Goal: Task Accomplishment & Management: Complete application form

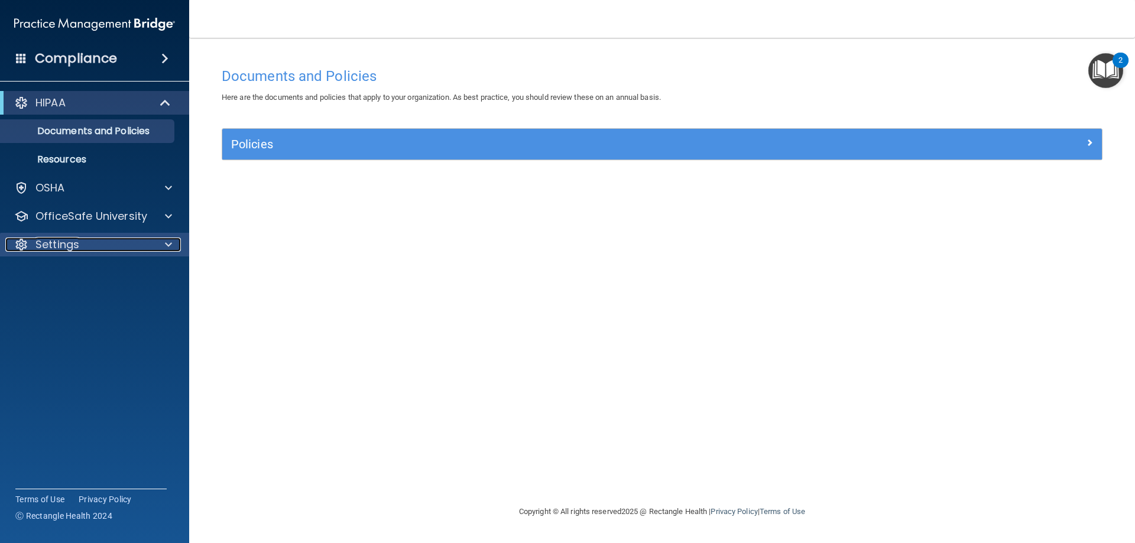
click at [80, 249] on div "Settings" at bounding box center [78, 245] width 147 height 14
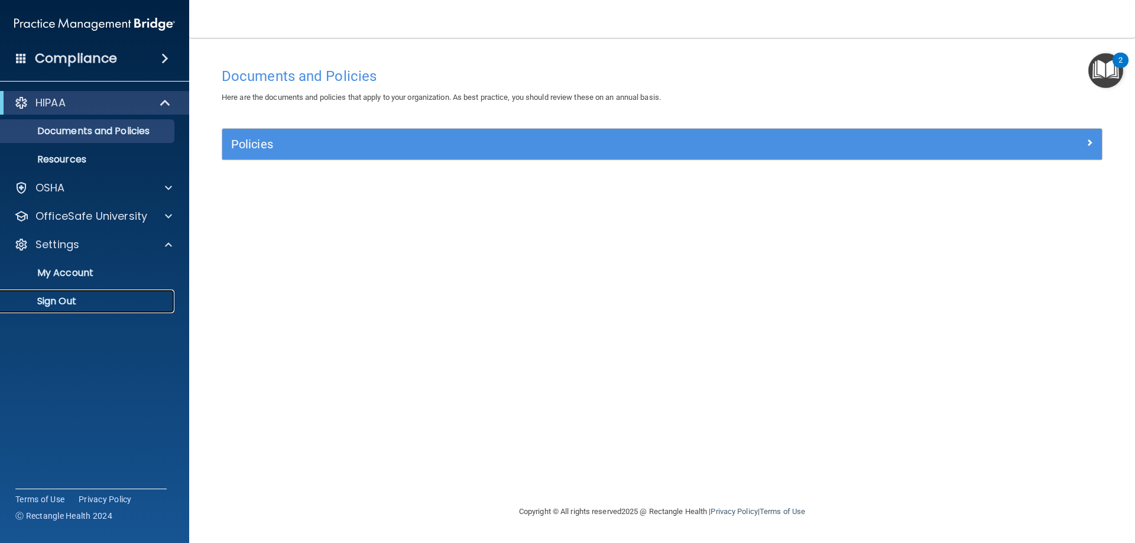
click at [75, 298] on p "Sign Out" at bounding box center [88, 302] width 161 height 12
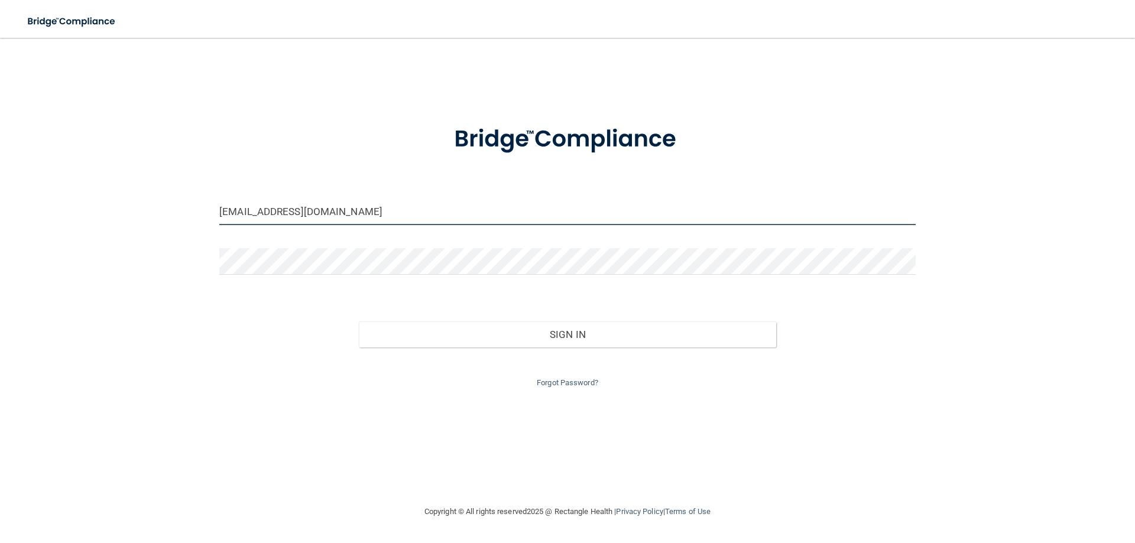
drag, startPoint x: 391, startPoint y: 218, endPoint x: 224, endPoint y: 231, distance: 167.9
click at [224, 231] on div "georgettebren86@gmail.com" at bounding box center [567, 216] width 714 height 35
type input "g"
type input "jimenezhaleigh@iclopud.com"
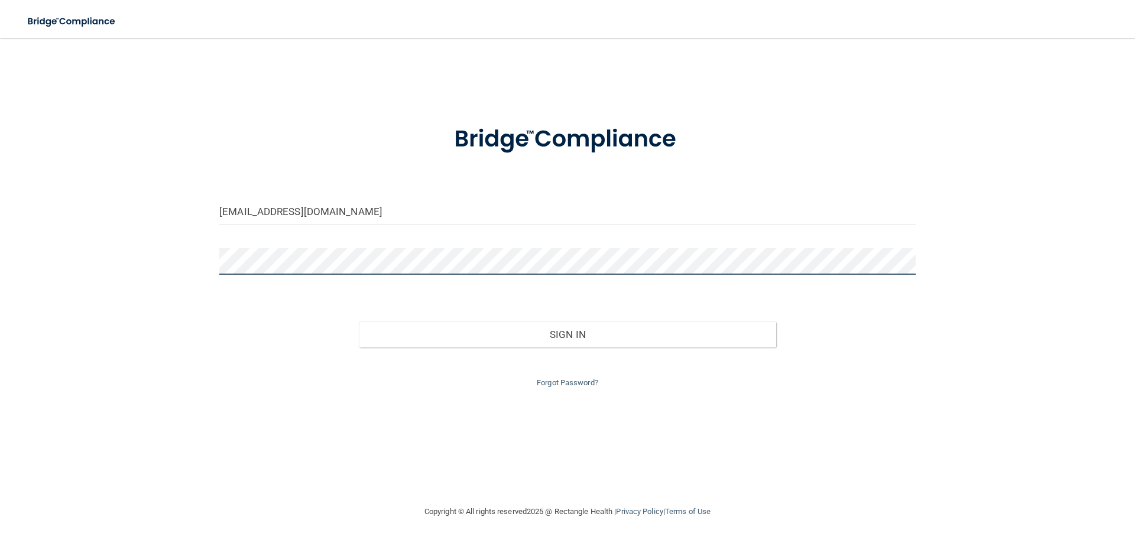
click at [212, 263] on div at bounding box center [567, 265] width 714 height 35
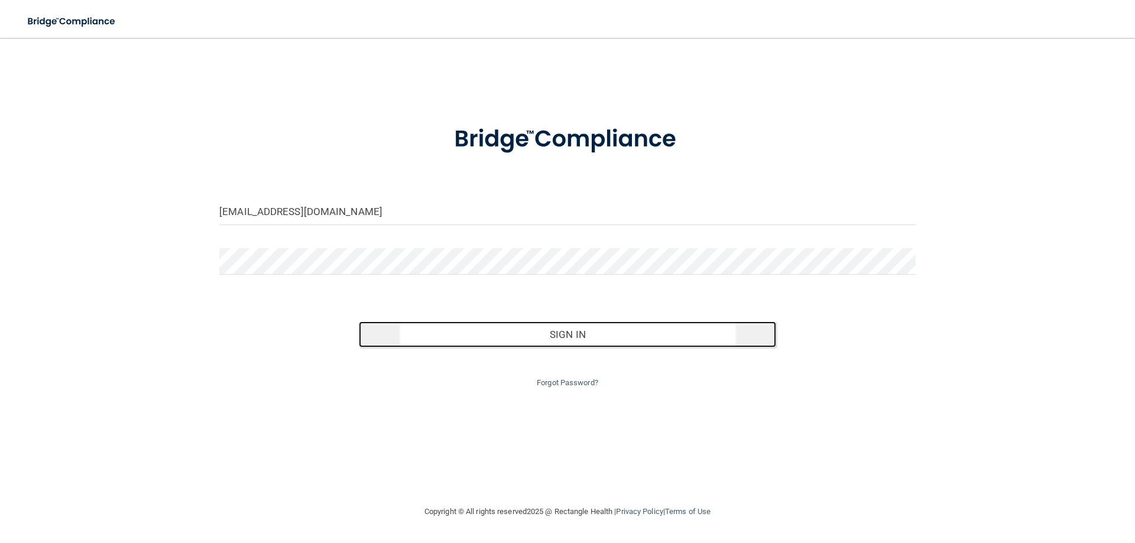
click at [528, 336] on button "Sign In" at bounding box center [568, 335] width 418 height 26
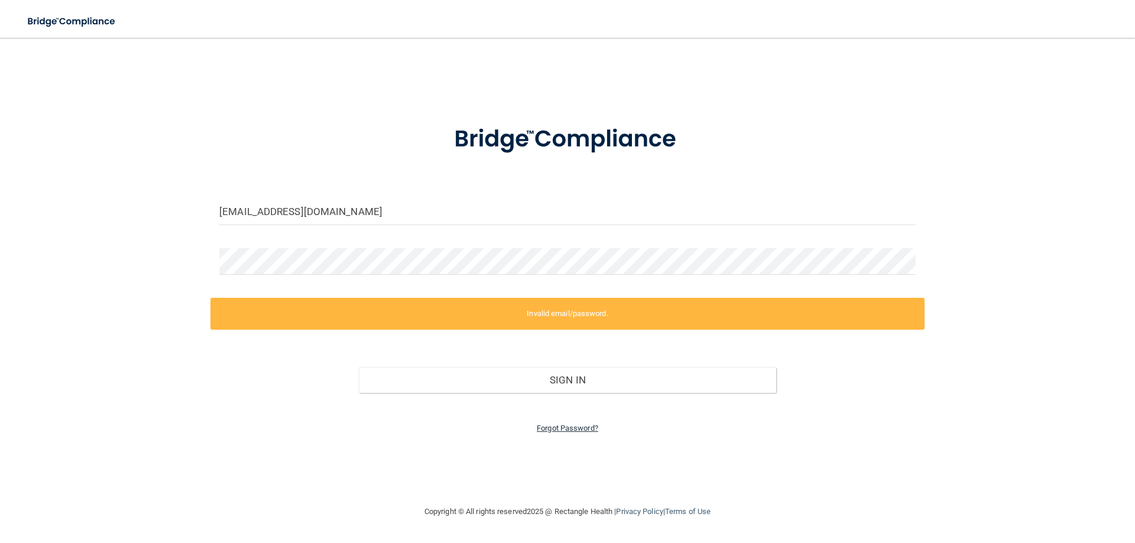
click at [570, 431] on link "Forgot Password?" at bounding box center [567, 428] width 61 height 9
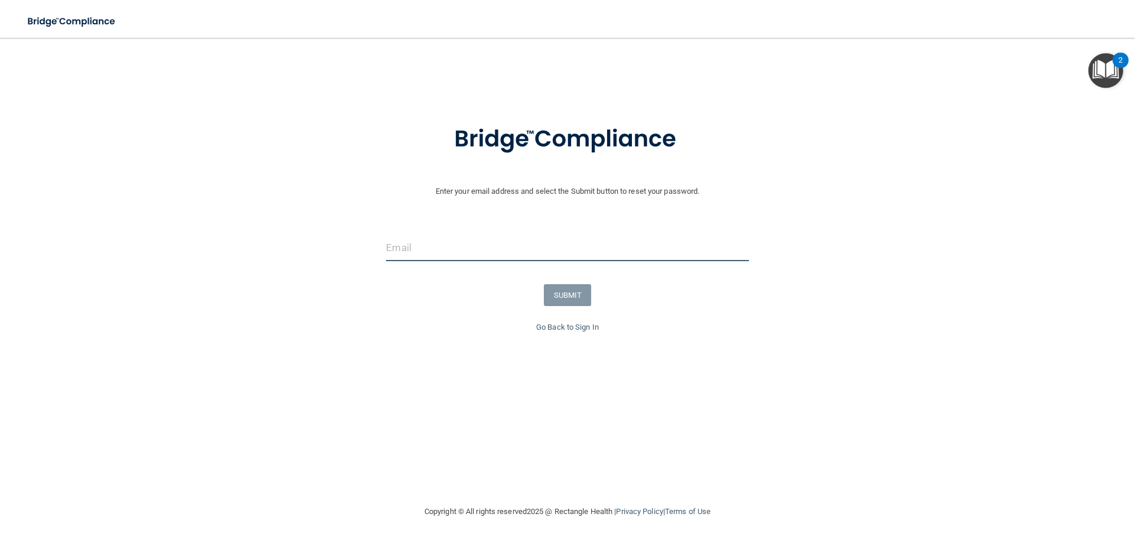
click at [454, 247] on input "email" at bounding box center [567, 248] width 362 height 27
click at [417, 250] on input "email" at bounding box center [567, 248] width 362 height 27
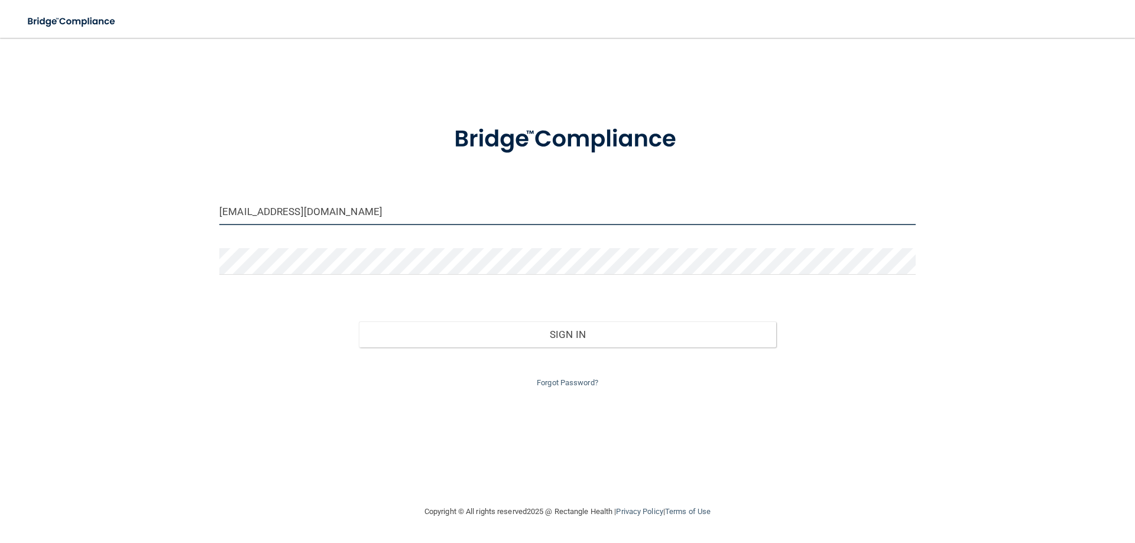
drag, startPoint x: 332, startPoint y: 214, endPoint x: 200, endPoint y: 194, distance: 133.4
click at [200, 194] on div "georgettebren86@gmail.com Invalid email/password. You don't have permission to …" at bounding box center [568, 271] width 1088 height 443
type input "[EMAIL_ADDRESS][DOMAIN_NAME]"
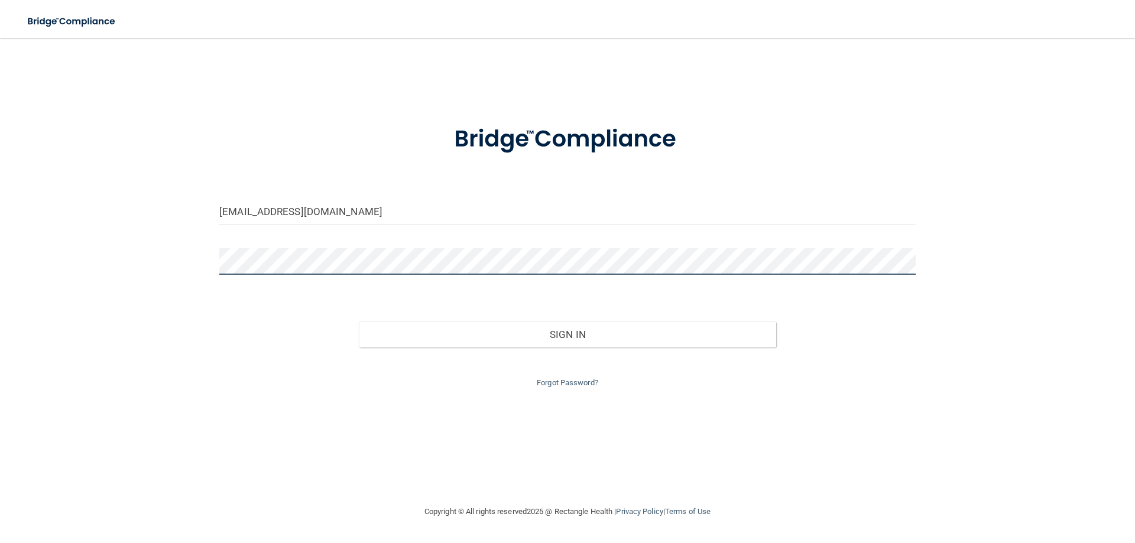
click at [218, 261] on div at bounding box center [567, 265] width 714 height 35
click at [212, 267] on div at bounding box center [567, 265] width 714 height 35
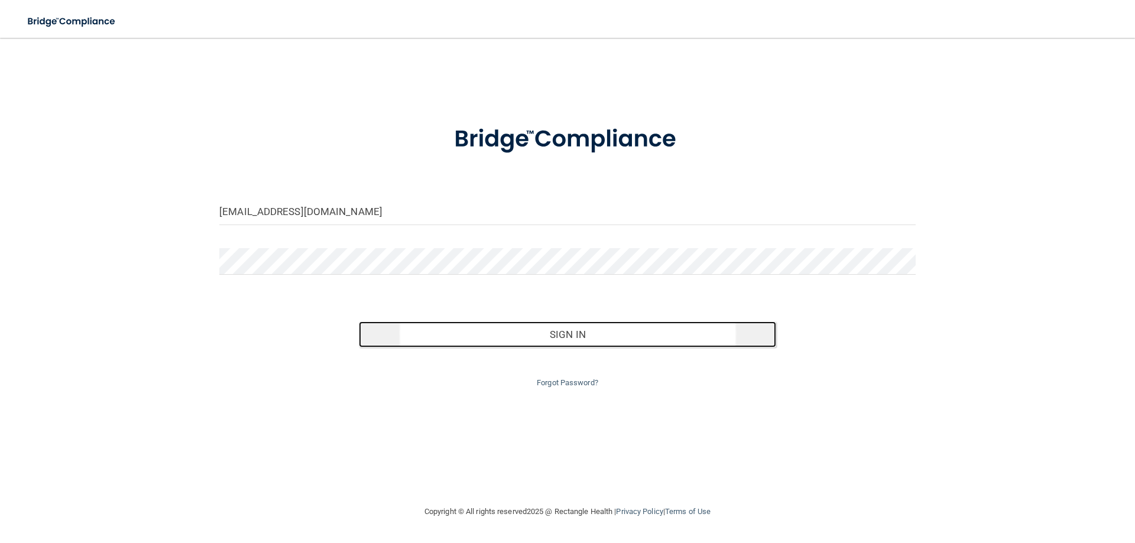
click at [498, 331] on button "Sign In" at bounding box center [568, 335] width 418 height 26
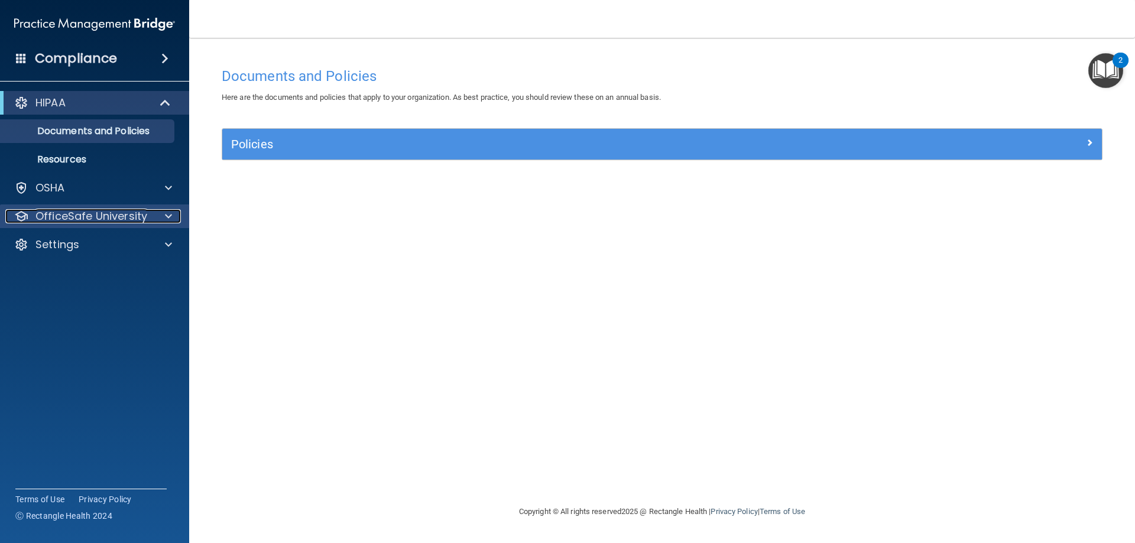
click at [165, 213] on span at bounding box center [168, 216] width 7 height 14
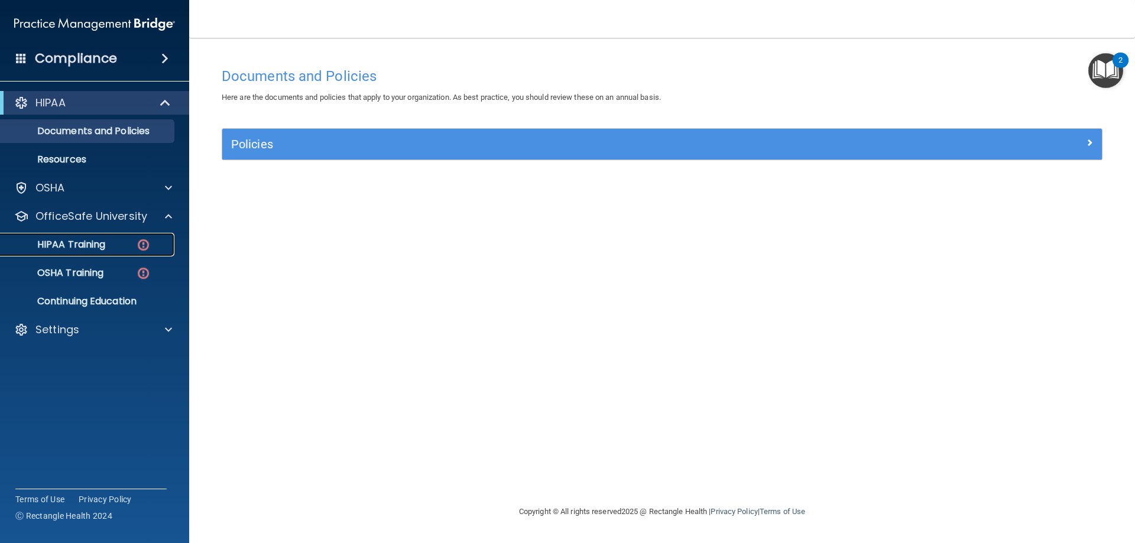
click at [140, 242] on img at bounding box center [143, 245] width 15 height 15
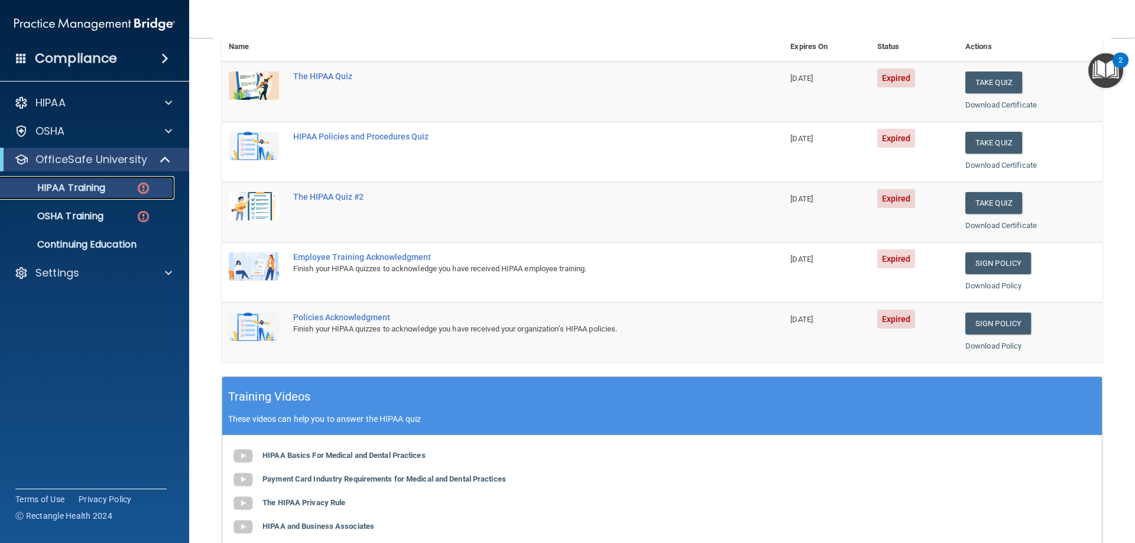
scroll to position [118, 0]
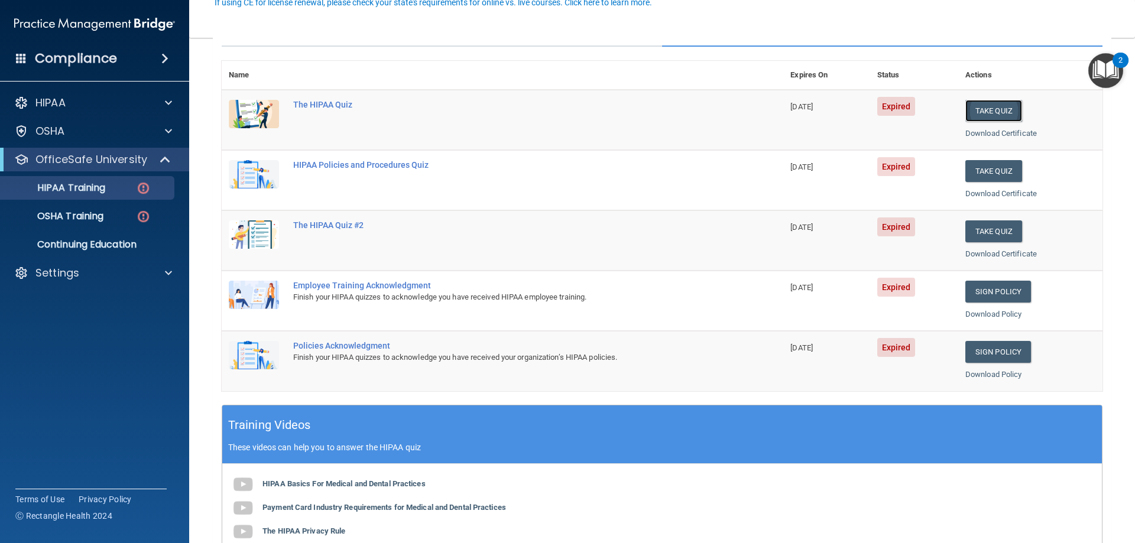
click at [990, 115] on button "Take Quiz" at bounding box center [994, 111] width 57 height 22
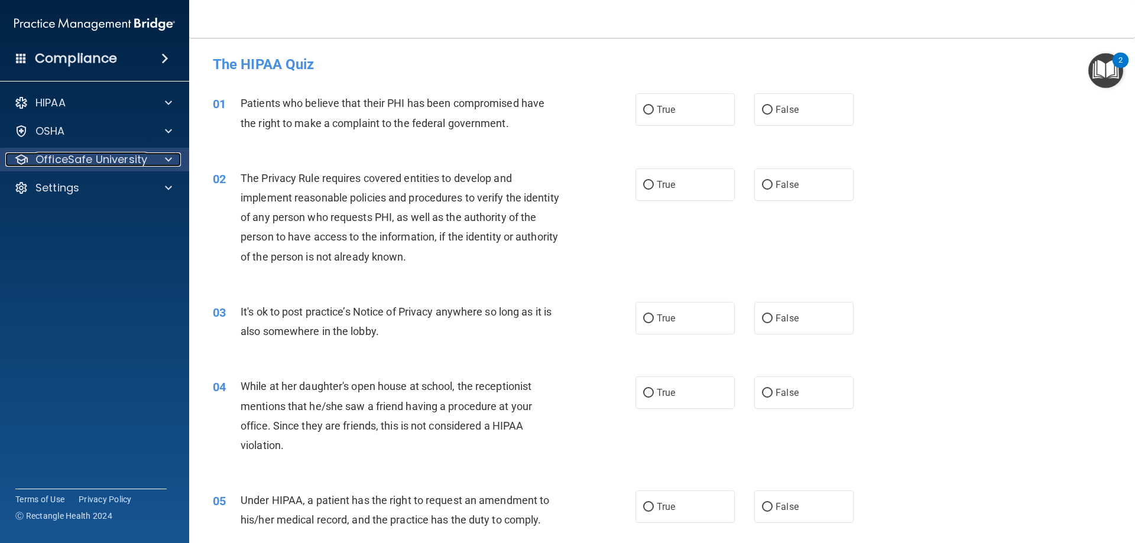
click at [166, 164] on span at bounding box center [168, 160] width 7 height 14
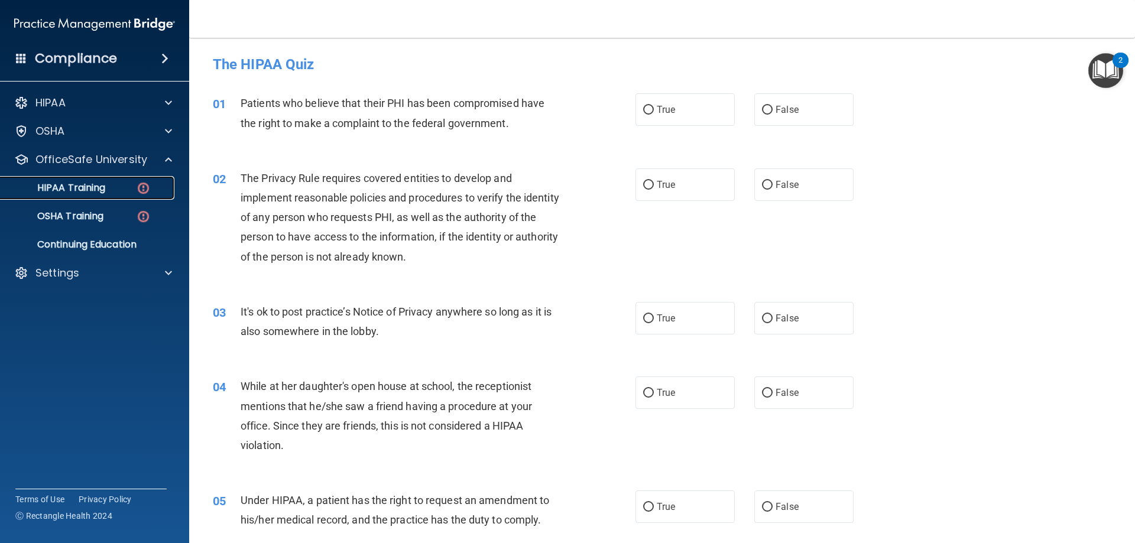
click at [110, 195] on link "HIPAA Training" at bounding box center [81, 188] width 186 height 24
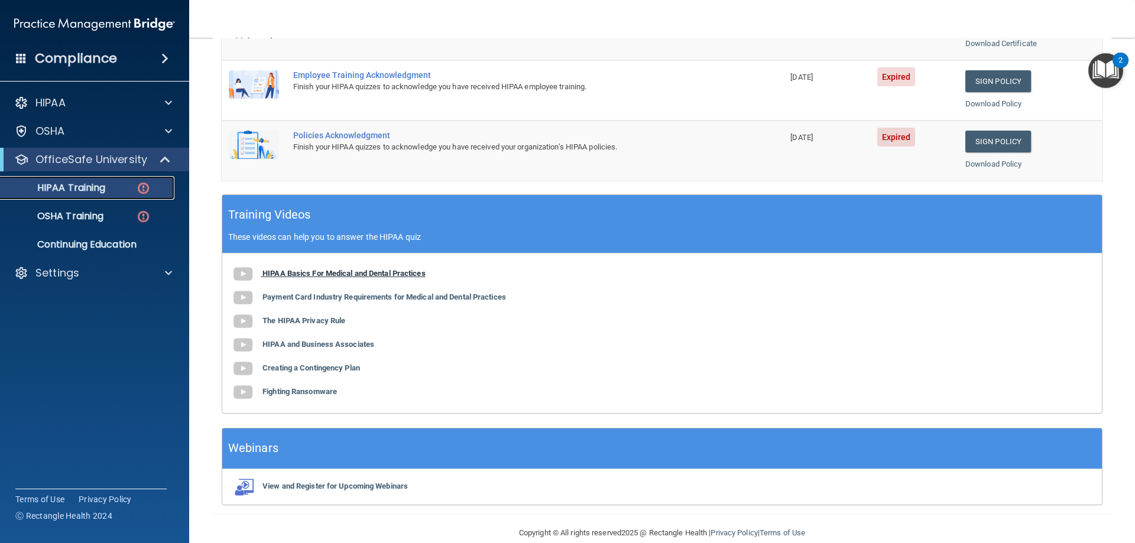
scroll to position [347, 0]
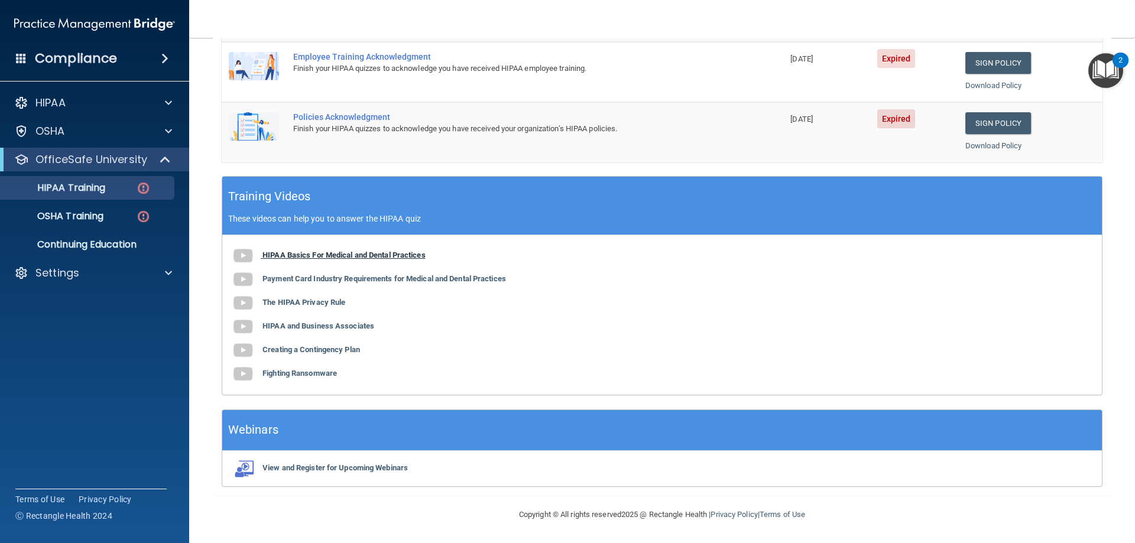
click at [337, 255] on b "HIPAA Basics For Medical and Dental Practices" at bounding box center [344, 255] width 163 height 9
click at [397, 281] on b "Payment Card Industry Requirements for Medical and Dental Practices" at bounding box center [385, 278] width 244 height 9
click at [332, 303] on b "The HIPAA Privacy Rule" at bounding box center [304, 302] width 83 height 9
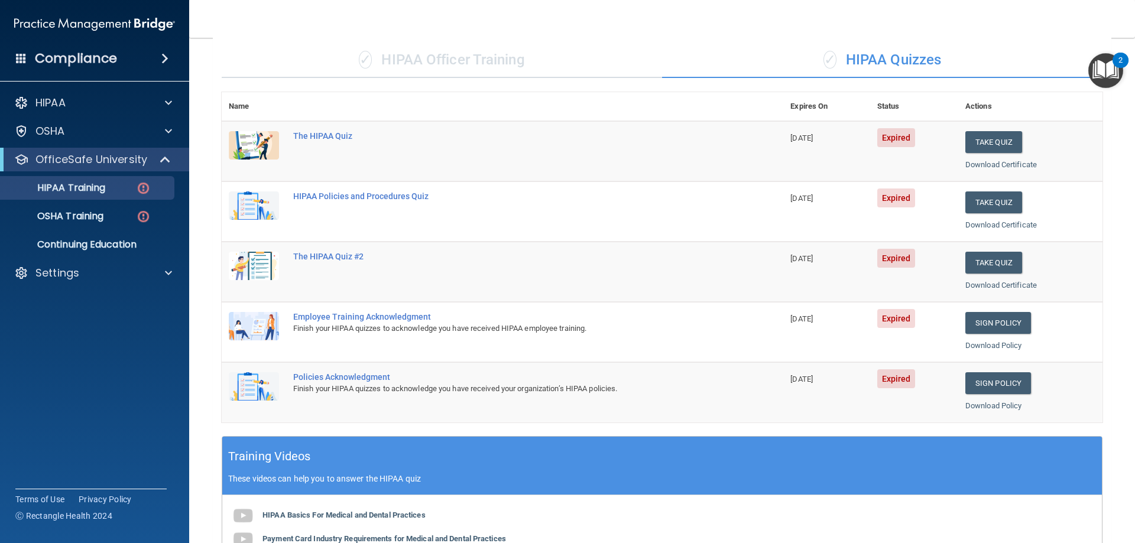
scroll to position [0, 0]
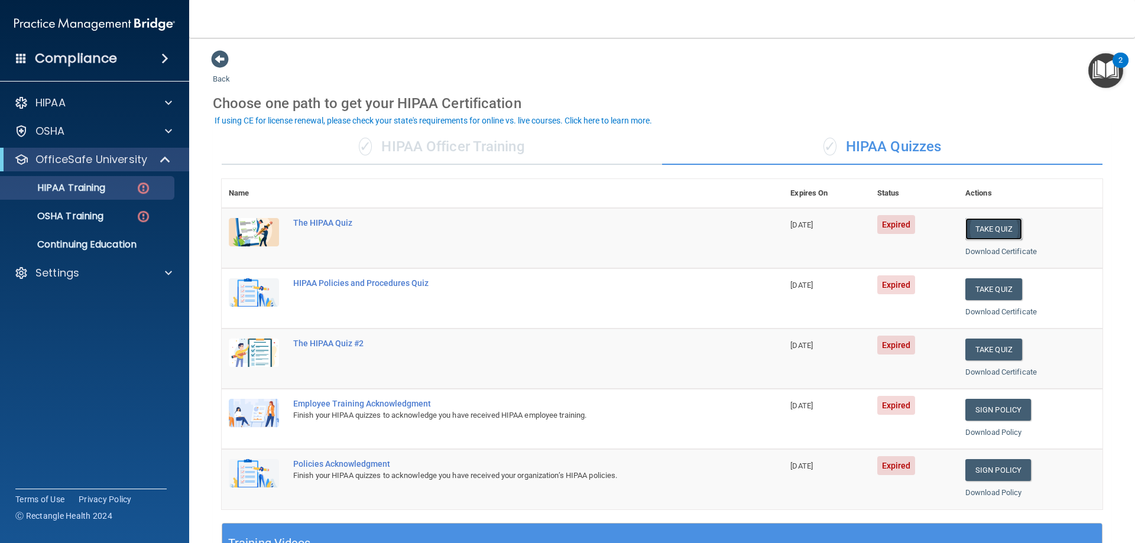
click at [974, 228] on button "Take Quiz" at bounding box center [994, 229] width 57 height 22
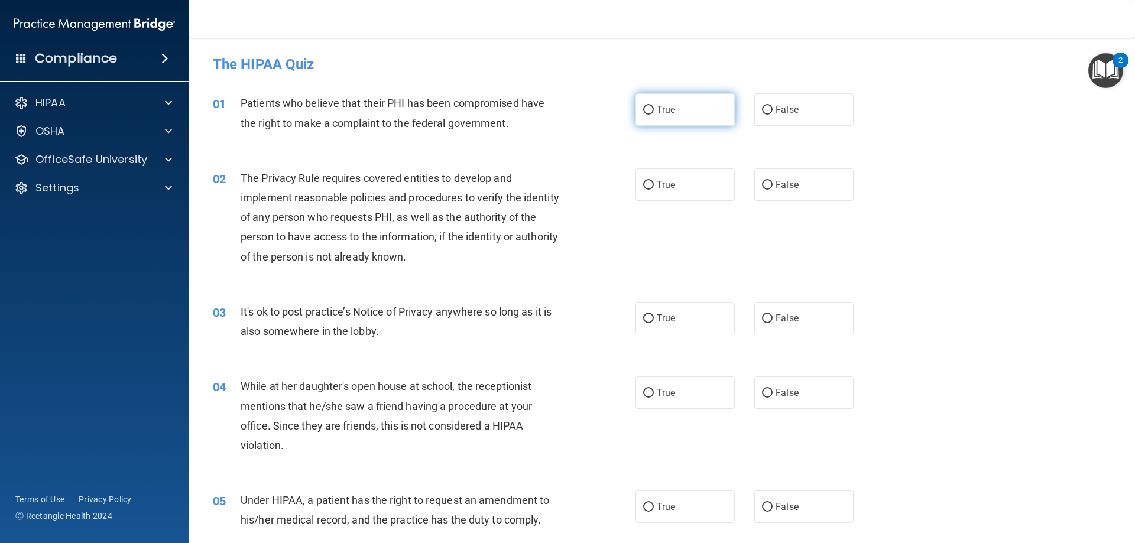
click at [660, 100] on label "True" at bounding box center [685, 109] width 99 height 33
click at [654, 106] on input "True" at bounding box center [648, 110] width 11 height 9
radio input "true"
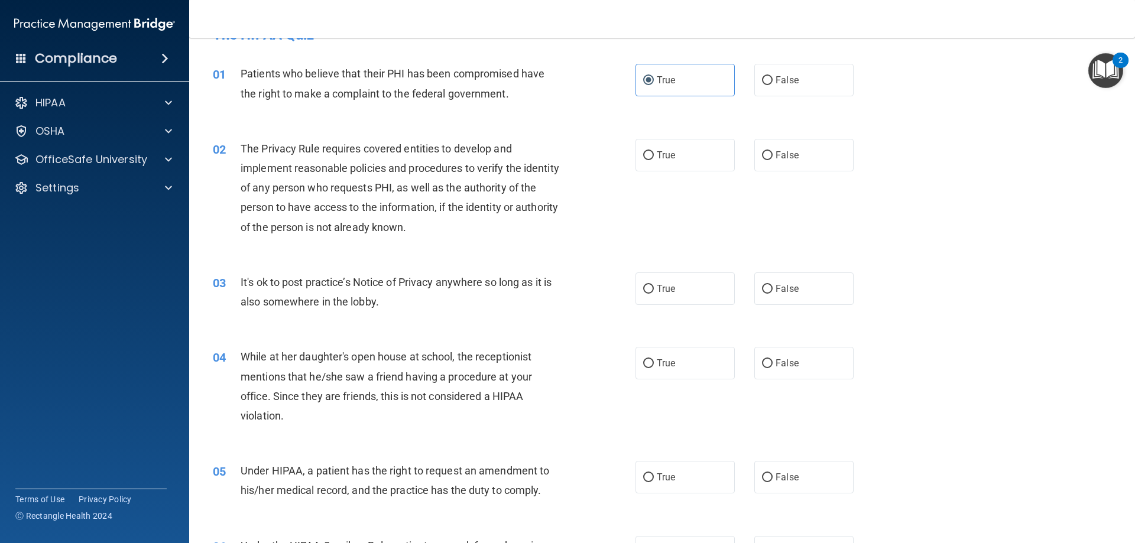
scroll to position [59, 0]
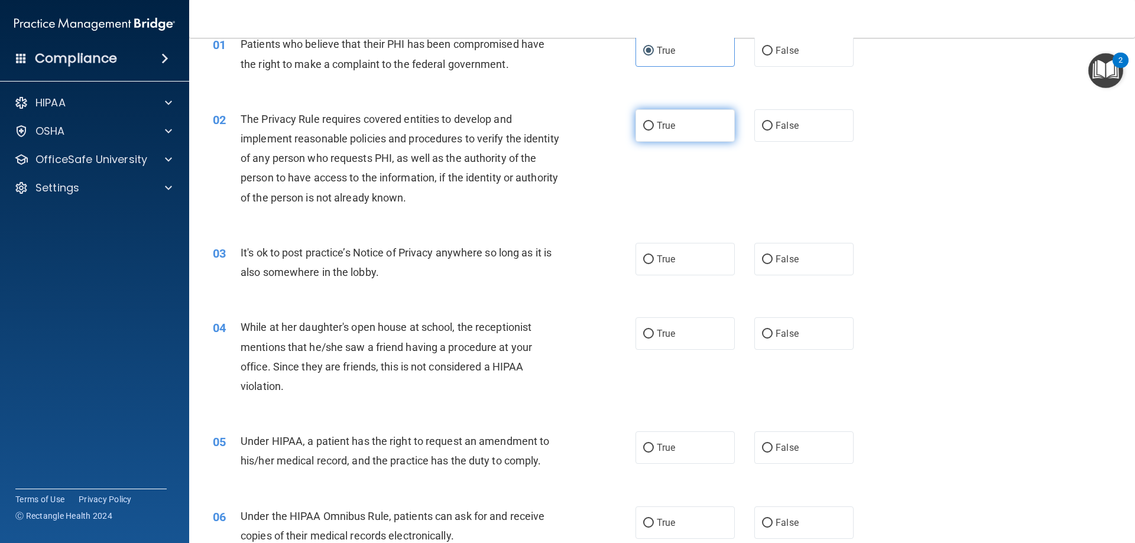
click at [660, 133] on label "True" at bounding box center [685, 125] width 99 height 33
click at [654, 131] on input "True" at bounding box center [648, 126] width 11 height 9
radio input "true"
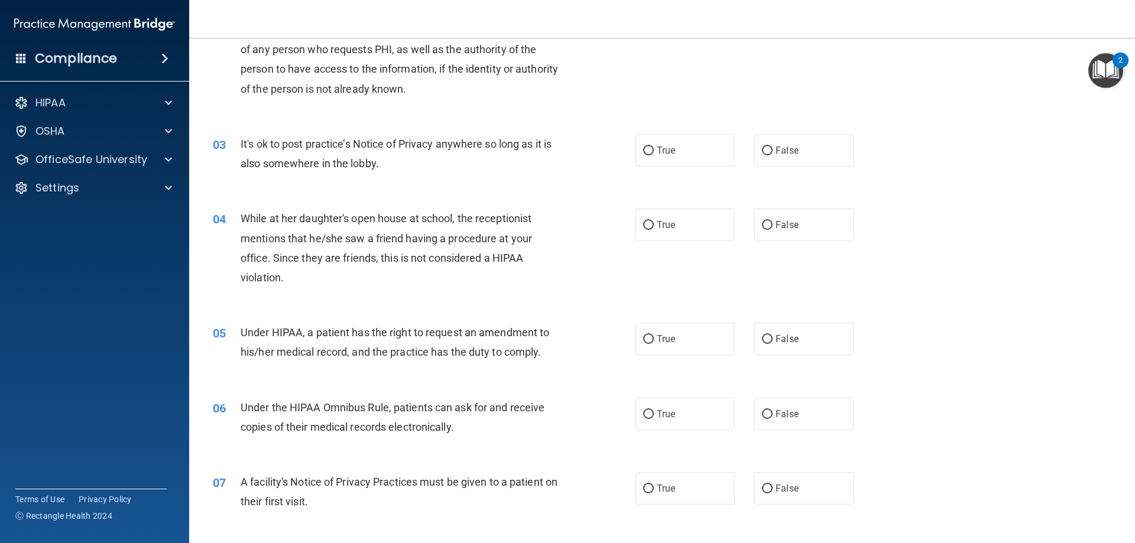
scroll to position [177, 0]
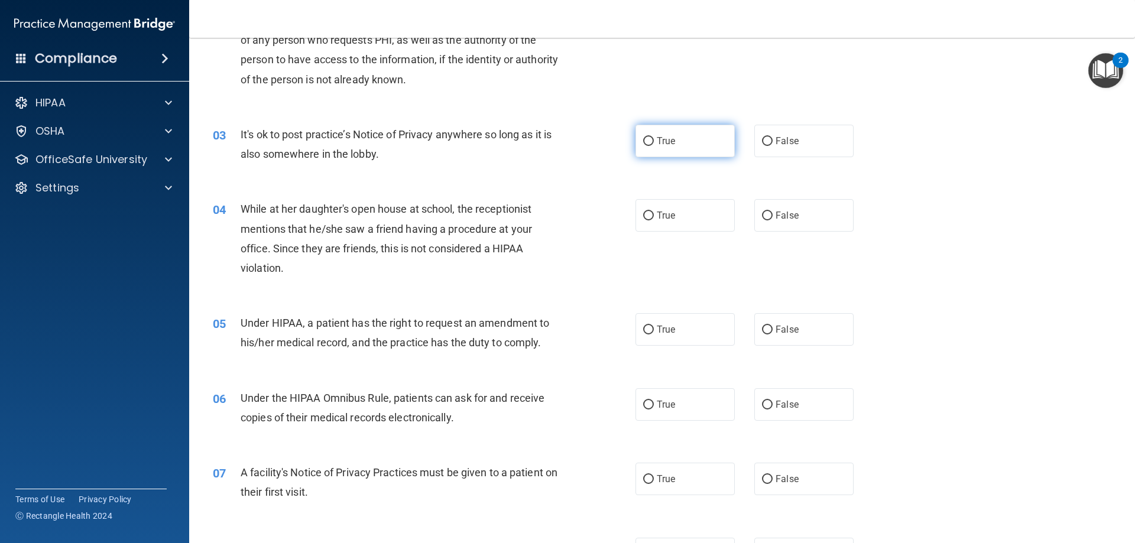
click at [666, 138] on span "True" at bounding box center [666, 140] width 18 height 11
click at [654, 138] on input "True" at bounding box center [648, 141] width 11 height 9
radio input "true"
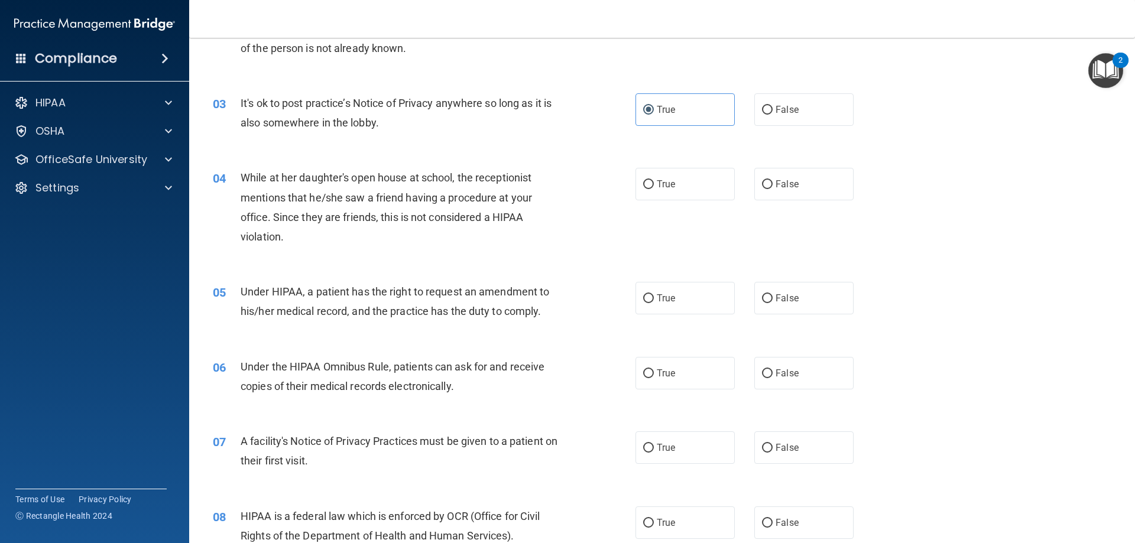
scroll to position [237, 0]
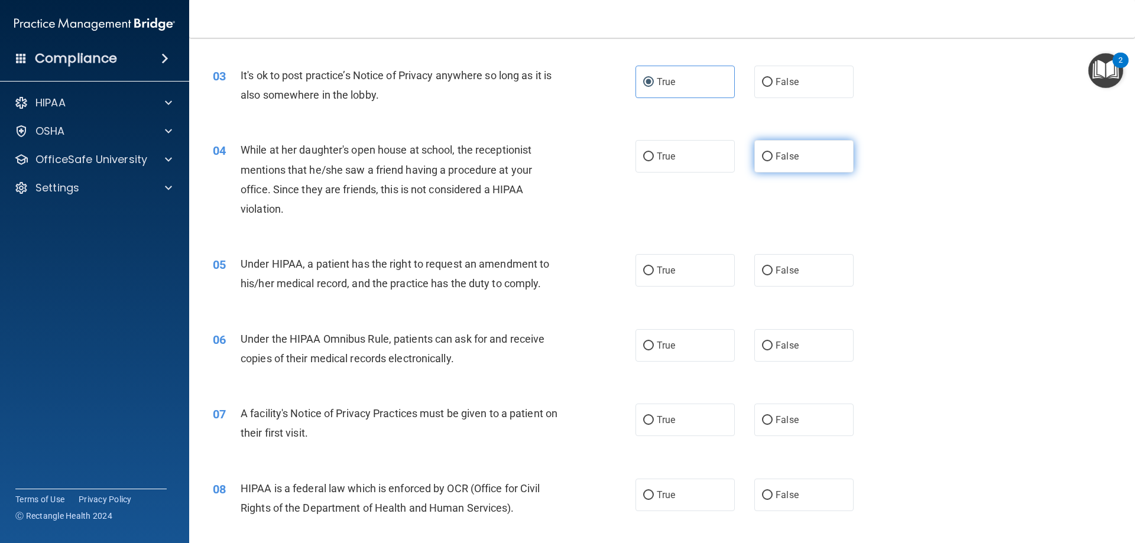
click at [782, 156] on span "False" at bounding box center [787, 156] width 23 height 11
click at [773, 156] on input "False" at bounding box center [767, 157] width 11 height 9
radio input "true"
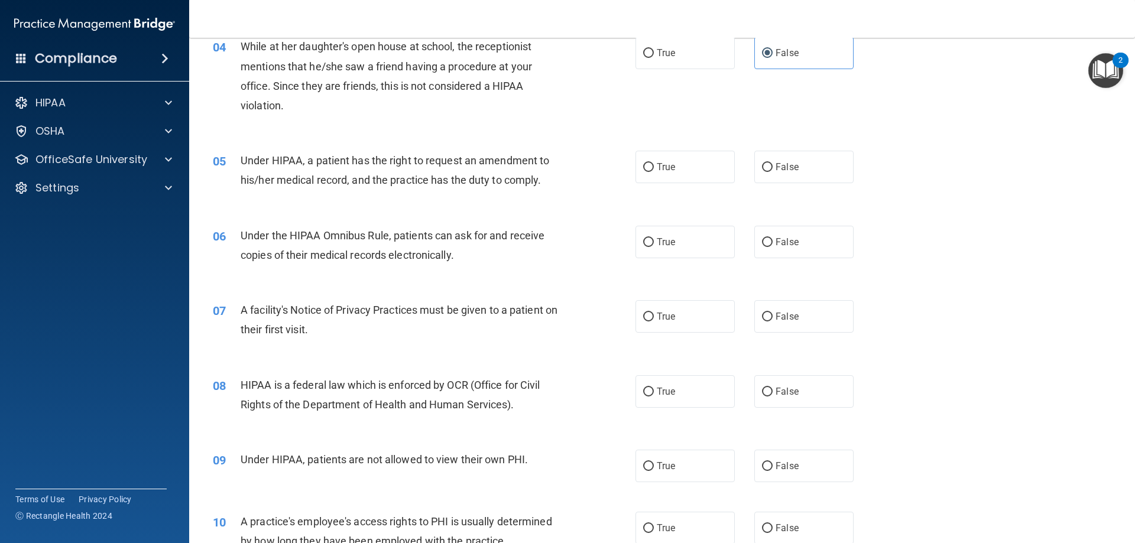
scroll to position [355, 0]
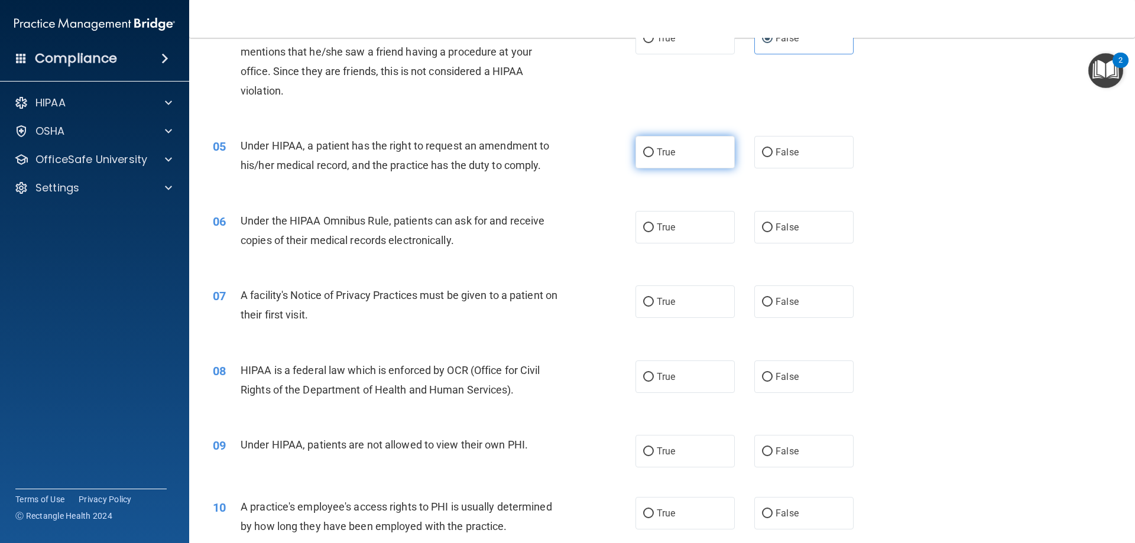
click at [653, 160] on label "True" at bounding box center [685, 152] width 99 height 33
click at [653, 157] on input "True" at bounding box center [648, 152] width 11 height 9
radio input "true"
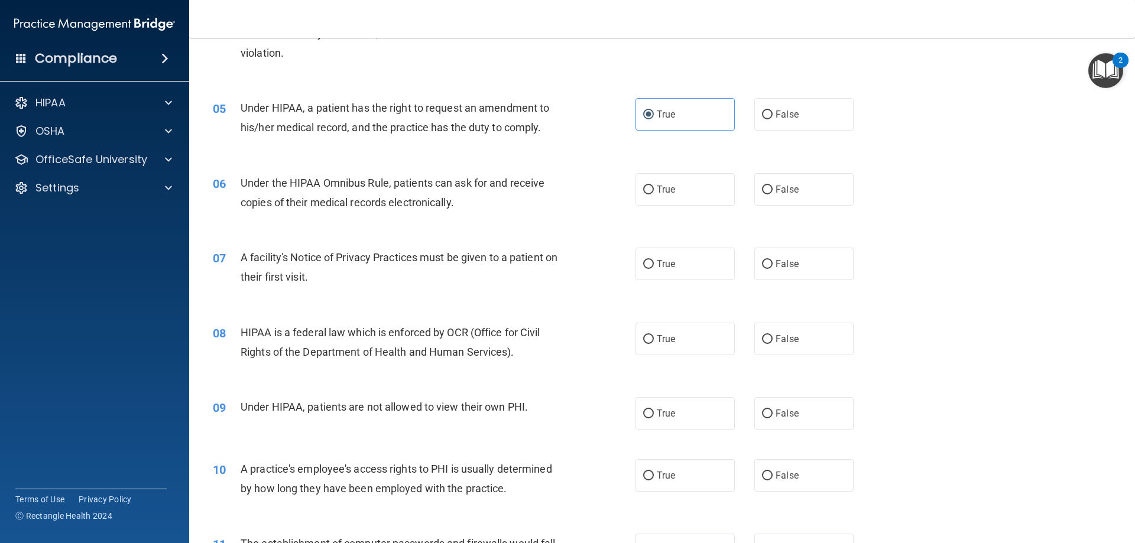
scroll to position [414, 0]
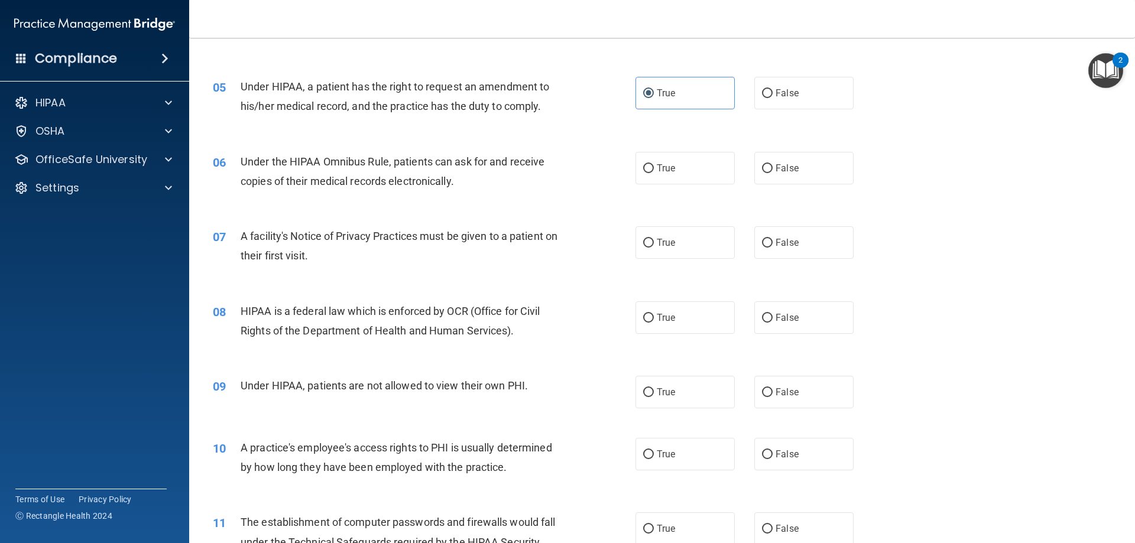
click at [671, 186] on div "06 Under the HIPAA Omnibus Rule, patients can ask for and receive copies of the…" at bounding box center [662, 174] width 916 height 75
click at [675, 179] on label "True" at bounding box center [685, 168] width 99 height 33
click at [654, 173] on input "True" at bounding box center [648, 168] width 11 height 9
radio input "true"
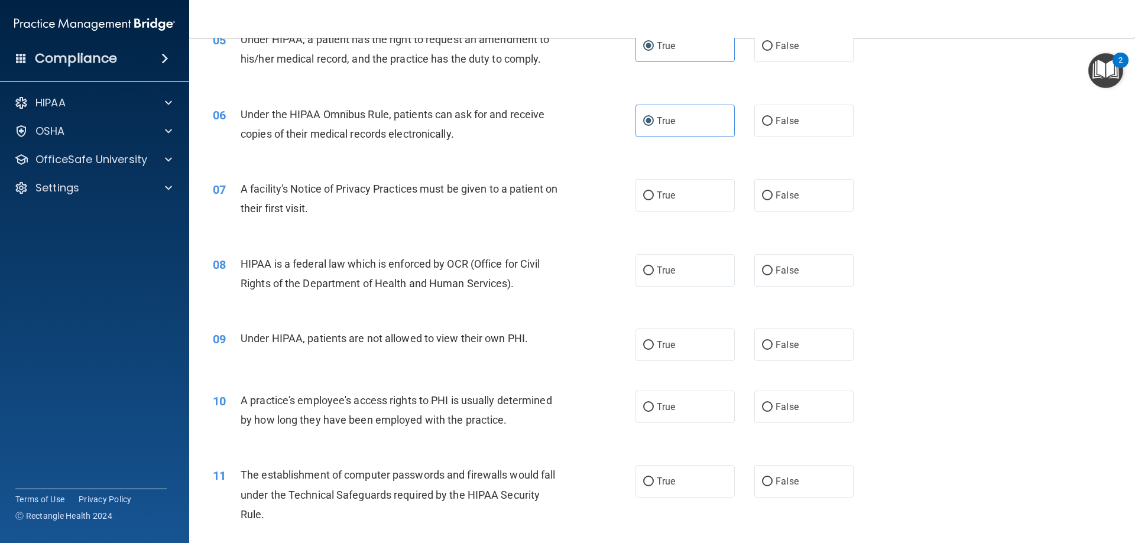
scroll to position [532, 0]
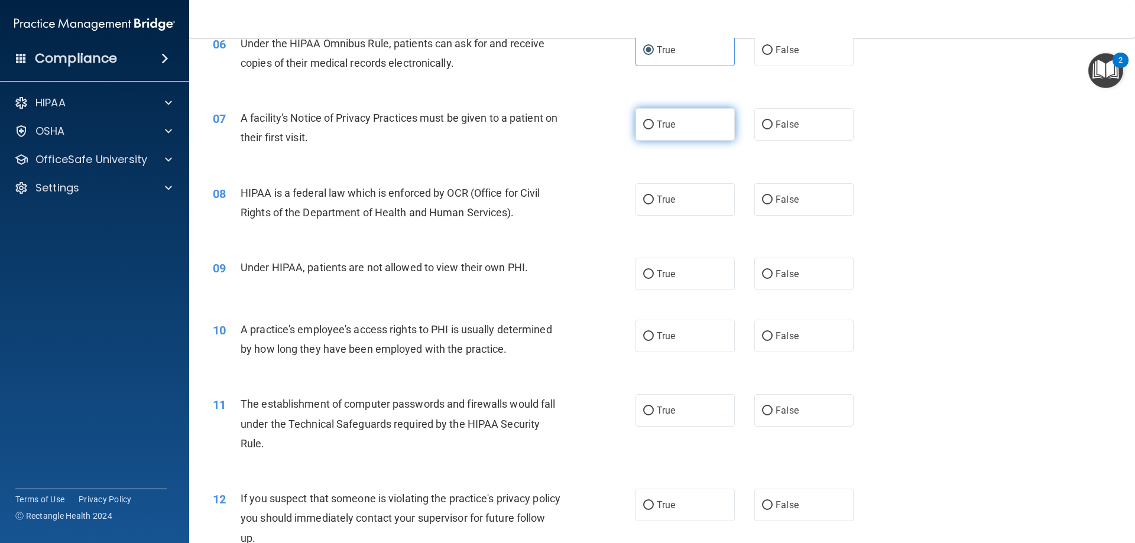
click at [671, 118] on label "True" at bounding box center [685, 124] width 99 height 33
click at [654, 121] on input "True" at bounding box center [648, 125] width 11 height 9
radio input "true"
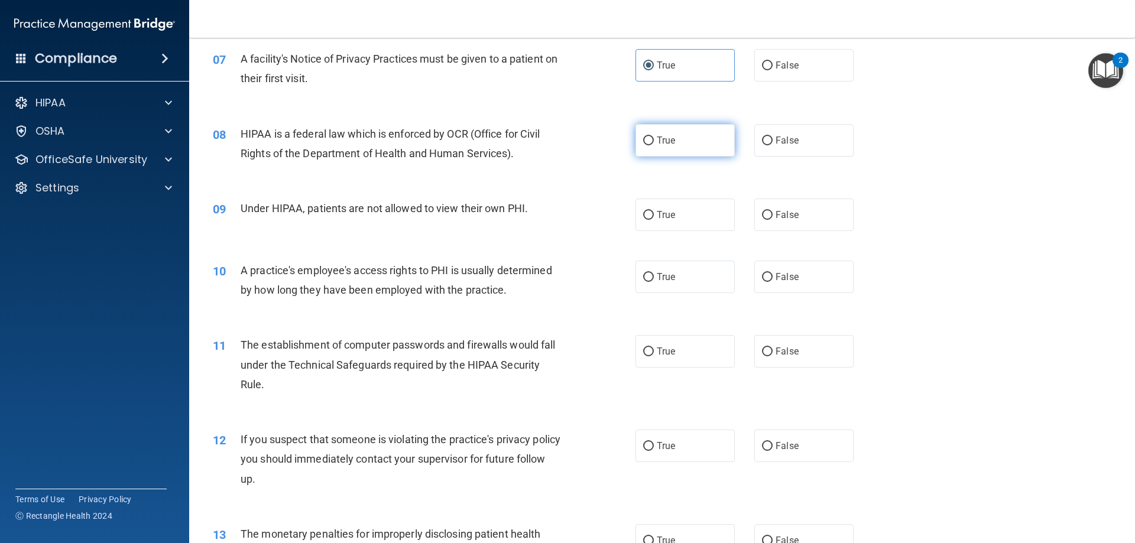
click at [660, 147] on label "True" at bounding box center [685, 140] width 99 height 33
click at [654, 145] on input "True" at bounding box center [648, 141] width 11 height 9
radio input "true"
click at [788, 138] on span "False" at bounding box center [787, 140] width 23 height 11
click at [773, 138] on input "False" at bounding box center [767, 141] width 11 height 9
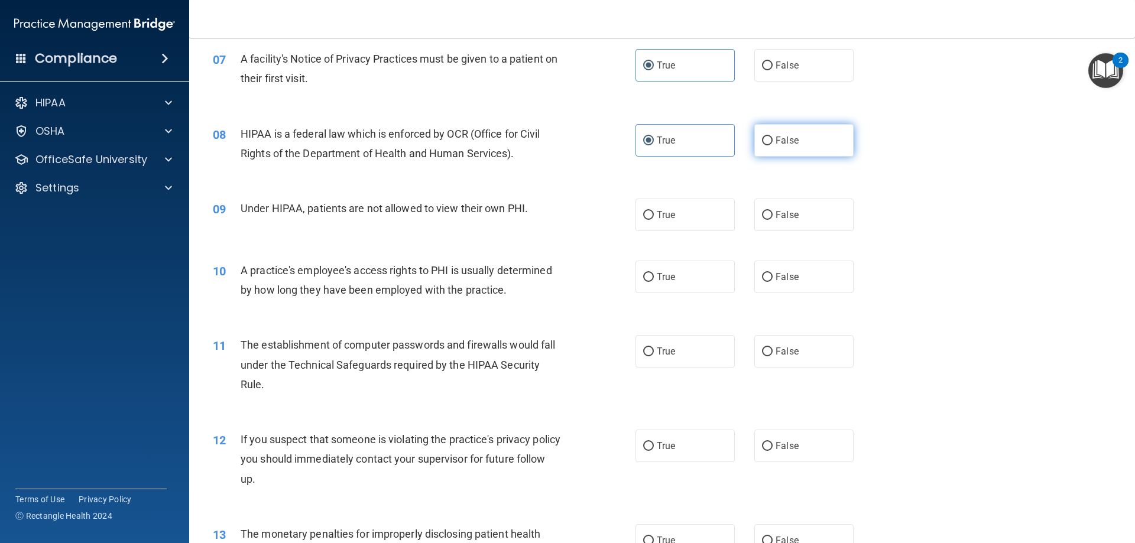
radio input "true"
radio input "false"
click at [822, 213] on label "False" at bounding box center [803, 215] width 99 height 33
click at [773, 213] on input "False" at bounding box center [767, 215] width 11 height 9
radio input "true"
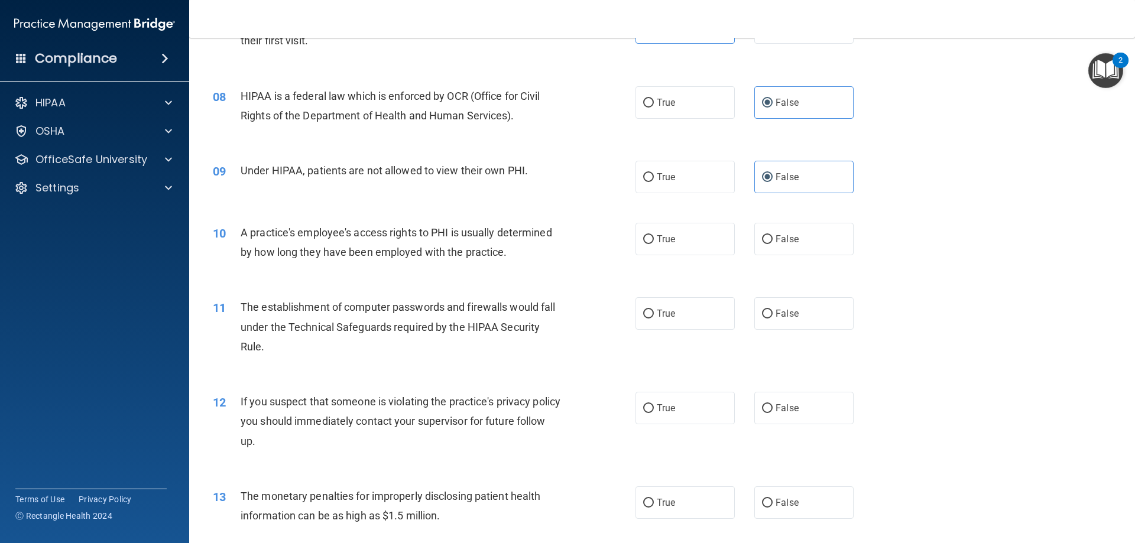
scroll to position [650, 0]
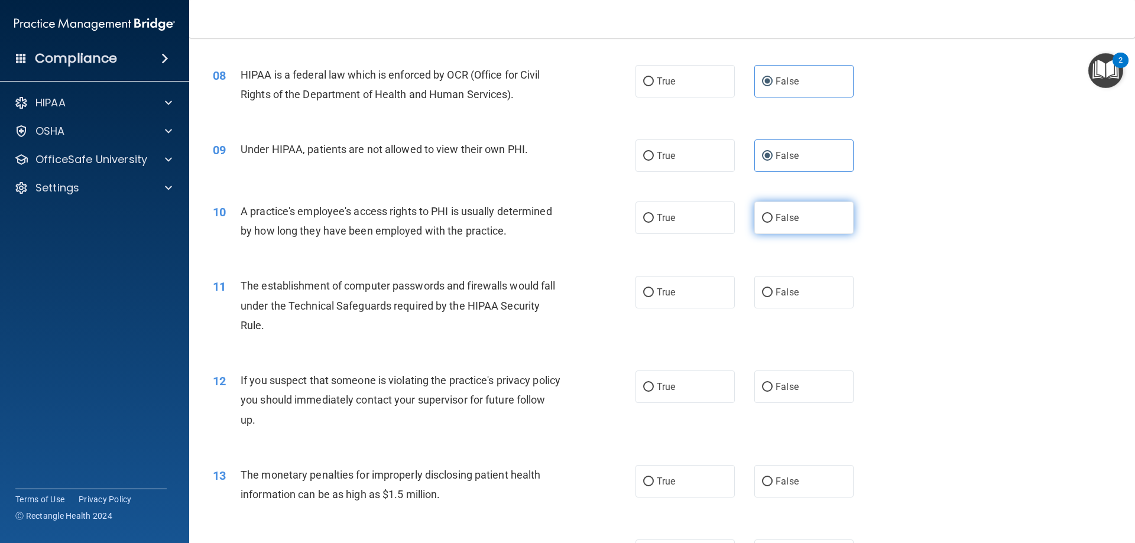
click at [782, 218] on span "False" at bounding box center [787, 217] width 23 height 11
click at [773, 218] on input "False" at bounding box center [767, 218] width 11 height 9
radio input "true"
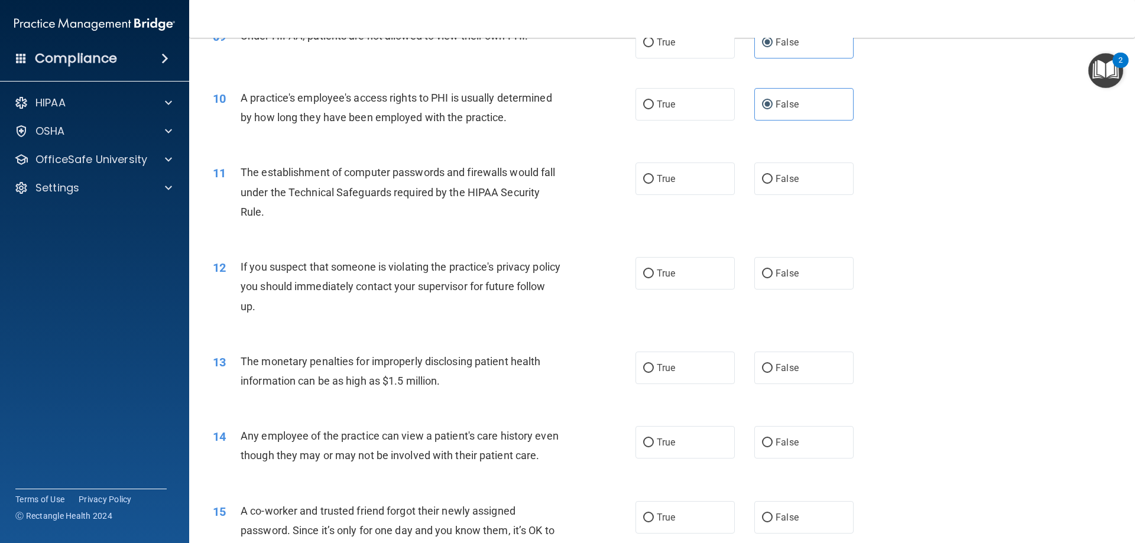
scroll to position [769, 0]
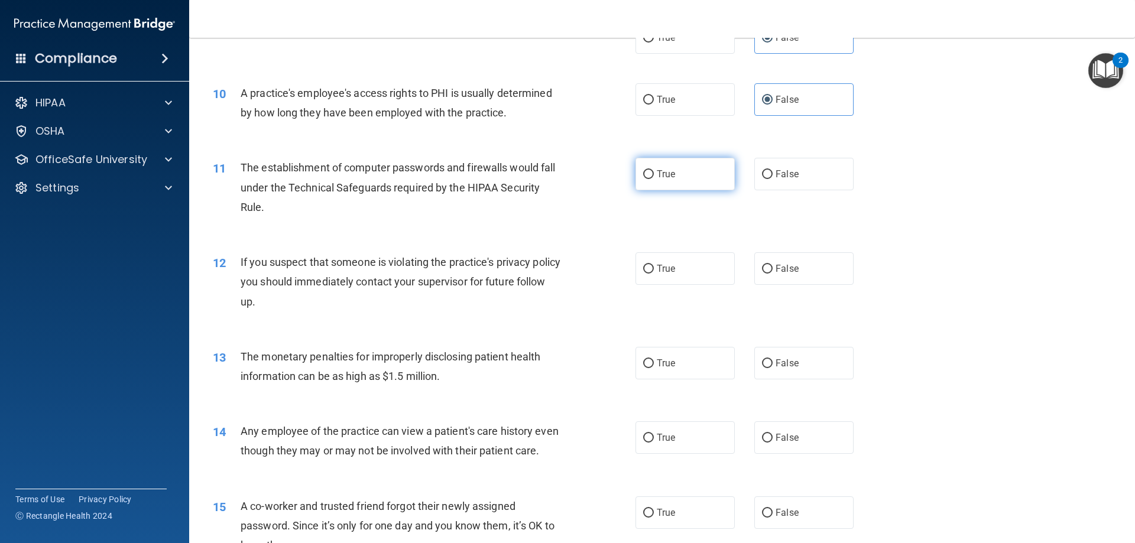
click at [669, 184] on label "True" at bounding box center [685, 174] width 99 height 33
click at [654, 179] on input "True" at bounding box center [648, 174] width 11 height 9
radio input "true"
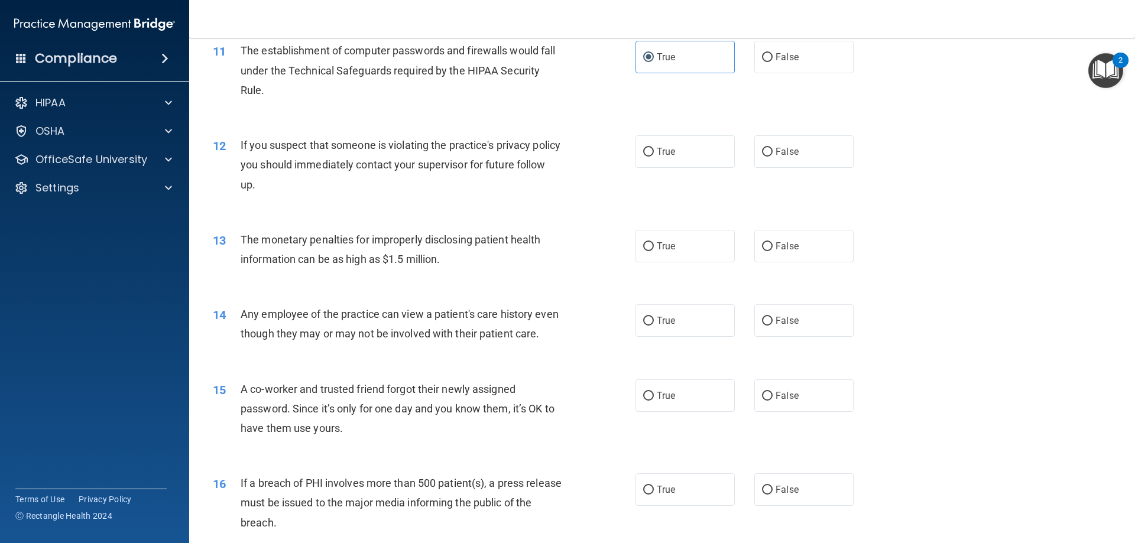
scroll to position [887, 0]
click at [686, 157] on label "True" at bounding box center [685, 150] width 99 height 33
click at [654, 156] on input "True" at bounding box center [648, 151] width 11 height 9
radio input "true"
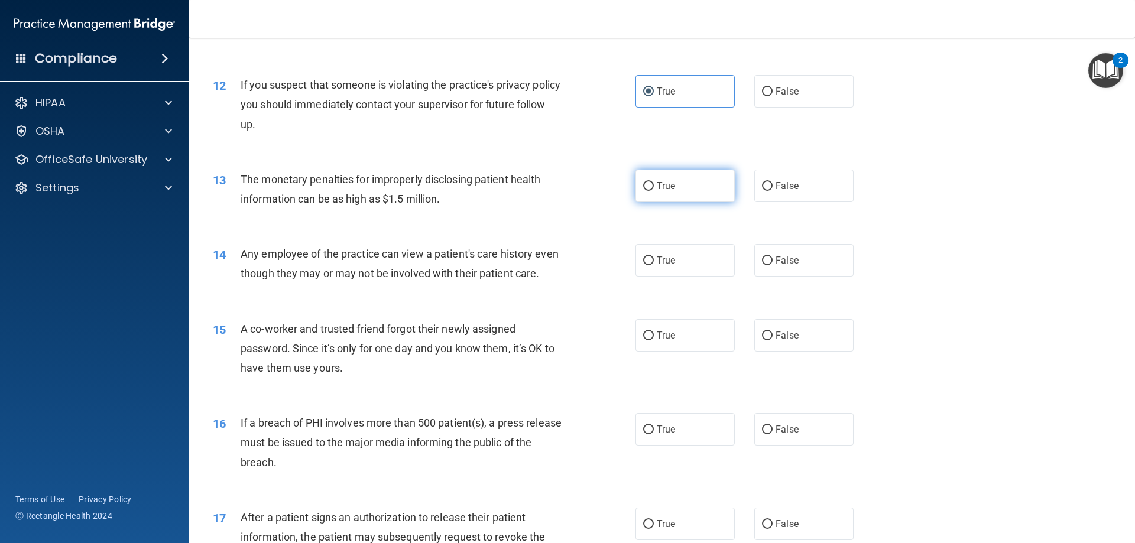
click at [721, 195] on label "True" at bounding box center [685, 186] width 99 height 33
click at [654, 191] on input "True" at bounding box center [648, 186] width 11 height 9
radio input "true"
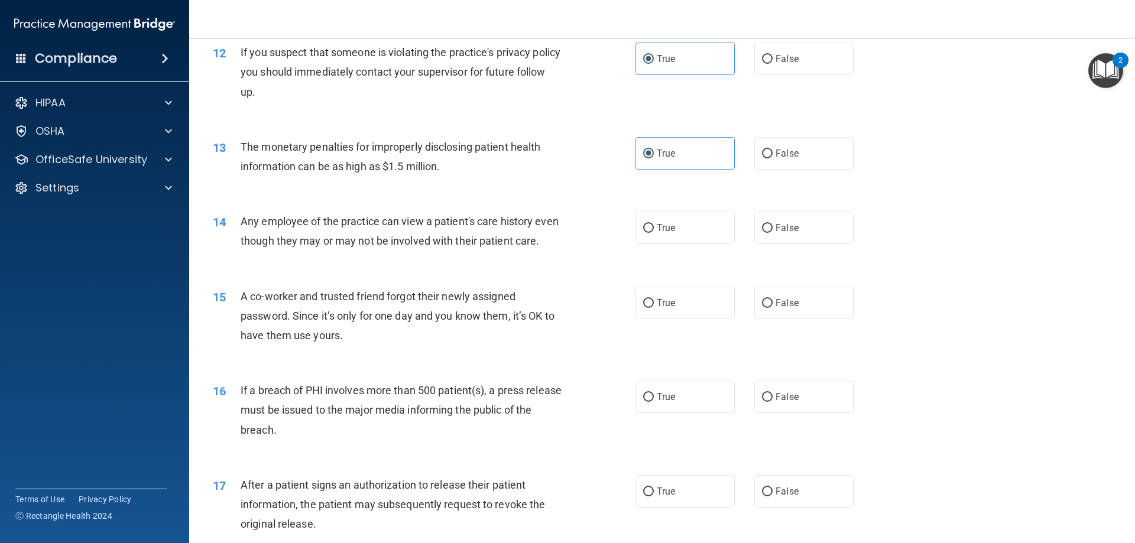
scroll to position [1005, 0]
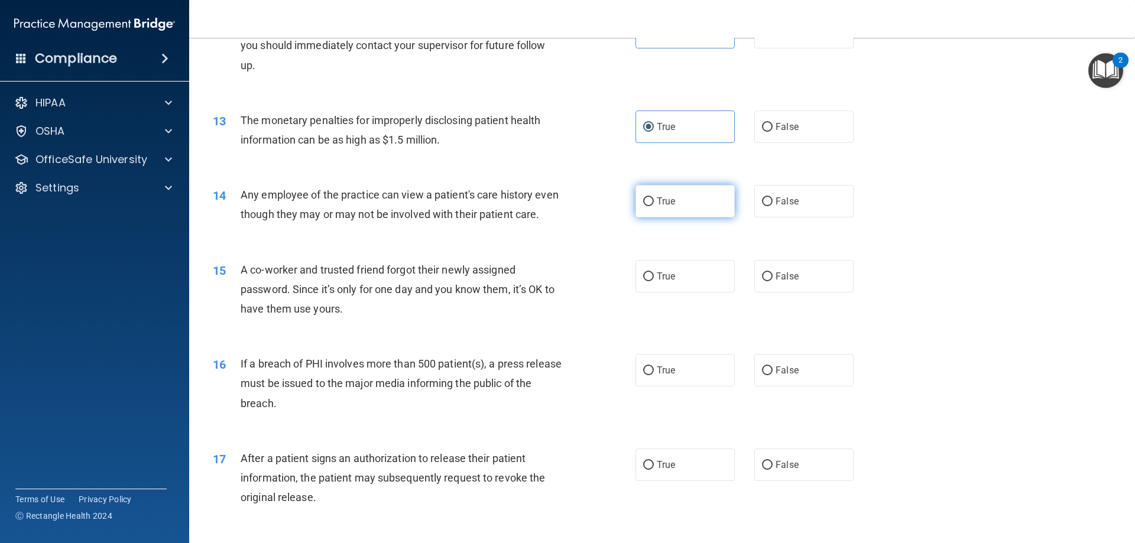
click at [656, 208] on label "True" at bounding box center [685, 201] width 99 height 33
click at [654, 206] on input "True" at bounding box center [648, 201] width 11 height 9
radio input "true"
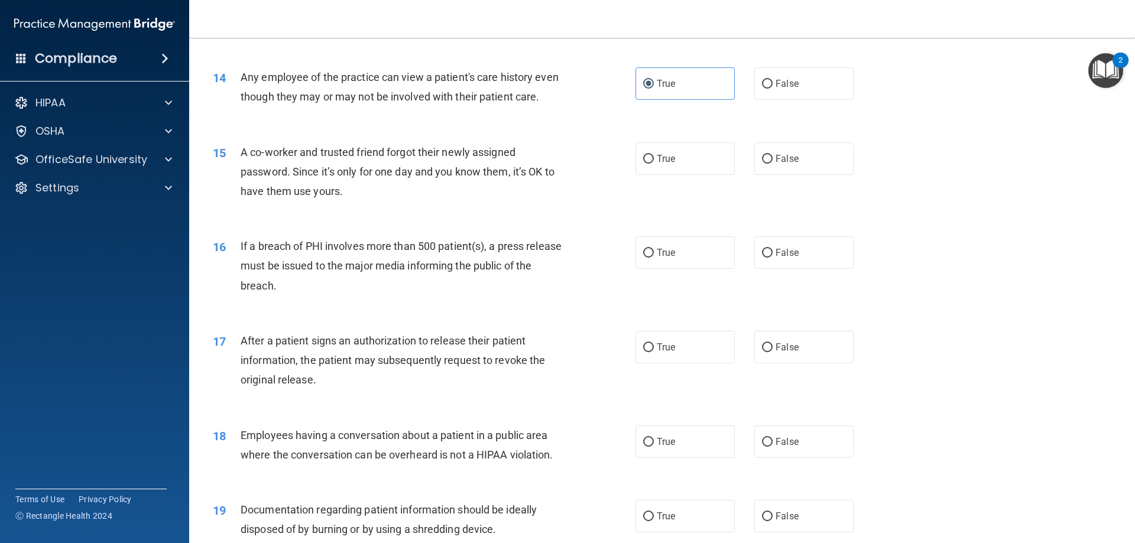
scroll to position [1123, 0]
click at [776, 164] on span "False" at bounding box center [787, 158] width 23 height 11
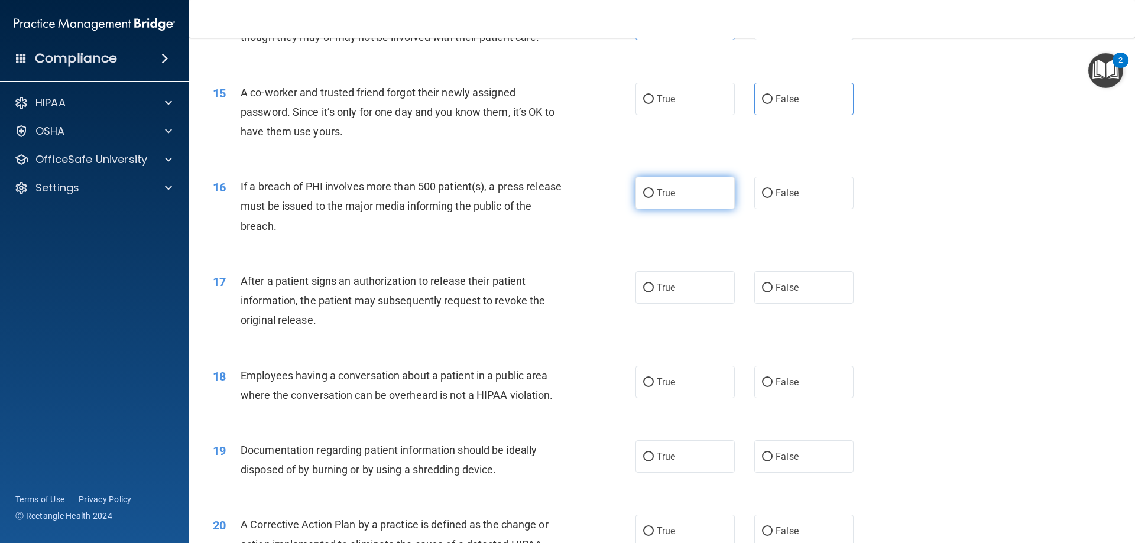
click at [677, 209] on label "True" at bounding box center [685, 193] width 99 height 33
click at [654, 198] on input "True" at bounding box center [648, 193] width 11 height 9
radio input "true"
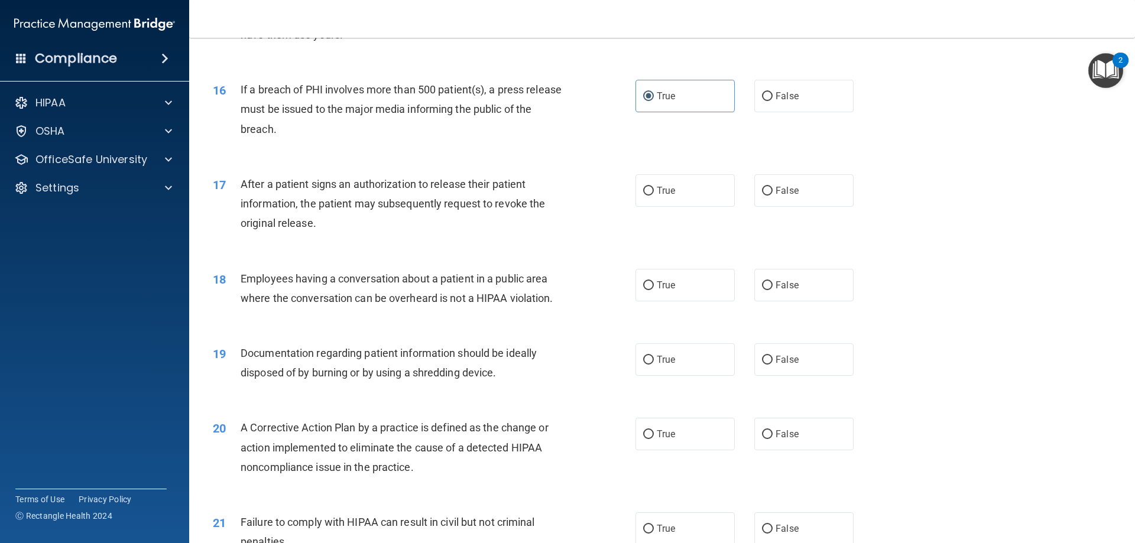
scroll to position [1301, 0]
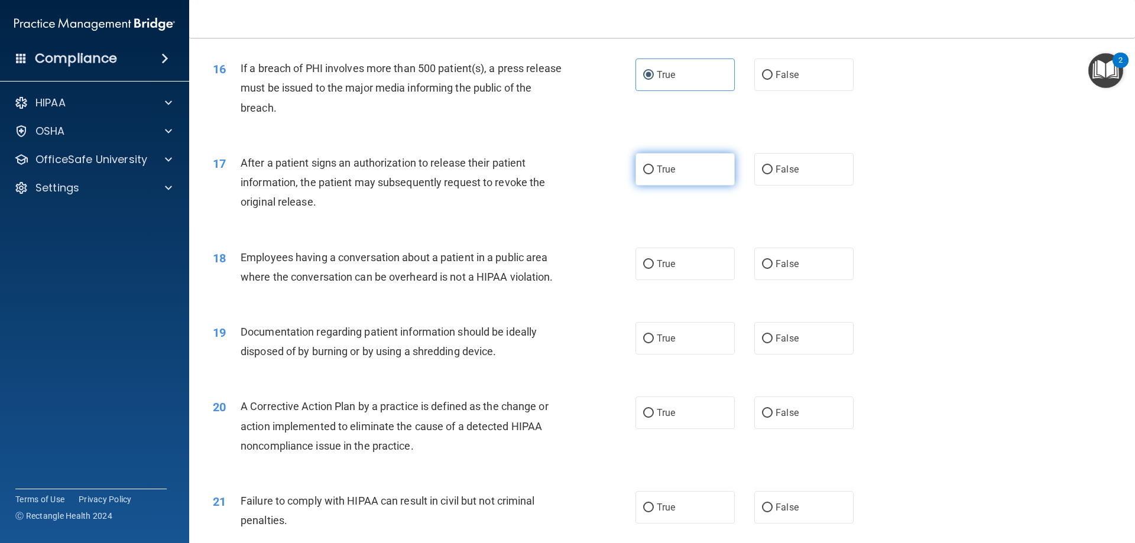
click at [658, 175] on span "True" at bounding box center [666, 169] width 18 height 11
click at [654, 174] on input "True" at bounding box center [648, 170] width 11 height 9
radio input "true"
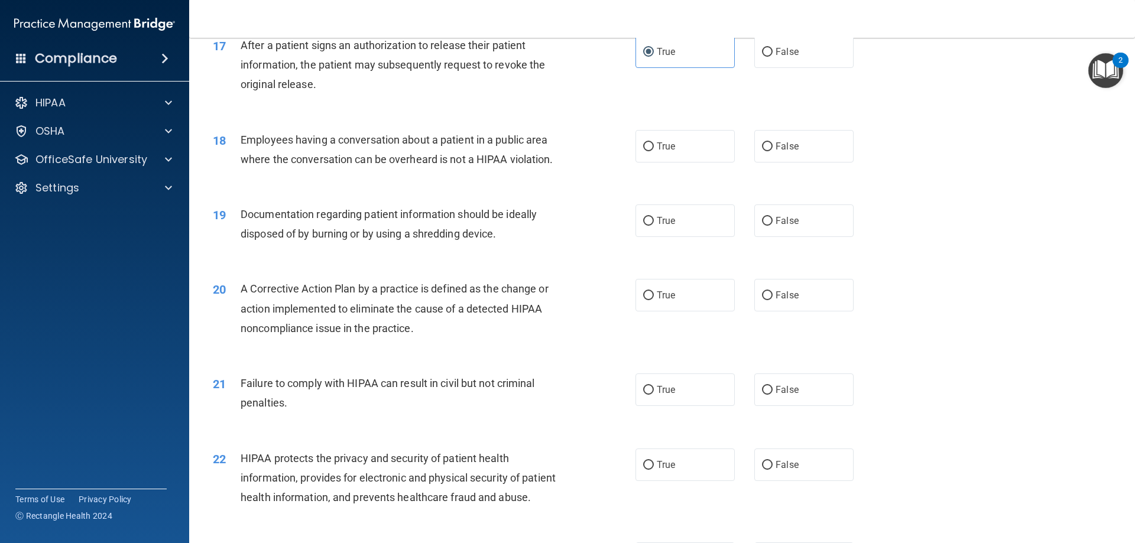
scroll to position [1419, 0]
click at [821, 162] on label "False" at bounding box center [803, 145] width 99 height 33
click at [773, 151] on input "False" at bounding box center [767, 146] width 11 height 9
radio input "true"
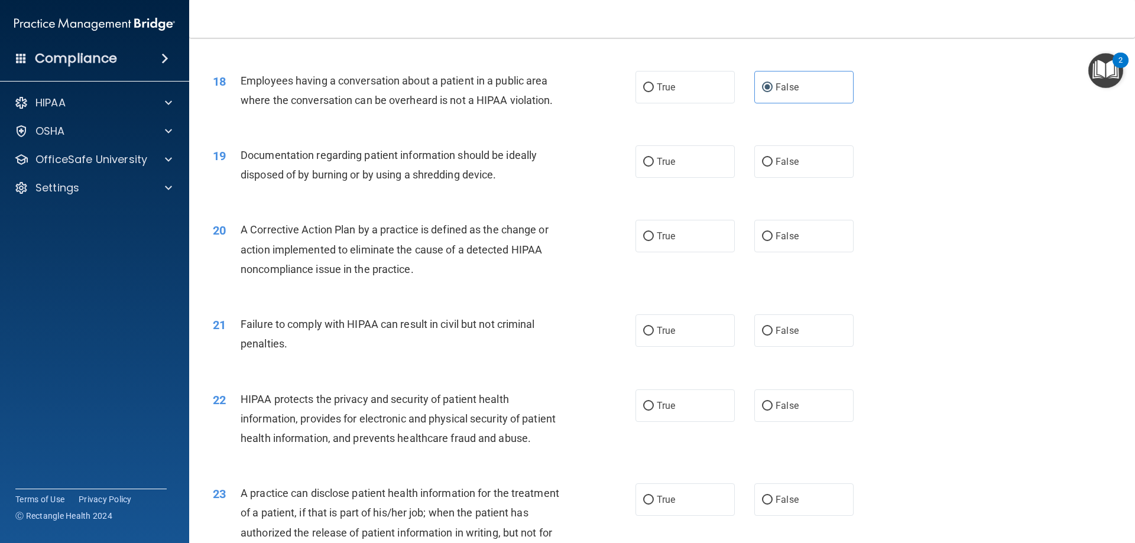
scroll to position [1478, 0]
click at [657, 167] on span "True" at bounding box center [666, 161] width 18 height 11
click at [654, 166] on input "True" at bounding box center [648, 161] width 11 height 9
radio input "true"
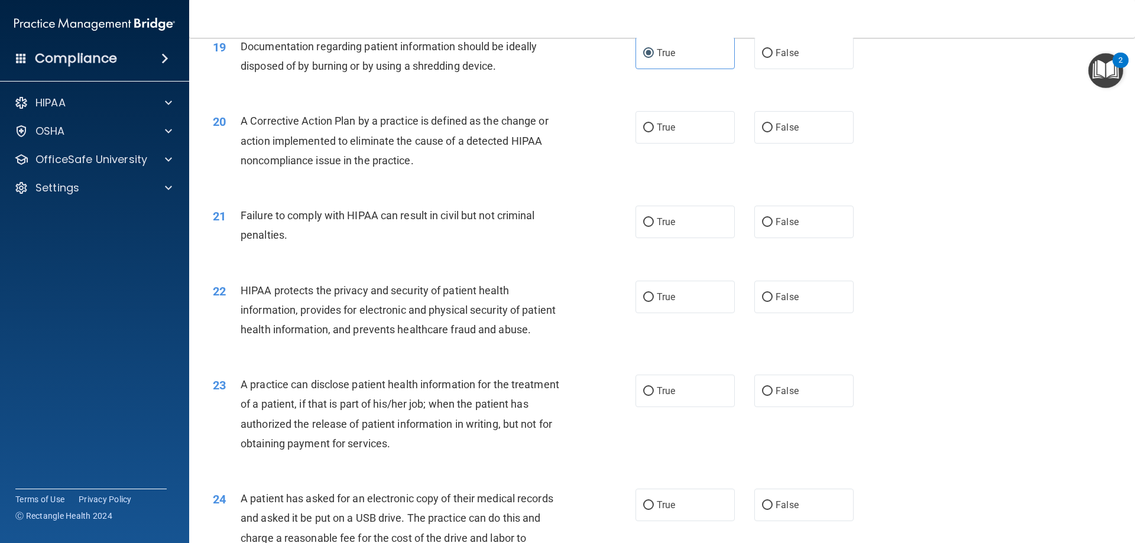
scroll to position [1596, 0]
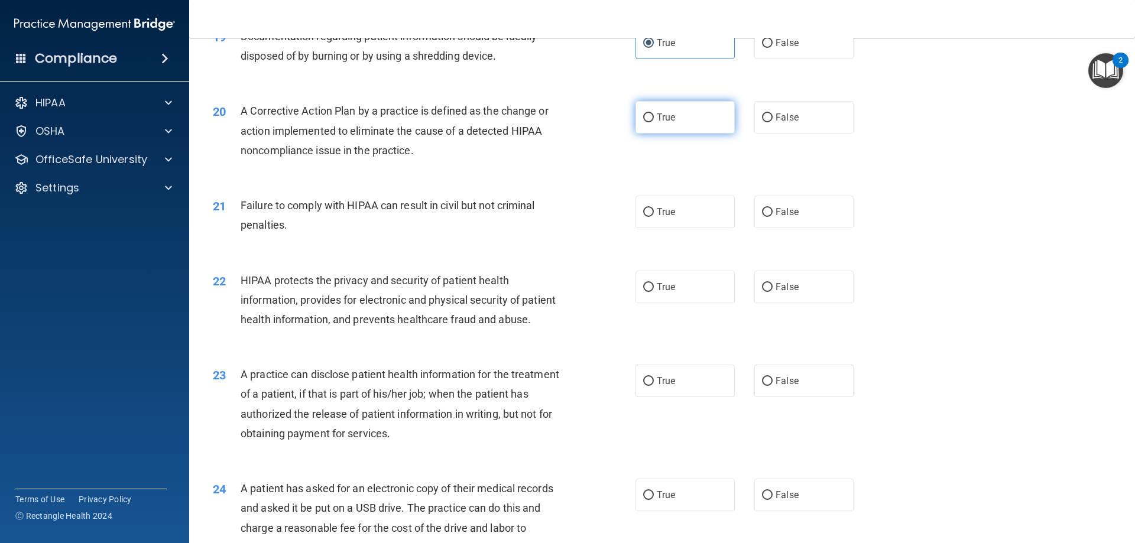
click at [637, 134] on label "True" at bounding box center [685, 117] width 99 height 33
click at [643, 122] on input "True" at bounding box center [648, 118] width 11 height 9
radio input "true"
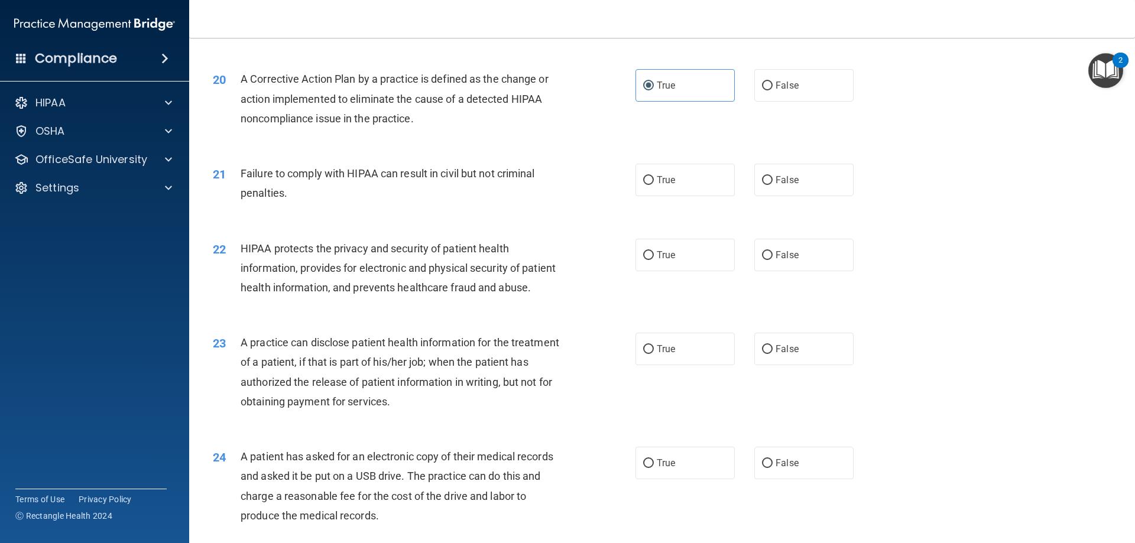
scroll to position [1656, 0]
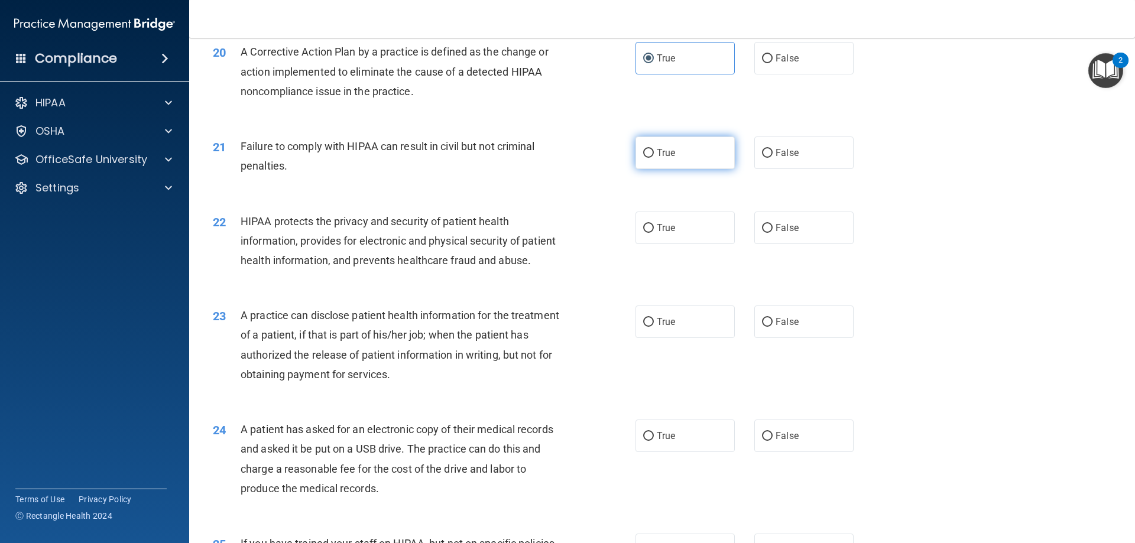
click at [682, 169] on label "True" at bounding box center [685, 153] width 99 height 33
click at [654, 158] on input "True" at bounding box center [648, 153] width 11 height 9
radio input "true"
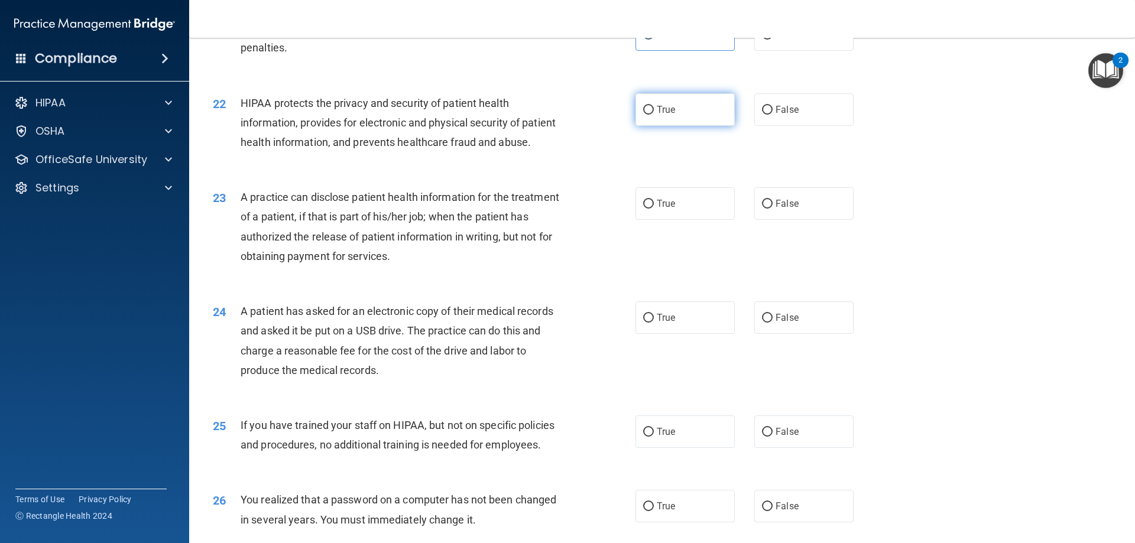
click at [671, 115] on span "True" at bounding box center [666, 109] width 18 height 11
click at [654, 115] on input "True" at bounding box center [648, 110] width 11 height 9
radio input "true"
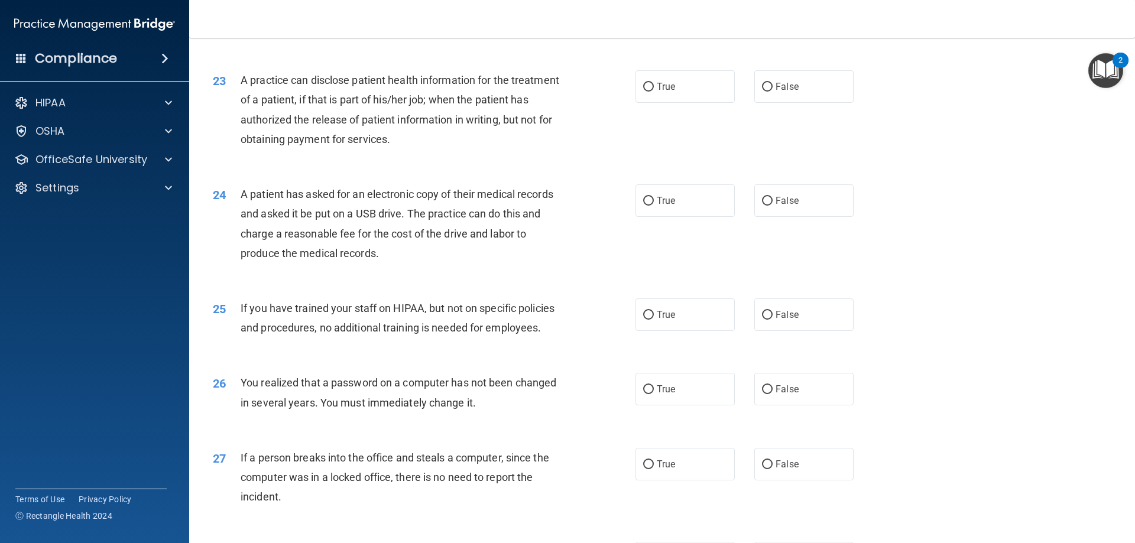
scroll to position [1892, 0]
click at [815, 102] on label "False" at bounding box center [803, 85] width 99 height 33
click at [773, 90] on input "False" at bounding box center [767, 86] width 11 height 9
radio input "true"
click at [637, 102] on label "True" at bounding box center [685, 85] width 99 height 33
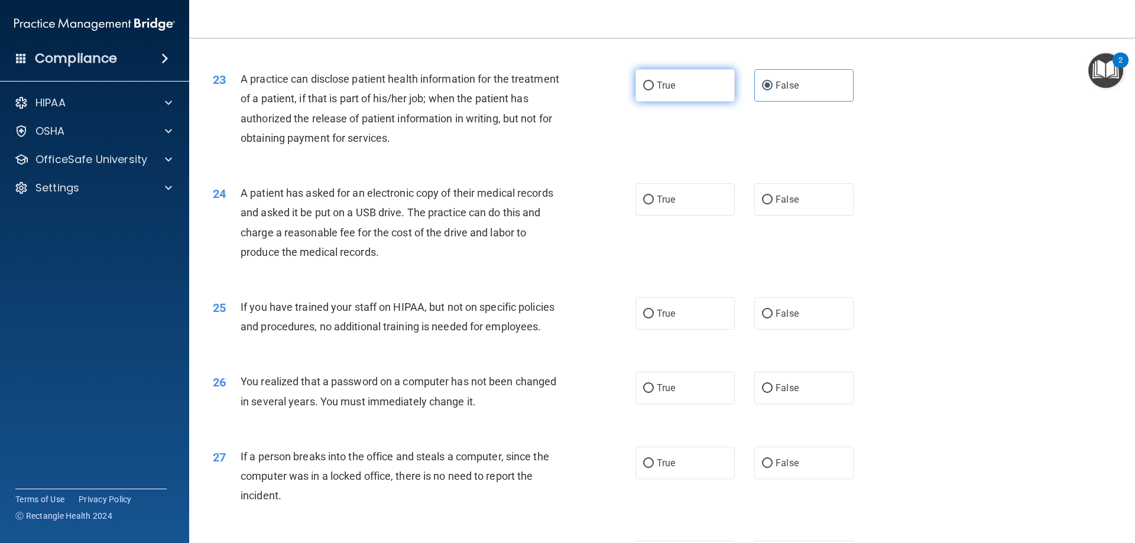
click at [643, 90] on input "True" at bounding box center [648, 86] width 11 height 9
radio input "true"
radio input "false"
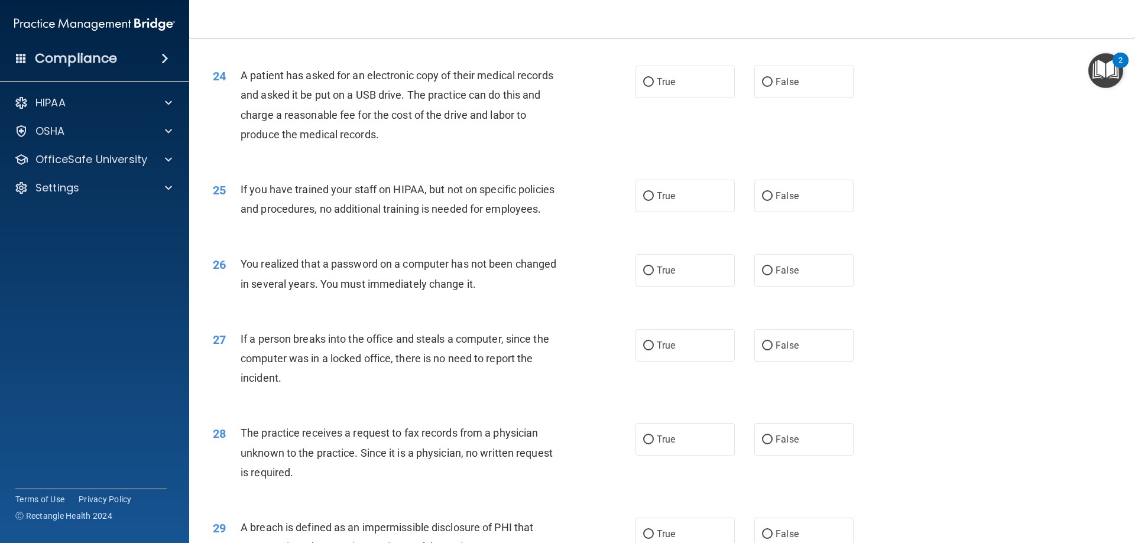
scroll to position [2010, 0]
click at [665, 87] on span "True" at bounding box center [666, 81] width 18 height 11
click at [654, 86] on input "True" at bounding box center [648, 81] width 11 height 9
radio input "true"
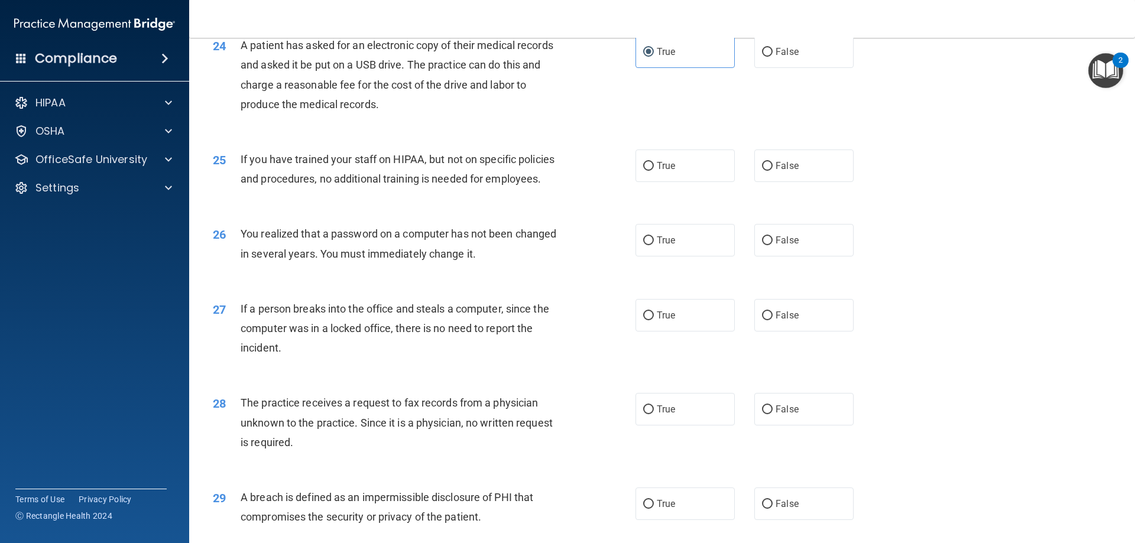
scroll to position [2129, 0]
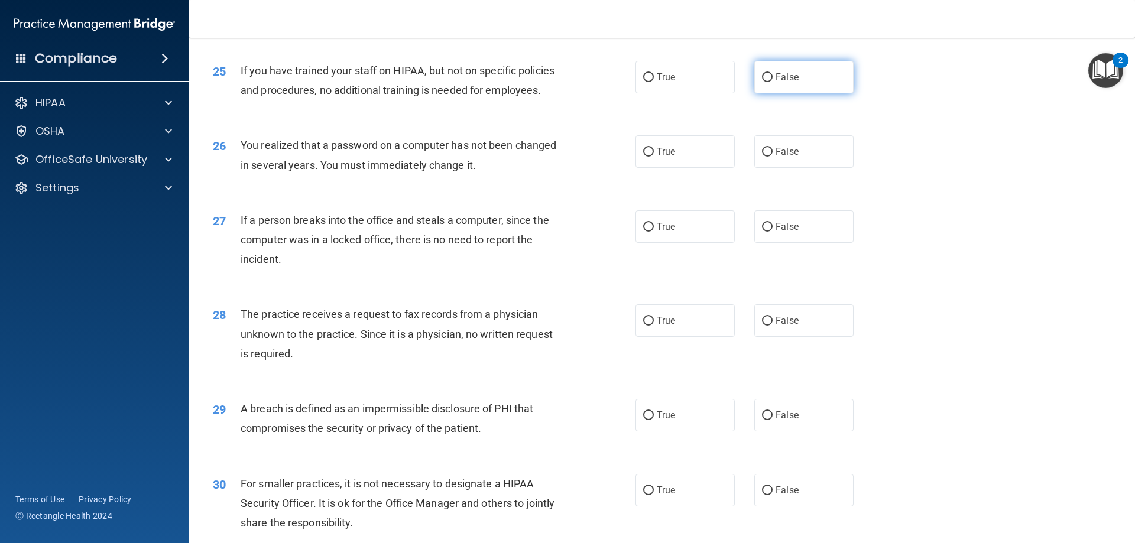
click at [794, 93] on label "False" at bounding box center [803, 77] width 99 height 33
click at [773, 82] on input "False" at bounding box center [767, 77] width 11 height 9
radio input "true"
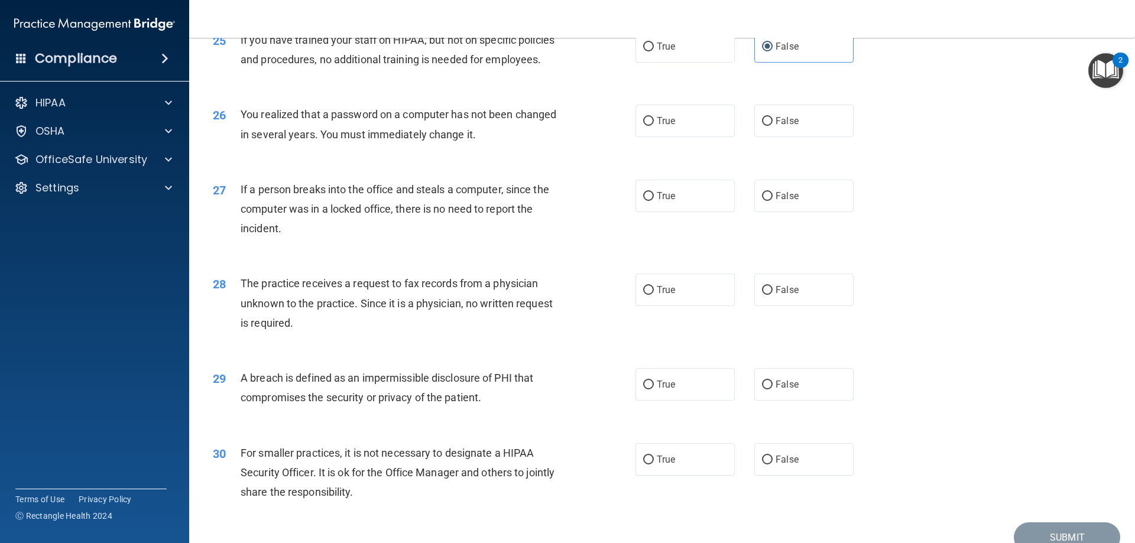
scroll to position [2188, 0]
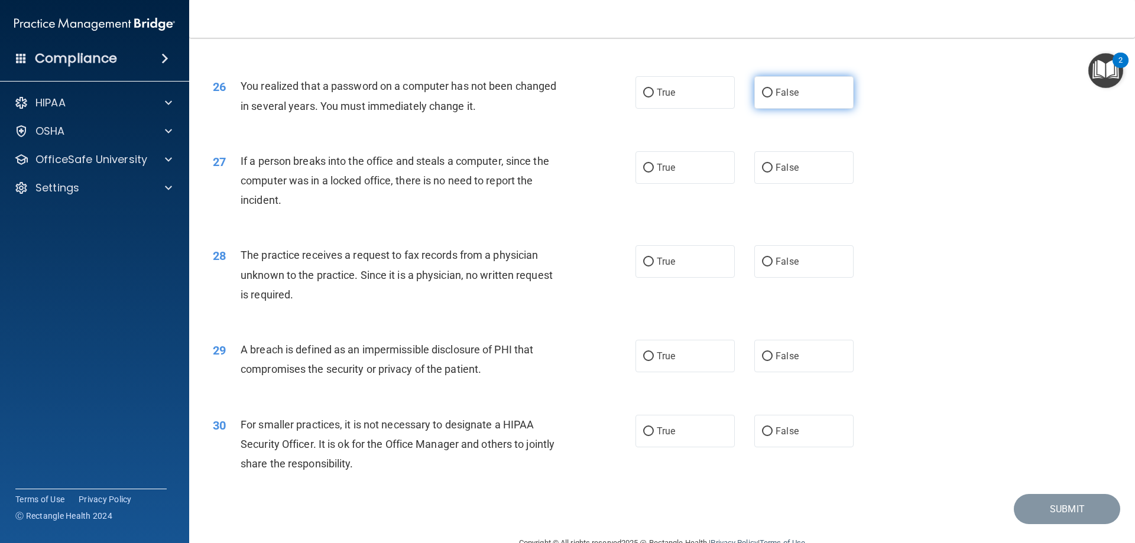
click at [764, 109] on label "False" at bounding box center [803, 92] width 99 height 33
click at [764, 98] on input "False" at bounding box center [767, 93] width 11 height 9
radio input "true"
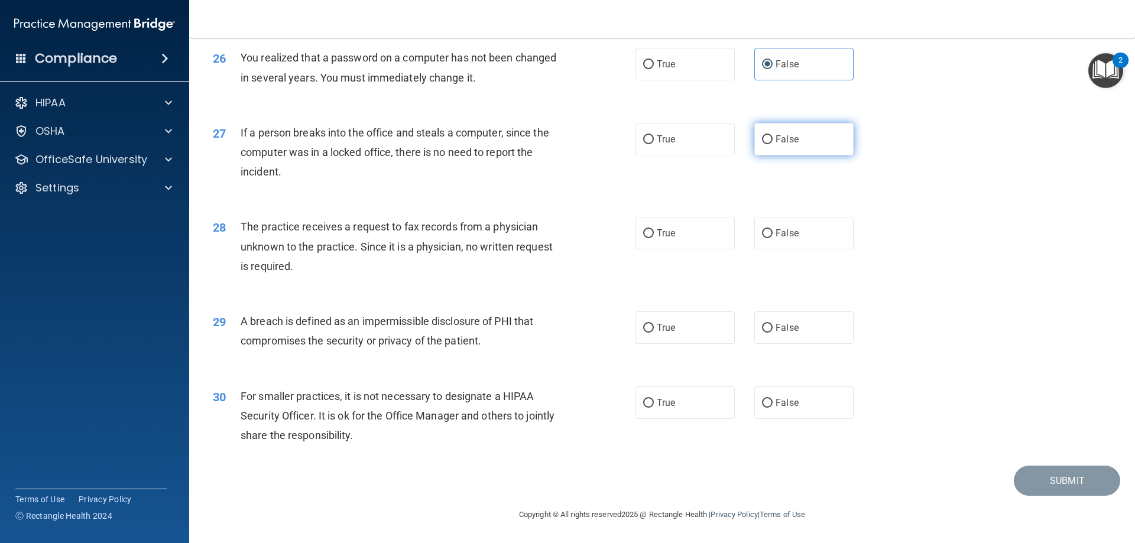
click at [809, 152] on label "False" at bounding box center [803, 139] width 99 height 33
click at [773, 144] on input "False" at bounding box center [767, 139] width 11 height 9
radio input "true"
click at [783, 239] on label "False" at bounding box center [803, 233] width 99 height 33
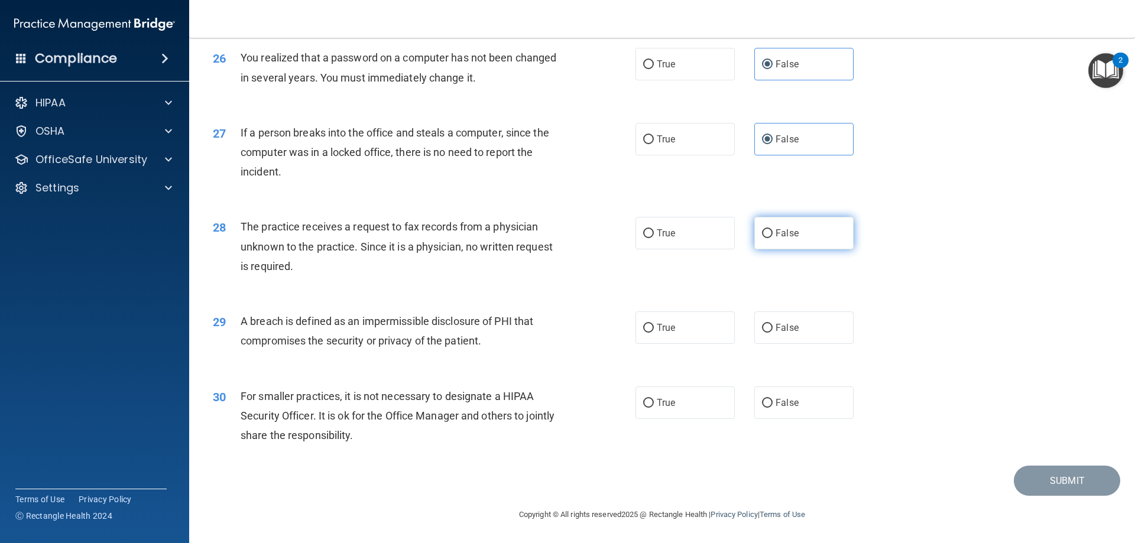
click at [773, 238] on input "False" at bounding box center [767, 233] width 11 height 9
radio input "true"
click at [707, 323] on label "True" at bounding box center [685, 328] width 99 height 33
click at [654, 324] on input "True" at bounding box center [648, 328] width 11 height 9
radio input "true"
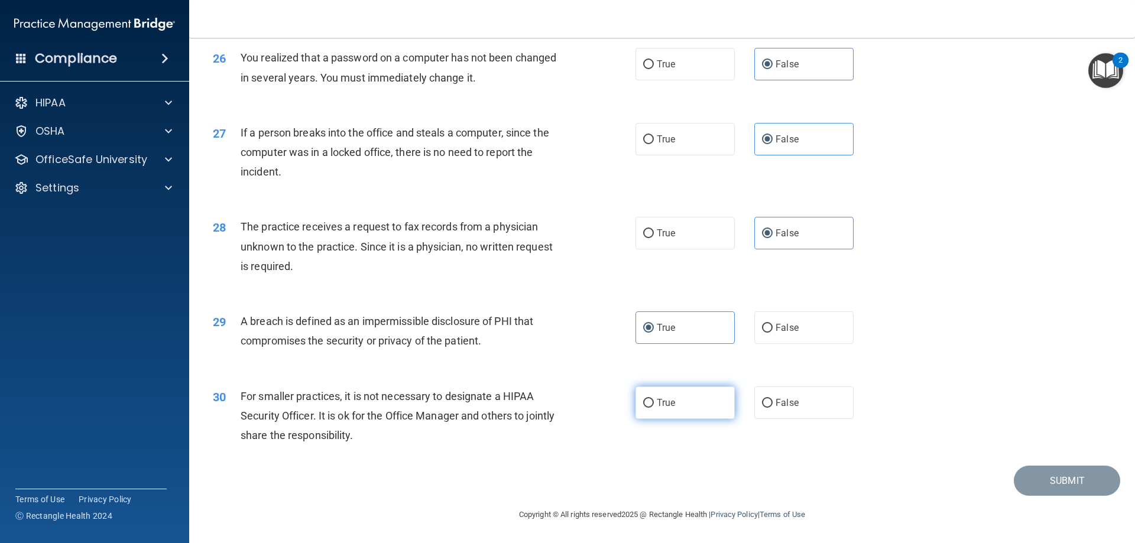
click at [707, 405] on label "True" at bounding box center [685, 403] width 99 height 33
click at [654, 405] on input "True" at bounding box center [648, 403] width 11 height 9
radio input "true"
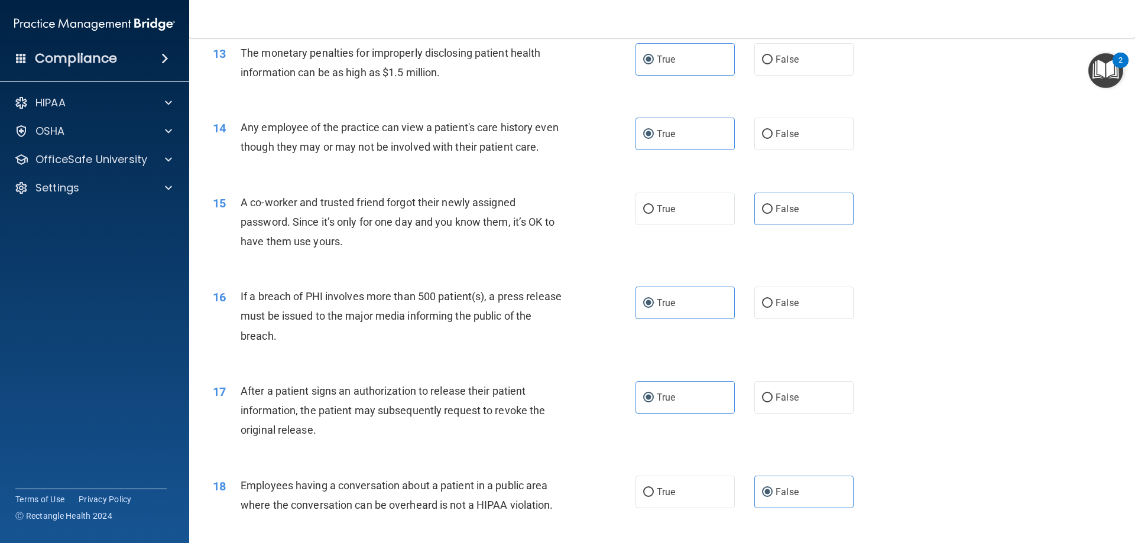
scroll to position [1013, 0]
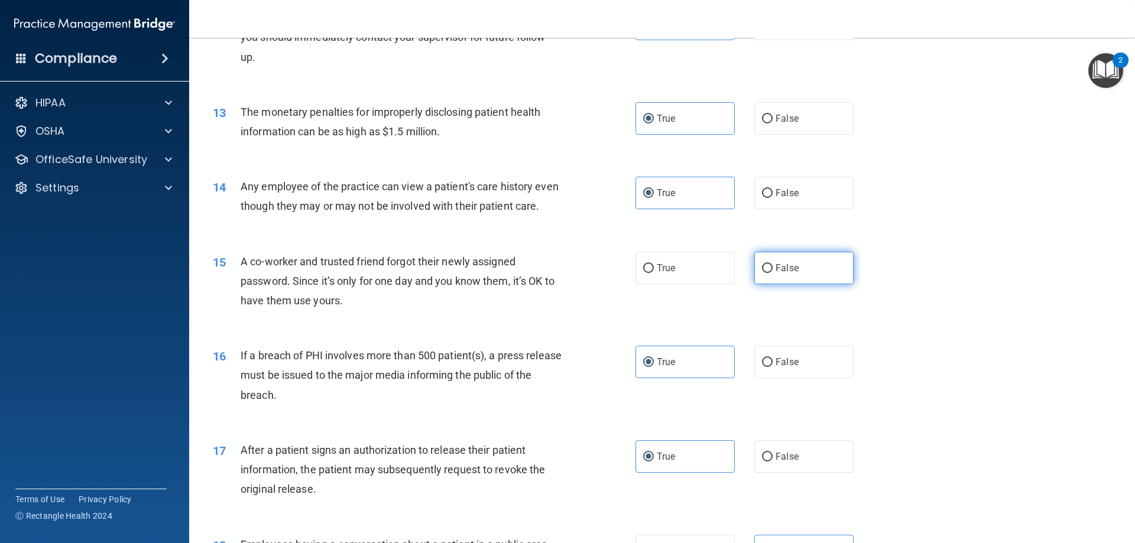
click at [804, 284] on label "False" at bounding box center [803, 268] width 99 height 33
click at [773, 273] on input "False" at bounding box center [767, 268] width 11 height 9
radio input "true"
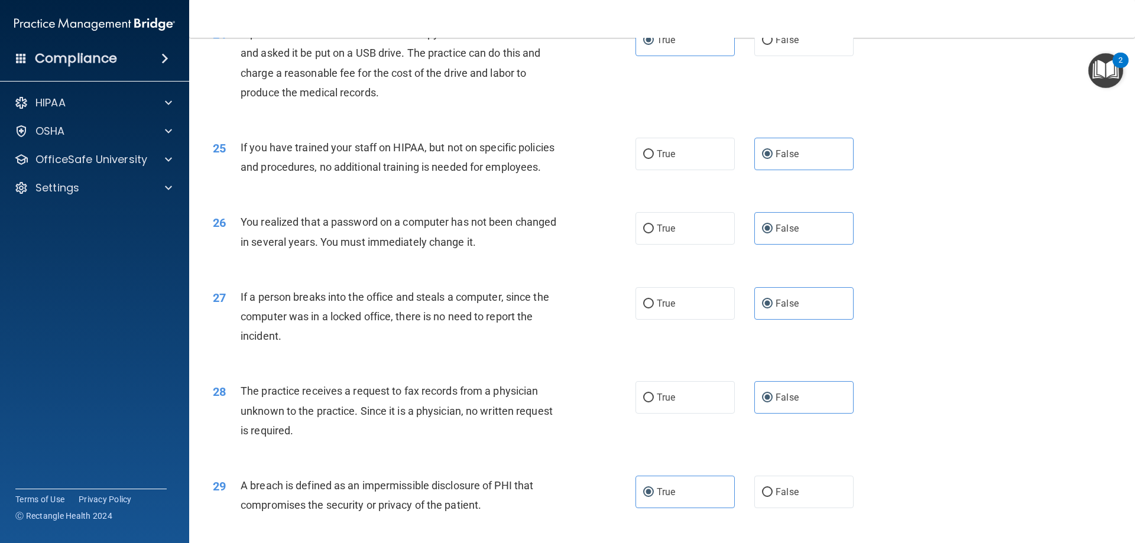
scroll to position [2255, 0]
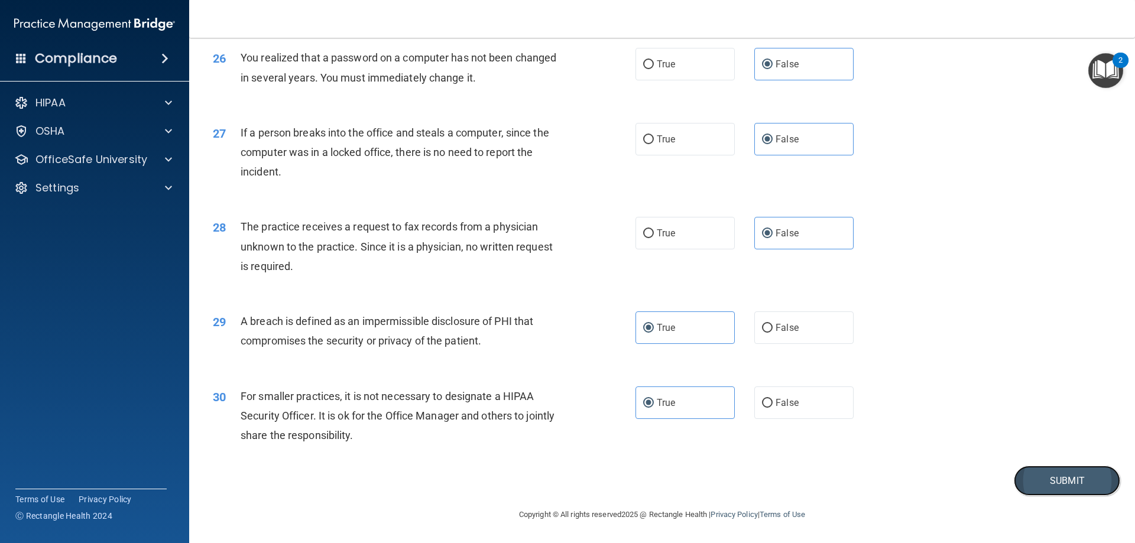
click at [1041, 484] on button "Submit" at bounding box center [1067, 481] width 106 height 30
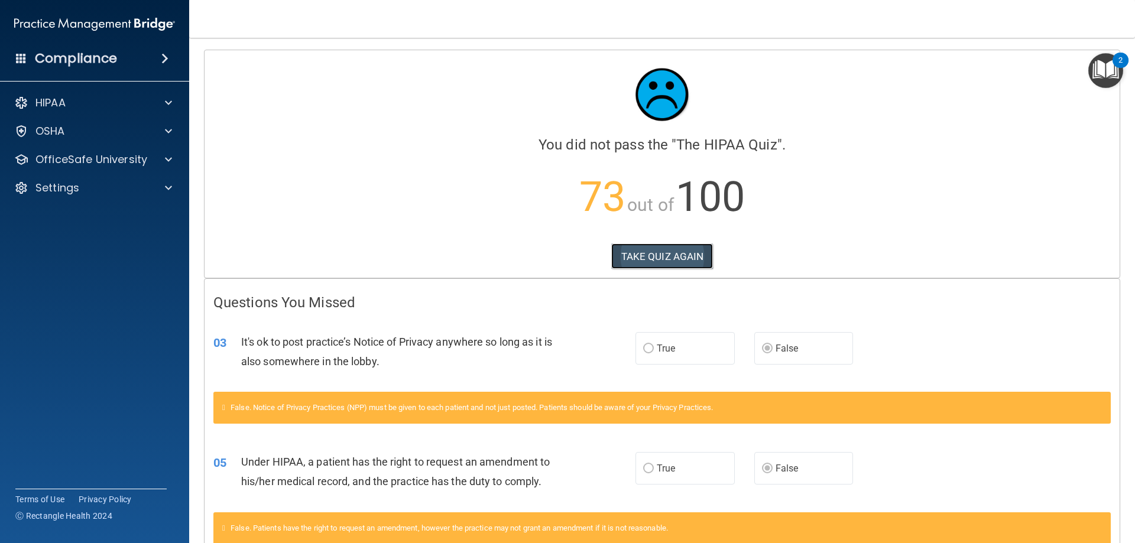
click at [646, 254] on button "TAKE QUIZ AGAIN" at bounding box center [662, 257] width 102 height 26
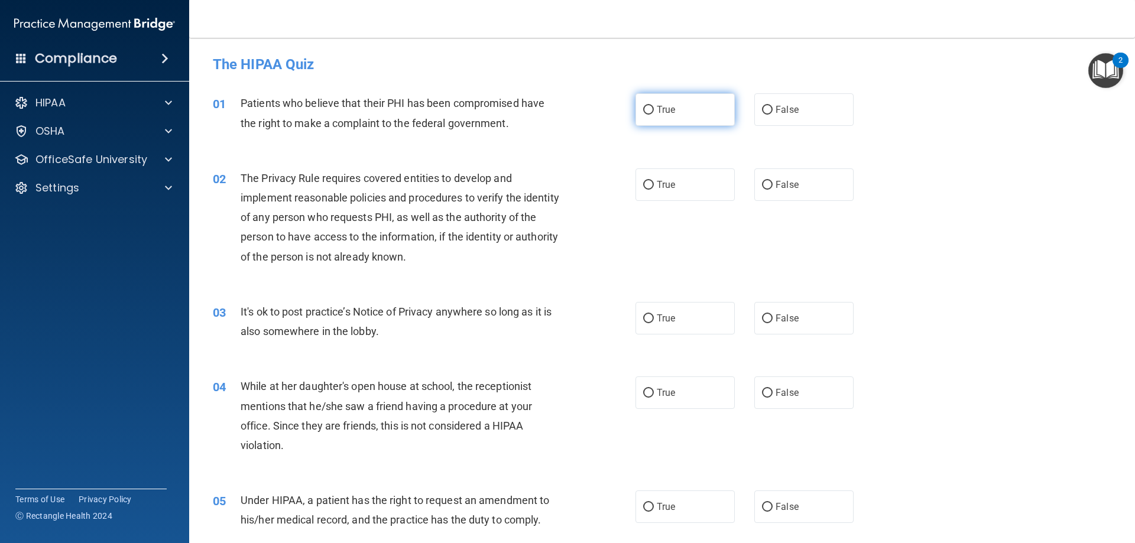
click at [660, 116] on label "True" at bounding box center [685, 109] width 99 height 33
click at [654, 115] on input "True" at bounding box center [648, 110] width 11 height 9
radio input "true"
click at [664, 177] on label "True" at bounding box center [685, 185] width 99 height 33
click at [654, 181] on input "True" at bounding box center [648, 185] width 11 height 9
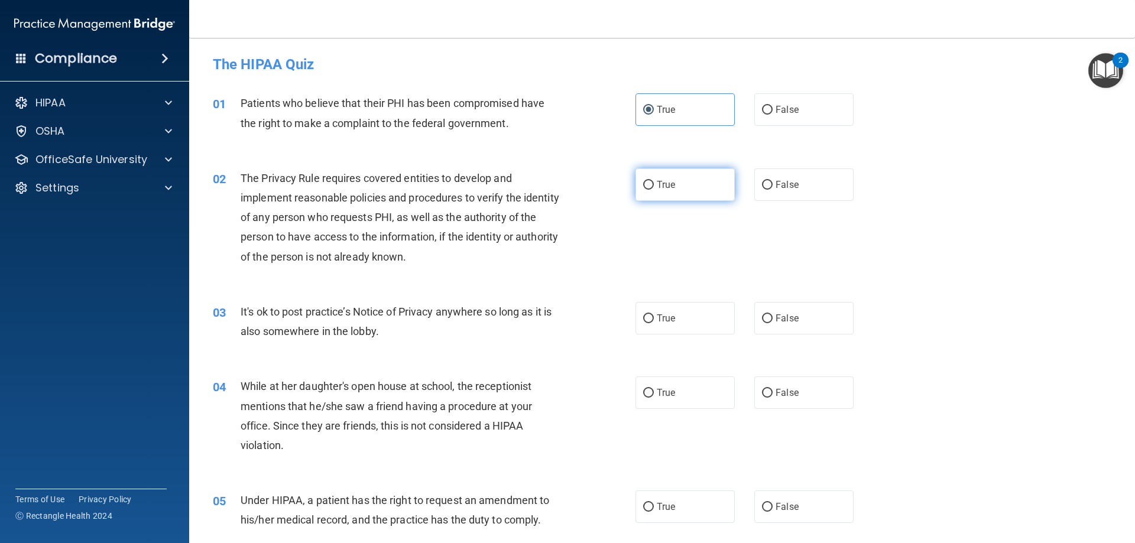
radio input "true"
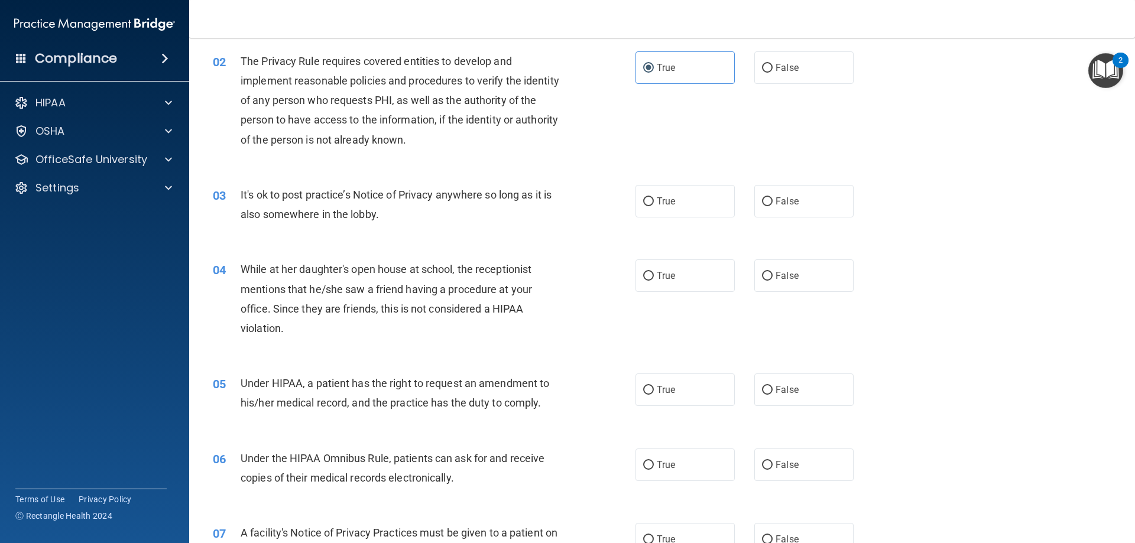
scroll to position [118, 0]
click at [776, 197] on span "False" at bounding box center [787, 200] width 23 height 11
click at [773, 197] on input "False" at bounding box center [767, 200] width 11 height 9
radio input "true"
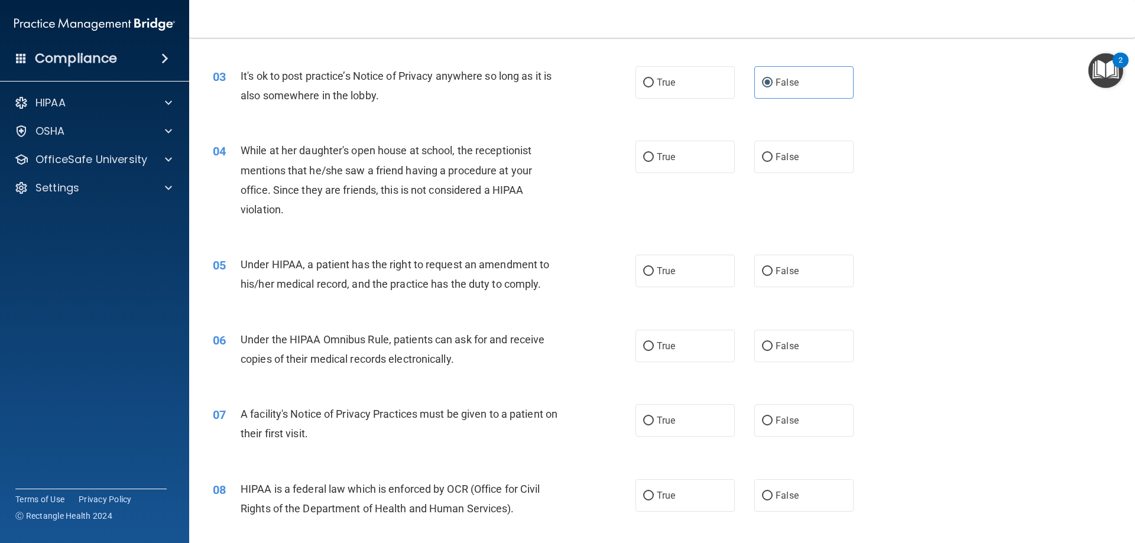
scroll to position [237, 0]
click at [843, 152] on label "False" at bounding box center [803, 156] width 99 height 33
click at [773, 153] on input "False" at bounding box center [767, 157] width 11 height 9
radio input "true"
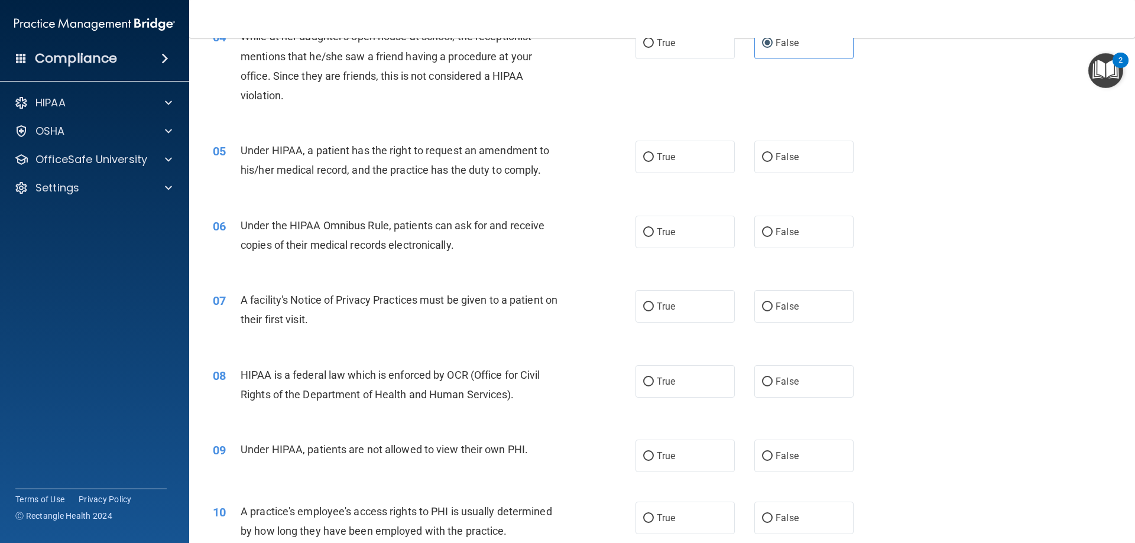
scroll to position [355, 0]
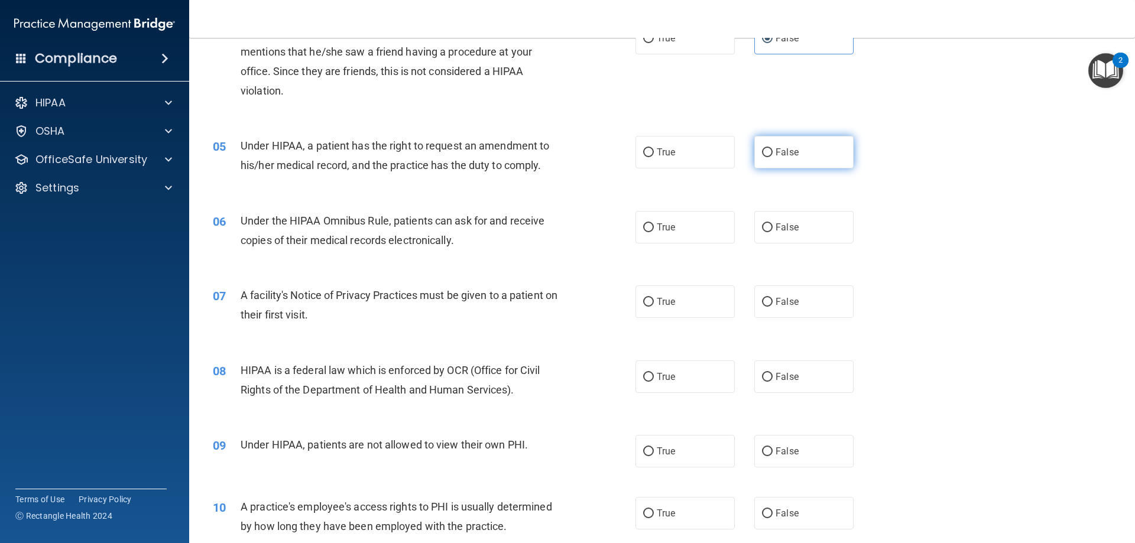
click at [756, 158] on label "False" at bounding box center [803, 152] width 99 height 33
click at [762, 157] on input "False" at bounding box center [767, 152] width 11 height 9
radio input "true"
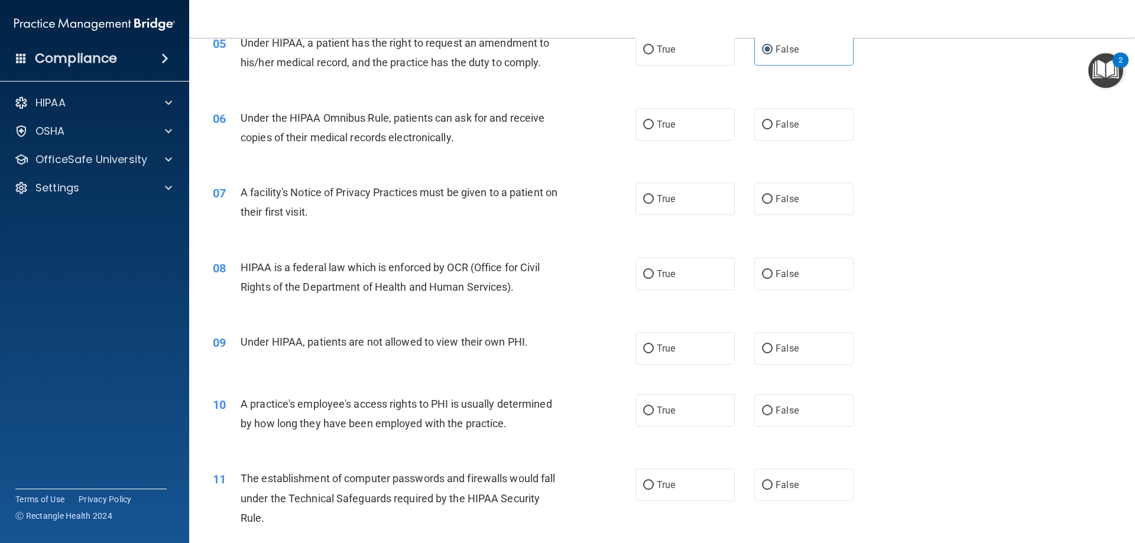
scroll to position [473, 0]
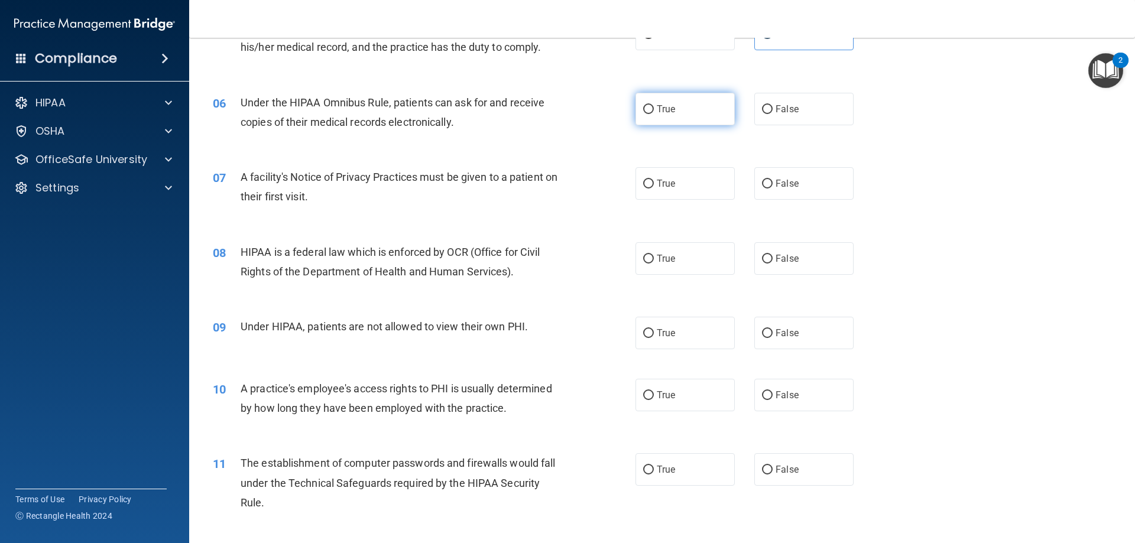
click at [636, 120] on label "True" at bounding box center [685, 109] width 99 height 33
click at [643, 114] on input "True" at bounding box center [648, 109] width 11 height 9
radio input "true"
click at [646, 187] on input "True" at bounding box center [648, 184] width 11 height 9
radio input "true"
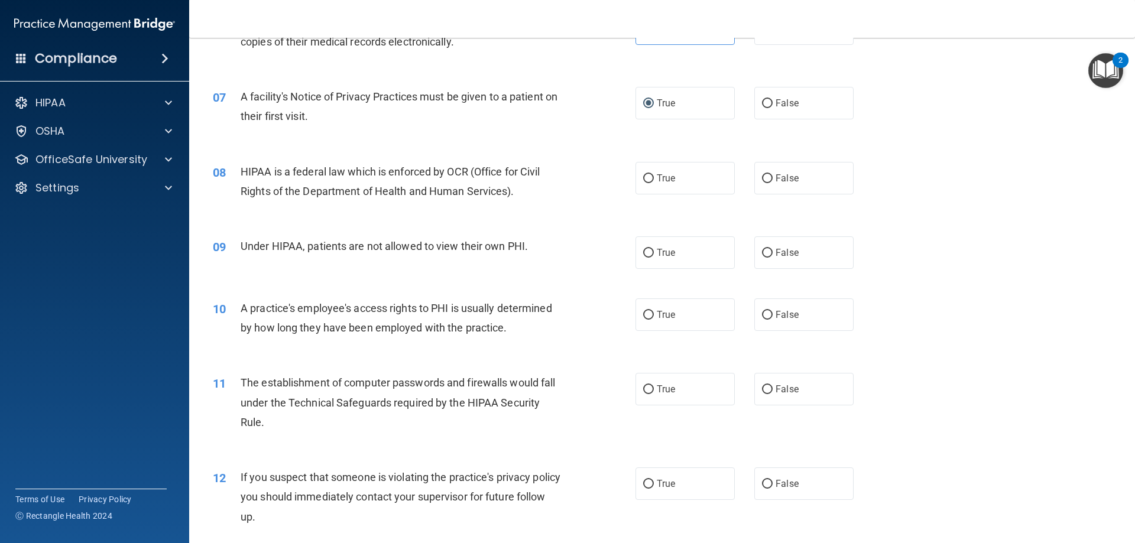
scroll to position [591, 0]
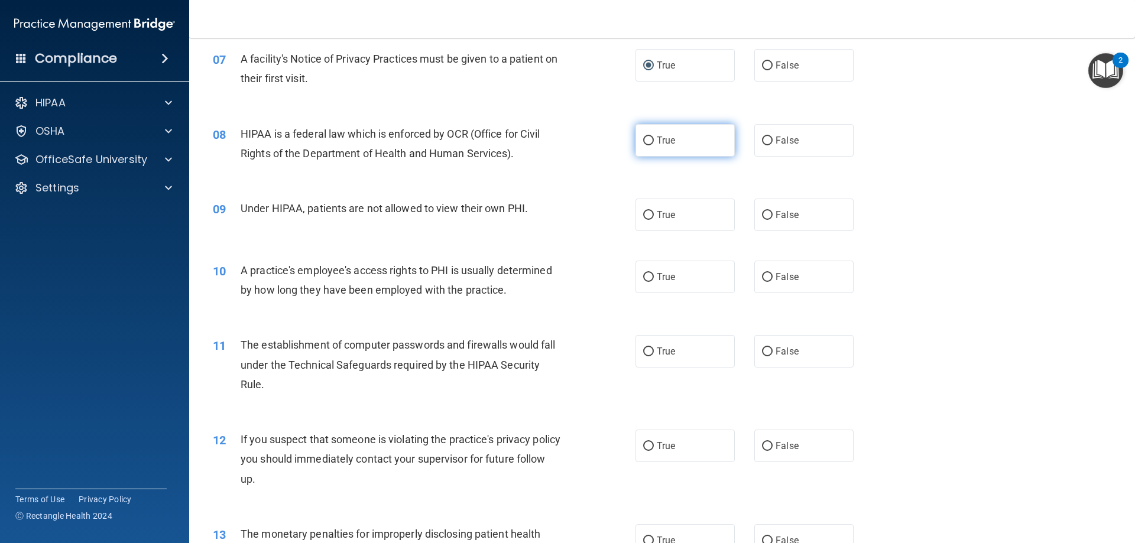
click at [702, 147] on label "True" at bounding box center [685, 140] width 99 height 33
click at [654, 145] on input "True" at bounding box center [648, 141] width 11 height 9
radio input "true"
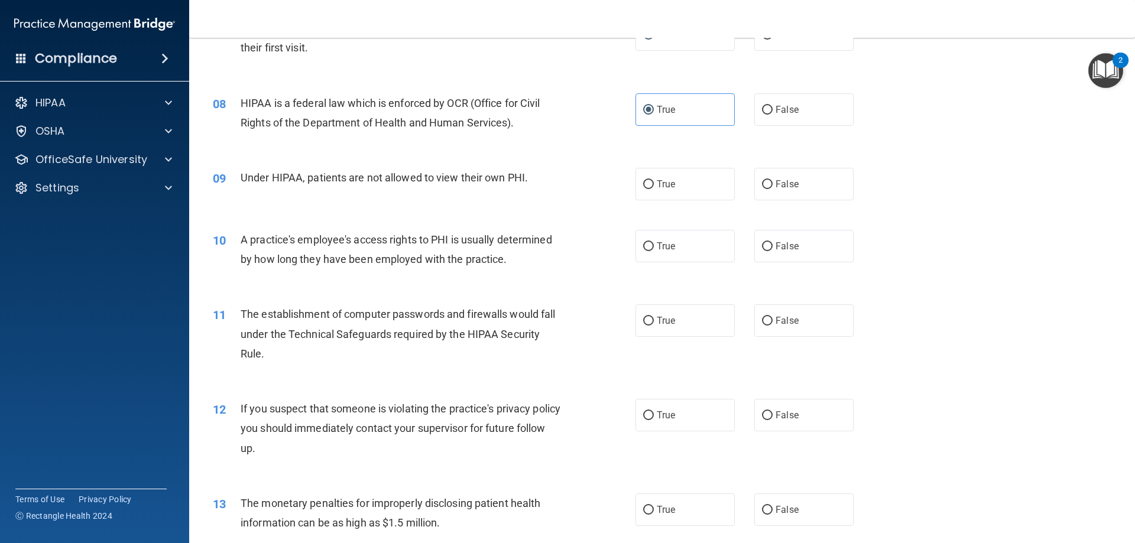
scroll to position [650, 0]
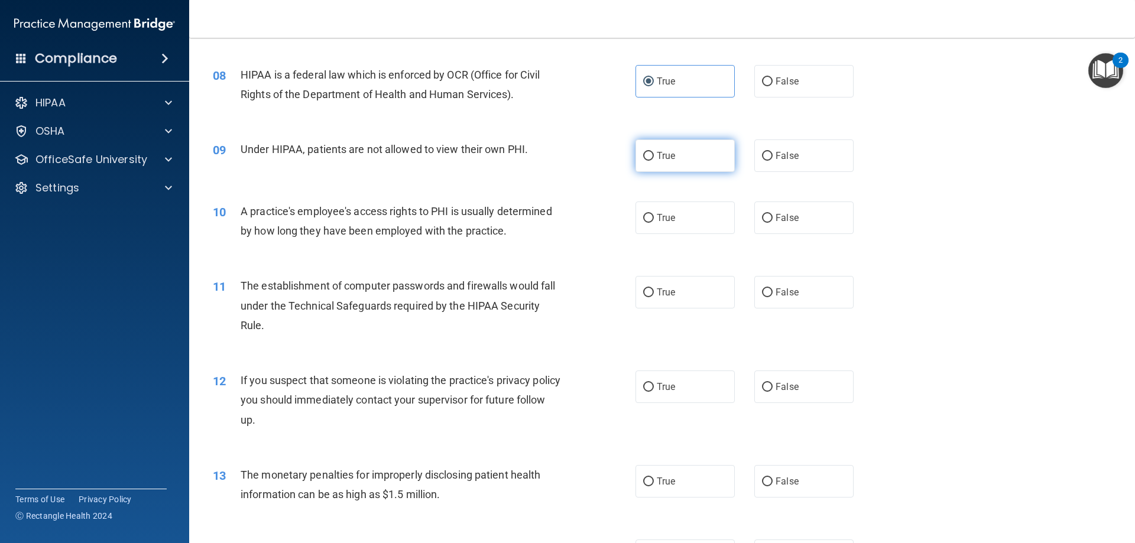
click at [668, 153] on span "True" at bounding box center [666, 155] width 18 height 11
click at [654, 153] on input "True" at bounding box center [648, 156] width 11 height 9
radio input "true"
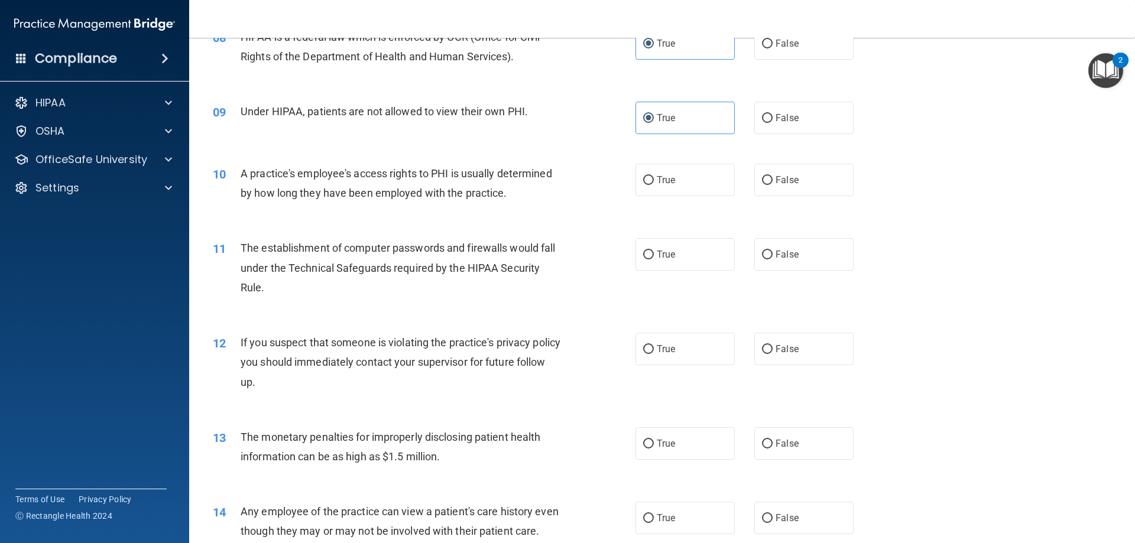
scroll to position [710, 0]
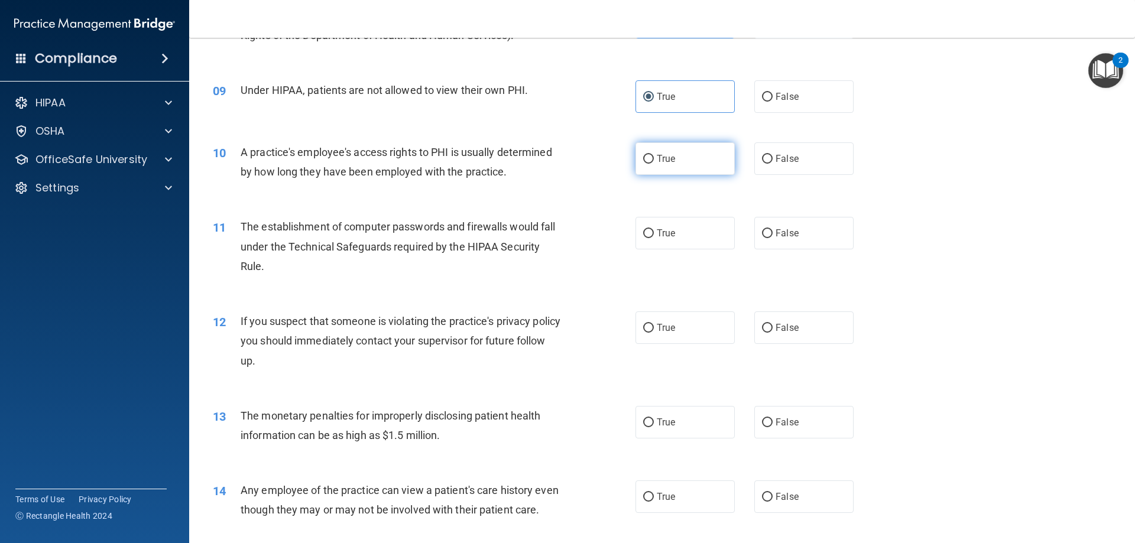
click at [665, 166] on label "True" at bounding box center [685, 158] width 99 height 33
click at [654, 164] on input "True" at bounding box center [648, 159] width 11 height 9
radio input "true"
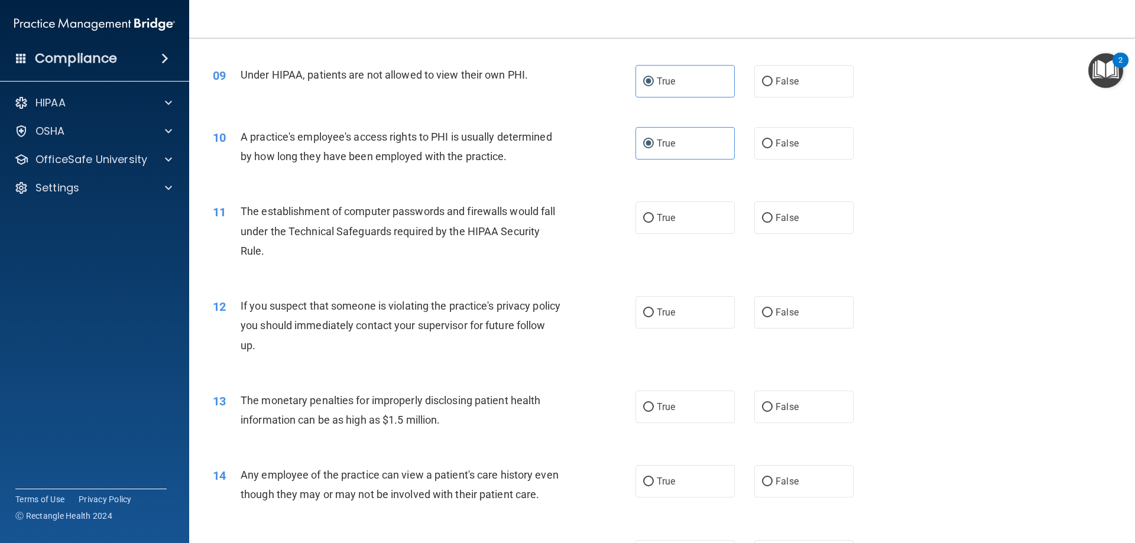
scroll to position [769, 0]
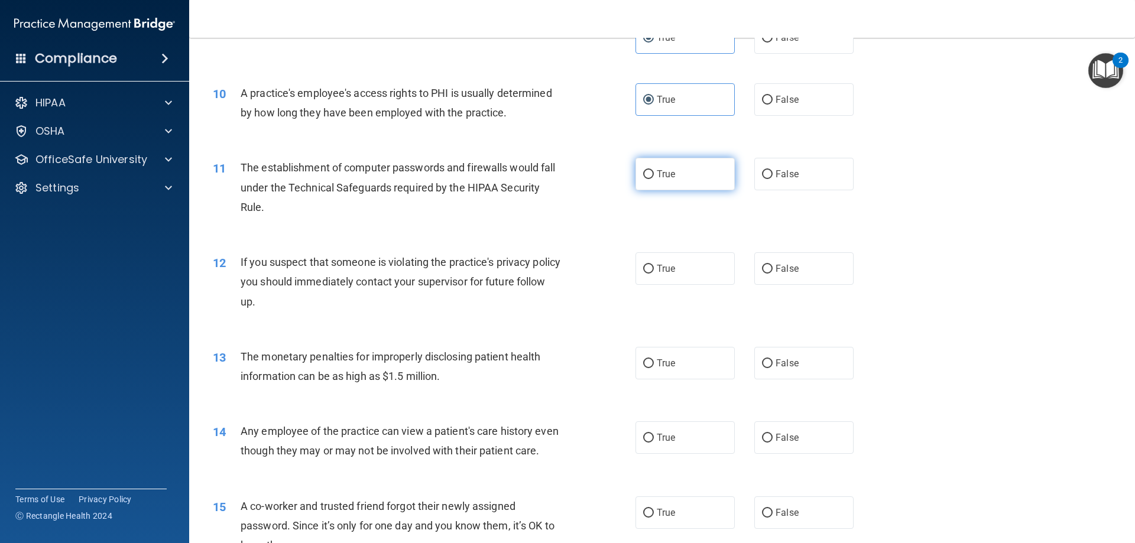
click at [668, 176] on span "True" at bounding box center [666, 174] width 18 height 11
click at [654, 176] on input "True" at bounding box center [648, 174] width 11 height 9
radio input "true"
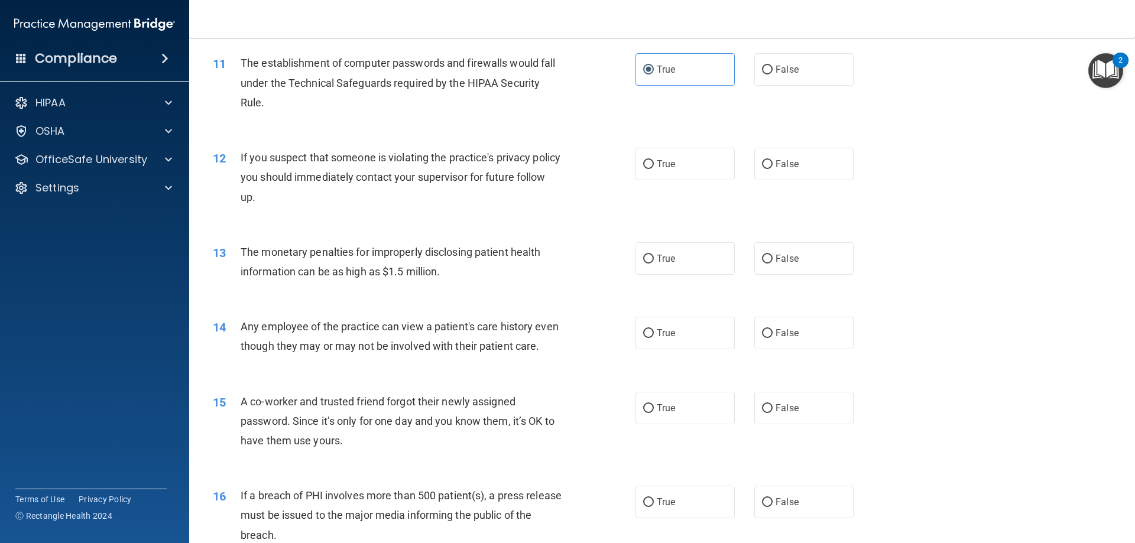
scroll to position [887, 0]
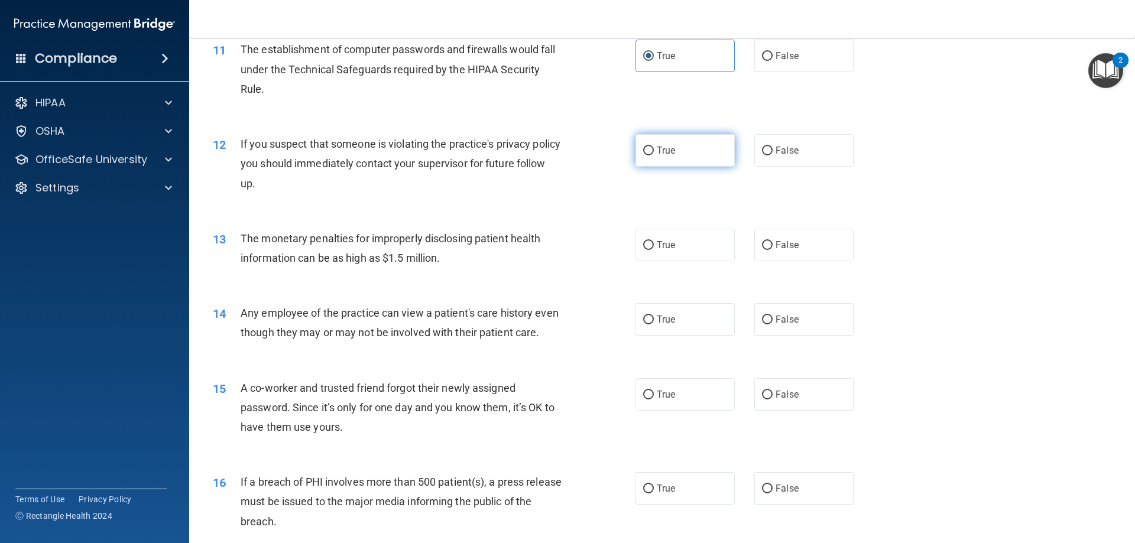
click at [675, 154] on label "True" at bounding box center [685, 150] width 99 height 33
click at [654, 154] on input "True" at bounding box center [648, 151] width 11 height 9
radio input "true"
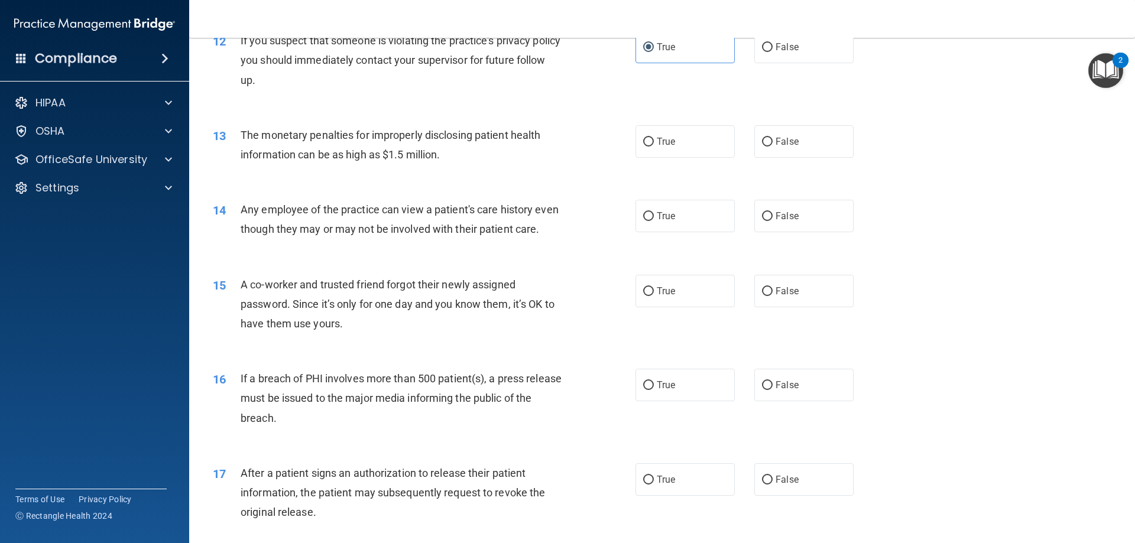
scroll to position [1005, 0]
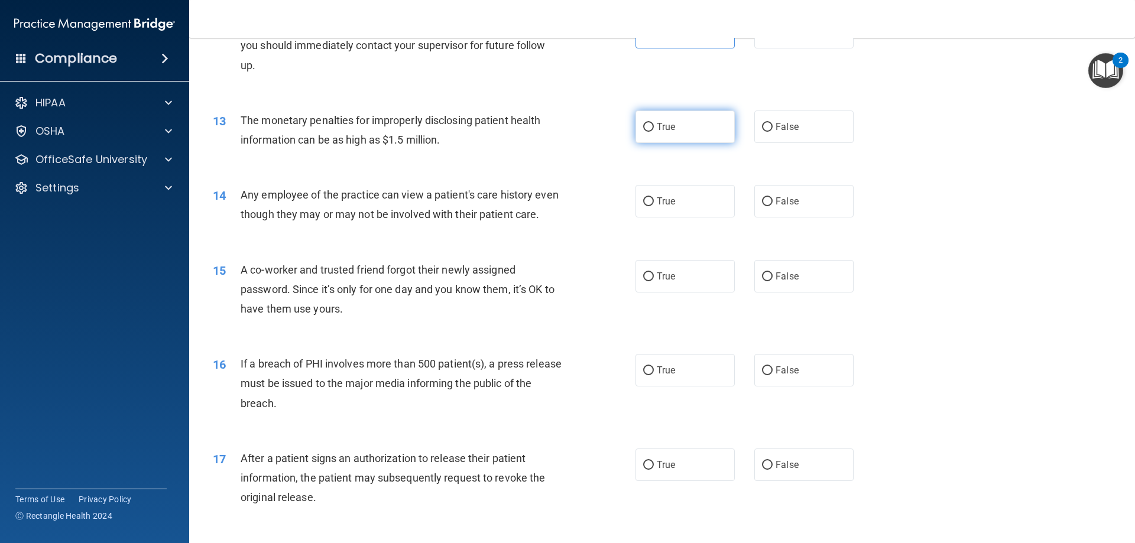
click at [663, 138] on label "True" at bounding box center [685, 127] width 99 height 33
click at [654, 132] on input "True" at bounding box center [648, 127] width 11 height 9
radio input "true"
click at [817, 195] on label "False" at bounding box center [803, 201] width 99 height 33
click at [773, 197] on input "False" at bounding box center [767, 201] width 11 height 9
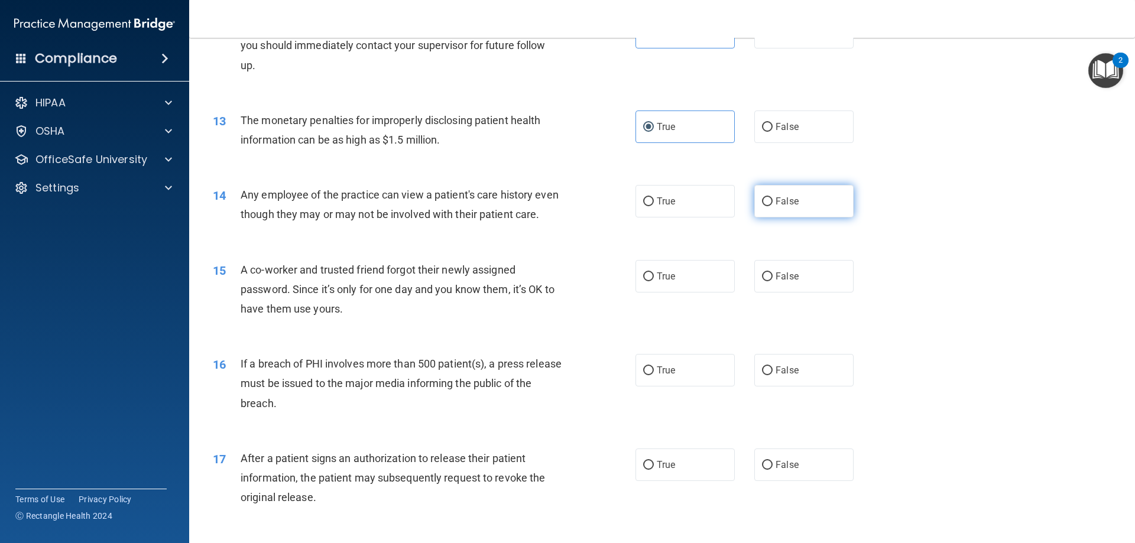
radio input "true"
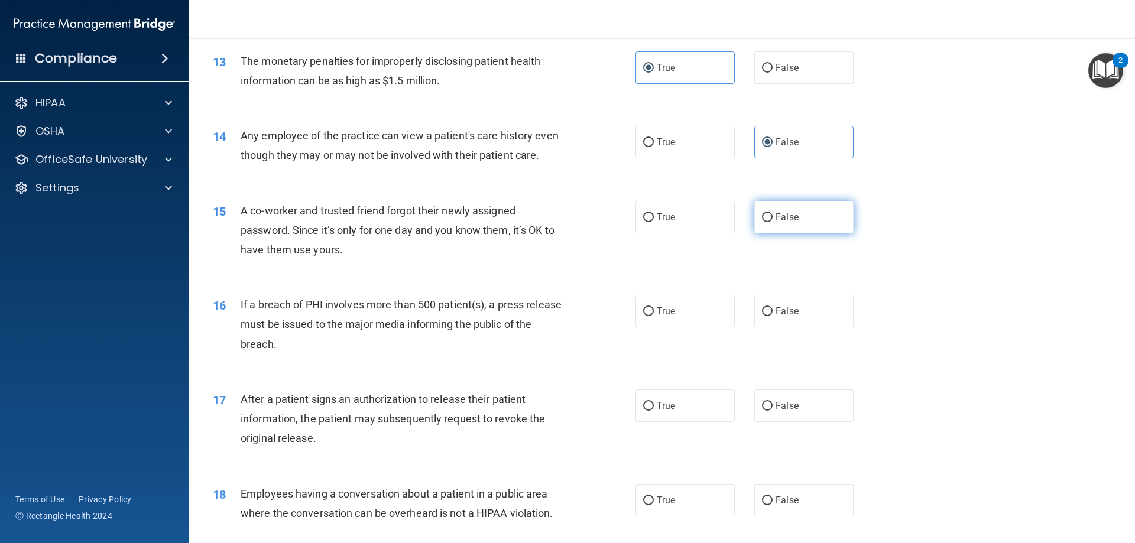
click at [759, 231] on label "False" at bounding box center [803, 217] width 99 height 33
click at [762, 222] on input "False" at bounding box center [767, 217] width 11 height 9
radio input "true"
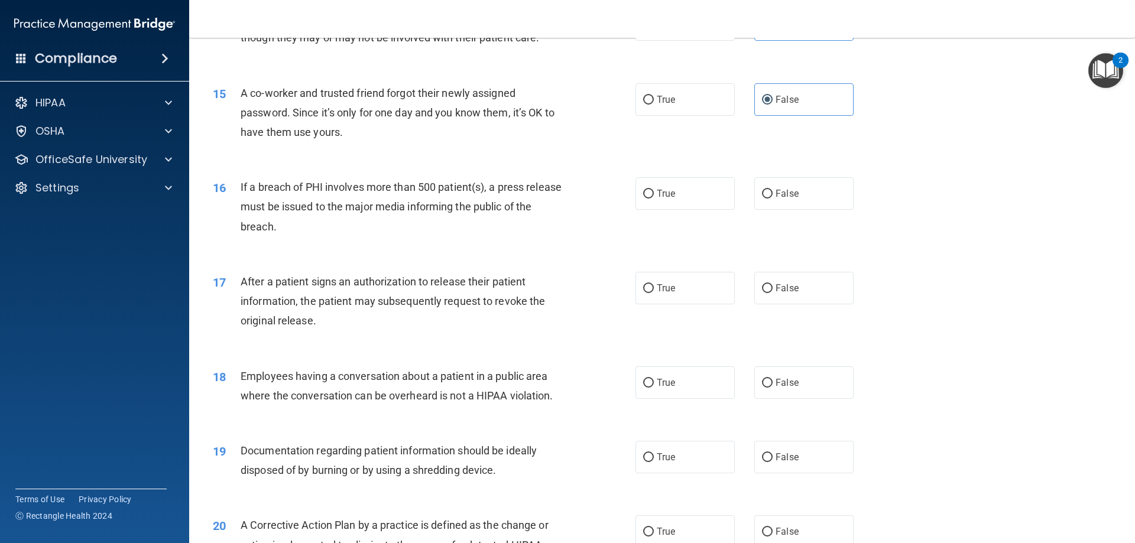
scroll to position [1183, 0]
click at [693, 229] on div "16 If a breach of PHI involves more than 500 patient(s), a press release must b…" at bounding box center [662, 209] width 916 height 95
click at [692, 209] on label "True" at bounding box center [685, 193] width 99 height 33
click at [654, 198] on input "True" at bounding box center [648, 193] width 11 height 9
radio input "true"
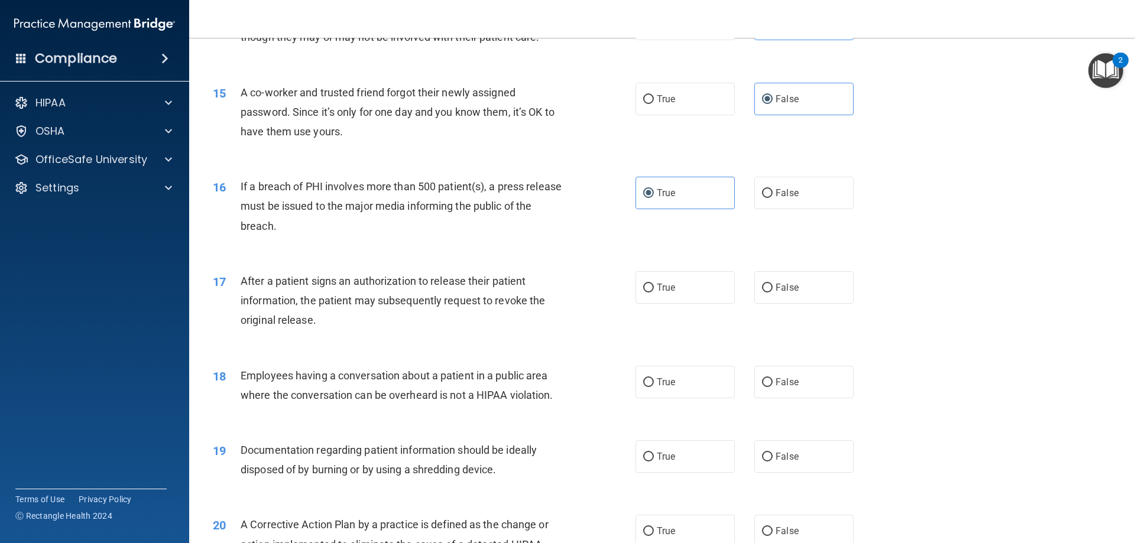
scroll to position [1242, 0]
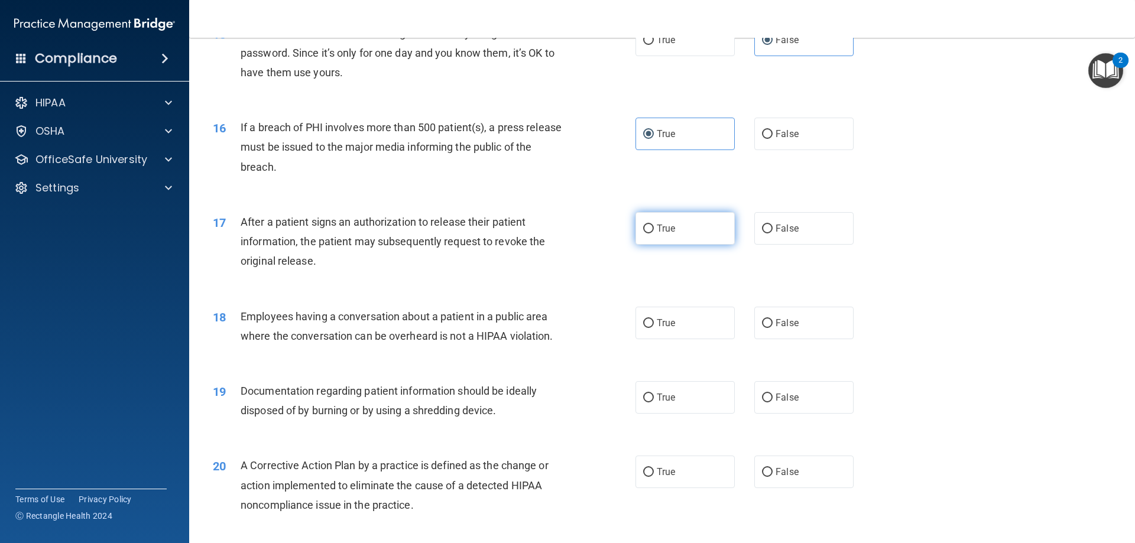
click at [687, 245] on label "True" at bounding box center [685, 228] width 99 height 33
click at [654, 234] on input "True" at bounding box center [648, 229] width 11 height 9
radio input "true"
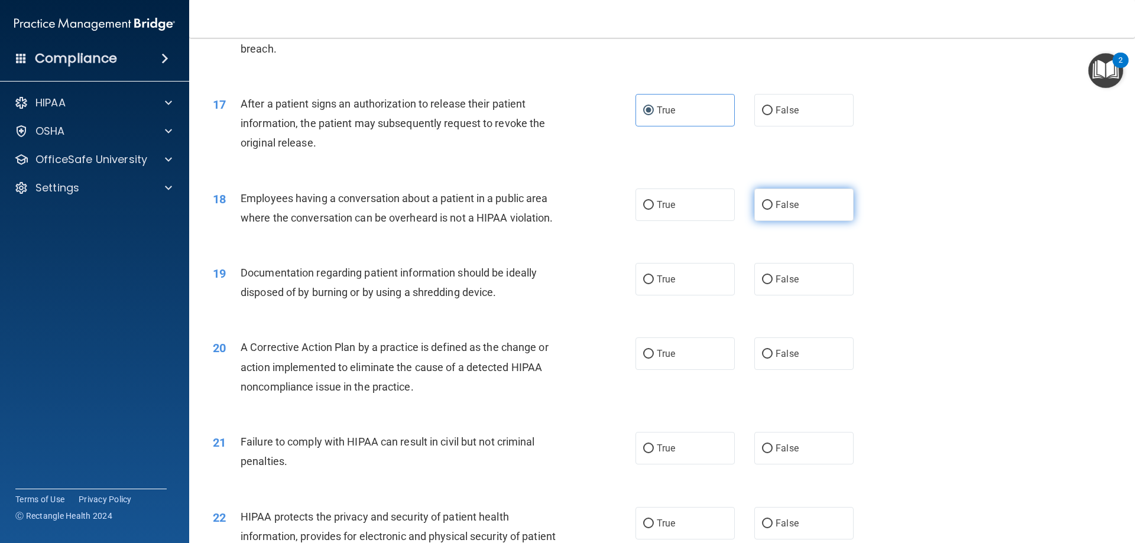
click at [792, 210] on span "False" at bounding box center [787, 204] width 23 height 11
click at [773, 210] on input "False" at bounding box center [767, 205] width 11 height 9
radio input "true"
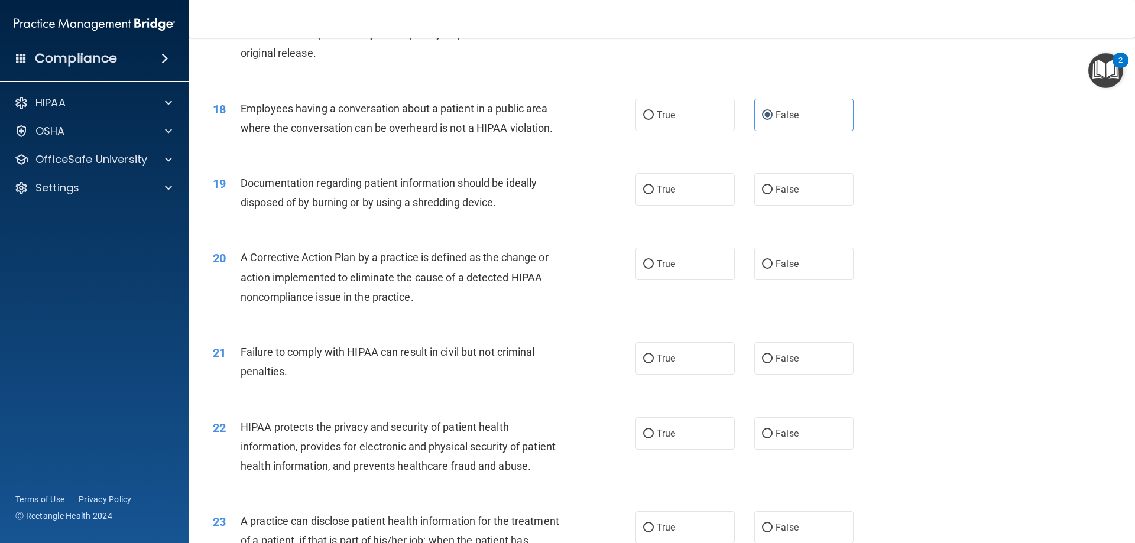
scroll to position [1478, 0]
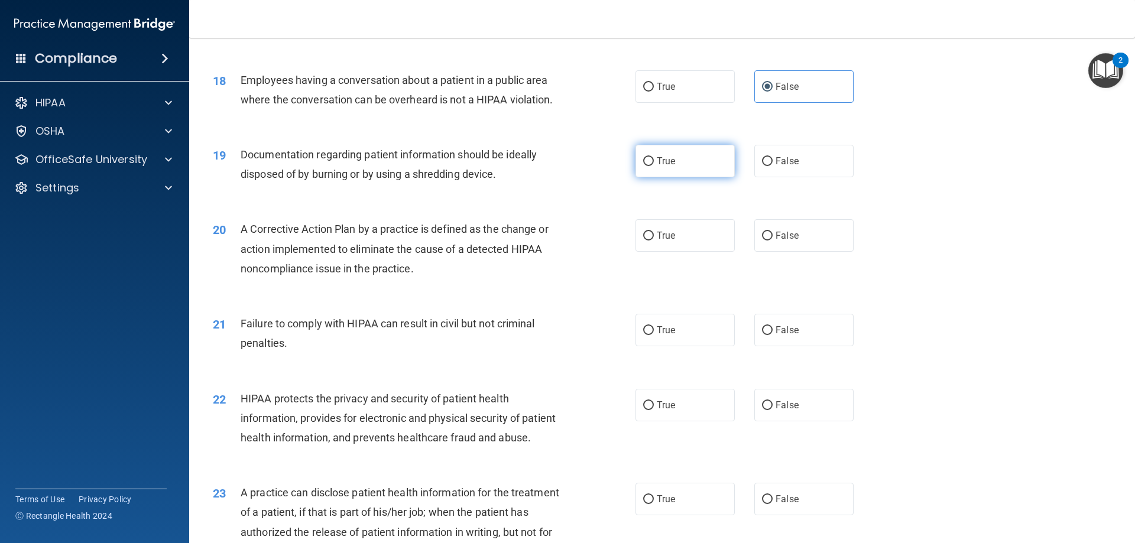
click at [677, 176] on label "True" at bounding box center [685, 161] width 99 height 33
click at [654, 166] on input "True" at bounding box center [648, 161] width 11 height 9
radio input "true"
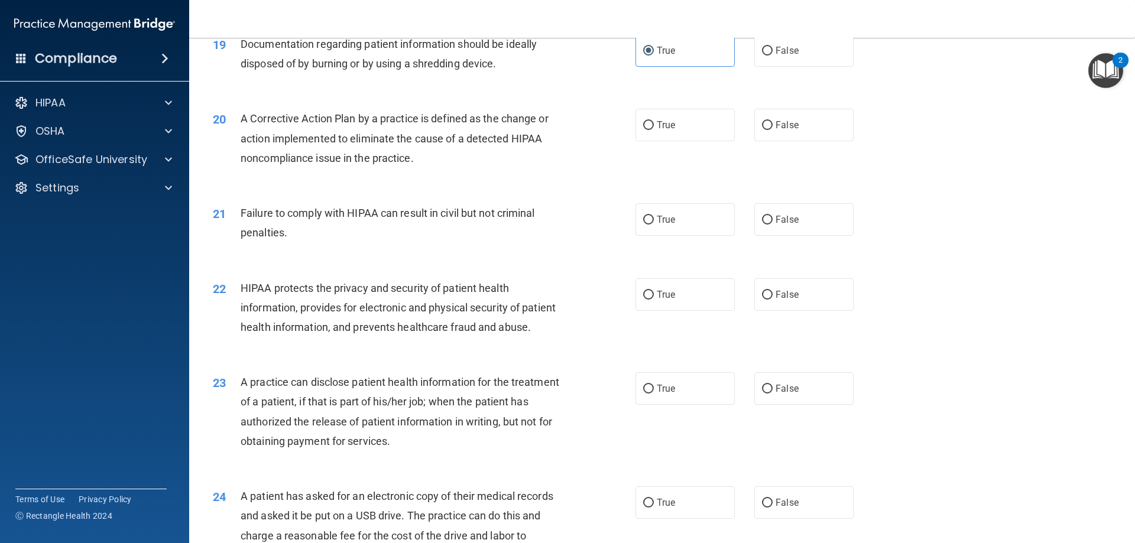
scroll to position [1596, 0]
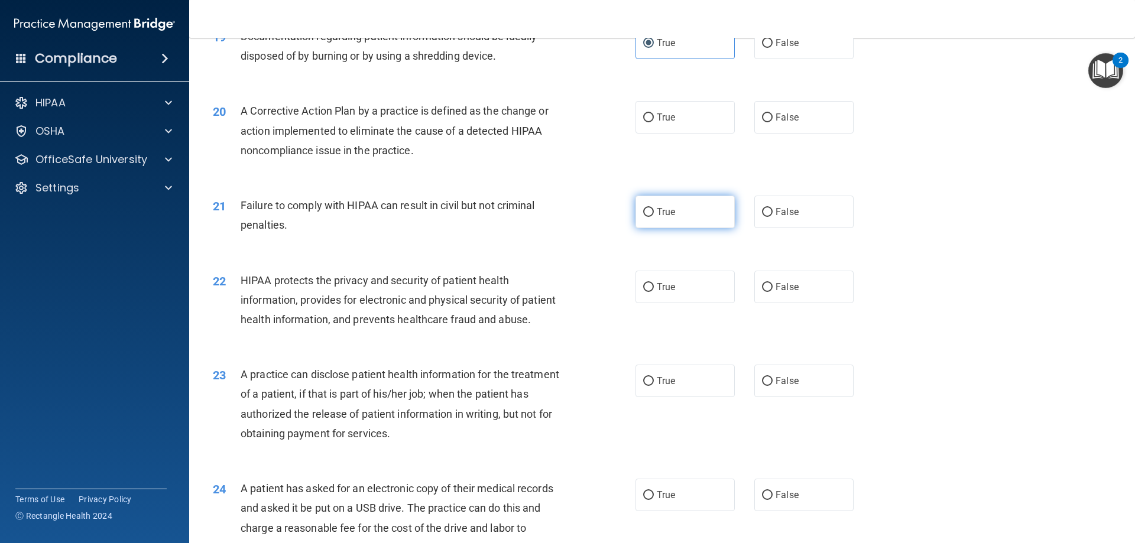
click at [711, 226] on label "True" at bounding box center [685, 212] width 99 height 33
click at [654, 217] on input "True" at bounding box center [648, 212] width 11 height 9
radio input "true"
click at [652, 134] on label "True" at bounding box center [685, 117] width 99 height 33
click at [652, 122] on input "True" at bounding box center [648, 118] width 11 height 9
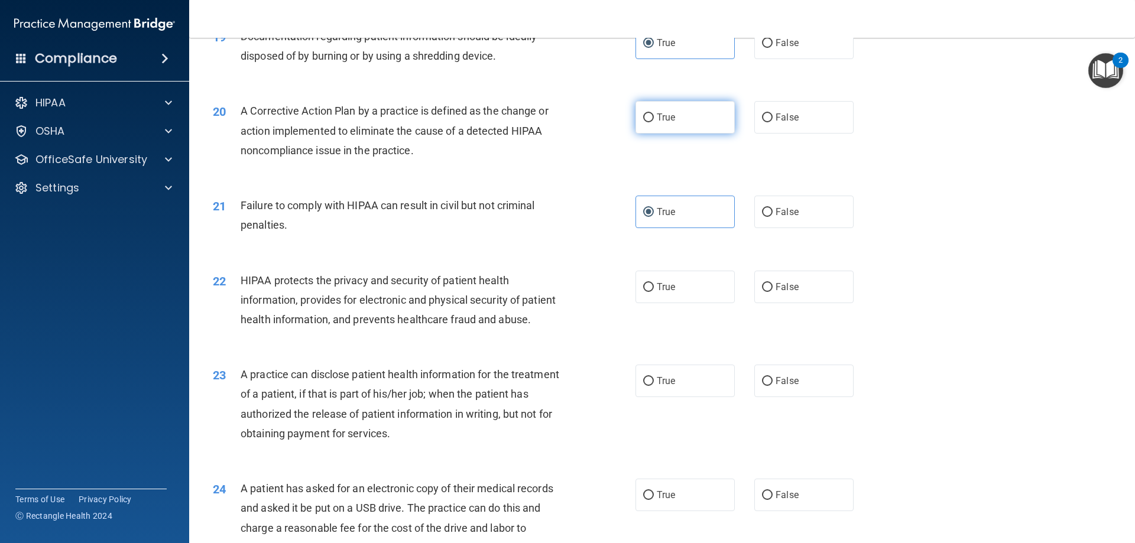
radio input "true"
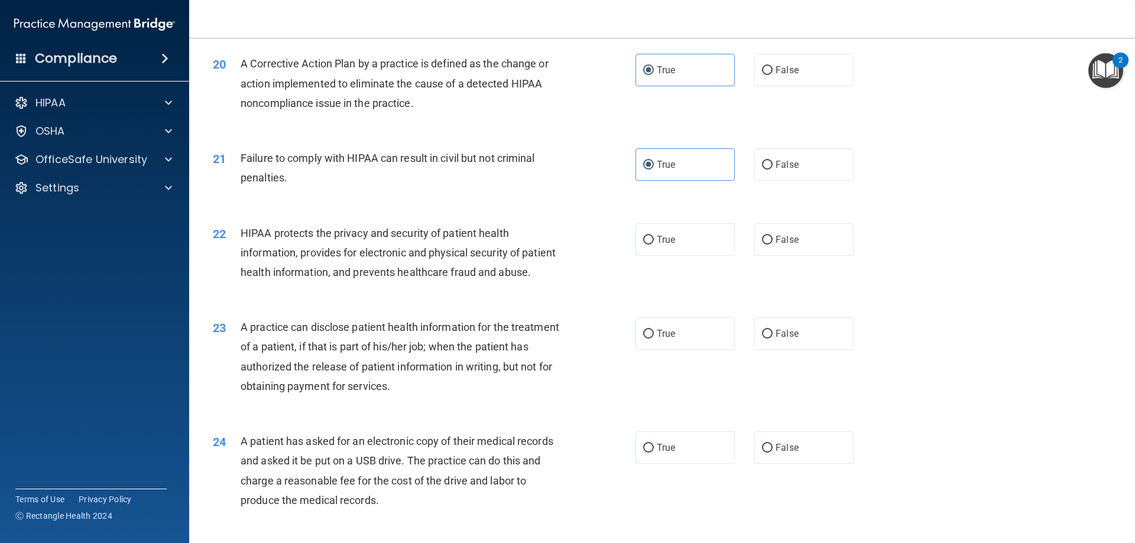
scroll to position [1715, 0]
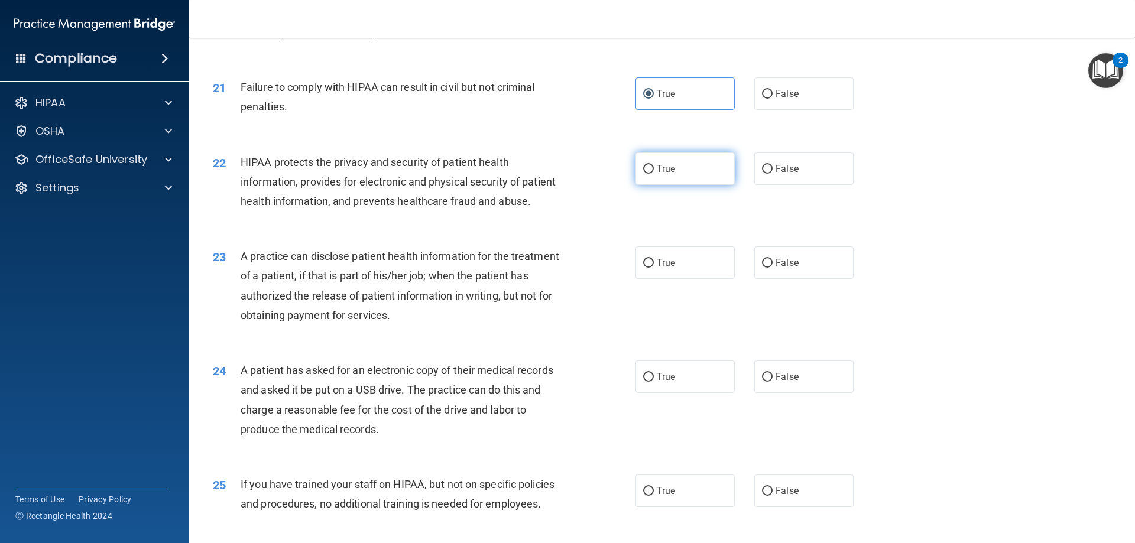
click at [652, 185] on label "True" at bounding box center [685, 169] width 99 height 33
click at [652, 174] on input "True" at bounding box center [648, 169] width 11 height 9
radio input "true"
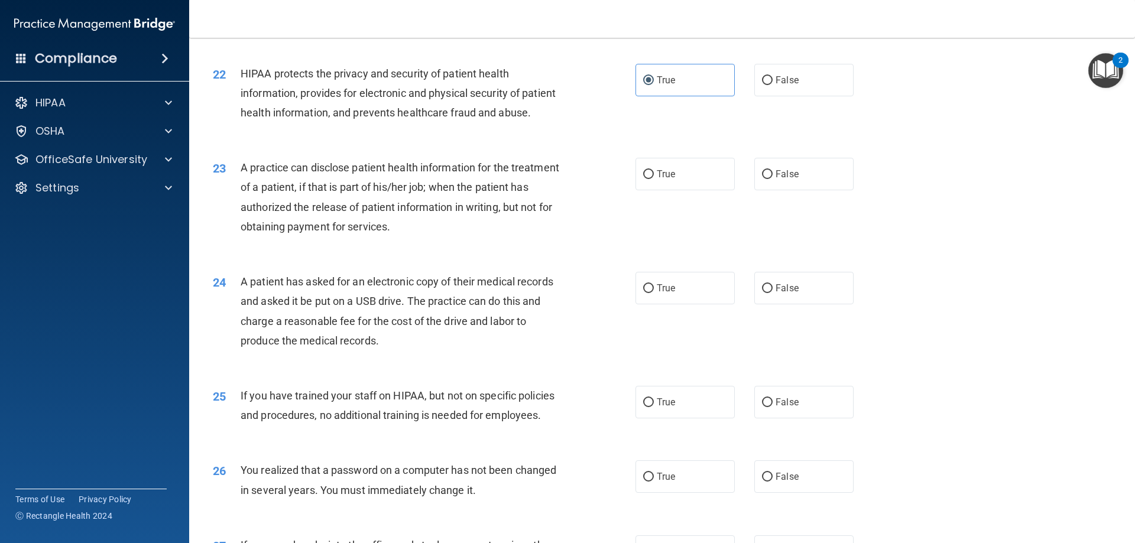
scroll to position [1833, 0]
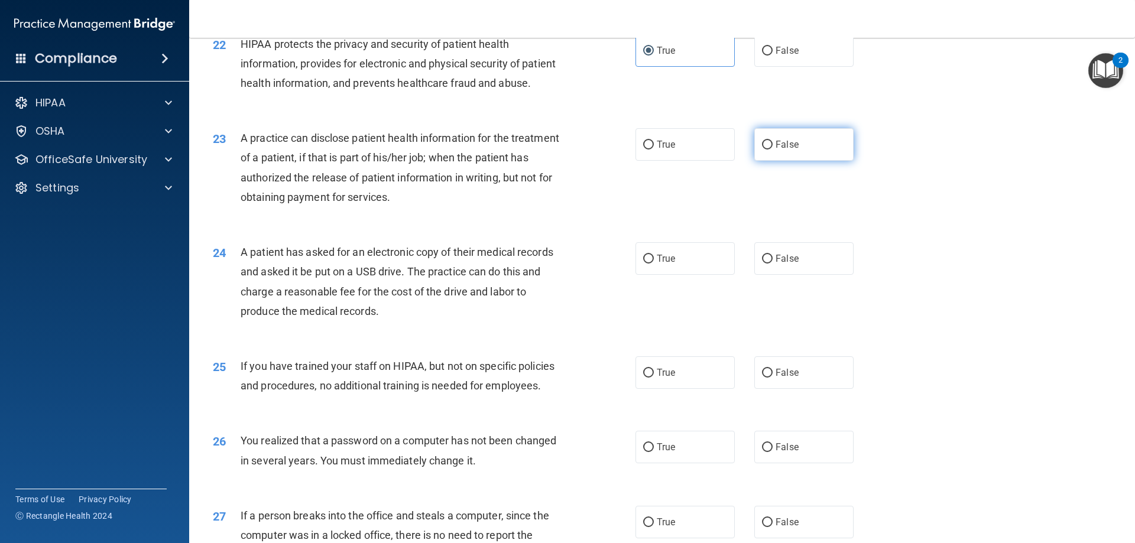
click at [811, 161] on label "False" at bounding box center [803, 144] width 99 height 33
click at [773, 150] on input "False" at bounding box center [767, 145] width 11 height 9
radio input "true"
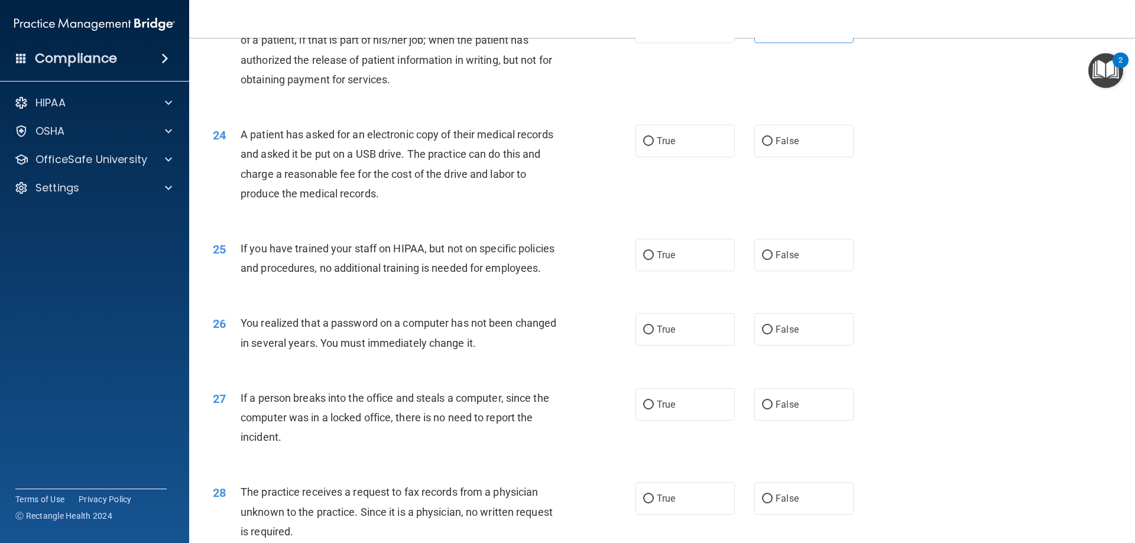
scroll to position [1951, 0]
click at [644, 157] on label "True" at bounding box center [685, 140] width 99 height 33
click at [644, 145] on input "True" at bounding box center [648, 141] width 11 height 9
radio input "true"
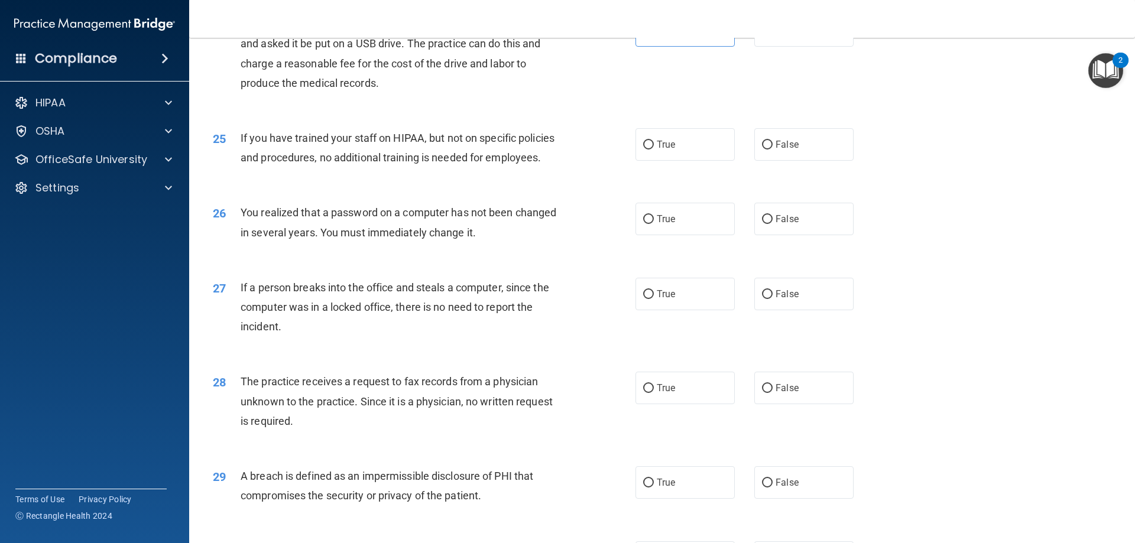
scroll to position [2069, 0]
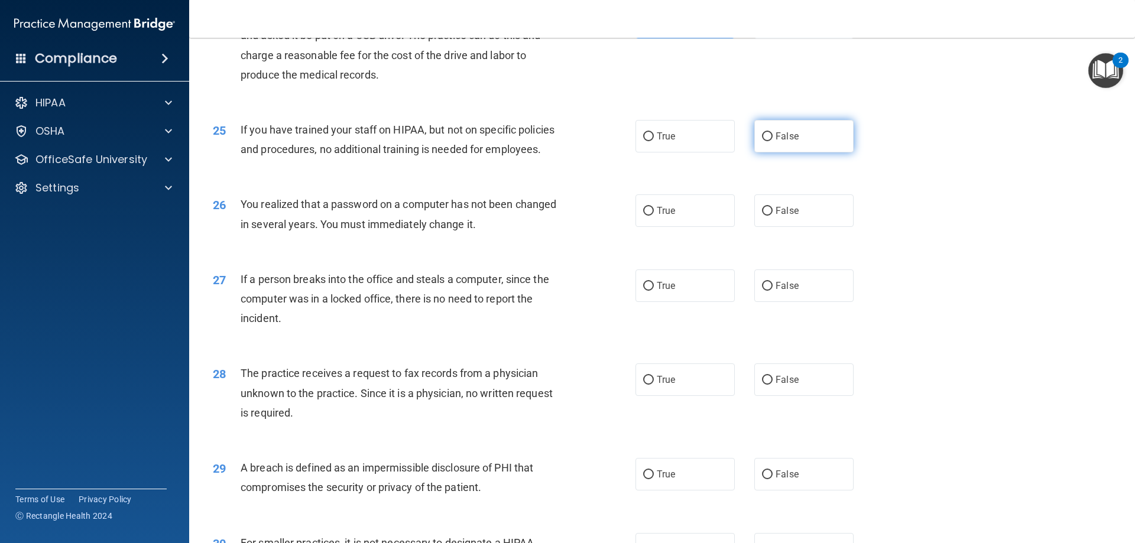
click at [822, 153] on label "False" at bounding box center [803, 136] width 99 height 33
click at [773, 141] on input "False" at bounding box center [767, 136] width 11 height 9
radio input "true"
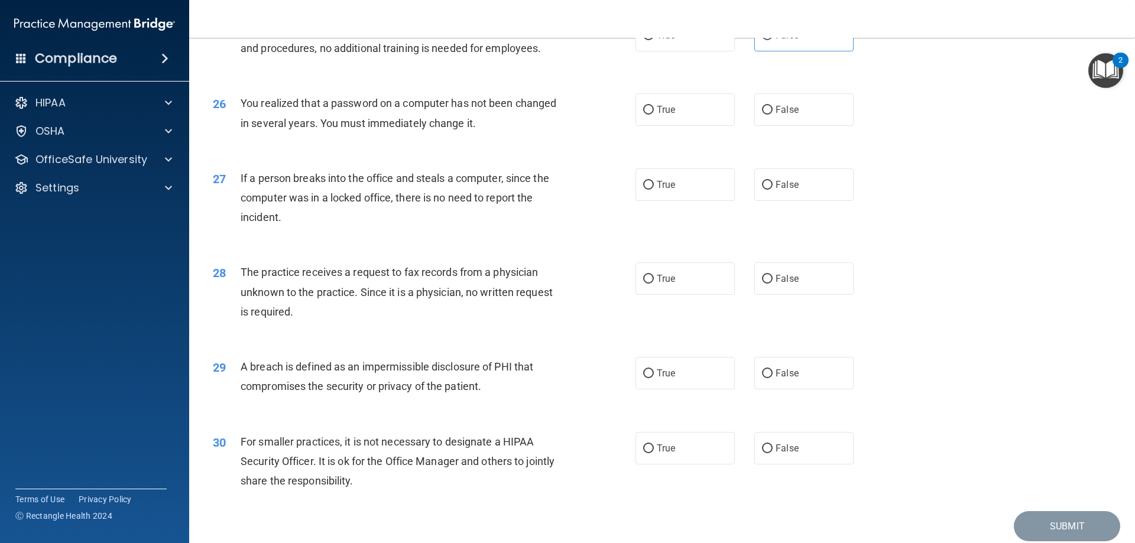
scroll to position [2188, 0]
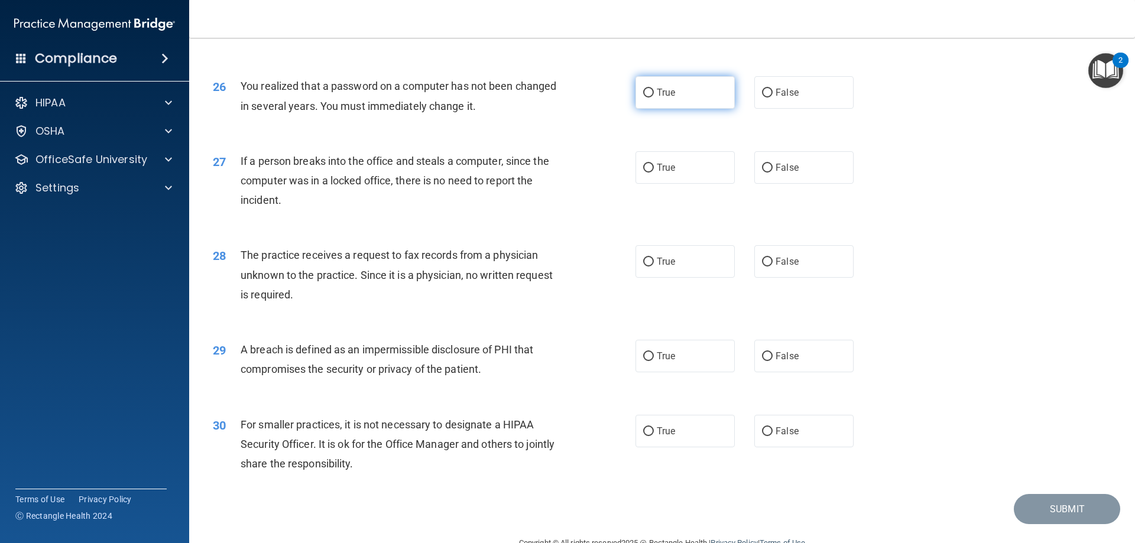
click at [698, 109] on label "True" at bounding box center [685, 92] width 99 height 33
click at [654, 98] on input "True" at bounding box center [648, 93] width 11 height 9
radio input "true"
click at [746, 184] on div "True False" at bounding box center [755, 167] width 238 height 33
click at [765, 173] on input "False" at bounding box center [767, 168] width 11 height 9
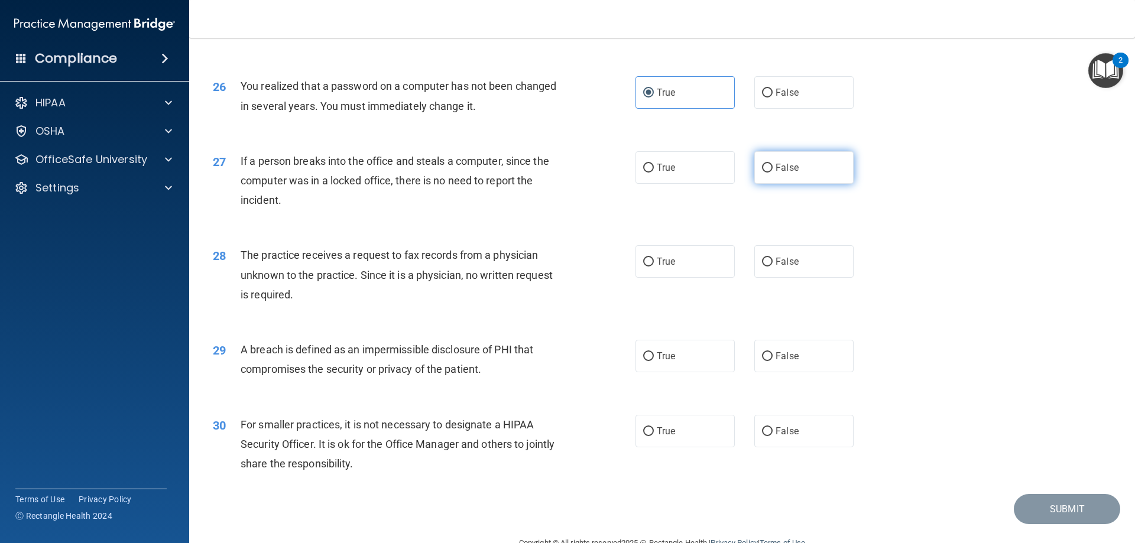
radio input "true"
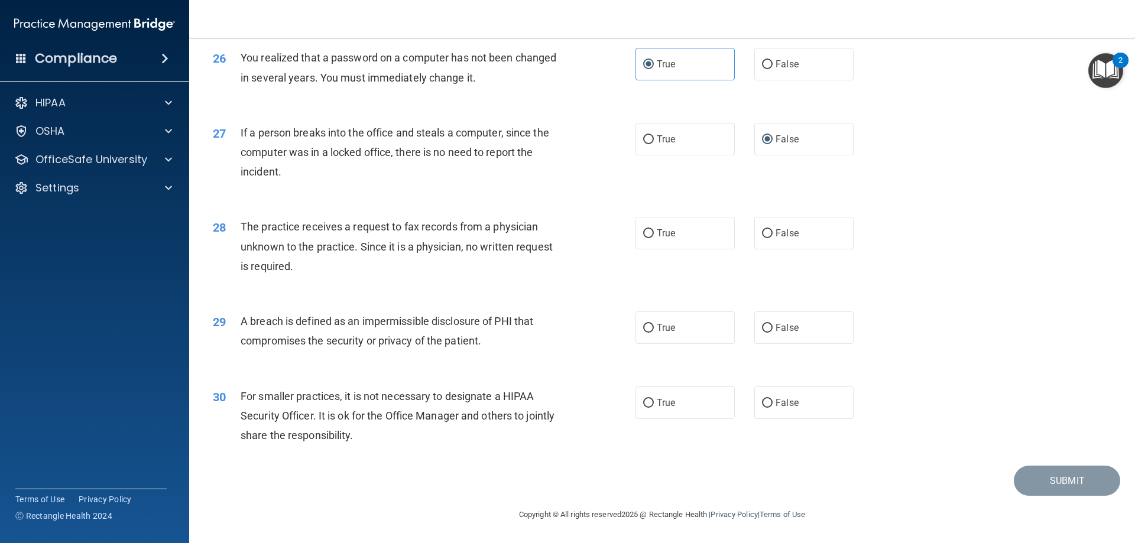
scroll to position [2247, 0]
click at [827, 247] on label "False" at bounding box center [803, 233] width 99 height 33
click at [773, 238] on input "False" at bounding box center [767, 233] width 11 height 9
radio input "true"
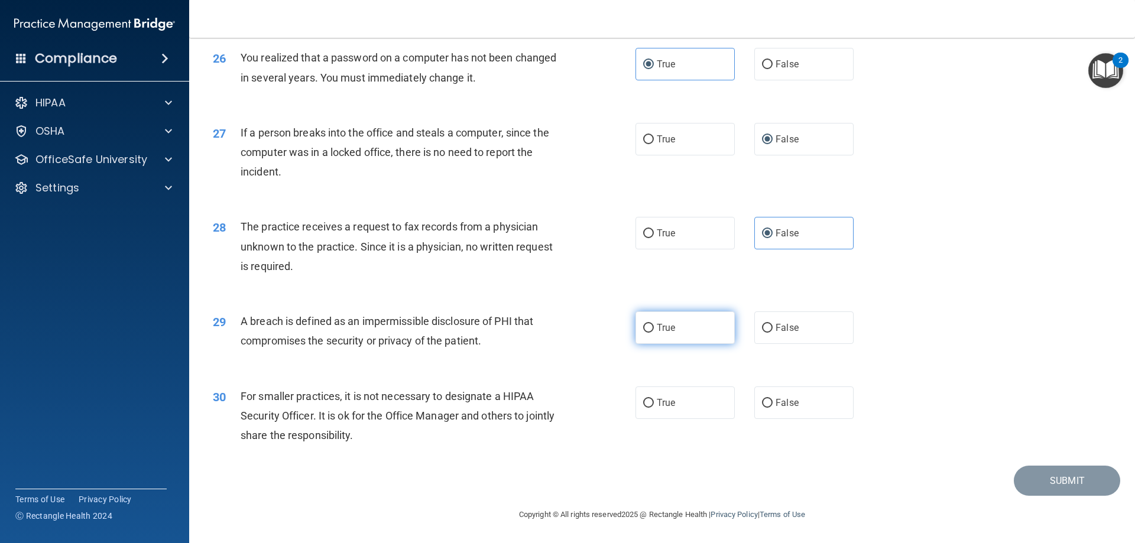
click at [675, 326] on label "True" at bounding box center [685, 328] width 99 height 33
click at [654, 326] on input "True" at bounding box center [648, 328] width 11 height 9
radio input "true"
click at [808, 396] on label "False" at bounding box center [803, 403] width 99 height 33
click at [773, 399] on input "False" at bounding box center [767, 403] width 11 height 9
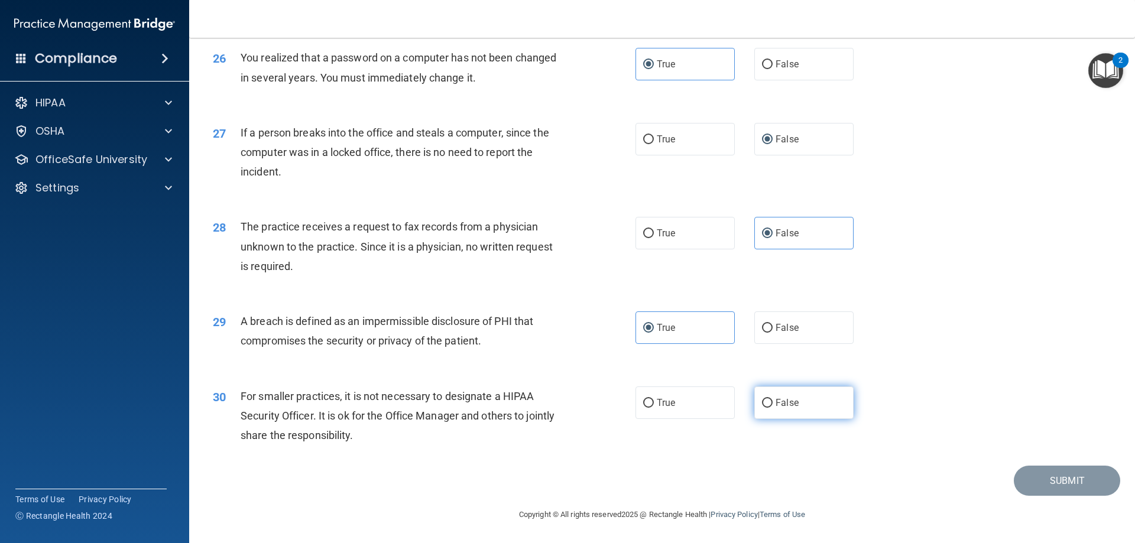
radio input "true"
click at [1029, 481] on button "Submit" at bounding box center [1067, 481] width 106 height 30
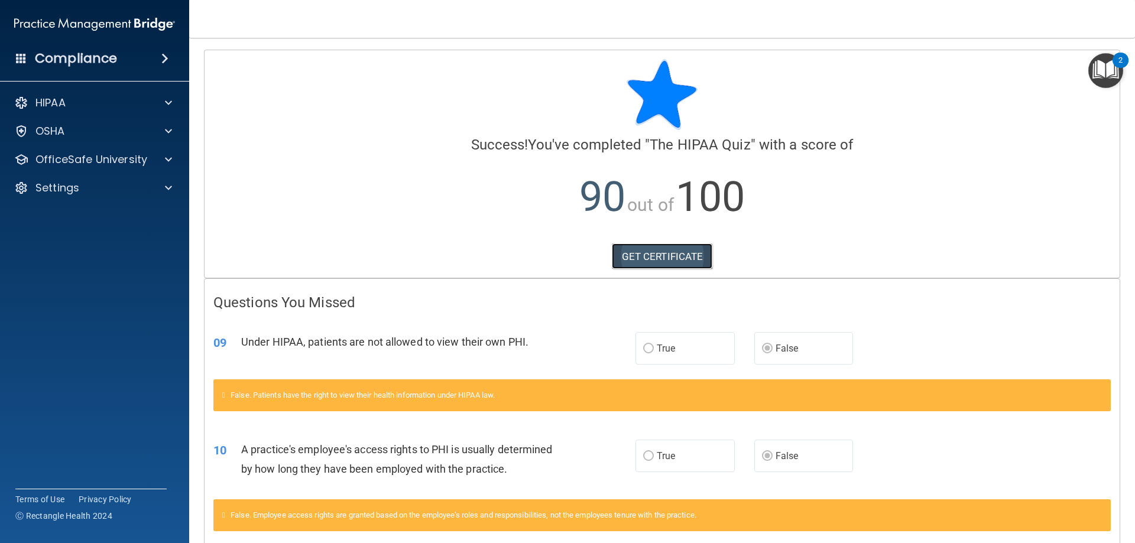
click at [636, 251] on link "GET CERTIFICATE" at bounding box center [662, 257] width 101 height 26
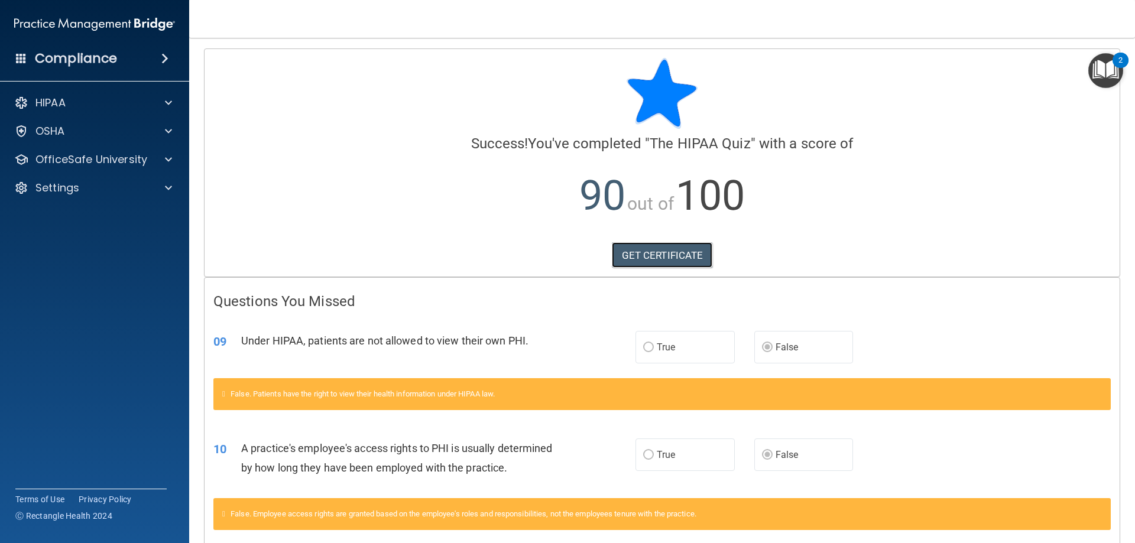
scroll to position [179, 0]
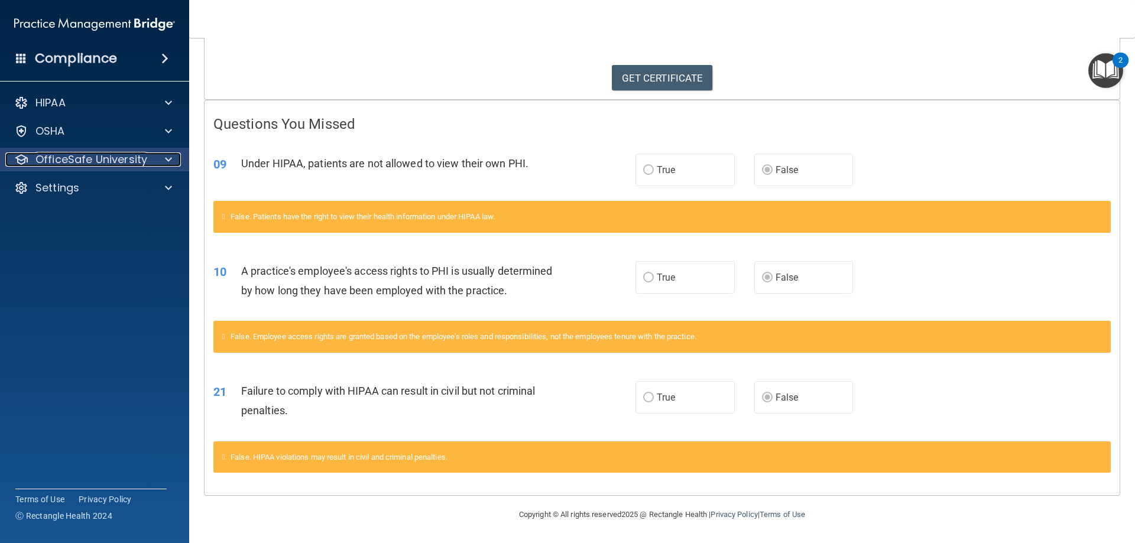
click at [160, 163] on div at bounding box center [167, 160] width 30 height 14
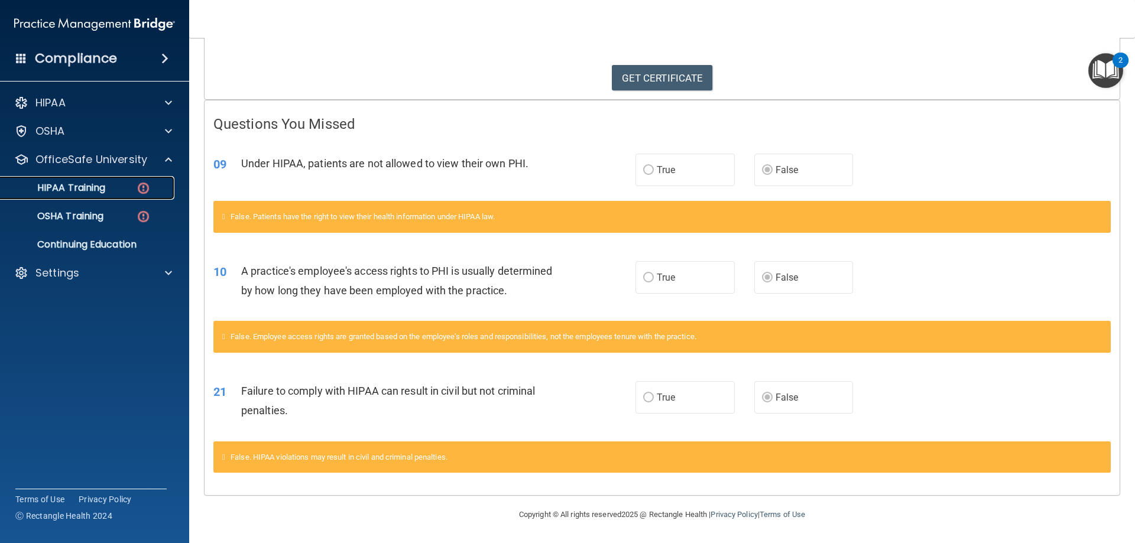
click at [136, 182] on img at bounding box center [143, 188] width 15 height 15
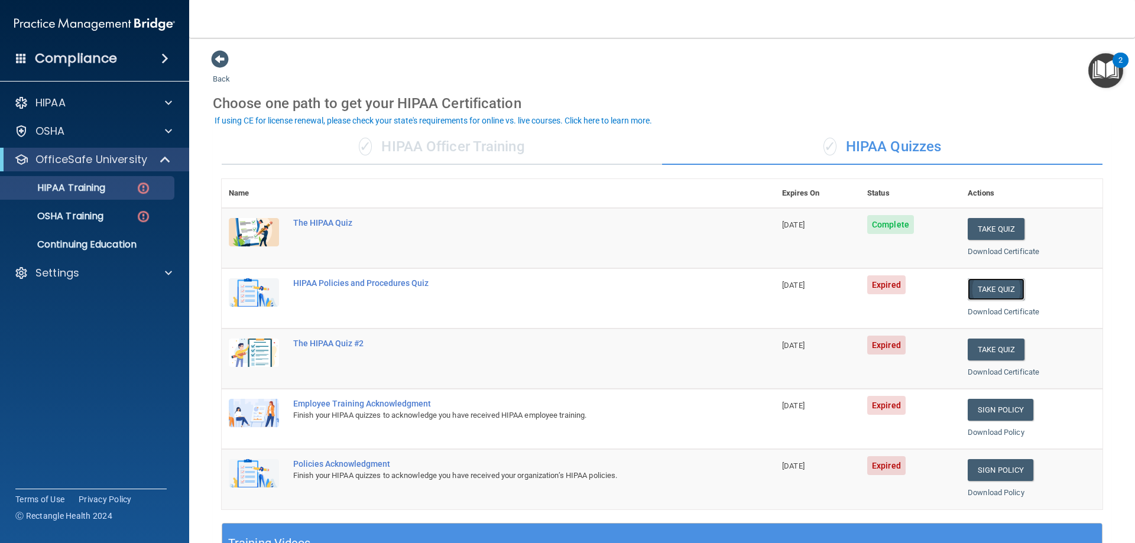
click at [992, 289] on button "Take Quiz" at bounding box center [996, 289] width 57 height 22
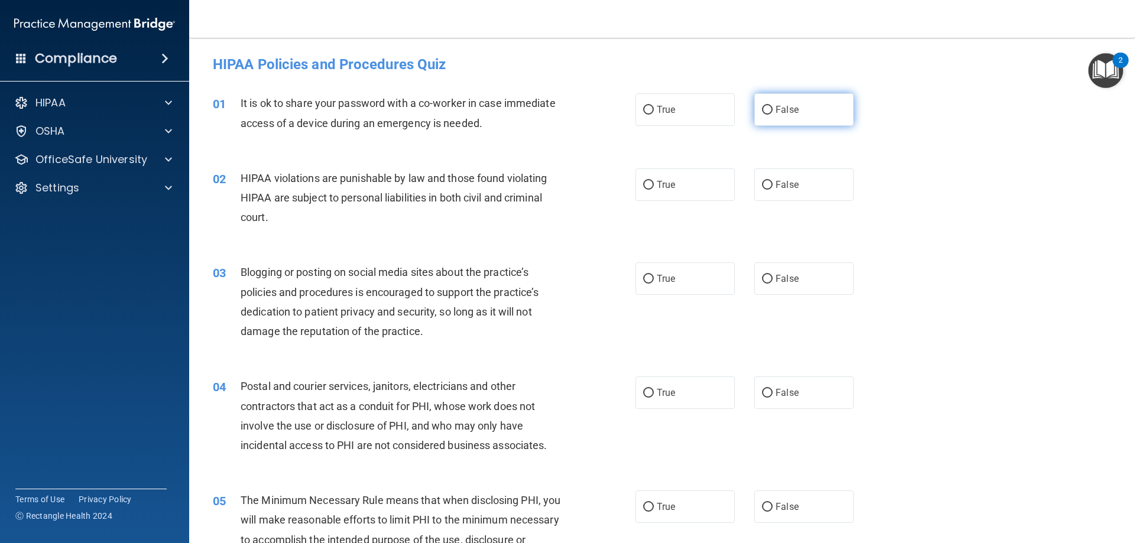
click at [762, 121] on label "False" at bounding box center [803, 109] width 99 height 33
click at [762, 115] on input "False" at bounding box center [767, 110] width 11 height 9
radio input "true"
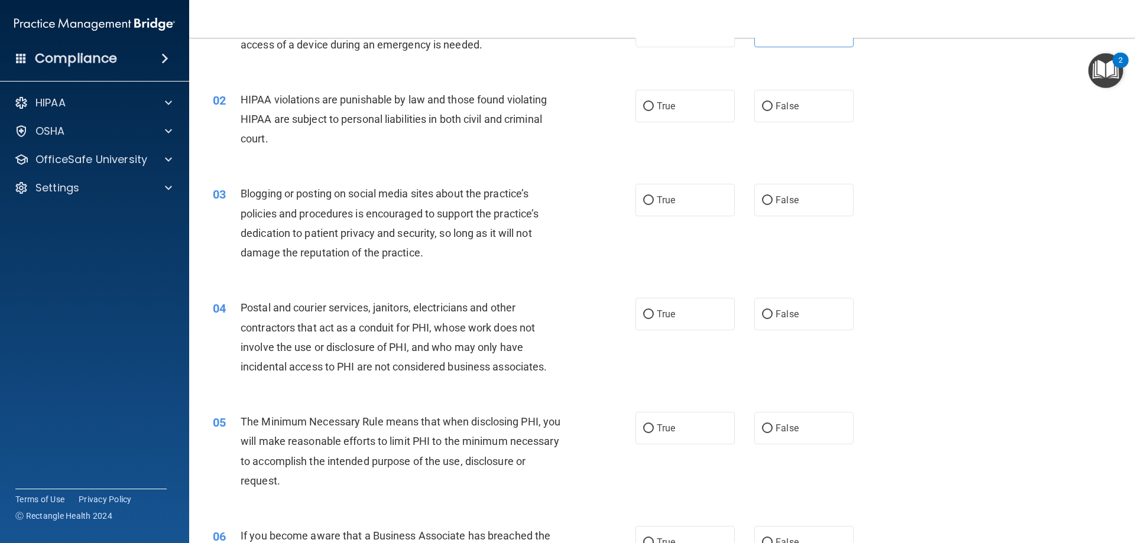
scroll to position [118, 0]
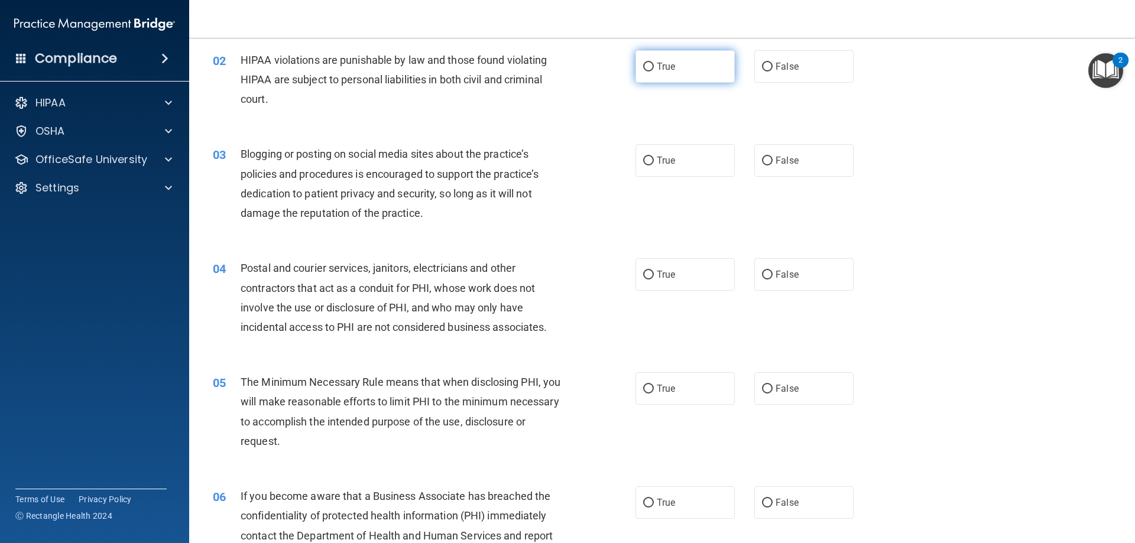
click at [648, 64] on input "True" at bounding box center [648, 67] width 11 height 9
radio input "true"
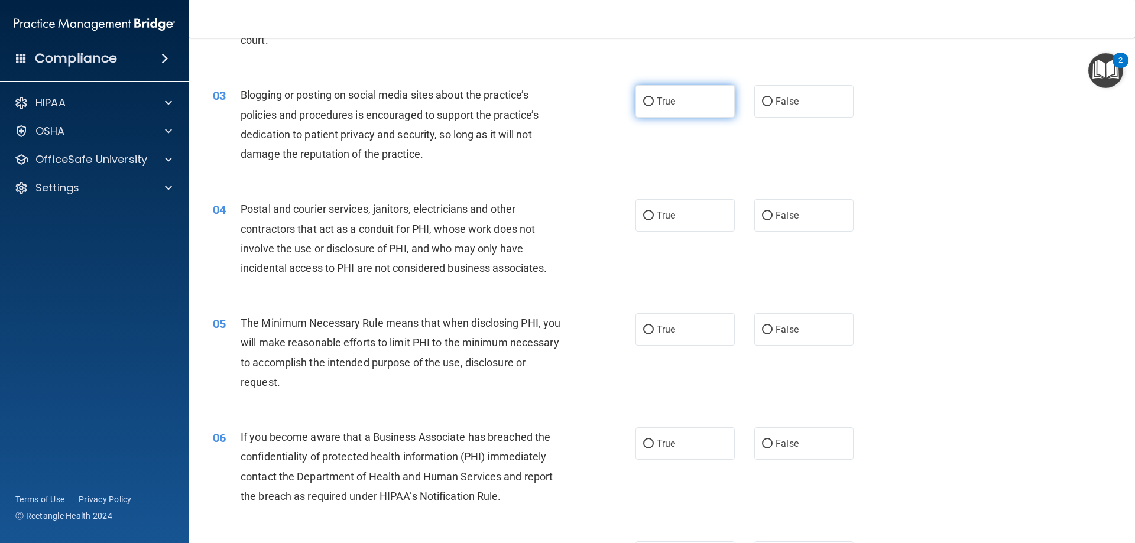
click at [643, 101] on input "True" at bounding box center [648, 102] width 11 height 9
radio input "true"
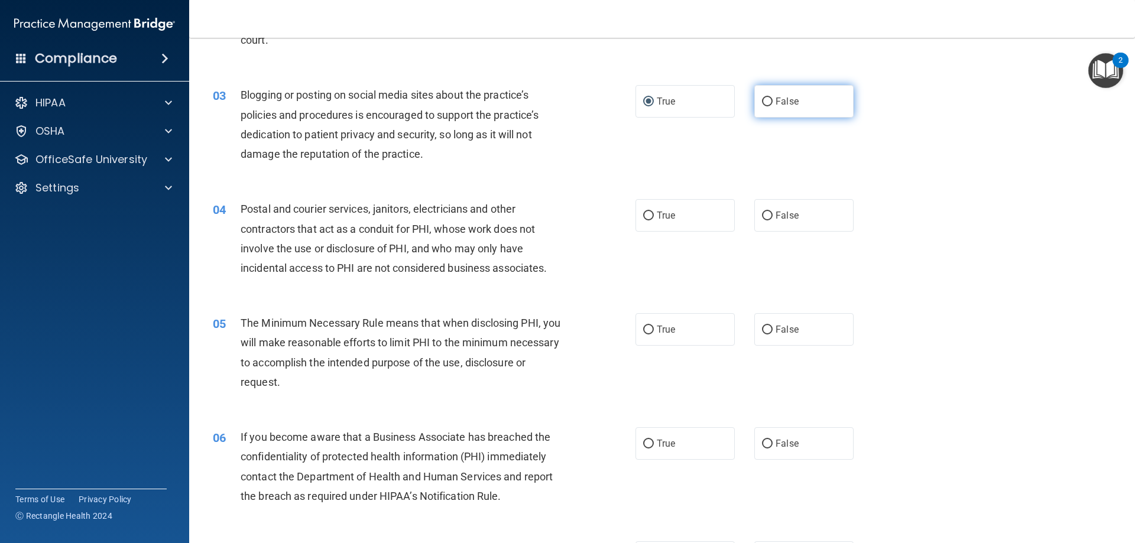
click at [762, 99] on input "False" at bounding box center [767, 102] width 11 height 9
radio input "true"
radio input "false"
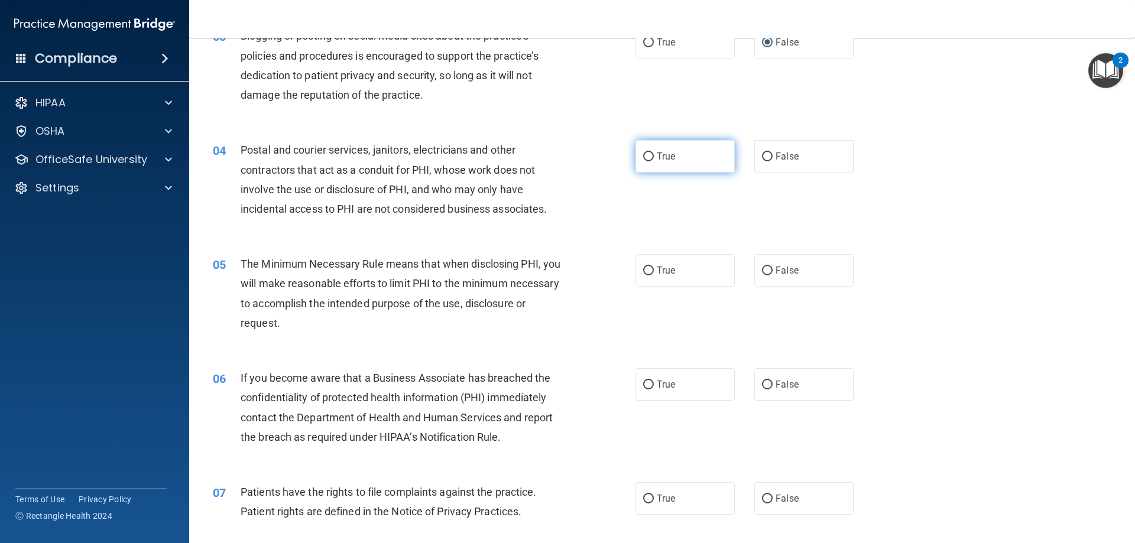
click at [646, 160] on input "True" at bounding box center [648, 157] width 11 height 9
radio input "true"
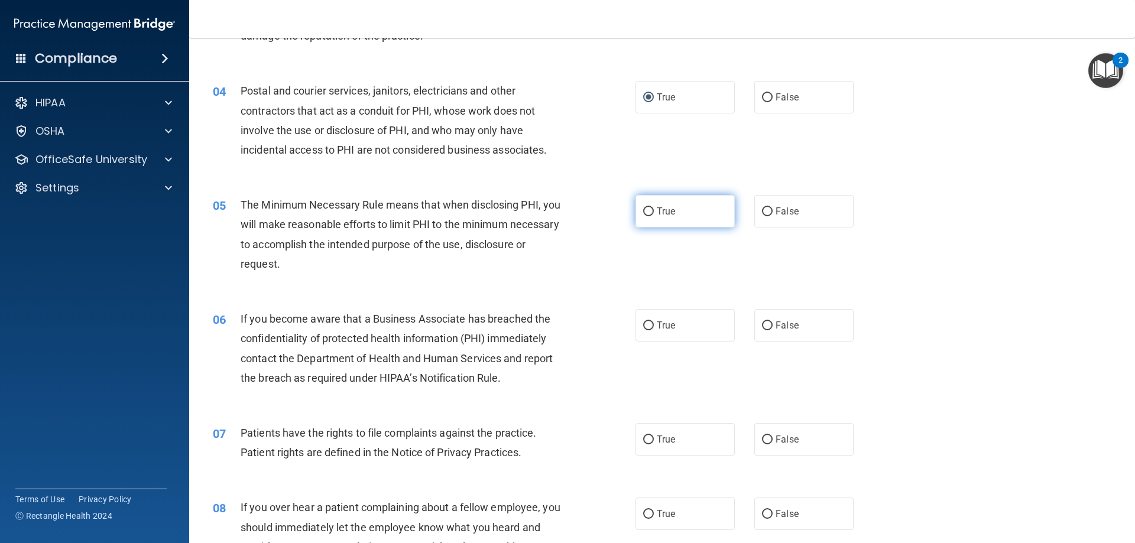
click at [649, 212] on input "True" at bounding box center [648, 212] width 11 height 9
radio input "true"
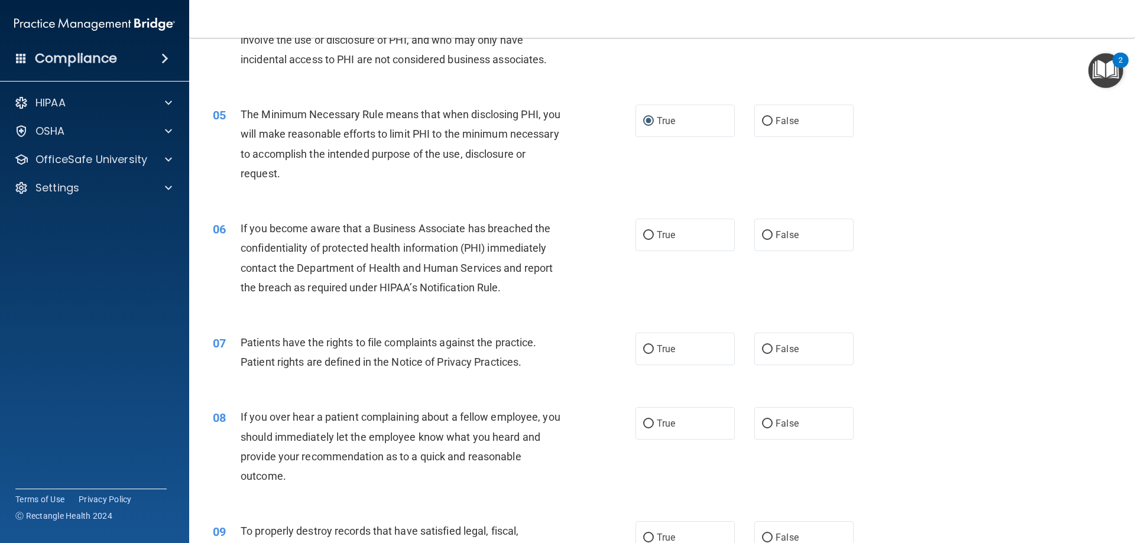
scroll to position [414, 0]
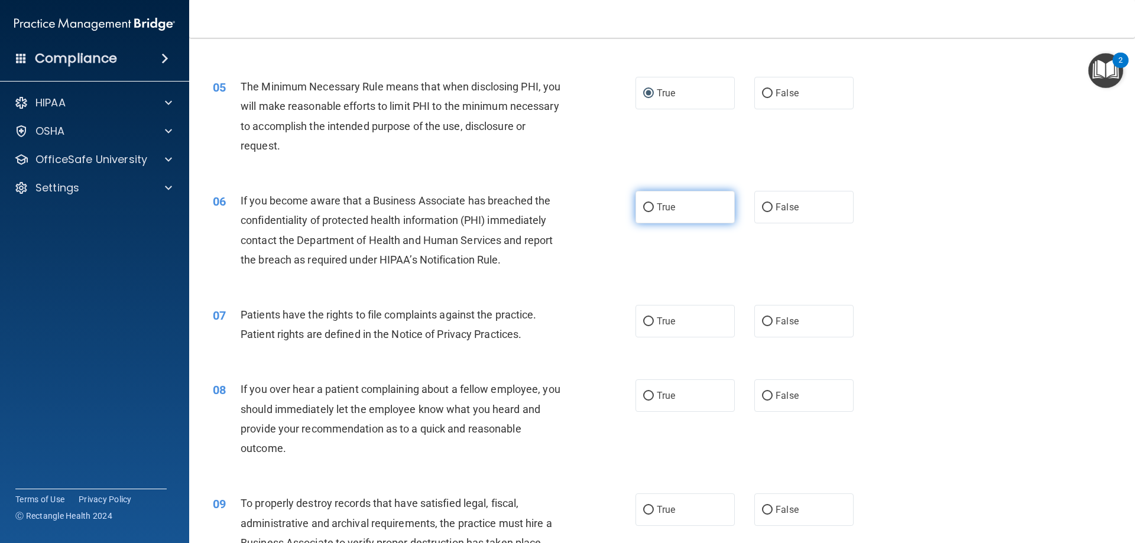
click at [644, 207] on input "True" at bounding box center [648, 207] width 11 height 9
radio input "true"
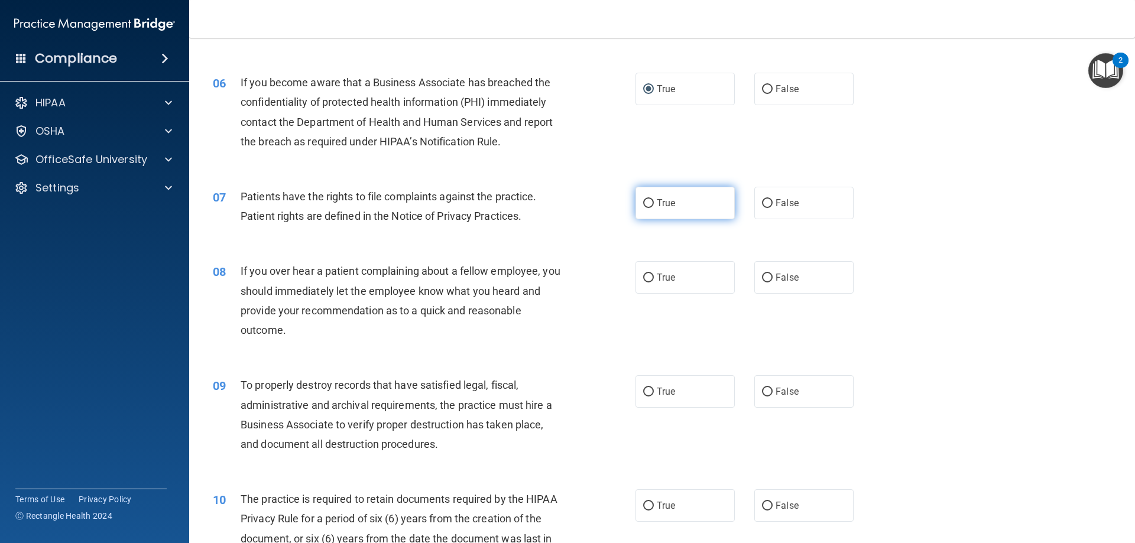
click at [645, 200] on input "True" at bounding box center [648, 203] width 11 height 9
radio input "true"
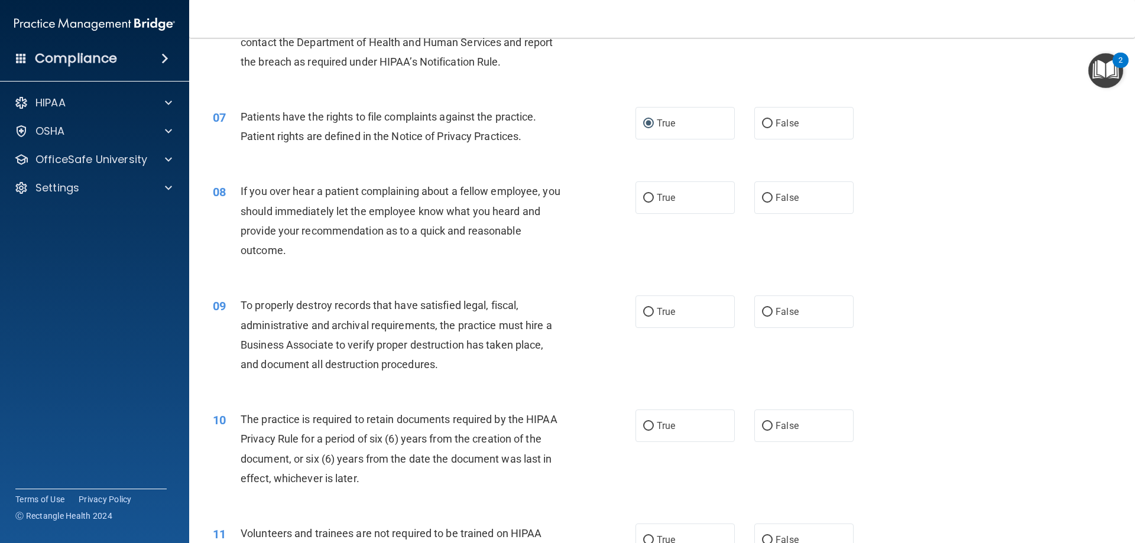
scroll to position [650, 0]
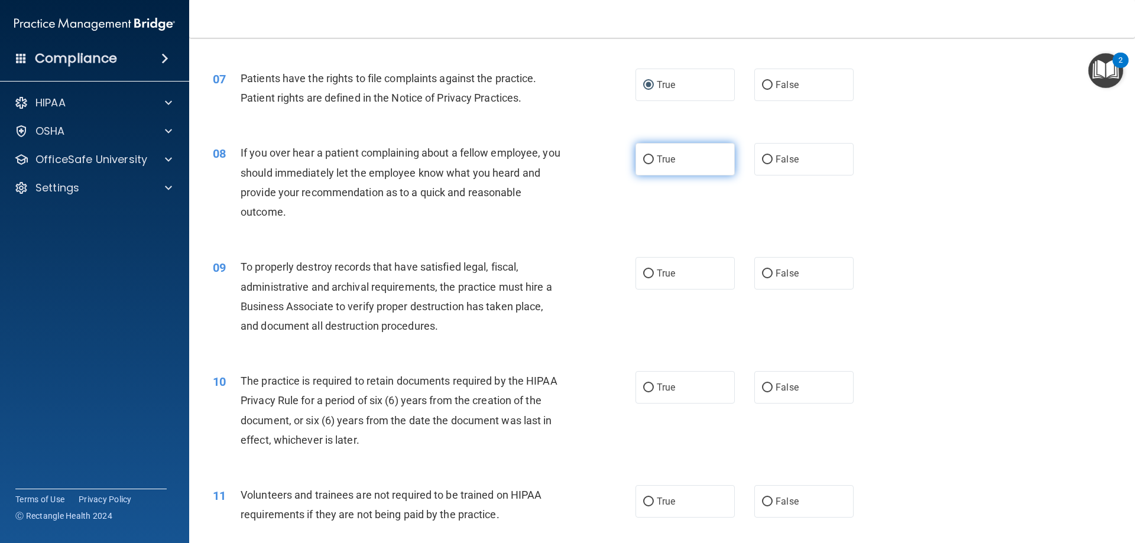
click at [643, 159] on input "True" at bounding box center [648, 160] width 11 height 9
radio input "true"
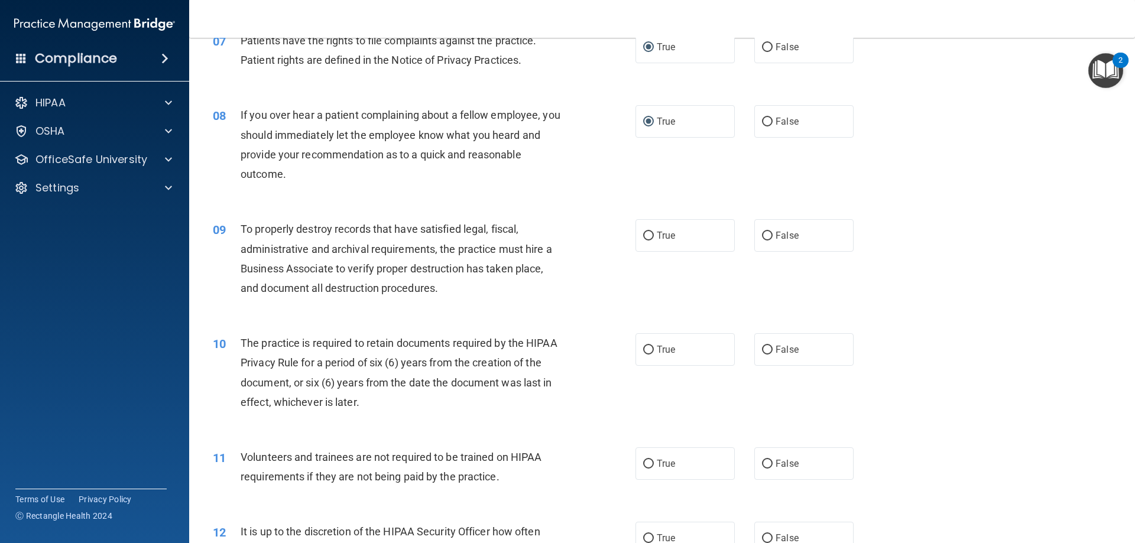
scroll to position [710, 0]
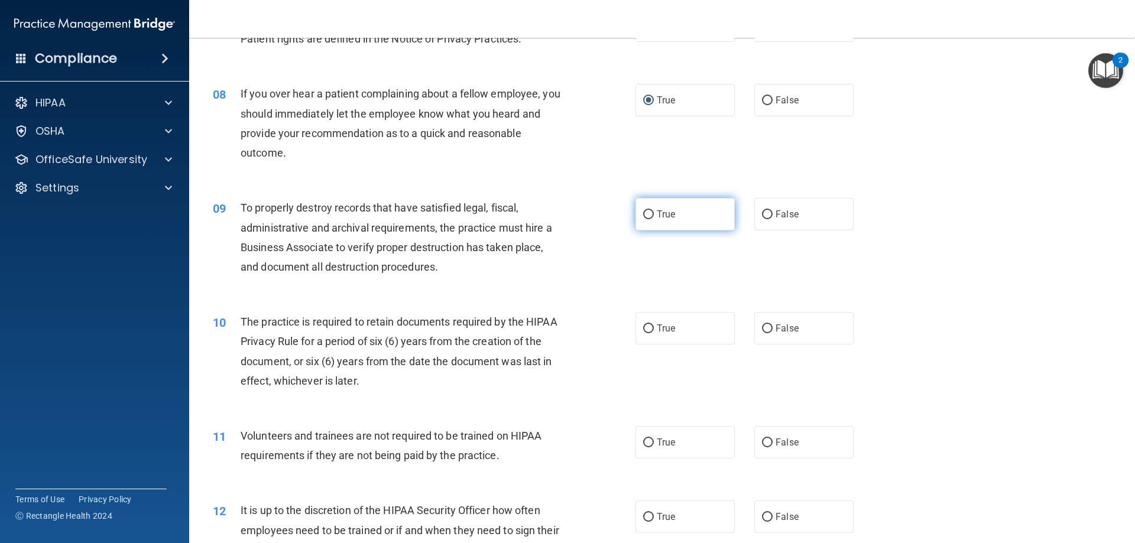
click at [650, 214] on label "True" at bounding box center [685, 214] width 99 height 33
click at [650, 214] on input "True" at bounding box center [648, 214] width 11 height 9
radio input "true"
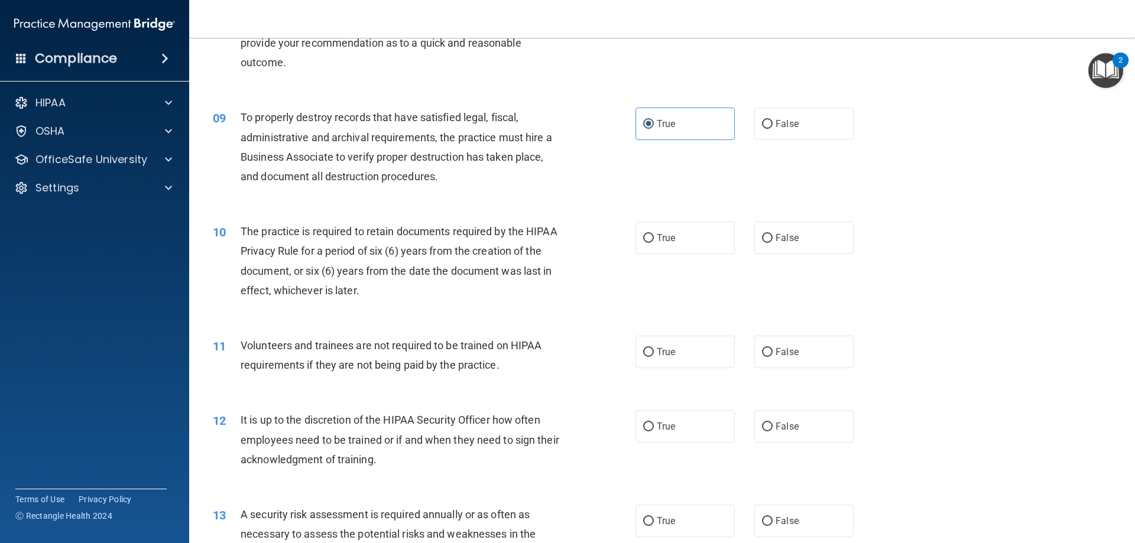
scroll to position [828, 0]
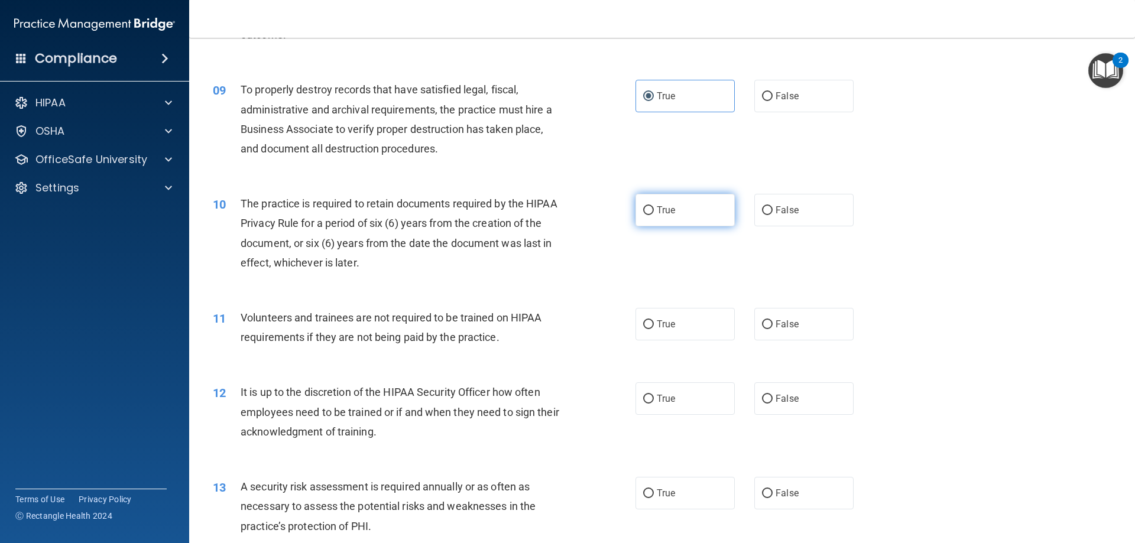
click at [650, 214] on label "True" at bounding box center [685, 210] width 99 height 33
click at [650, 214] on input "True" at bounding box center [648, 210] width 11 height 9
radio input "true"
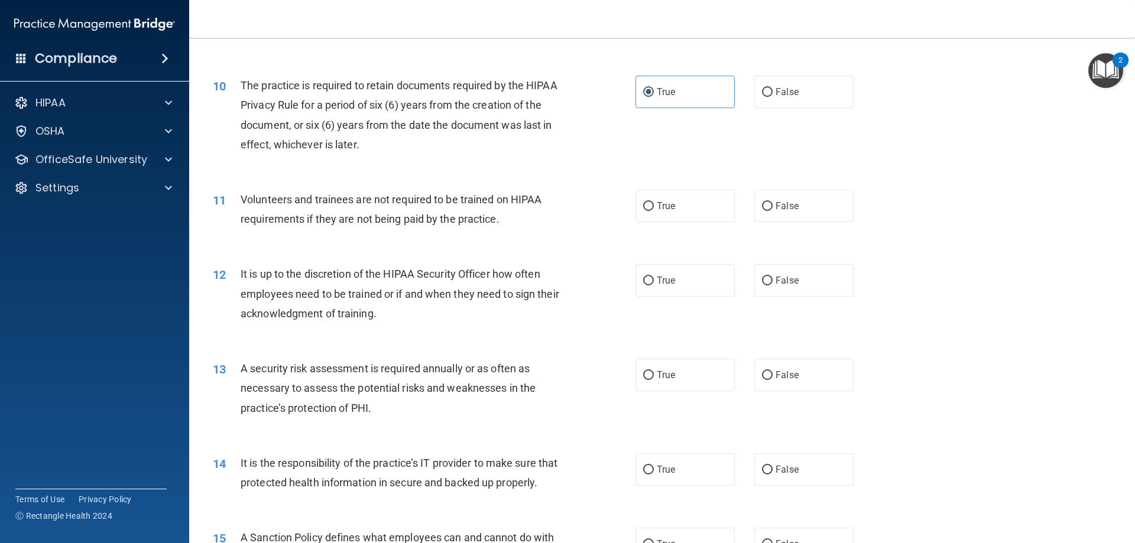
scroll to position [1005, 0]
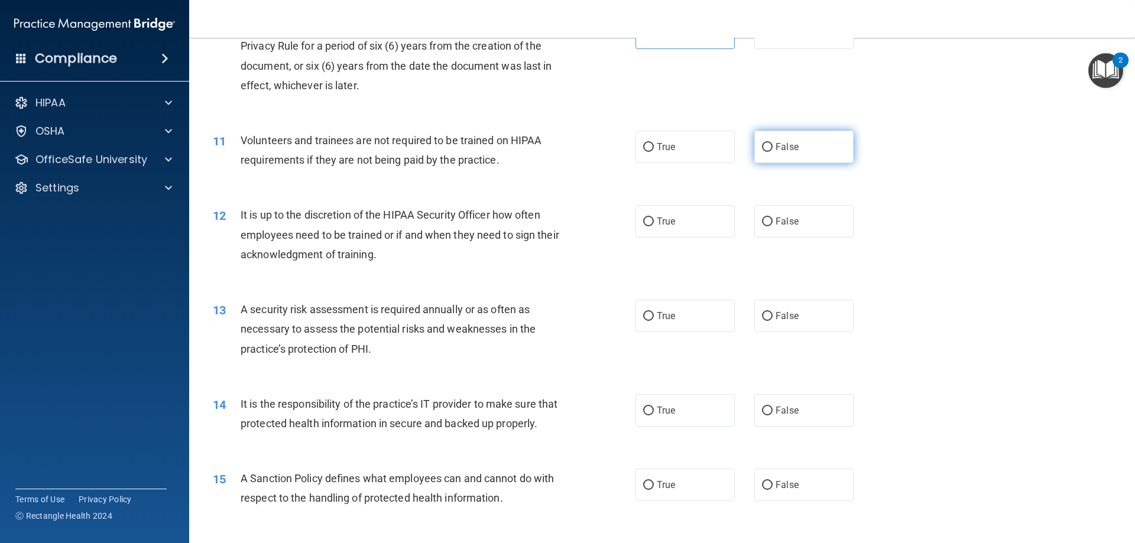
click at [762, 149] on input "False" at bounding box center [767, 147] width 11 height 9
radio input "true"
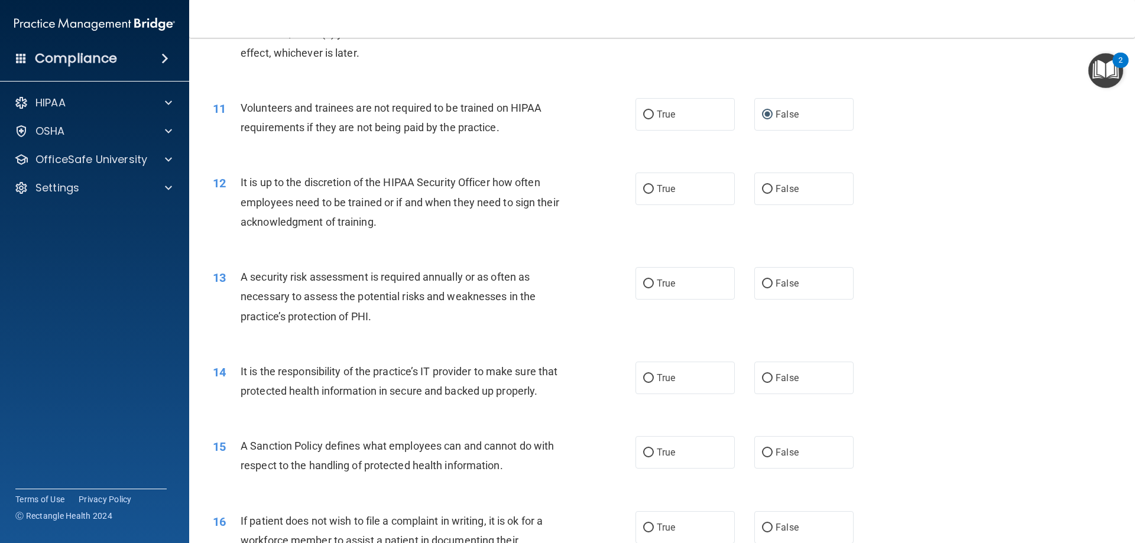
scroll to position [1064, 0]
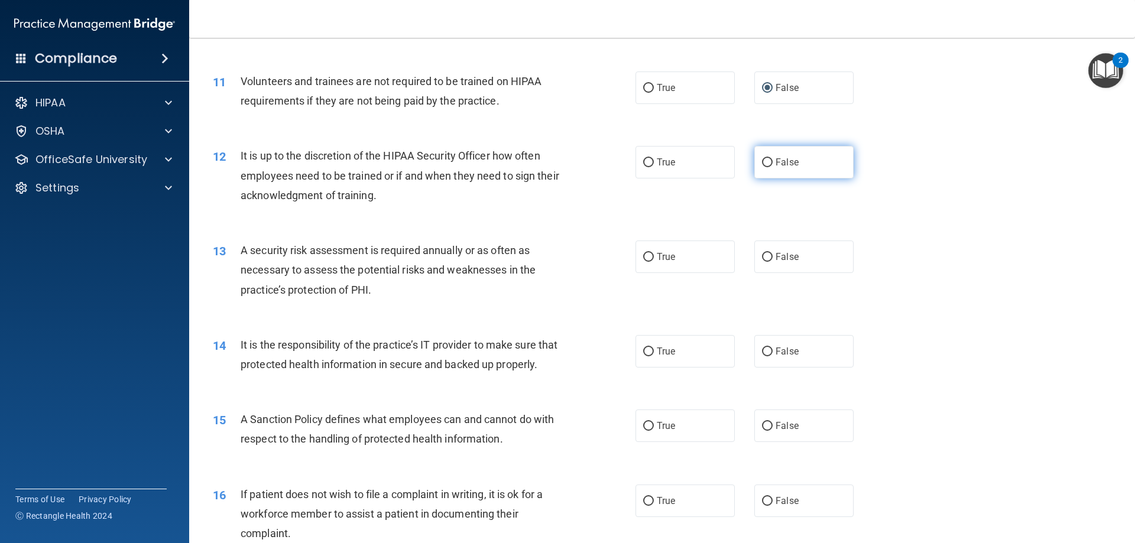
click at [762, 160] on input "False" at bounding box center [767, 162] width 11 height 9
radio input "true"
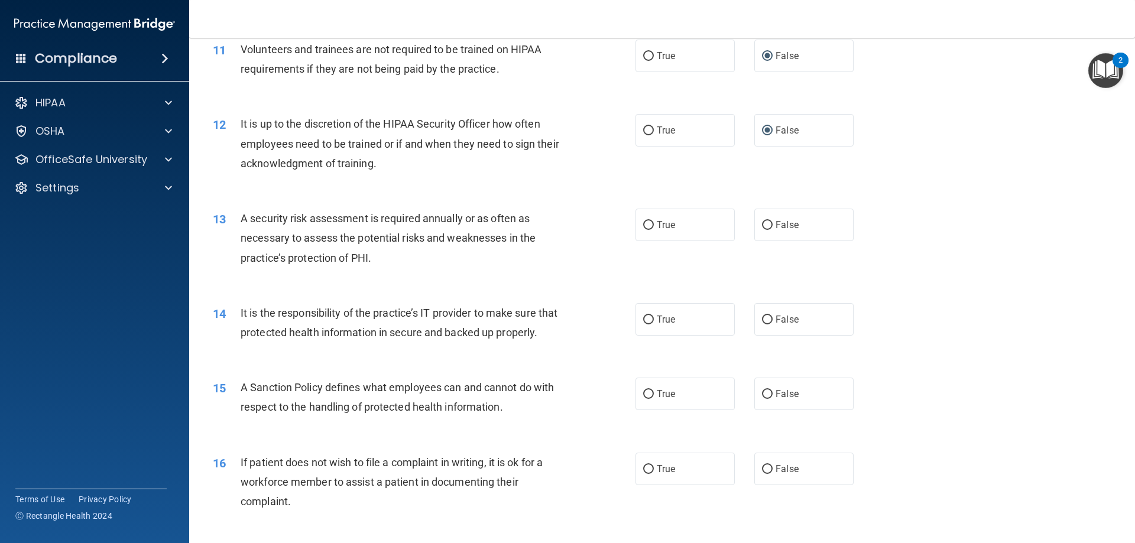
scroll to position [1123, 0]
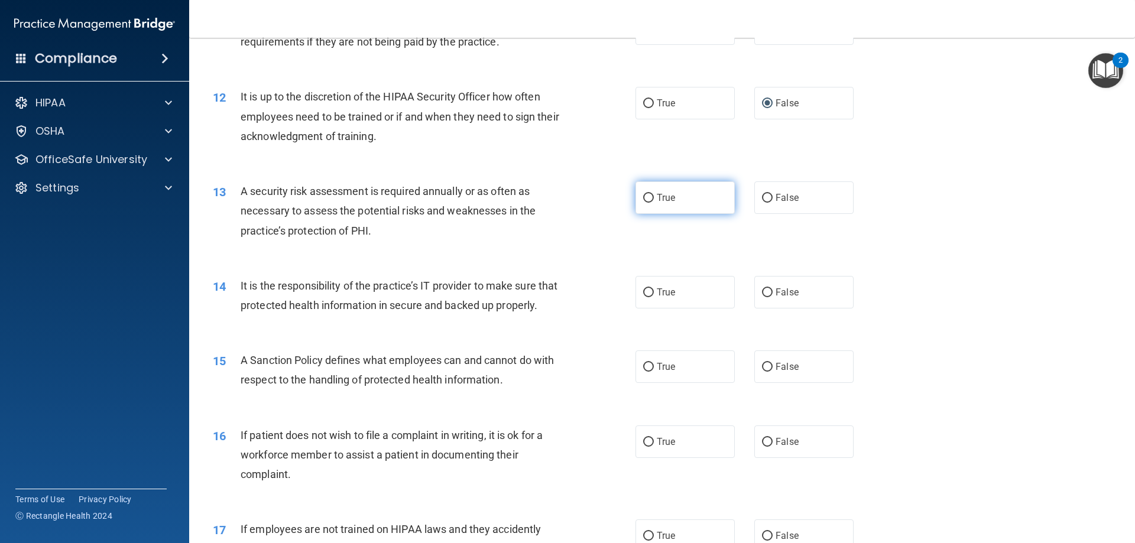
click at [643, 196] on input "True" at bounding box center [648, 198] width 11 height 9
radio input "true"
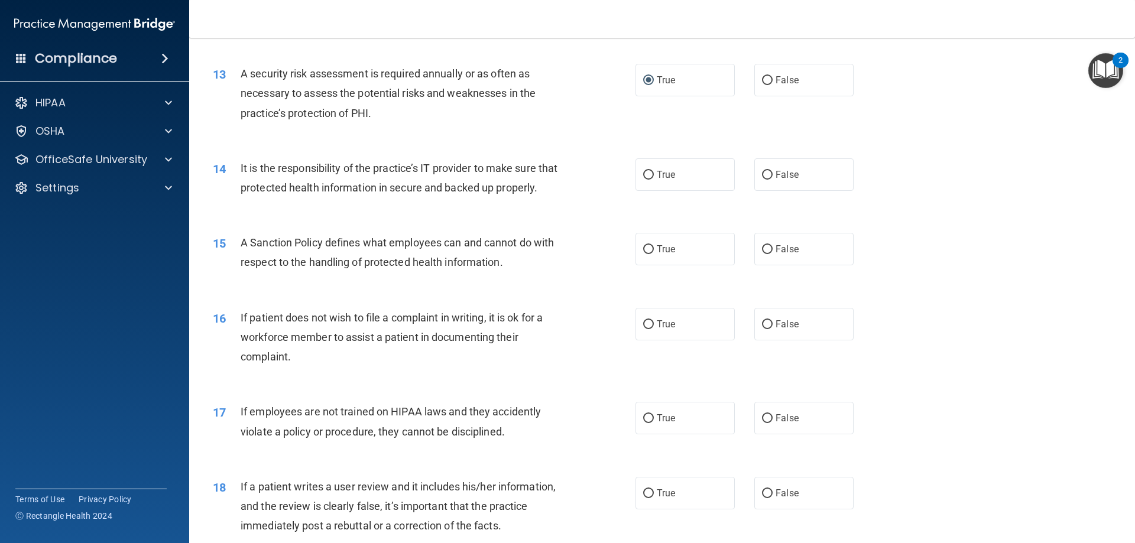
scroll to position [1242, 0]
click at [647, 171] on input "True" at bounding box center [648, 174] width 11 height 9
radio input "true"
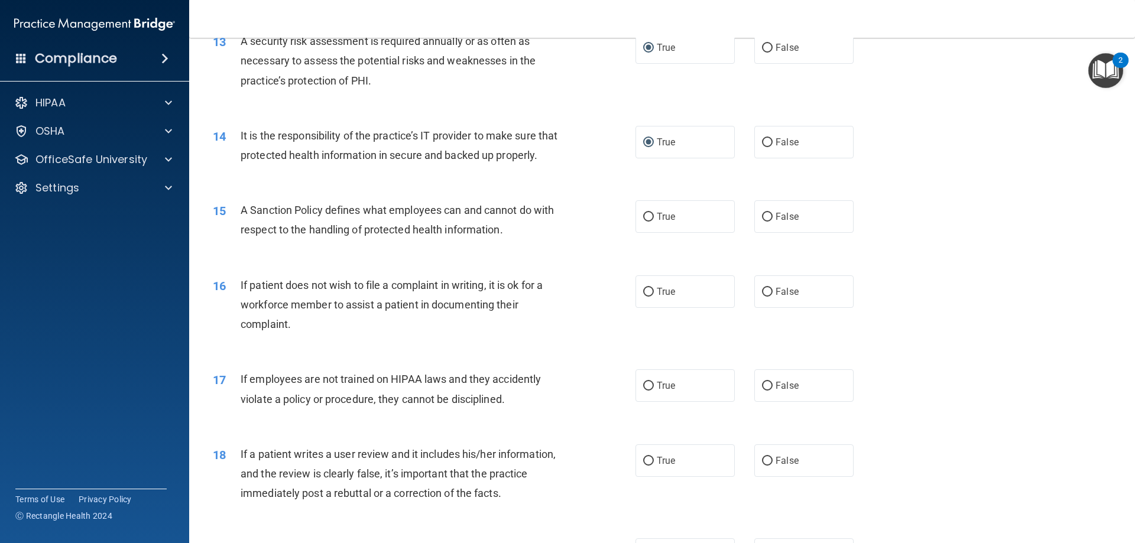
scroll to position [1360, 0]
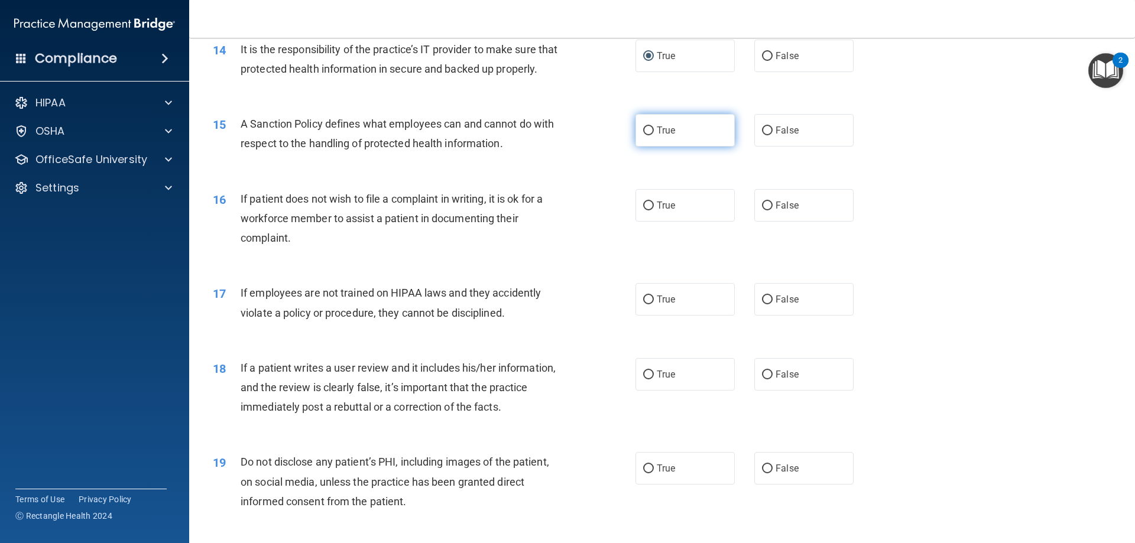
click at [644, 135] on input "True" at bounding box center [648, 131] width 11 height 9
radio input "true"
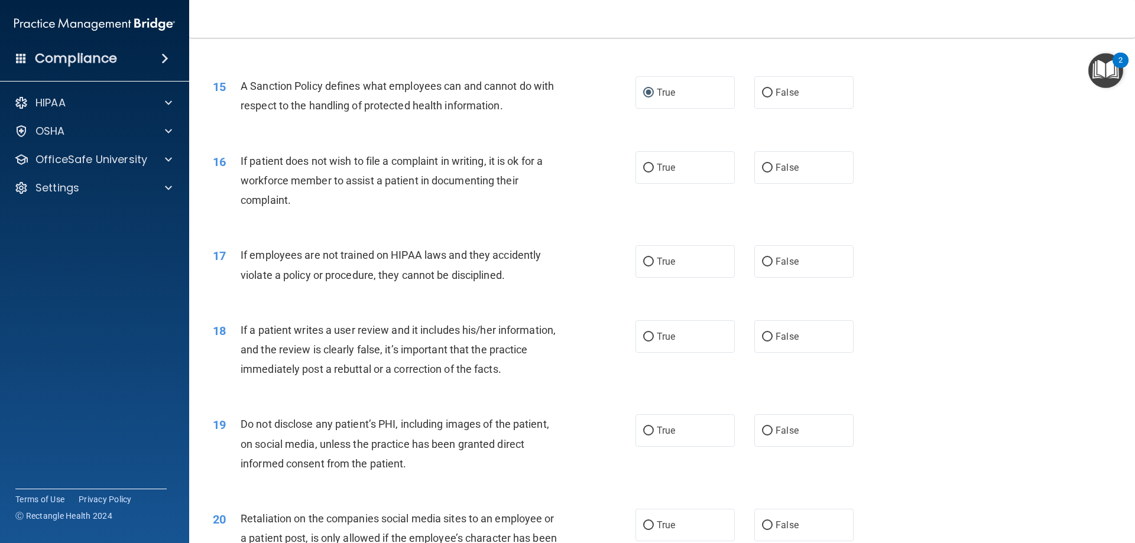
scroll to position [1419, 0]
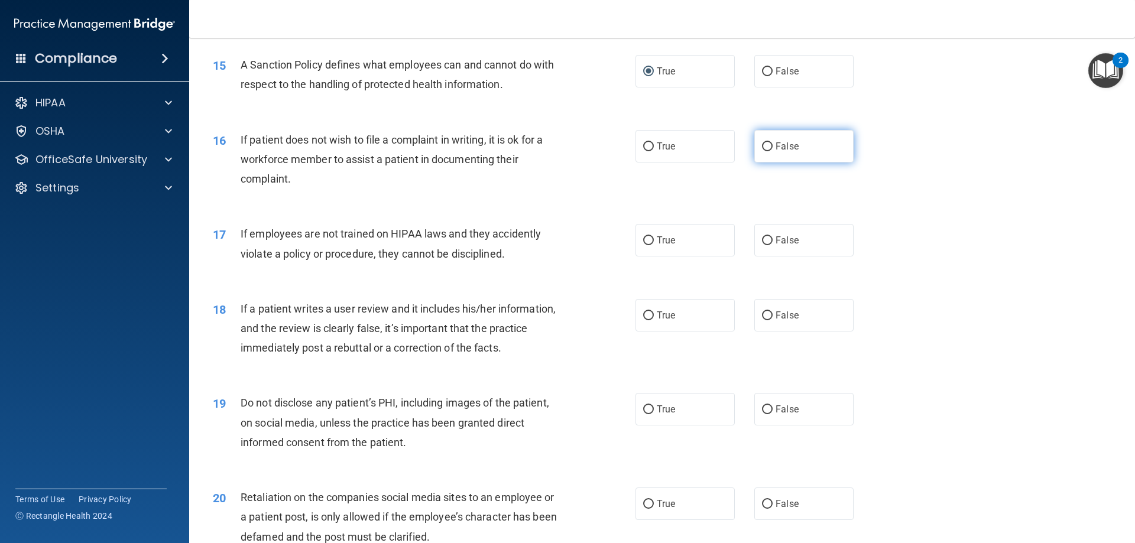
click at [766, 151] on input "False" at bounding box center [767, 146] width 11 height 9
radio input "true"
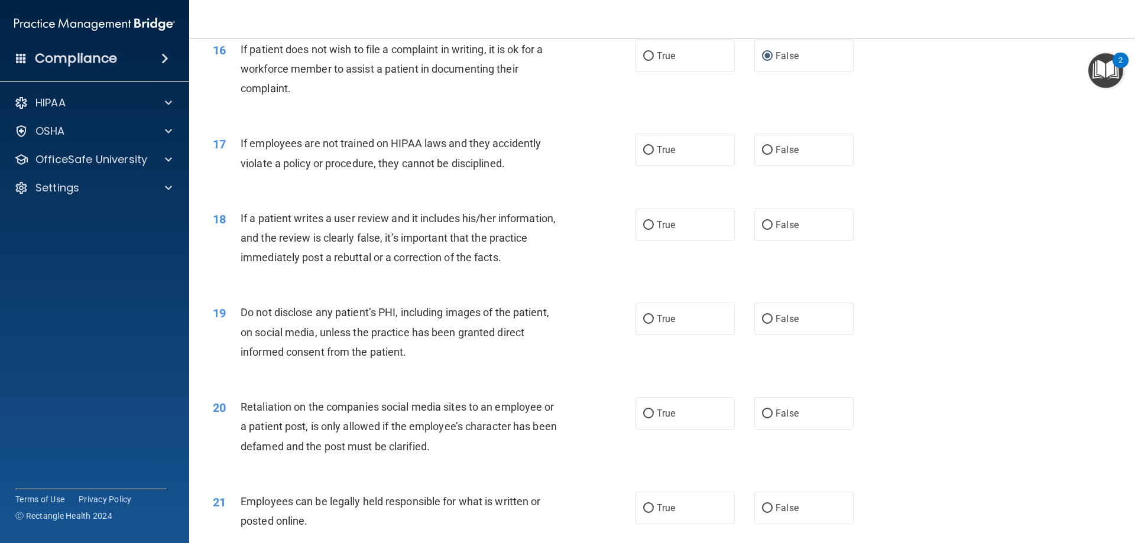
scroll to position [1537, 0]
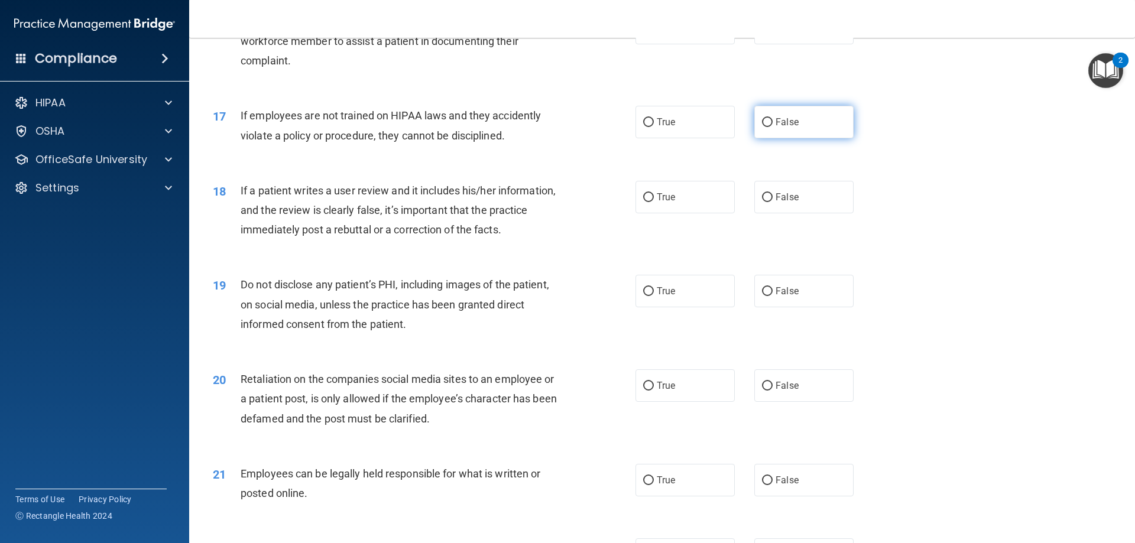
click at [762, 127] on input "False" at bounding box center [767, 122] width 11 height 9
radio input "true"
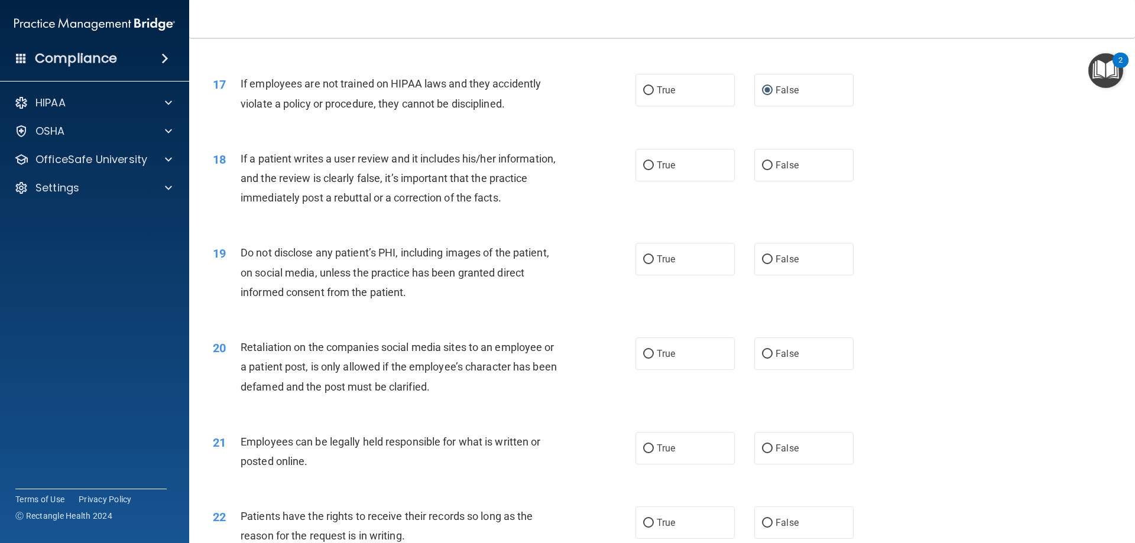
scroll to position [1596, 0]
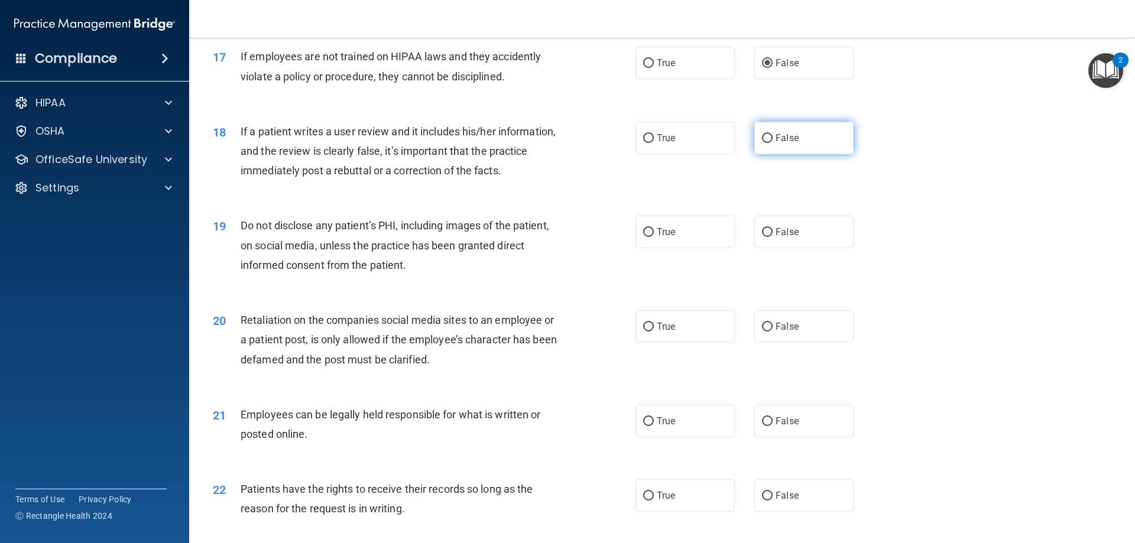
click at [765, 143] on input "False" at bounding box center [767, 138] width 11 height 9
radio input "true"
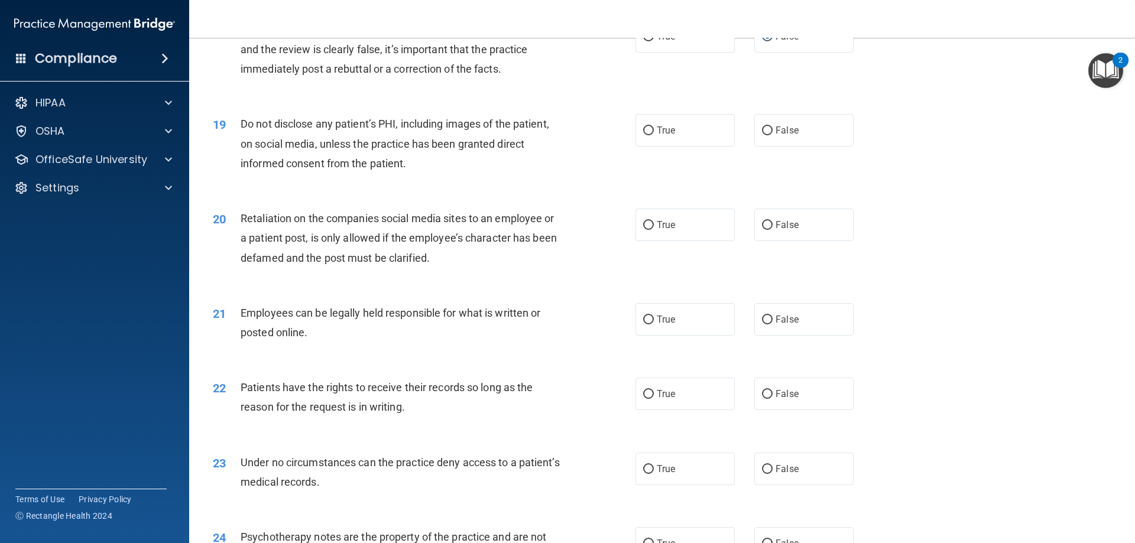
scroll to position [1715, 0]
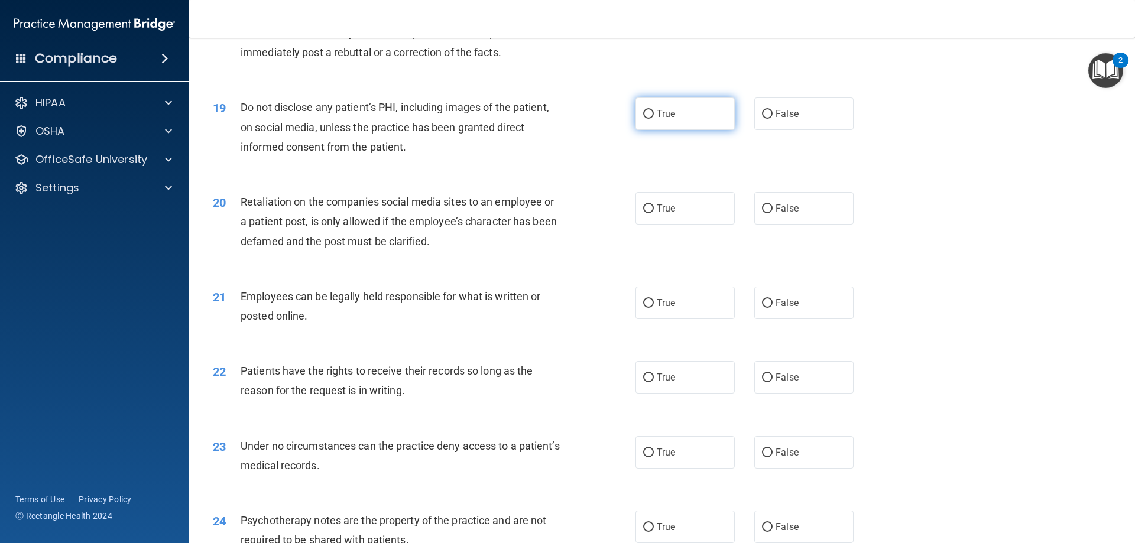
click at [642, 127] on label "True" at bounding box center [685, 114] width 99 height 33
click at [643, 119] on input "True" at bounding box center [648, 114] width 11 height 9
radio input "true"
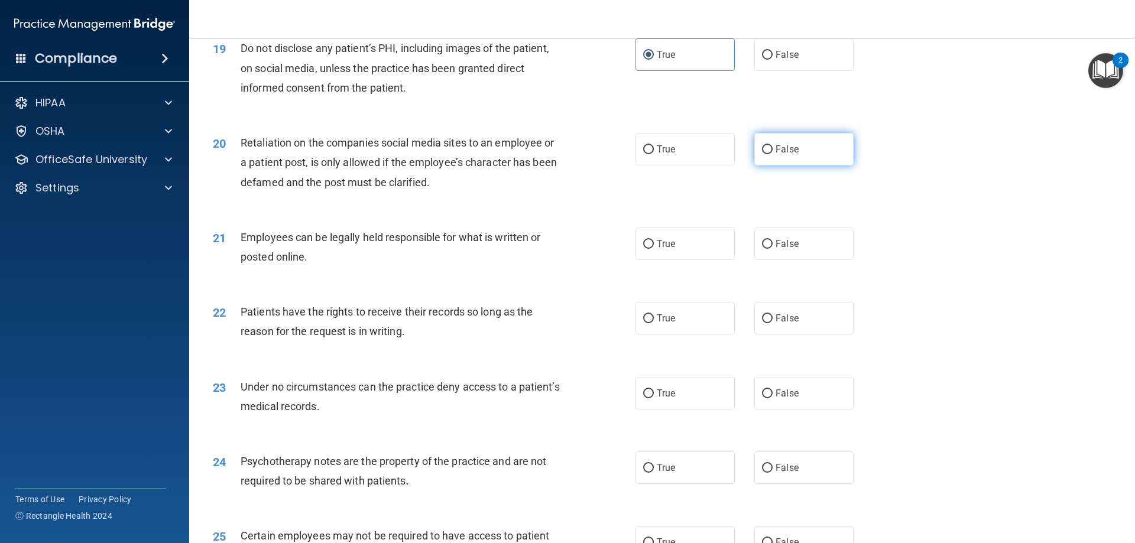
click at [768, 166] on label "False" at bounding box center [803, 149] width 99 height 33
click at [768, 154] on input "False" at bounding box center [767, 149] width 11 height 9
radio input "true"
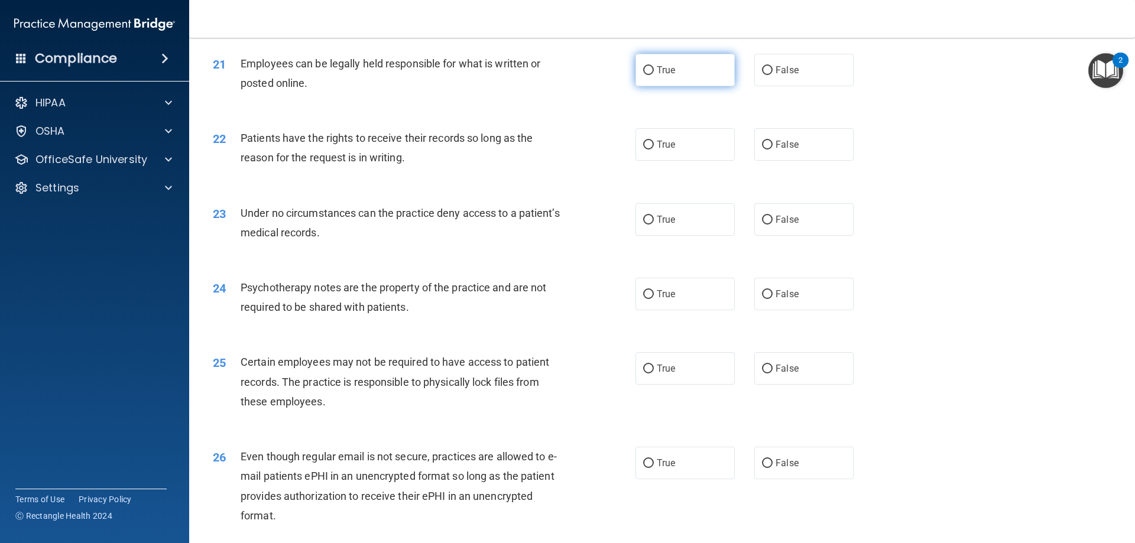
scroll to position [1951, 0]
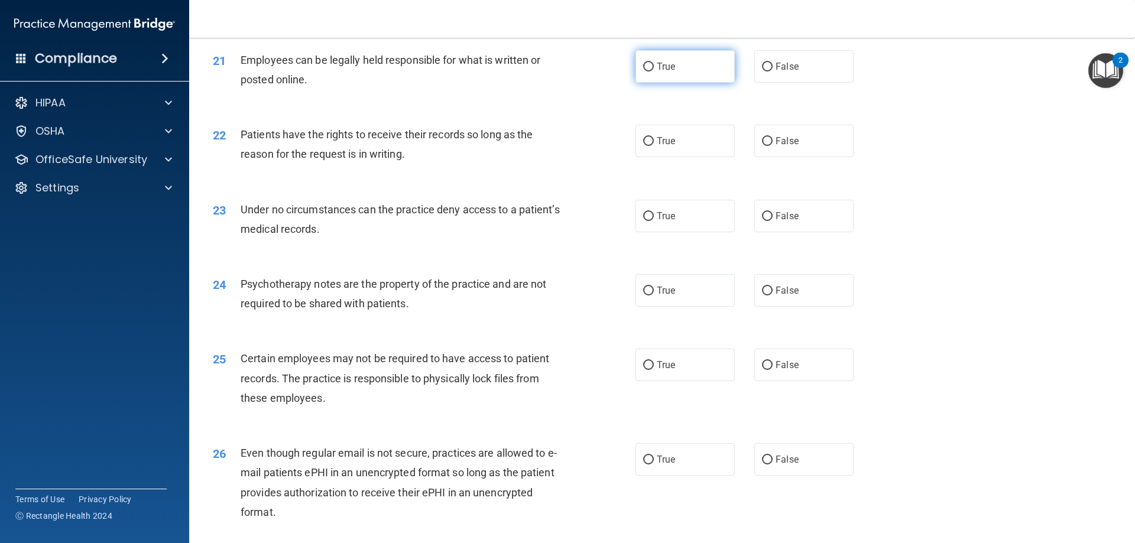
click at [647, 72] on input "True" at bounding box center [648, 67] width 11 height 9
radio input "true"
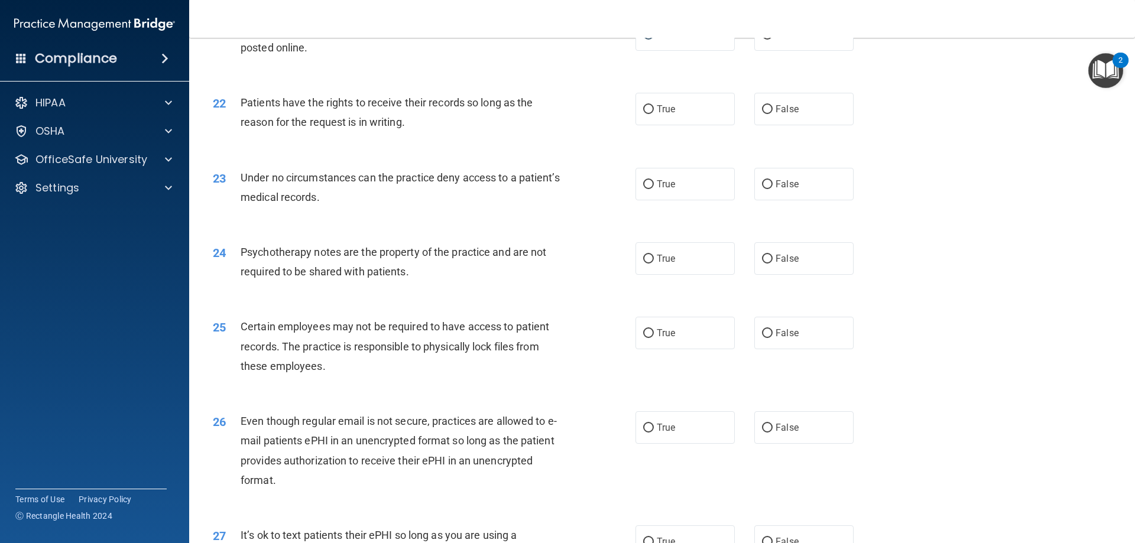
scroll to position [2010, 0]
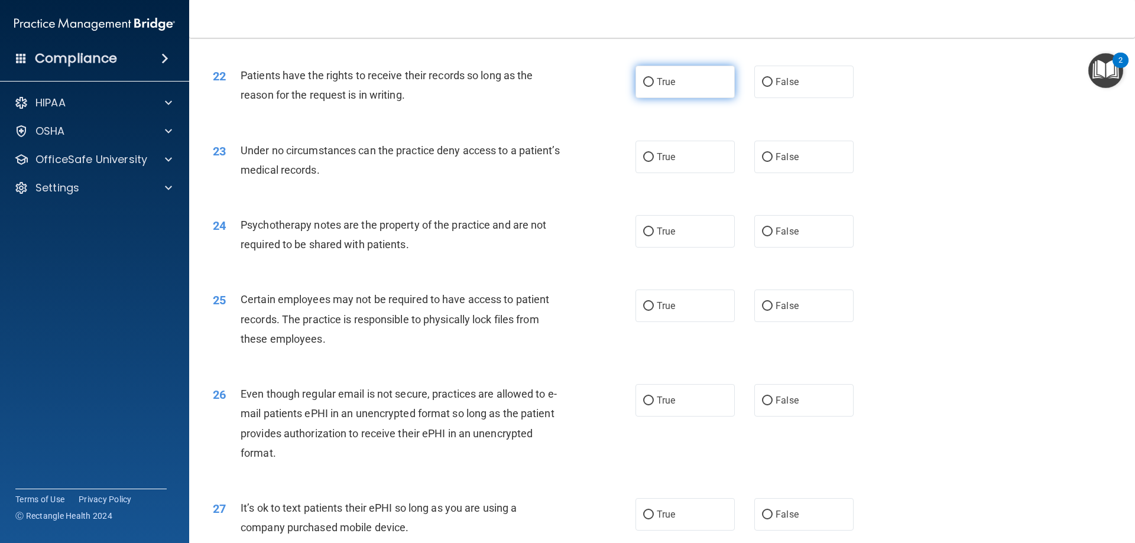
click at [643, 87] on input "True" at bounding box center [648, 82] width 11 height 9
radio input "true"
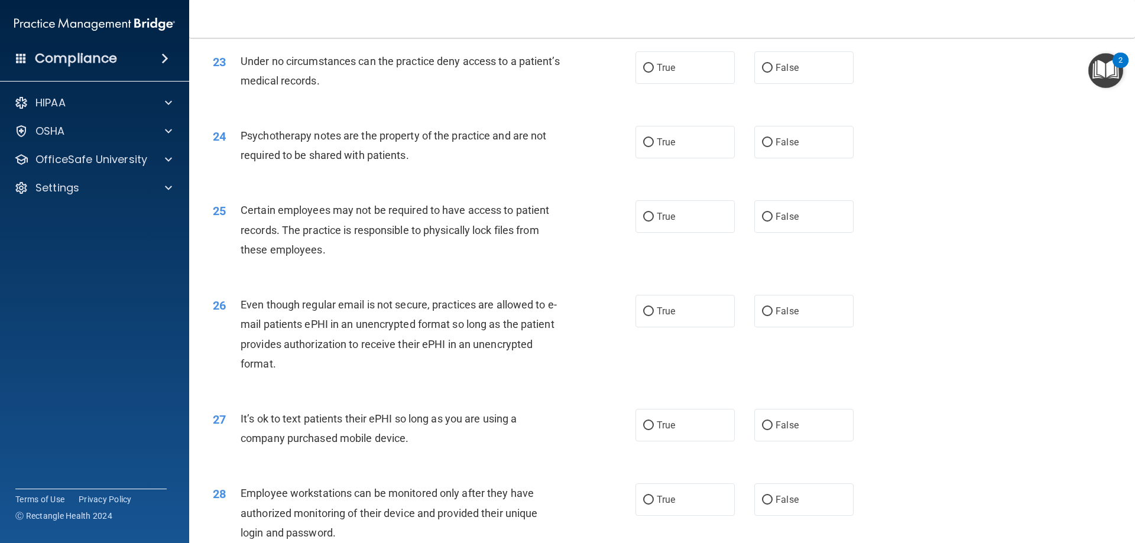
scroll to position [2129, 0]
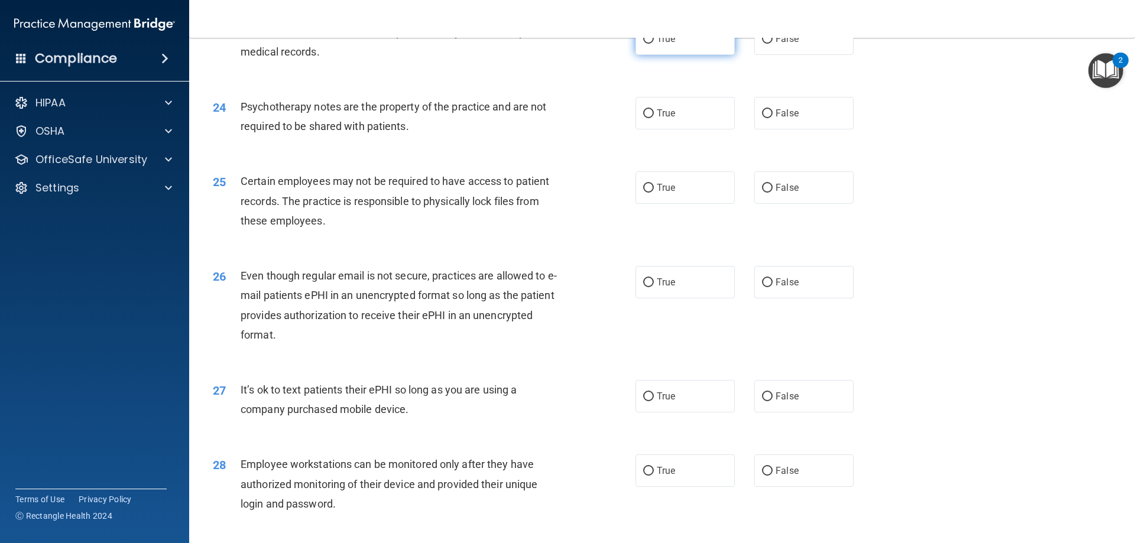
click at [647, 44] on input "True" at bounding box center [648, 39] width 11 height 9
radio input "true"
click at [766, 118] on input "False" at bounding box center [767, 113] width 11 height 9
radio input "true"
click at [644, 118] on input "True" at bounding box center [648, 113] width 11 height 9
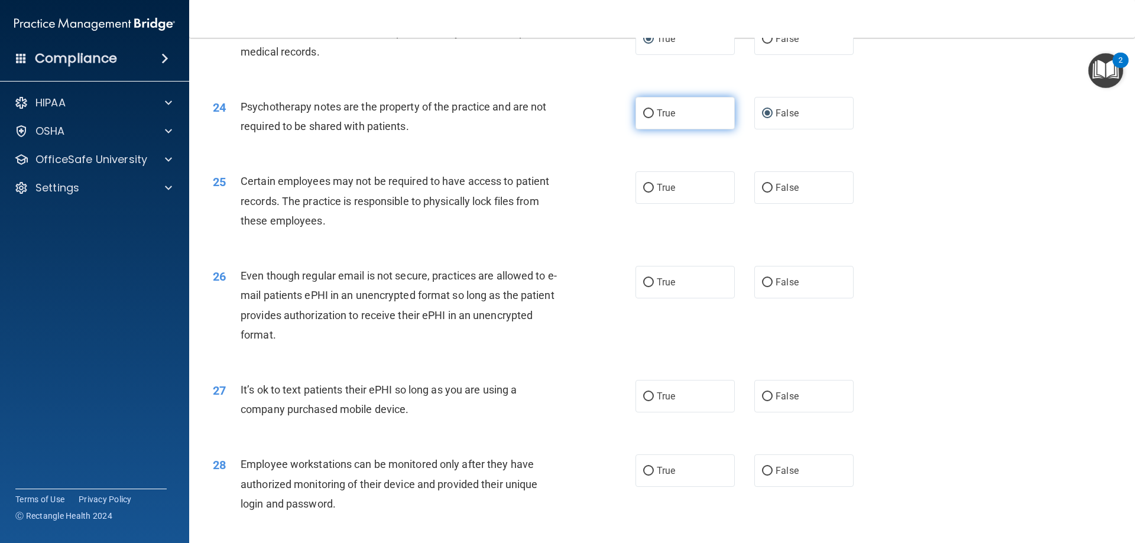
radio input "true"
radio input "false"
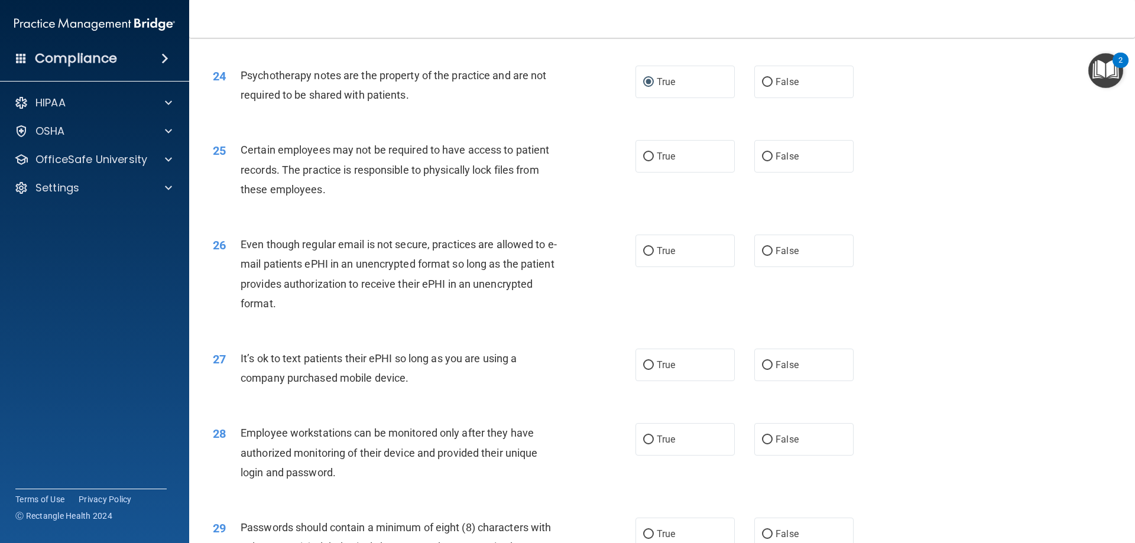
scroll to position [2188, 0]
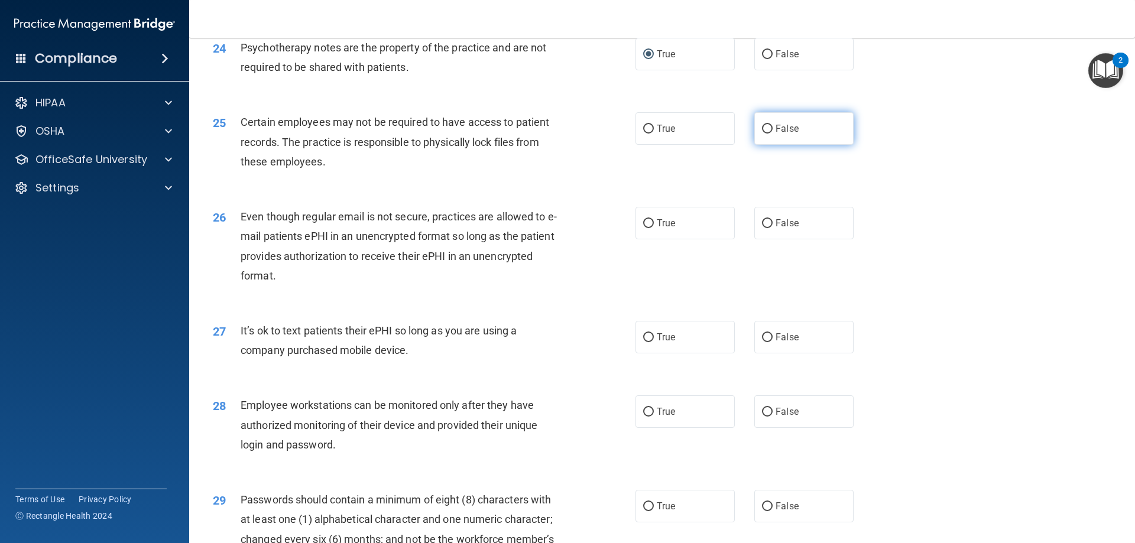
click at [764, 134] on input "False" at bounding box center [767, 129] width 11 height 9
radio input "true"
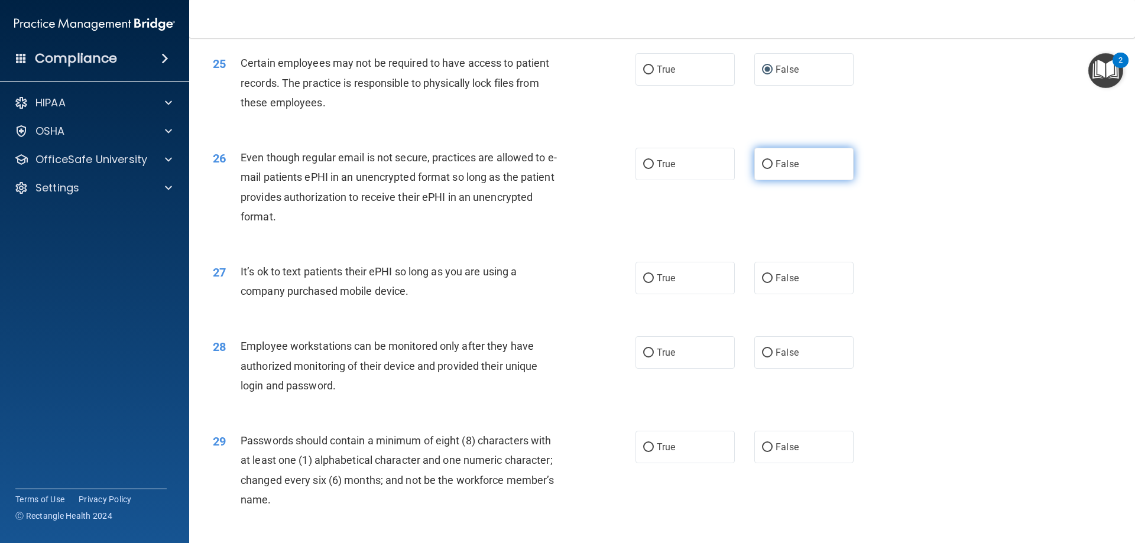
click at [762, 169] on input "False" at bounding box center [767, 164] width 11 height 9
radio input "true"
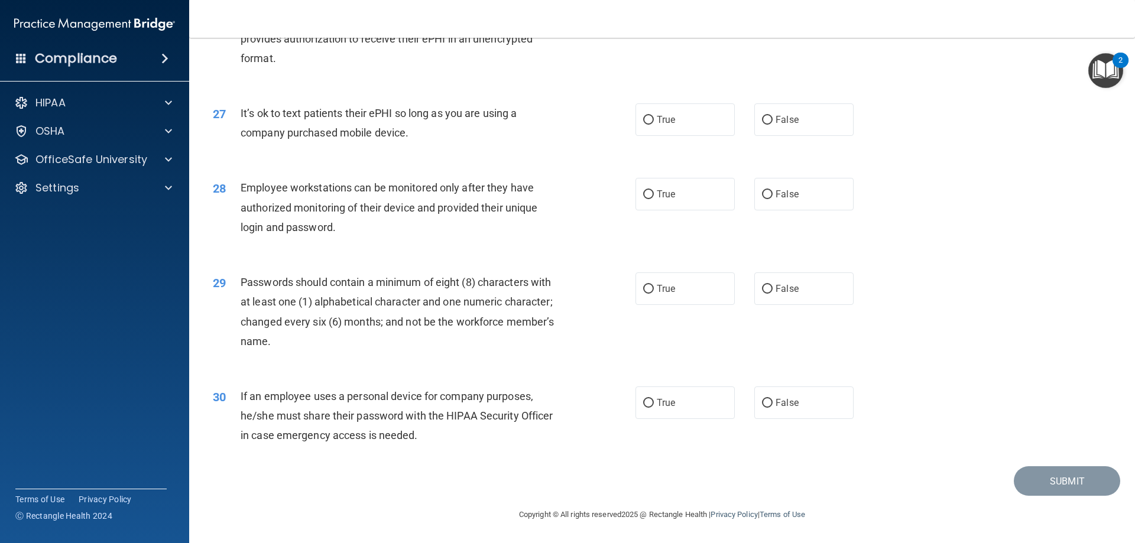
scroll to position [2424, 0]
click at [756, 116] on label "False" at bounding box center [803, 119] width 99 height 33
click at [762, 122] on input "False" at bounding box center [767, 120] width 11 height 9
radio input "true"
click at [762, 193] on input "False" at bounding box center [767, 194] width 11 height 9
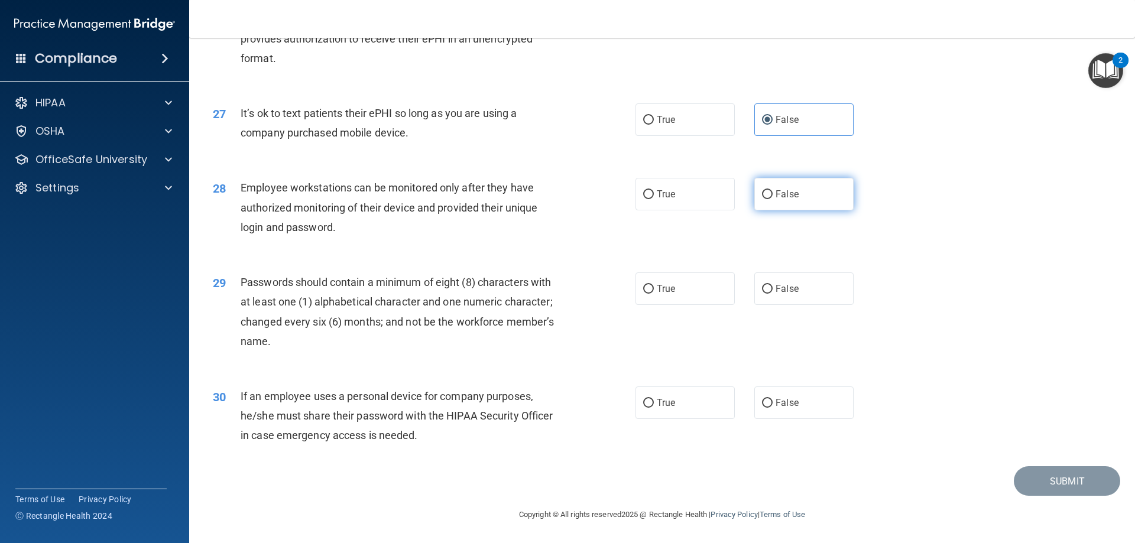
radio input "true"
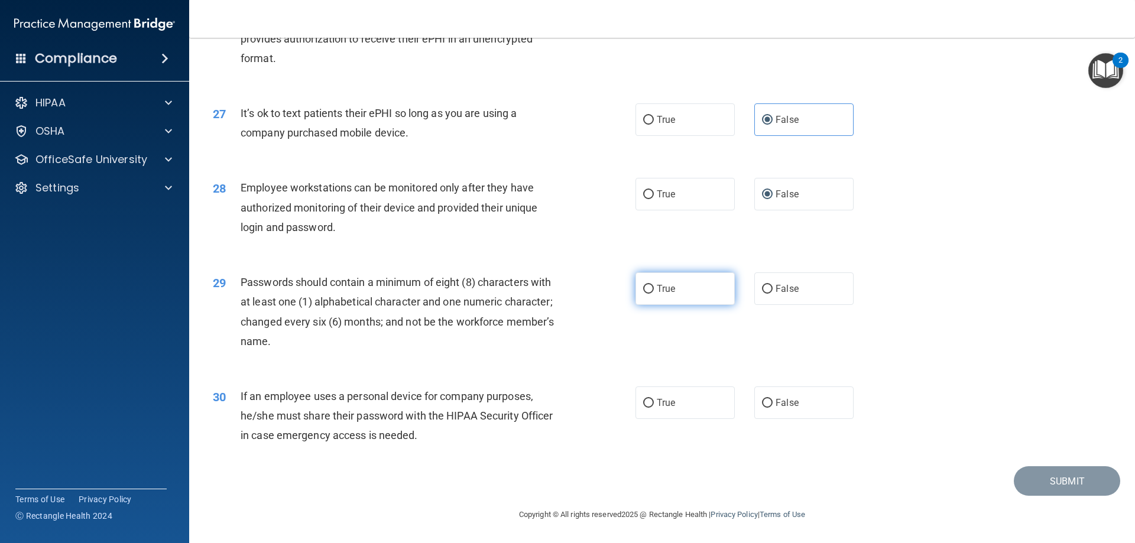
click at [644, 287] on input "True" at bounding box center [648, 289] width 11 height 9
radio input "true"
click at [762, 404] on input "False" at bounding box center [767, 403] width 11 height 9
radio input "true"
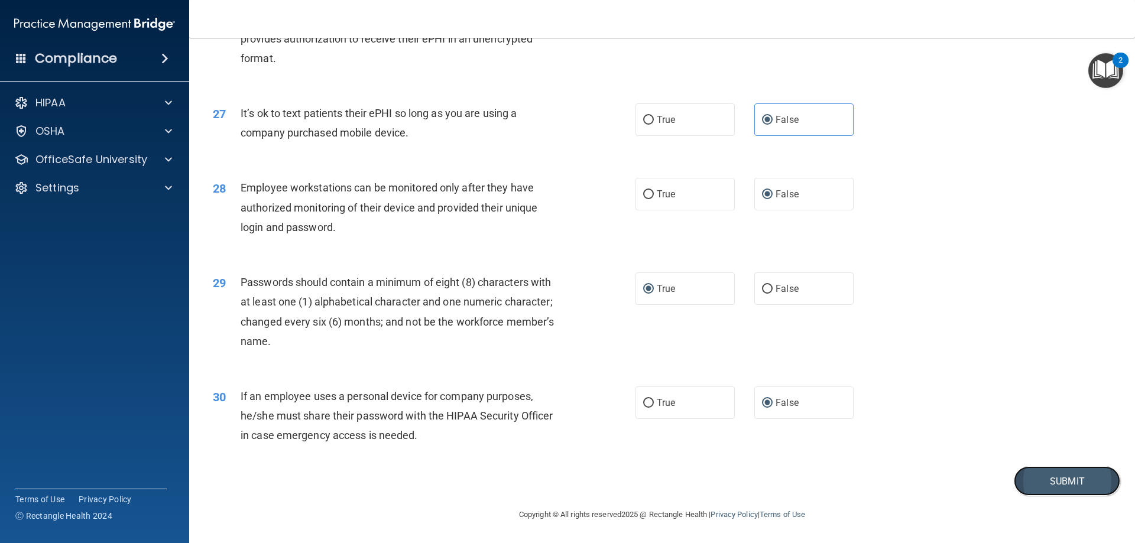
click at [1055, 486] on button "Submit" at bounding box center [1067, 482] width 106 height 30
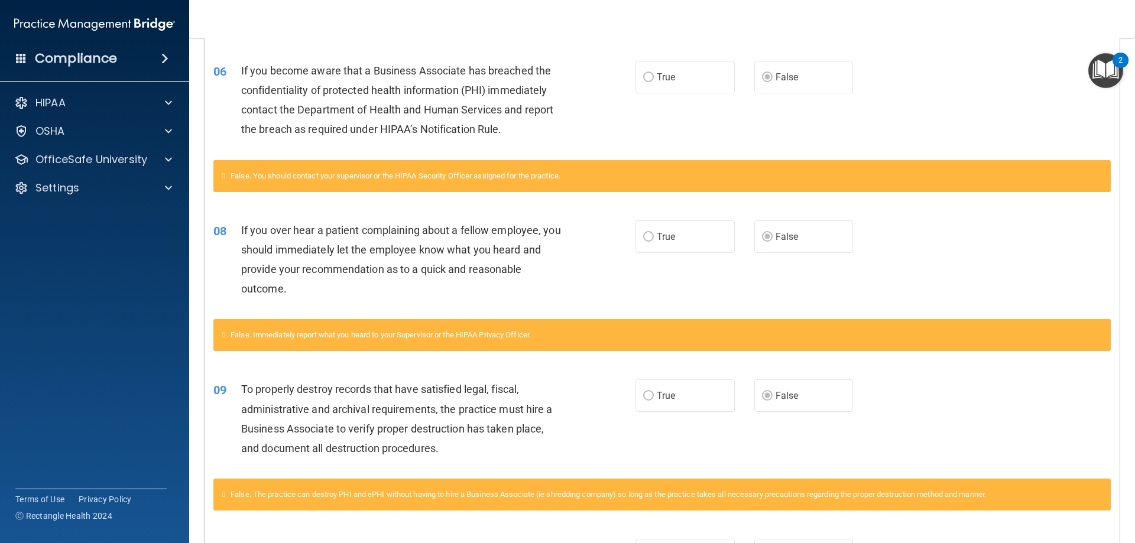
scroll to position [8, 0]
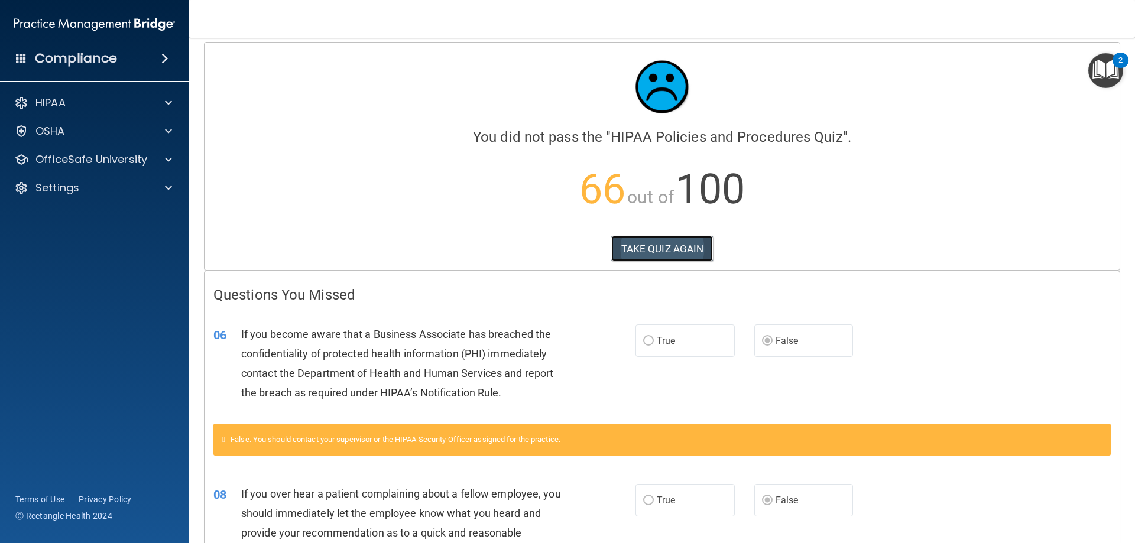
click at [652, 250] on button "TAKE QUIZ AGAIN" at bounding box center [662, 249] width 102 height 26
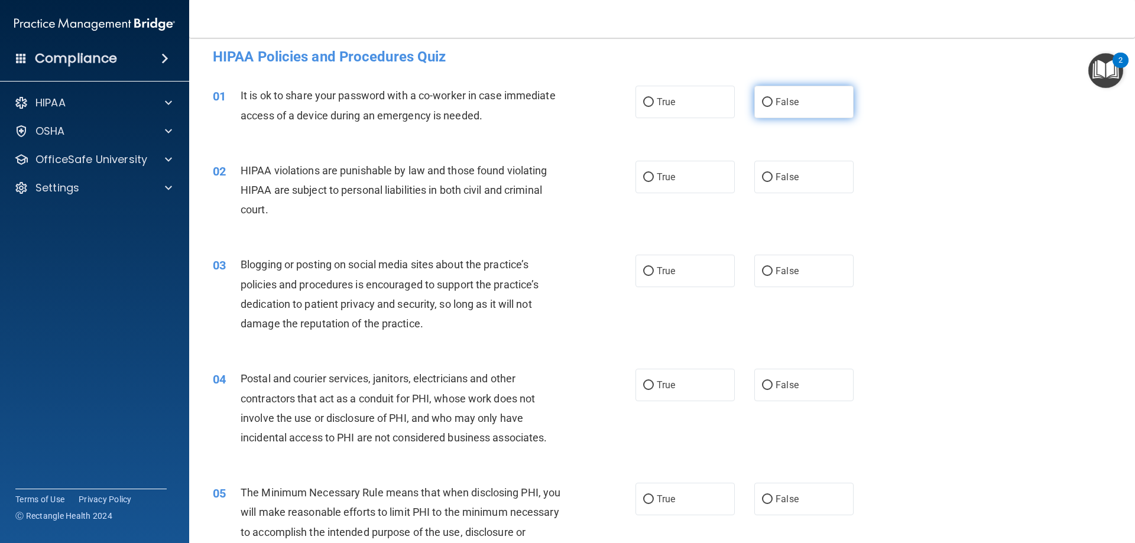
click at [754, 101] on label "False" at bounding box center [803, 102] width 99 height 33
click at [762, 101] on input "False" at bounding box center [767, 102] width 11 height 9
radio input "true"
drag, startPoint x: 646, startPoint y: 174, endPoint x: 649, endPoint y: 195, distance: 20.3
click at [646, 174] on input "True" at bounding box center [648, 177] width 11 height 9
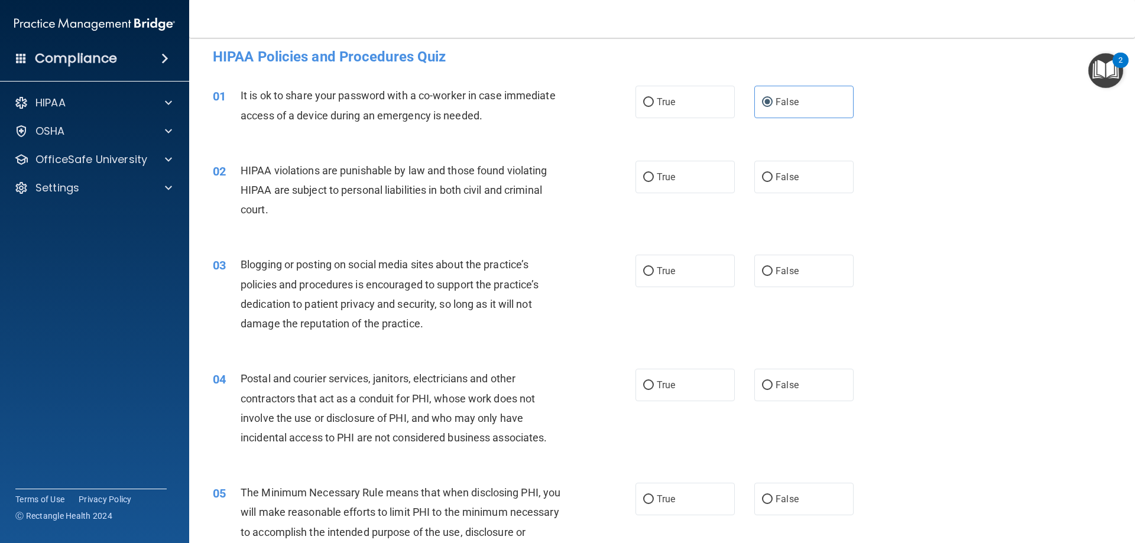
radio input "true"
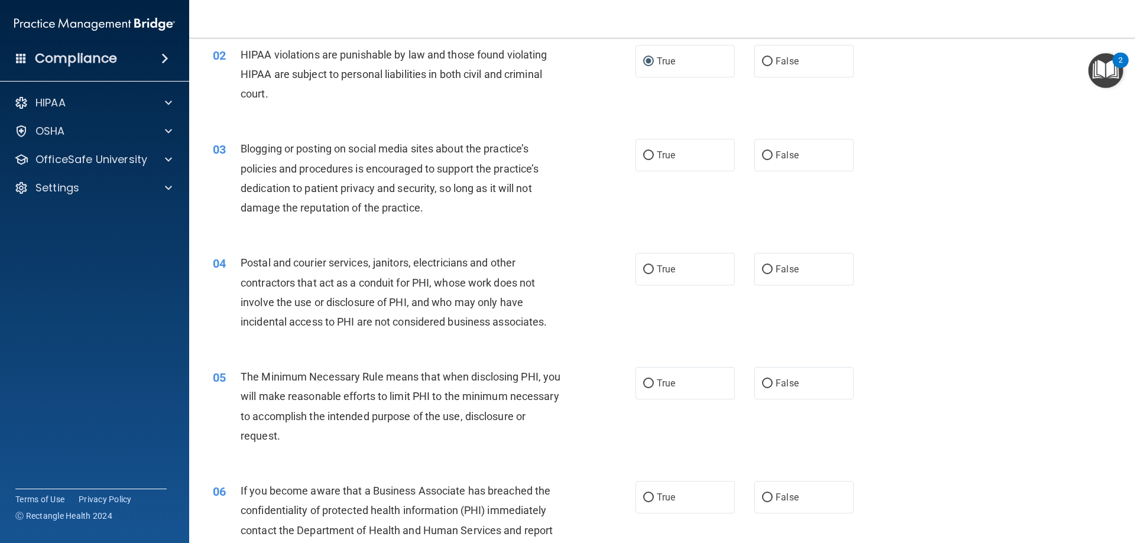
scroll to position [126, 0]
click at [766, 152] on input "False" at bounding box center [767, 153] width 11 height 9
radio input "true"
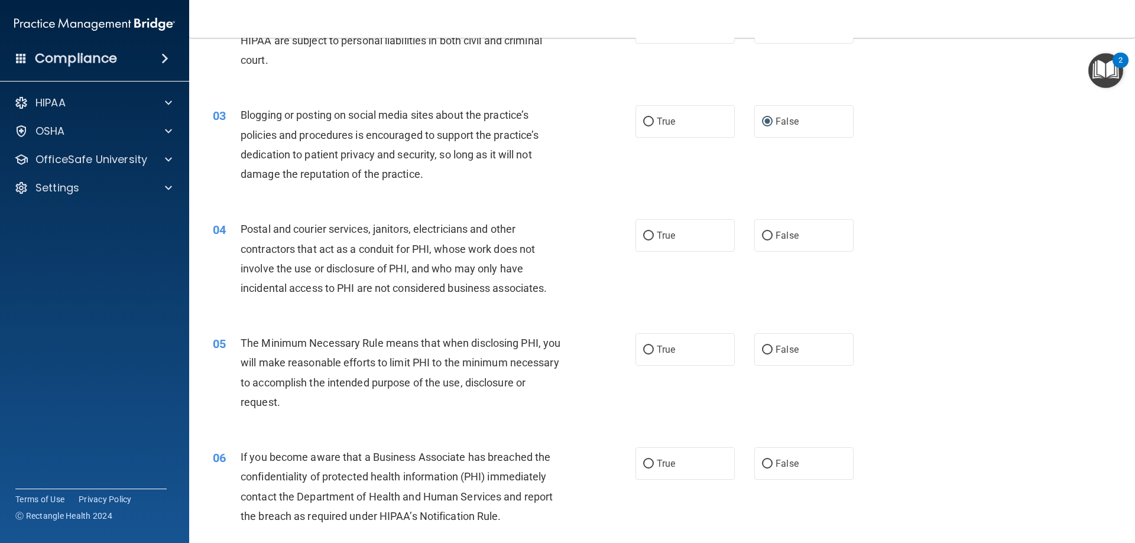
scroll to position [244, 0]
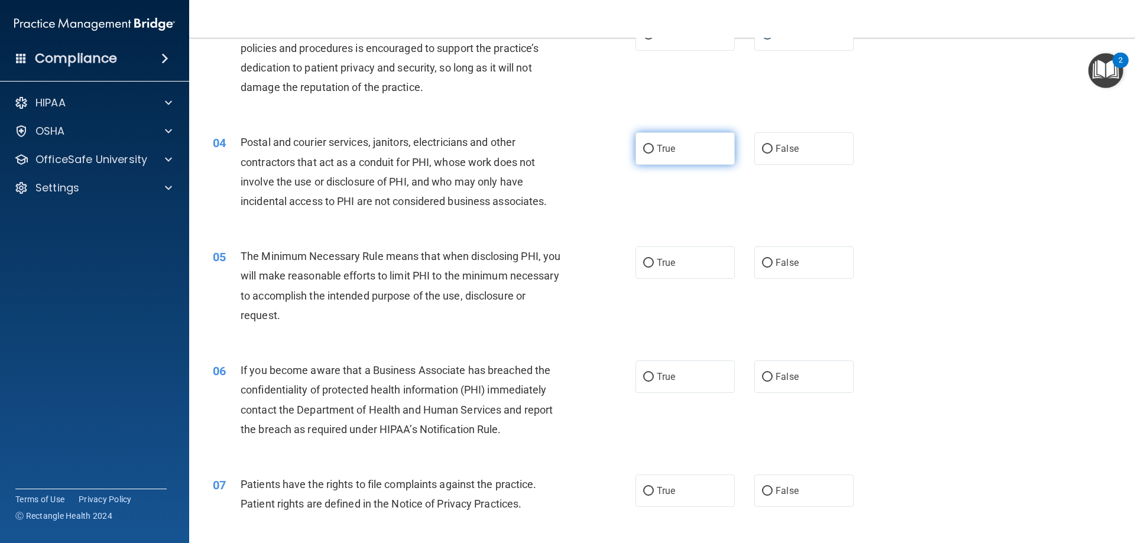
click at [645, 153] on input "True" at bounding box center [648, 149] width 11 height 9
radio input "true"
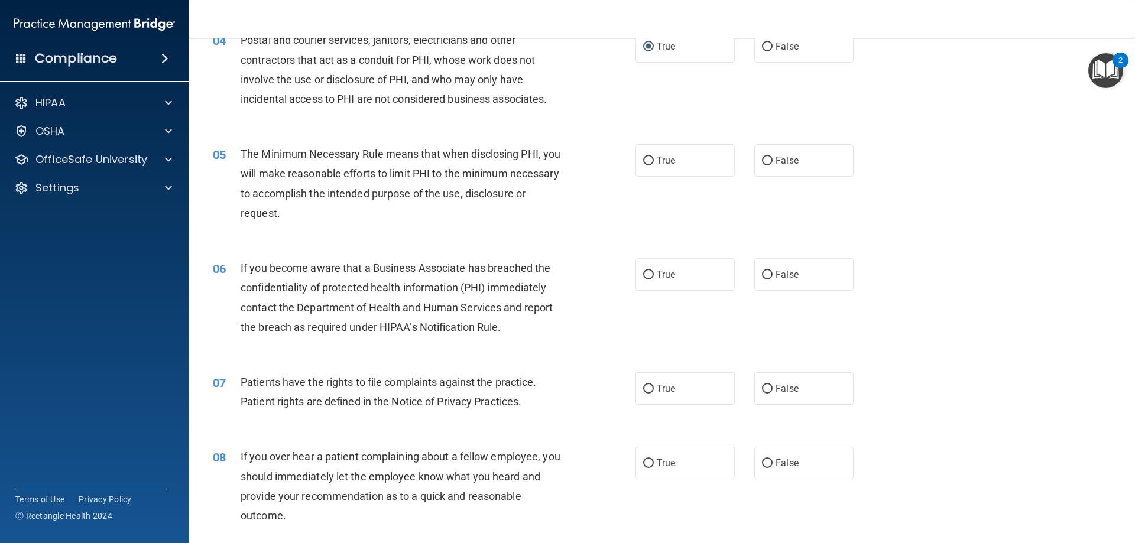
scroll to position [362, 0]
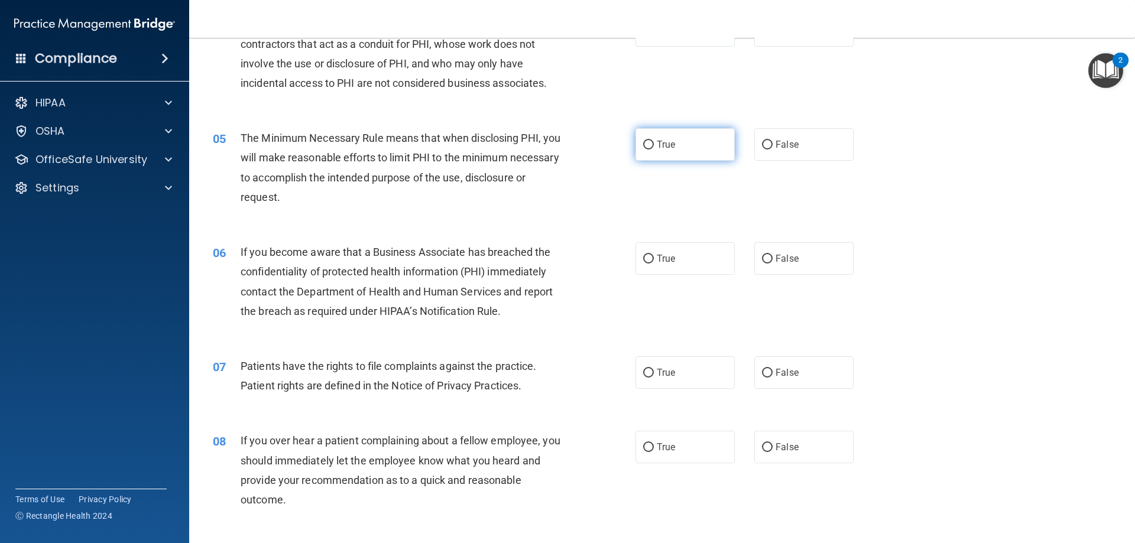
click at [645, 149] on input "True" at bounding box center [648, 145] width 11 height 9
radio input "true"
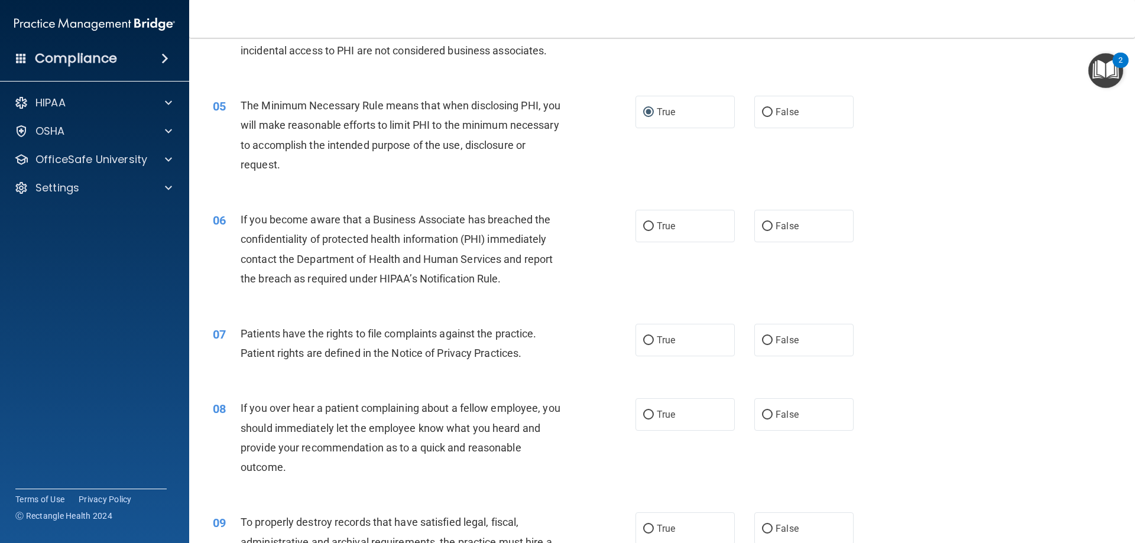
scroll to position [422, 0]
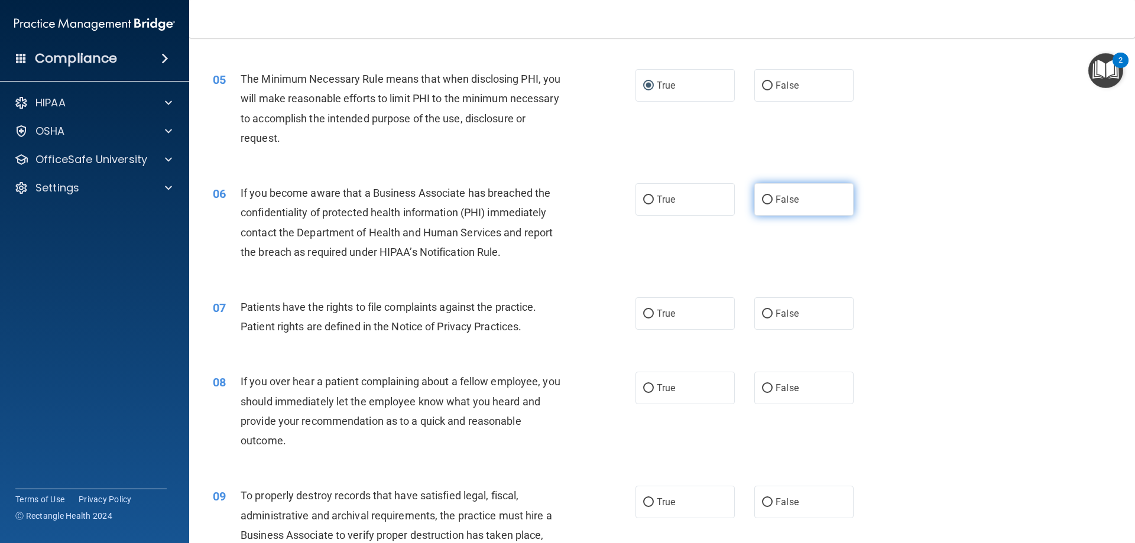
click at [763, 203] on input "False" at bounding box center [767, 200] width 11 height 9
radio input "true"
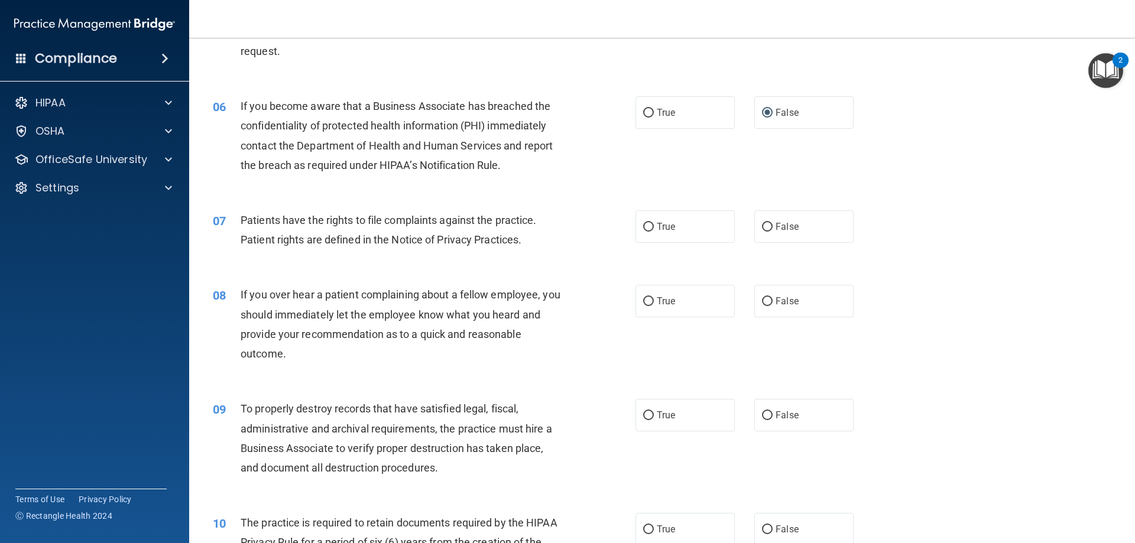
scroll to position [540, 0]
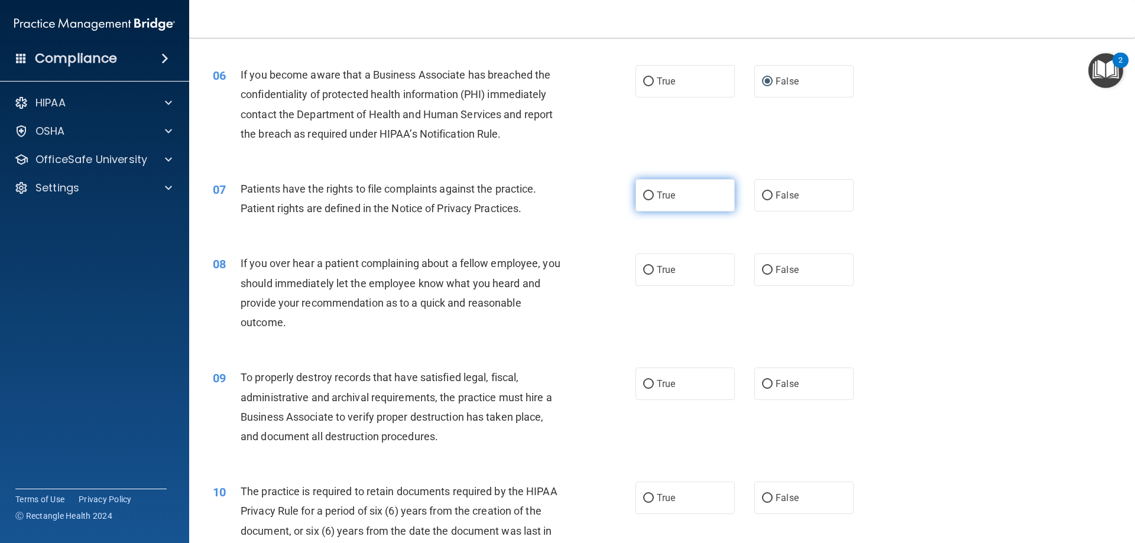
click at [643, 195] on input "True" at bounding box center [648, 196] width 11 height 9
radio input "true"
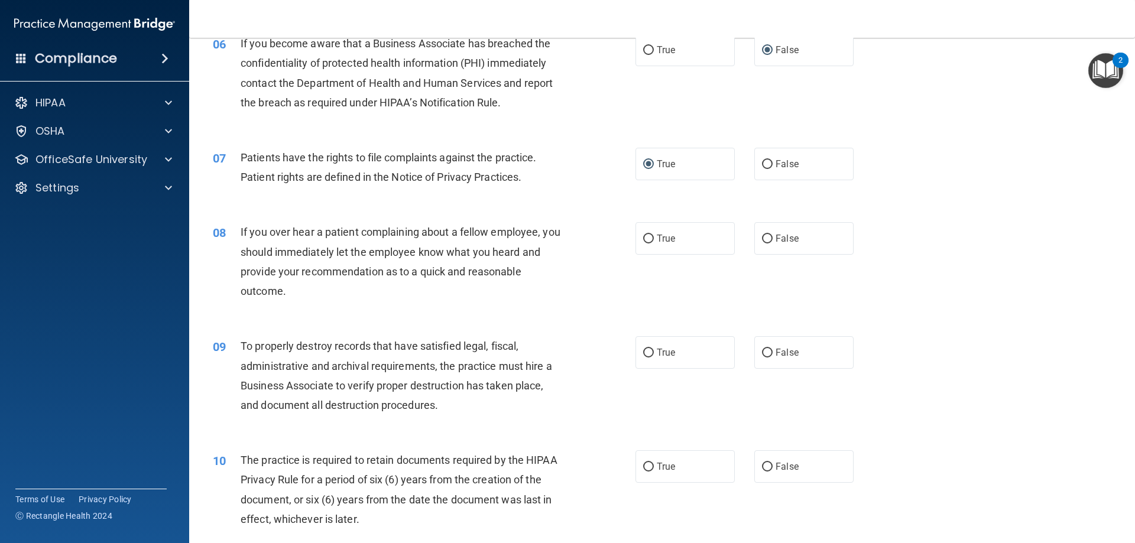
scroll to position [599, 0]
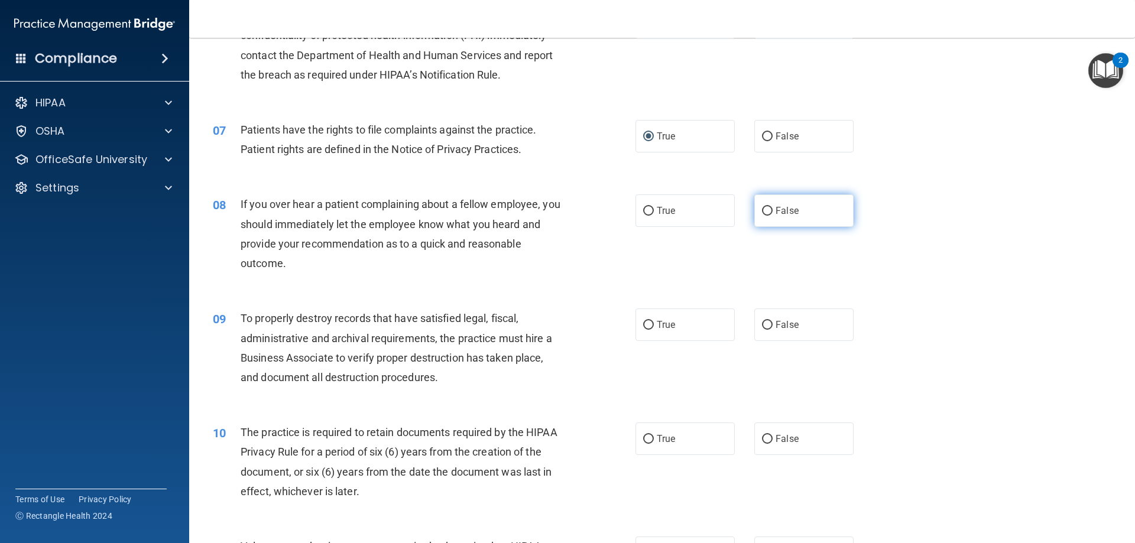
click at [763, 208] on input "False" at bounding box center [767, 211] width 11 height 9
radio input "true"
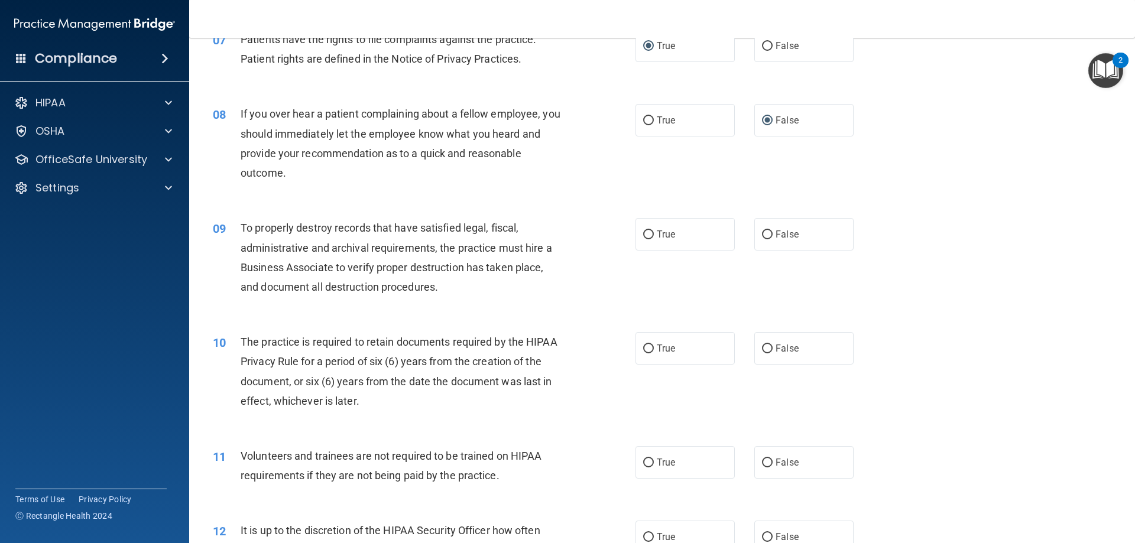
scroll to position [717, 0]
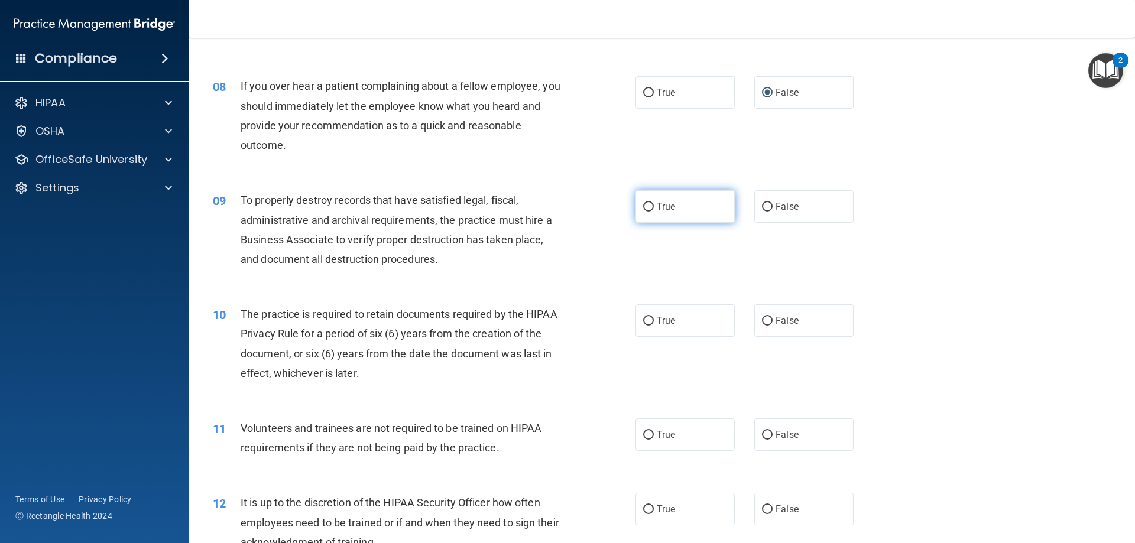
click at [647, 208] on input "True" at bounding box center [648, 207] width 11 height 9
radio input "true"
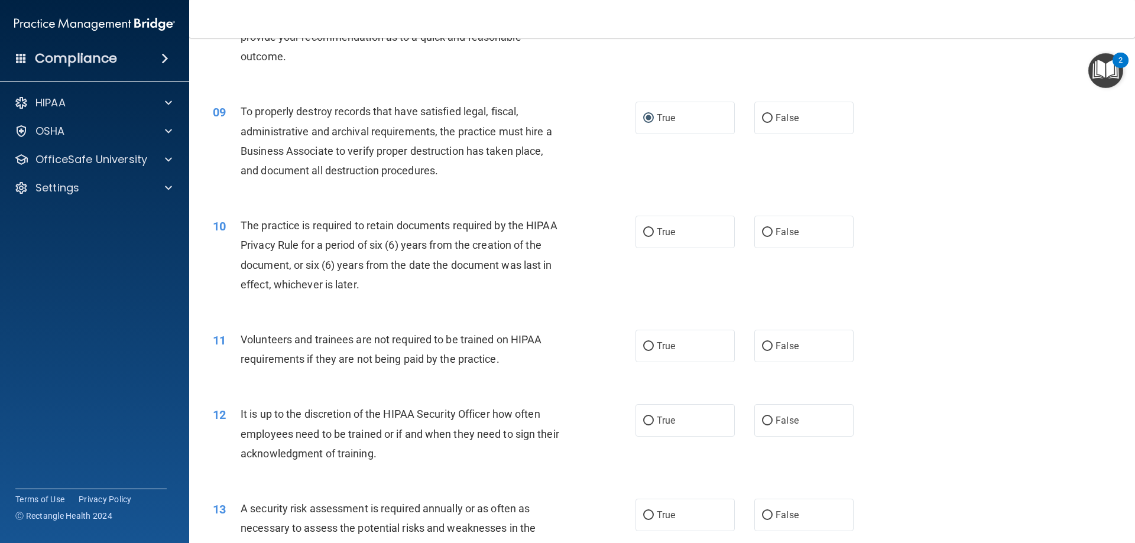
scroll to position [835, 0]
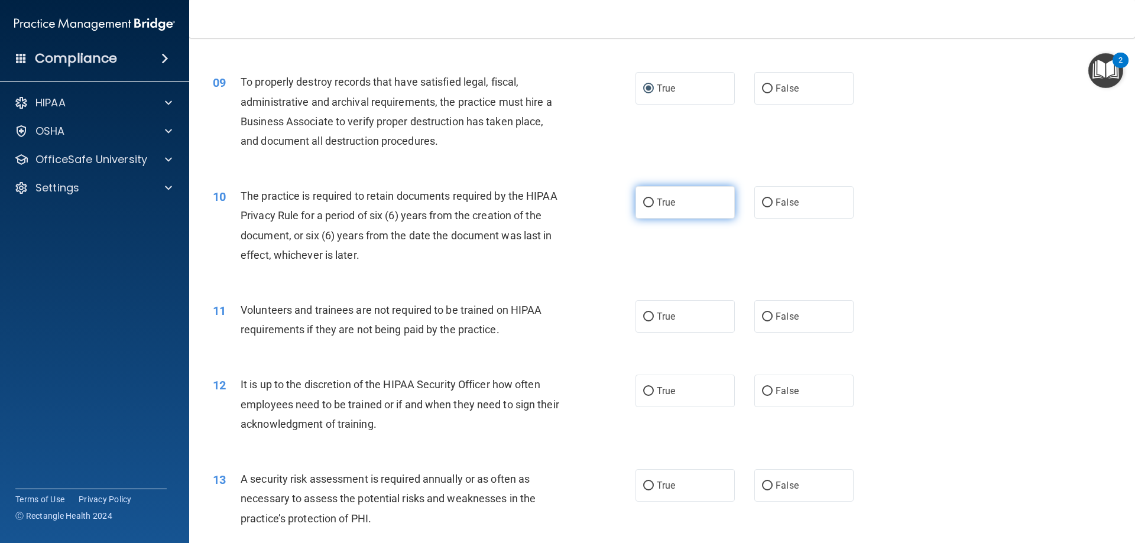
click at [643, 204] on input "True" at bounding box center [648, 203] width 11 height 9
radio input "true"
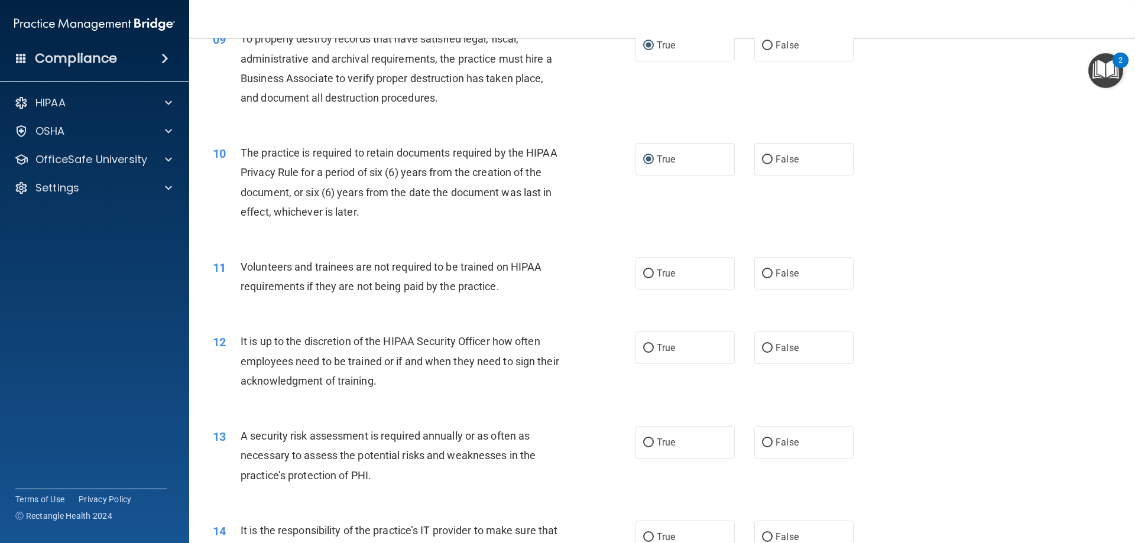
scroll to position [954, 0]
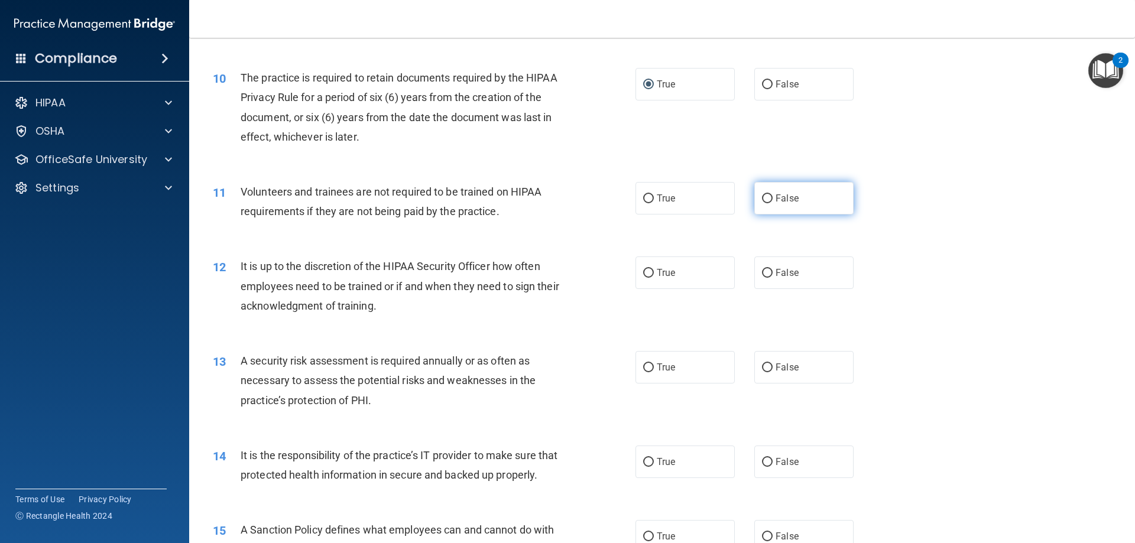
click at [767, 200] on input "False" at bounding box center [767, 199] width 11 height 9
radio input "true"
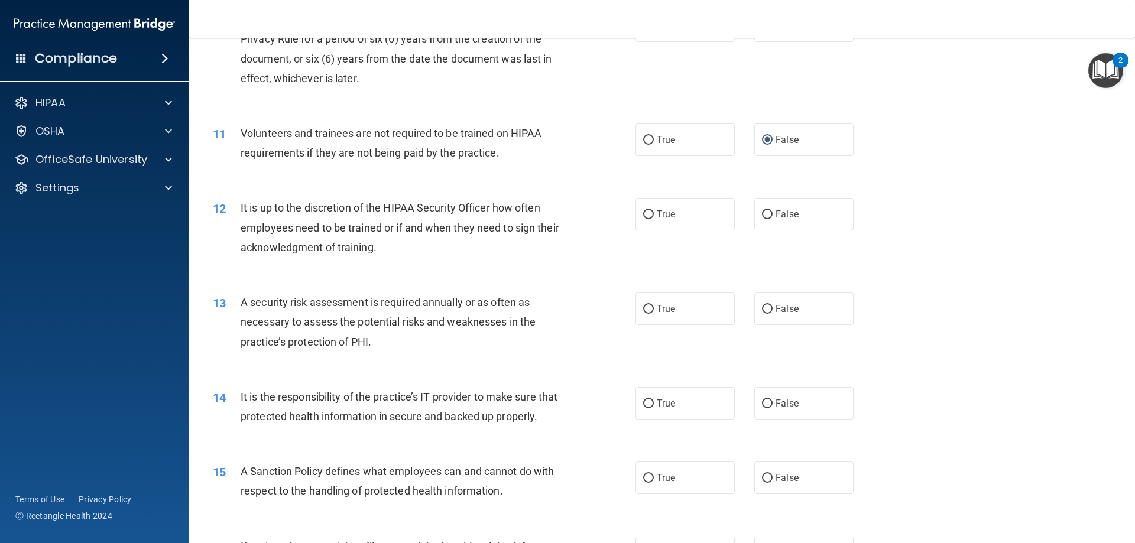
scroll to position [1013, 0]
click at [649, 215] on input "True" at bounding box center [648, 214] width 11 height 9
radio input "true"
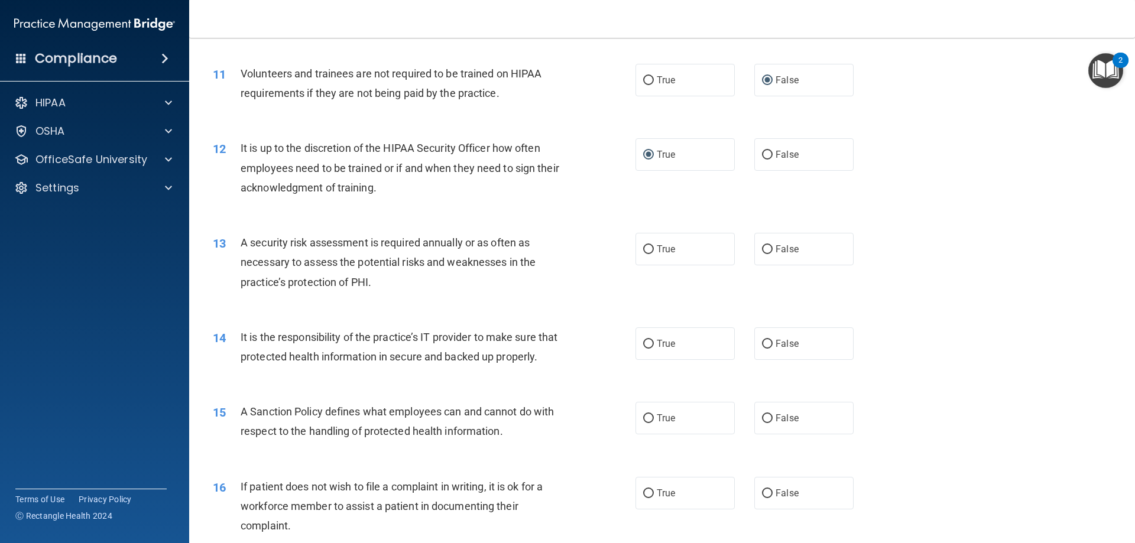
drag, startPoint x: 641, startPoint y: 252, endPoint x: 628, endPoint y: 261, distance: 15.4
click at [643, 252] on input "True" at bounding box center [648, 249] width 11 height 9
radio input "true"
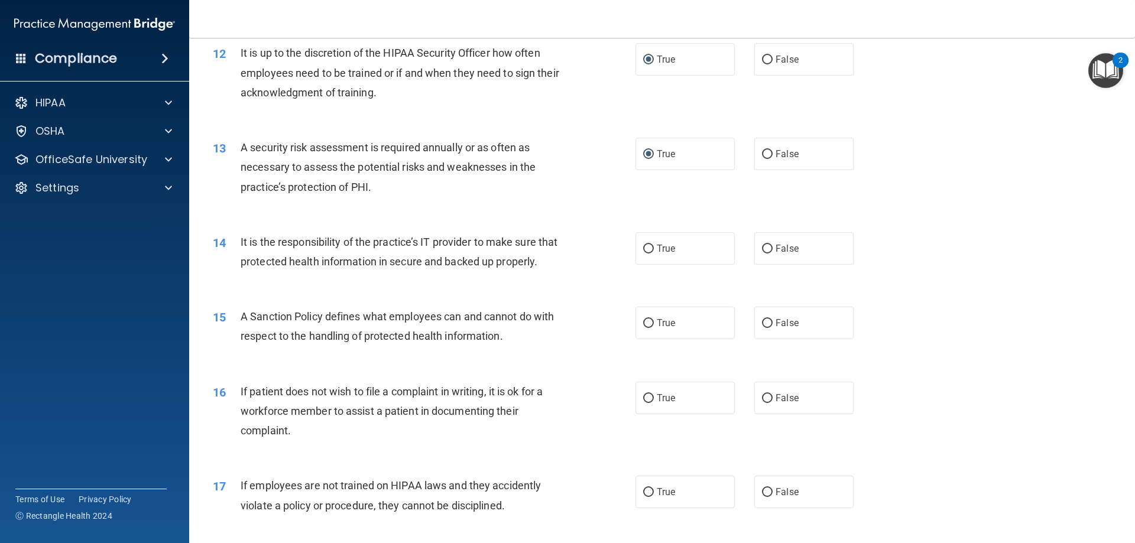
scroll to position [1190, 0]
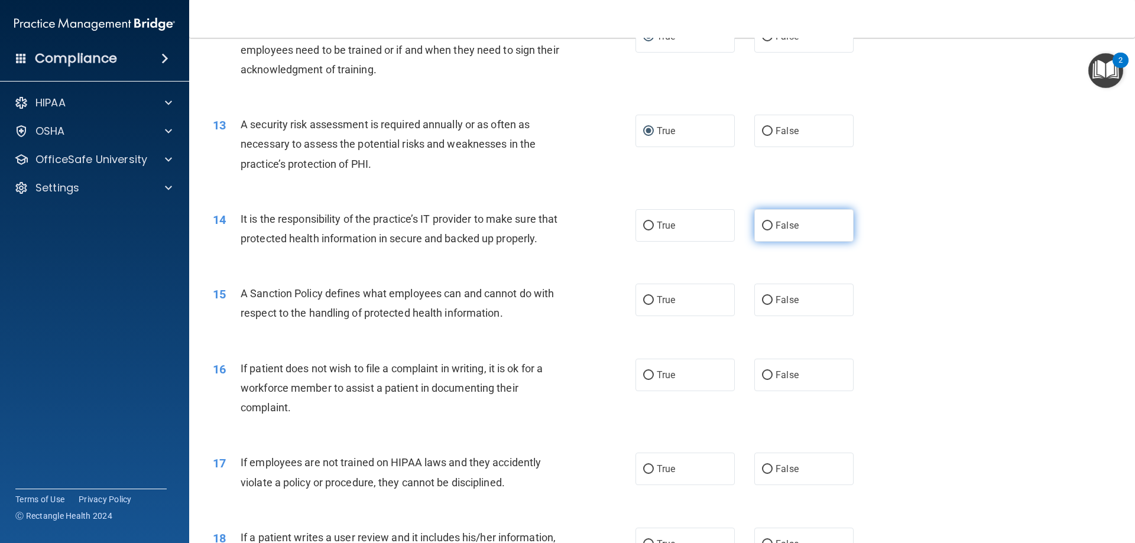
click at [762, 224] on input "False" at bounding box center [767, 226] width 11 height 9
radio input "true"
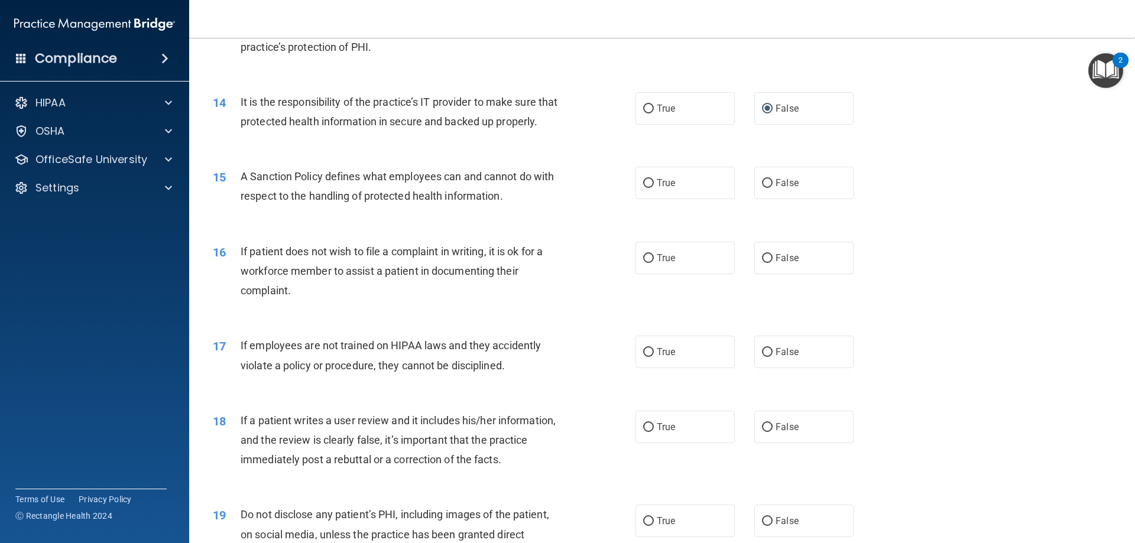
scroll to position [1309, 0]
click at [643, 187] on input "True" at bounding box center [648, 182] width 11 height 9
radio input "true"
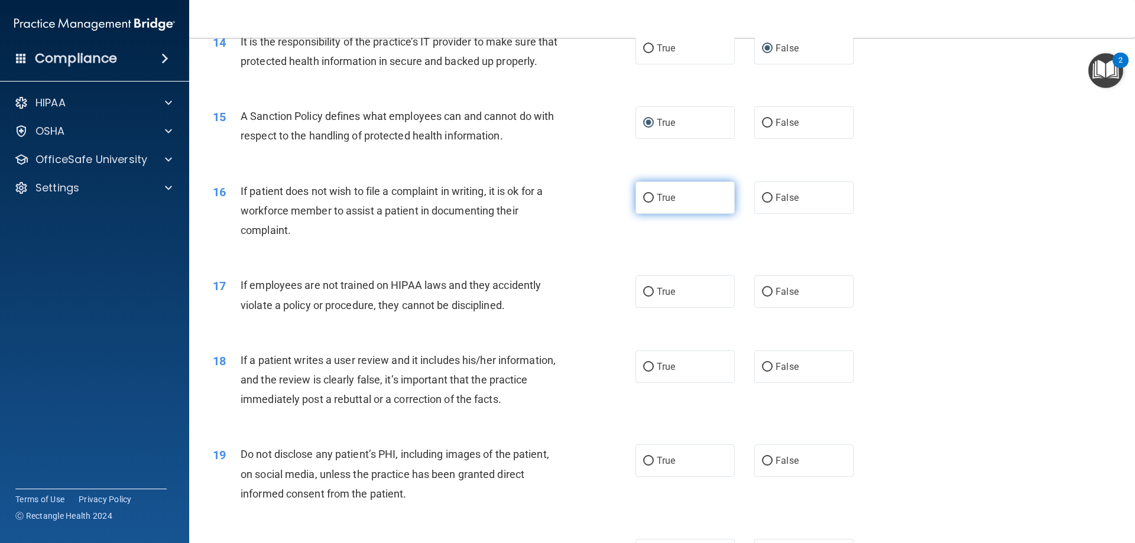
click at [638, 214] on label "True" at bounding box center [685, 198] width 99 height 33
click at [643, 203] on input "True" at bounding box center [648, 198] width 11 height 9
radio input "true"
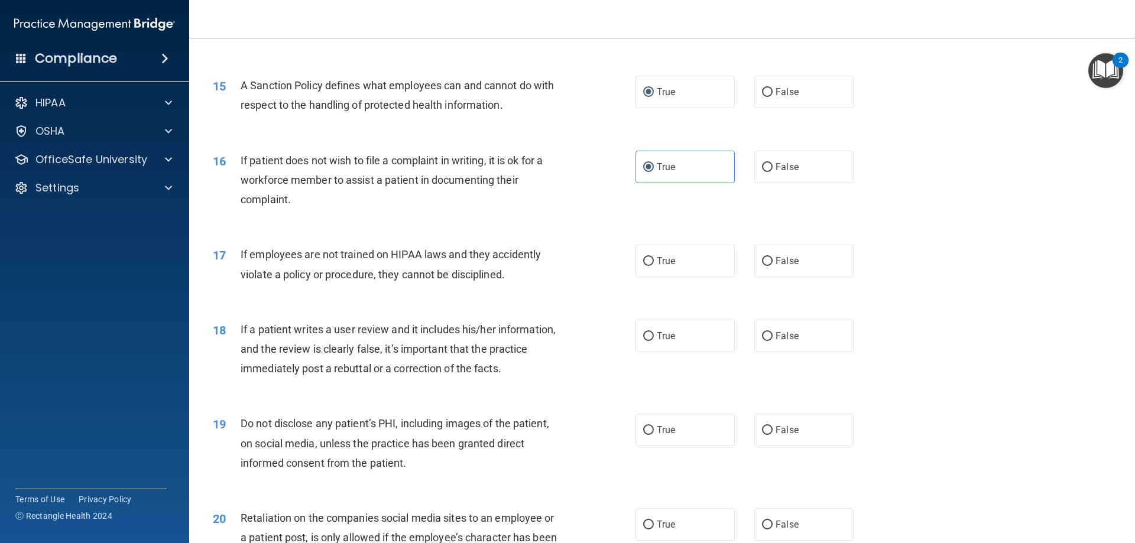
scroll to position [1486, 0]
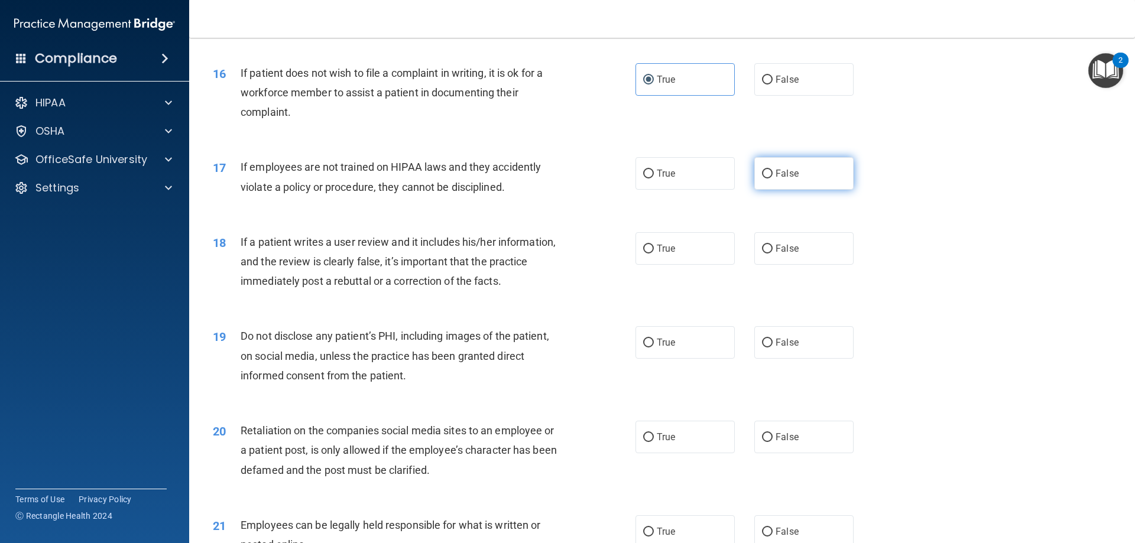
click at [766, 179] on input "False" at bounding box center [767, 174] width 11 height 9
radio input "true"
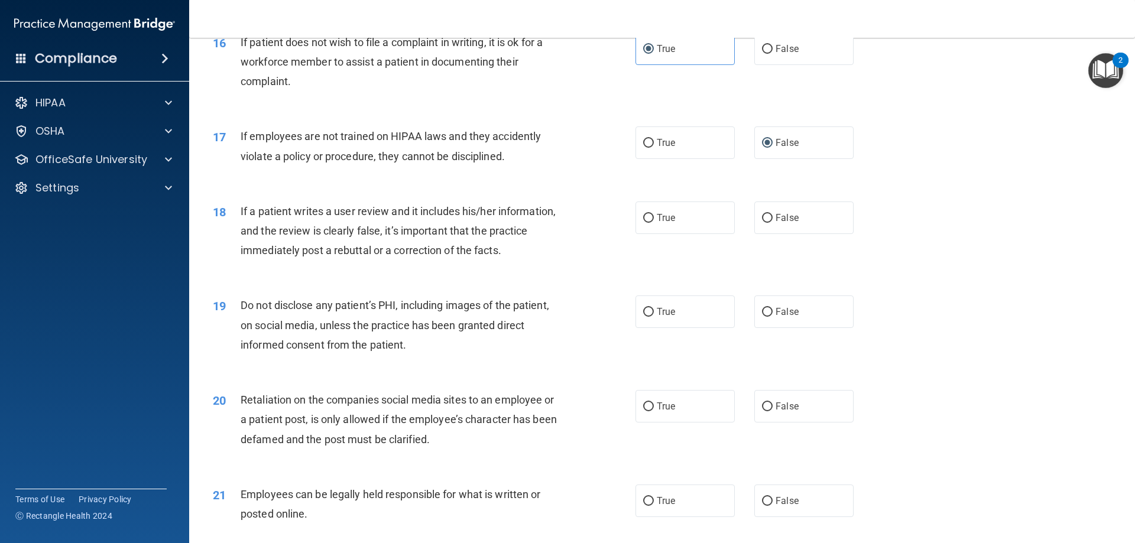
scroll to position [1545, 0]
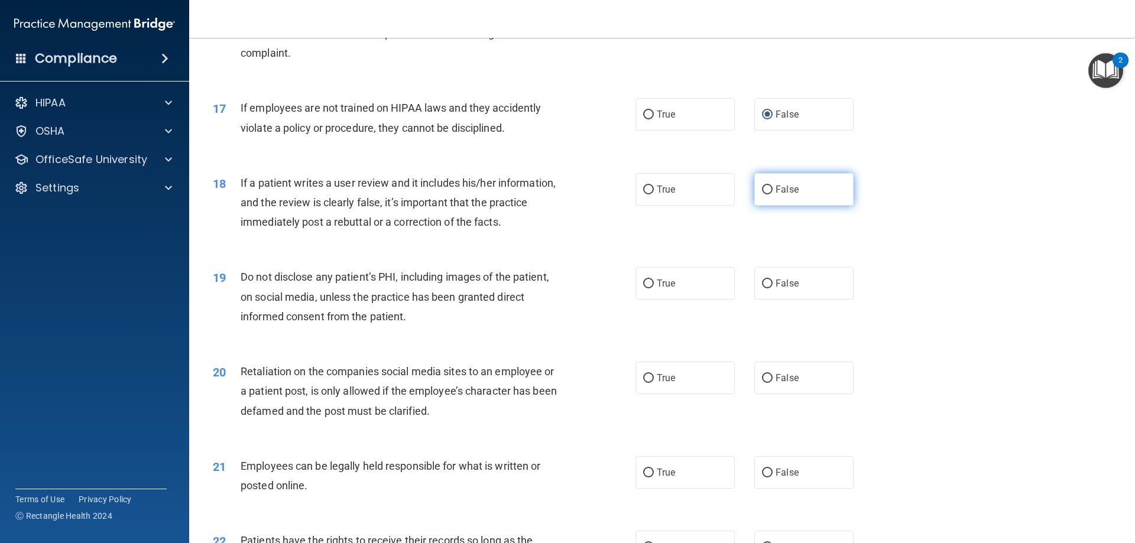
click at [763, 195] on input "False" at bounding box center [767, 190] width 11 height 9
radio input "true"
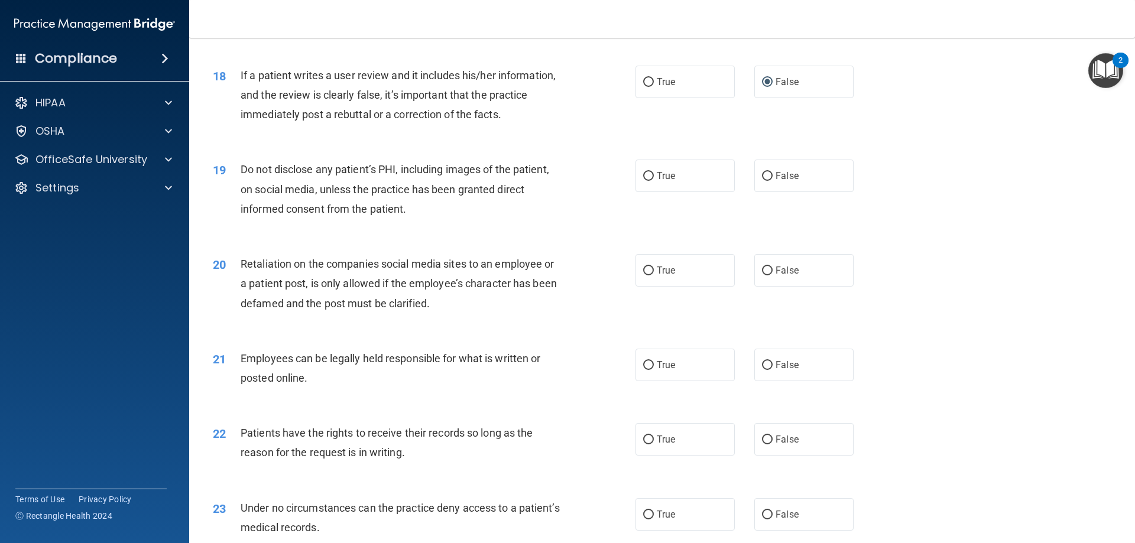
scroll to position [1663, 0]
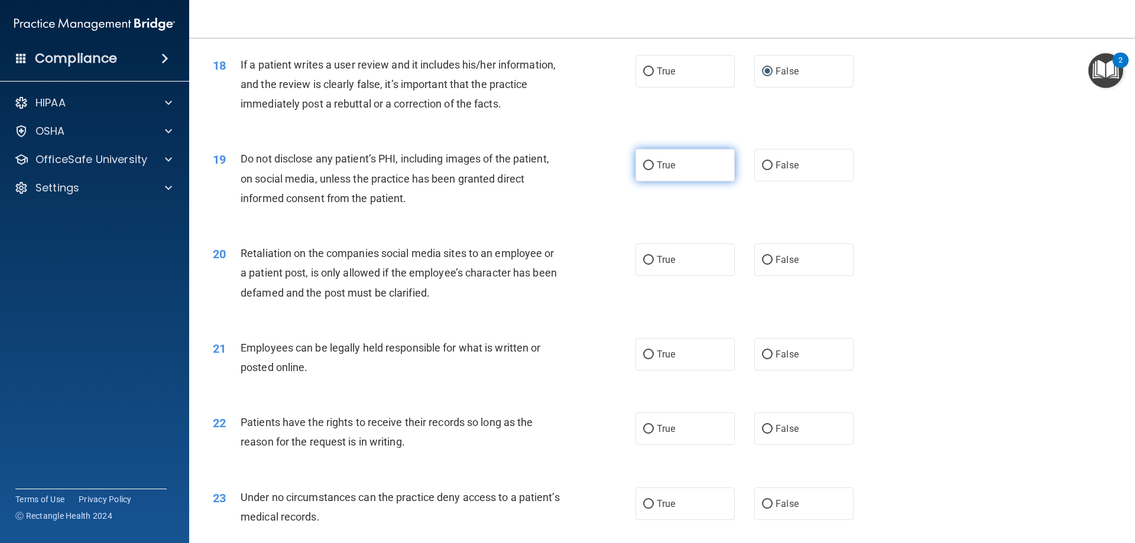
click at [646, 170] on input "True" at bounding box center [648, 165] width 11 height 9
radio input "true"
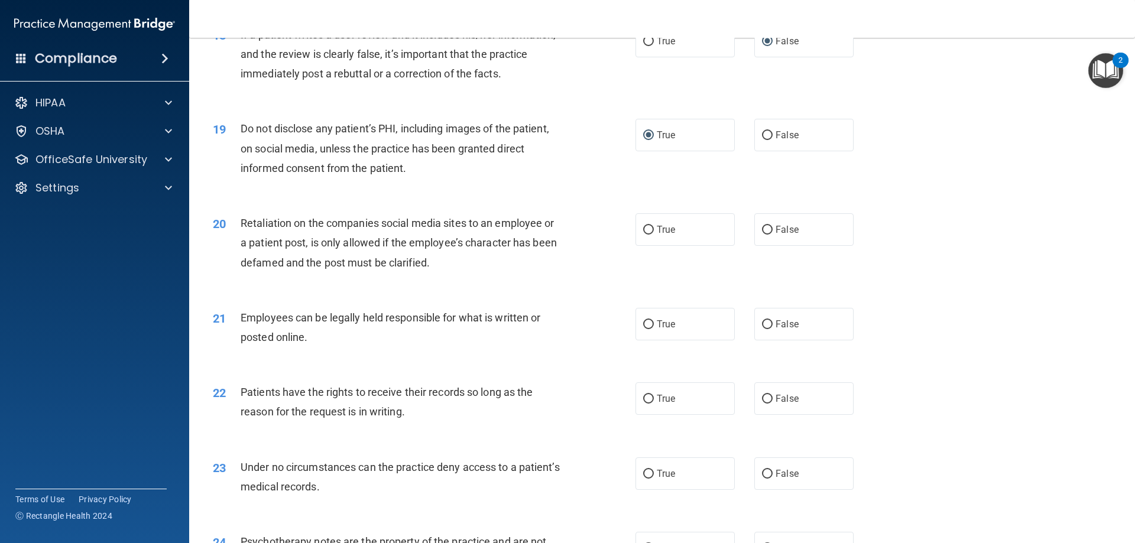
scroll to position [1722, 0]
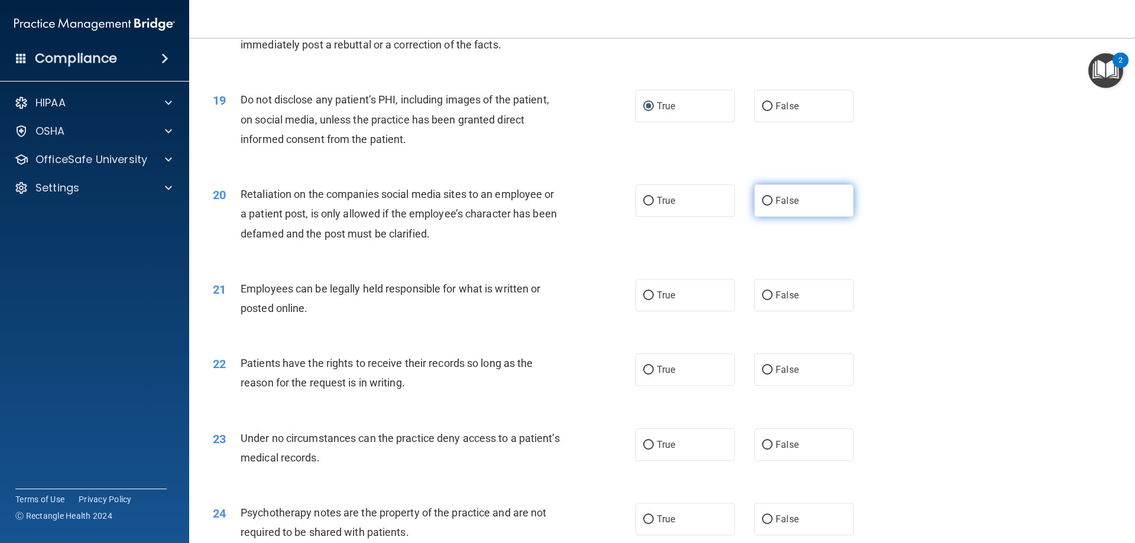
click at [762, 206] on input "False" at bounding box center [767, 201] width 11 height 9
radio input "true"
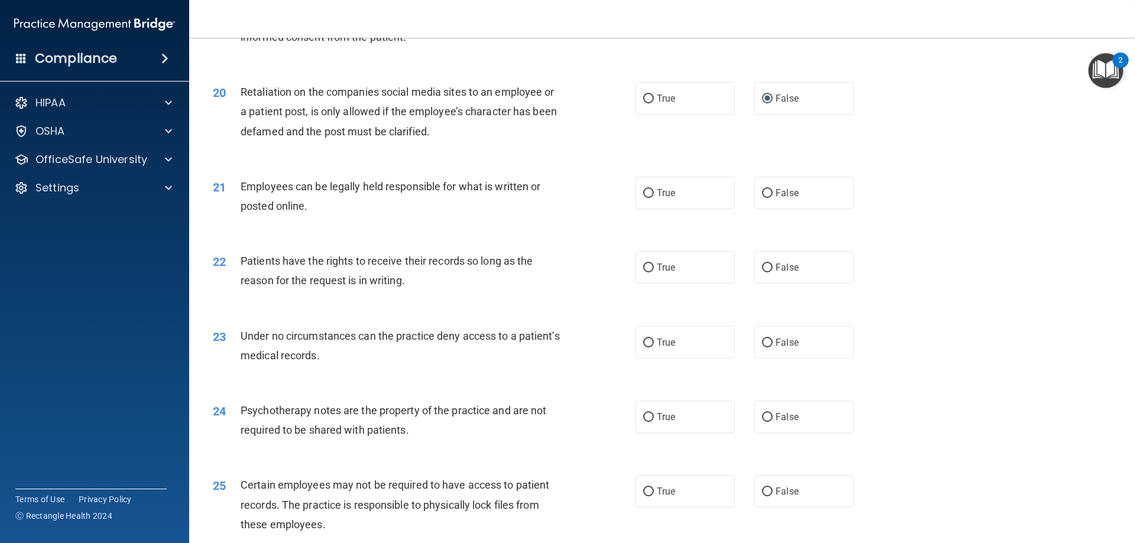
scroll to position [1841, 0]
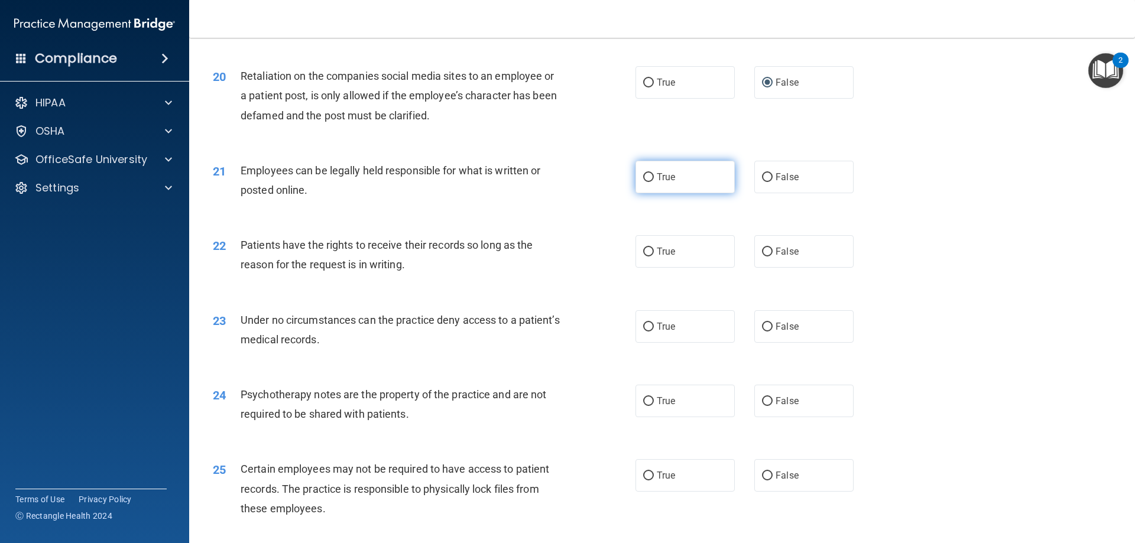
click at [646, 182] on input "True" at bounding box center [648, 177] width 11 height 9
radio input "true"
click at [647, 257] on input "True" at bounding box center [648, 252] width 11 height 9
radio input "true"
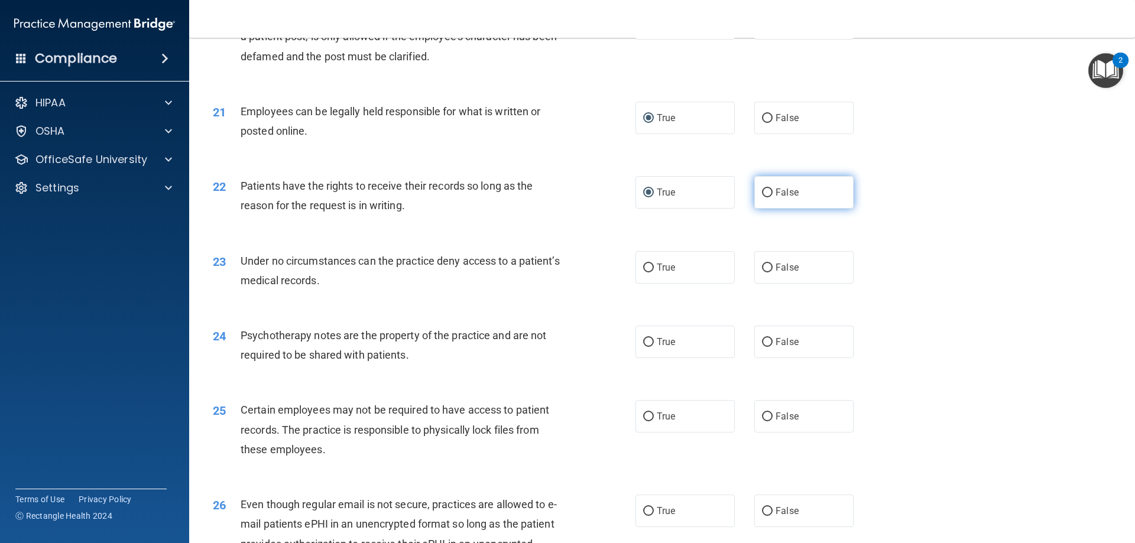
click at [762, 197] on input "False" at bounding box center [767, 193] width 11 height 9
radio input "true"
radio input "false"
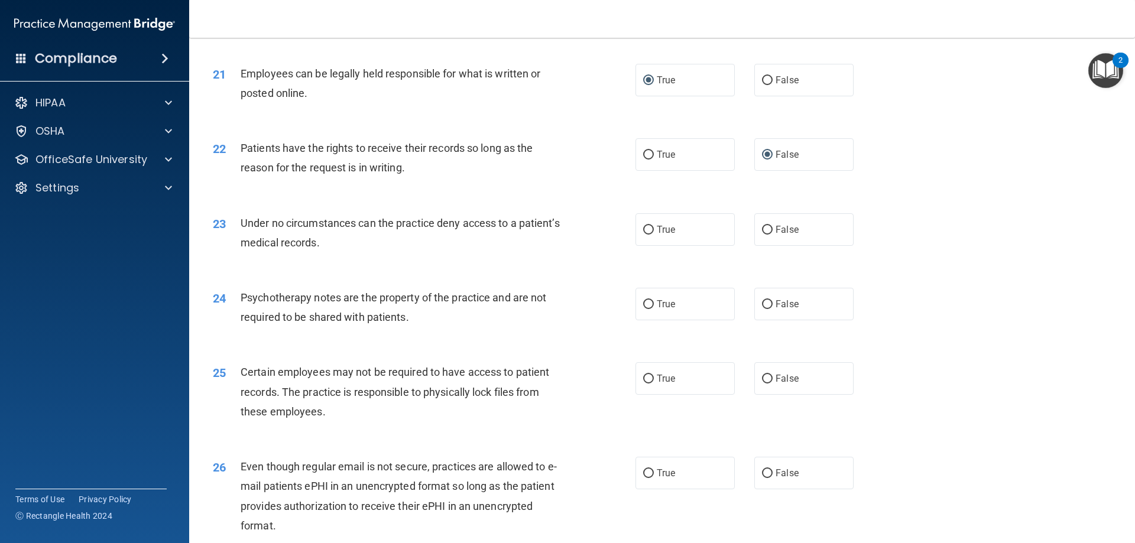
scroll to position [1959, 0]
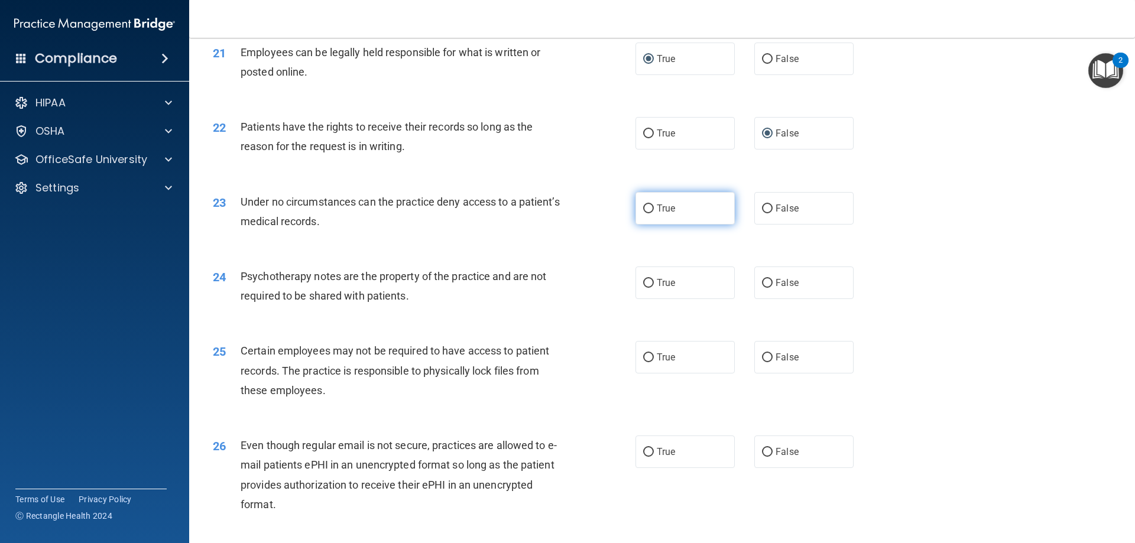
drag, startPoint x: 649, startPoint y: 225, endPoint x: 625, endPoint y: 242, distance: 29.7
click at [648, 213] on input "True" at bounding box center [648, 209] width 11 height 9
radio input "true"
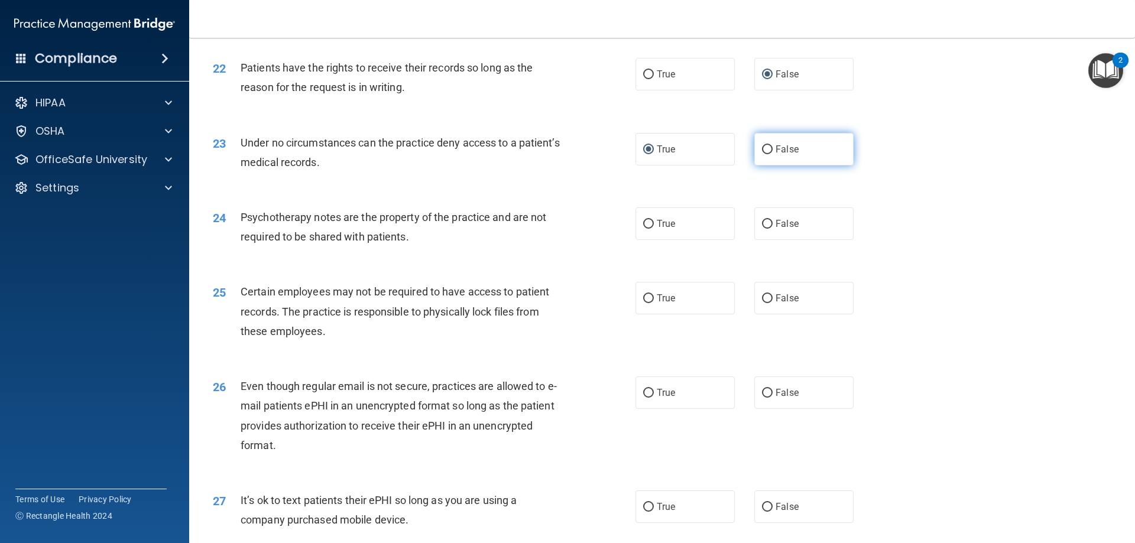
click at [765, 154] on input "False" at bounding box center [767, 149] width 11 height 9
radio input "true"
radio input "false"
click at [643, 229] on input "True" at bounding box center [648, 224] width 11 height 9
radio input "true"
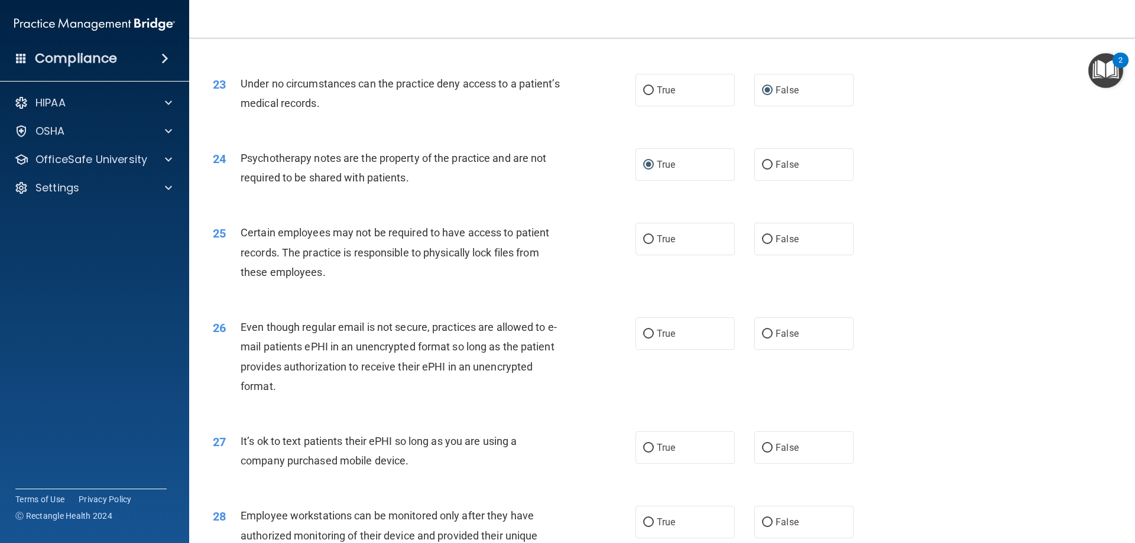
scroll to position [2136, 0]
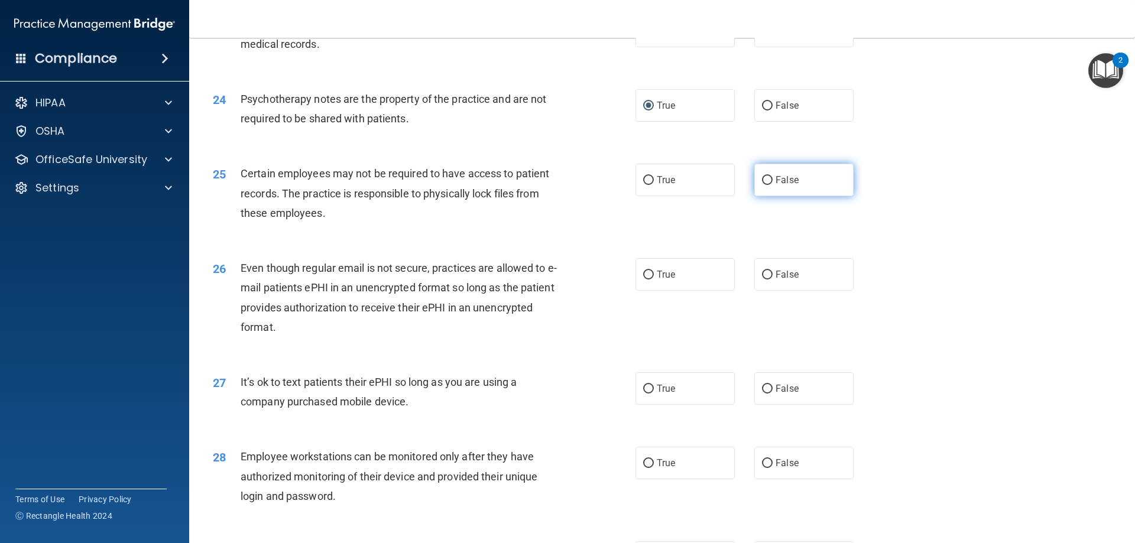
click at [763, 185] on input "False" at bounding box center [767, 180] width 11 height 9
radio input "true"
click at [646, 280] on input "True" at bounding box center [648, 275] width 11 height 9
radio input "true"
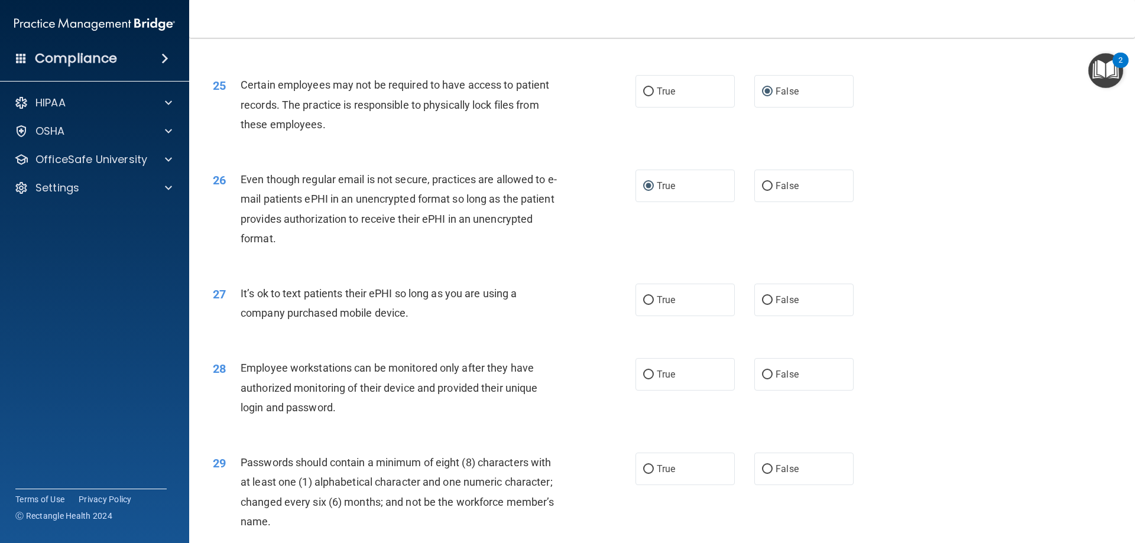
scroll to position [2255, 0]
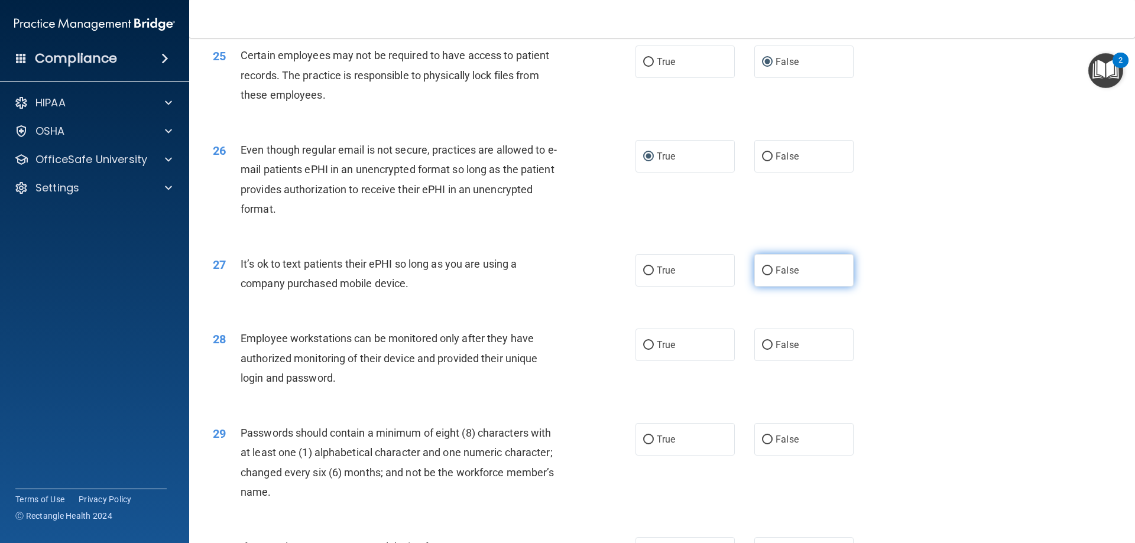
click at [763, 276] on input "False" at bounding box center [767, 271] width 11 height 9
radio input "true"
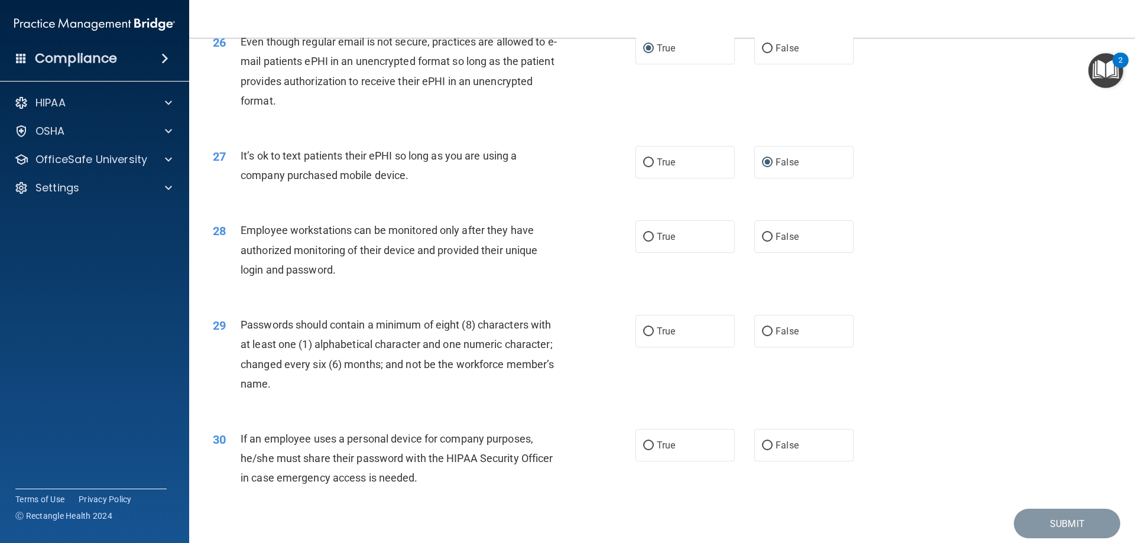
scroll to position [2373, 0]
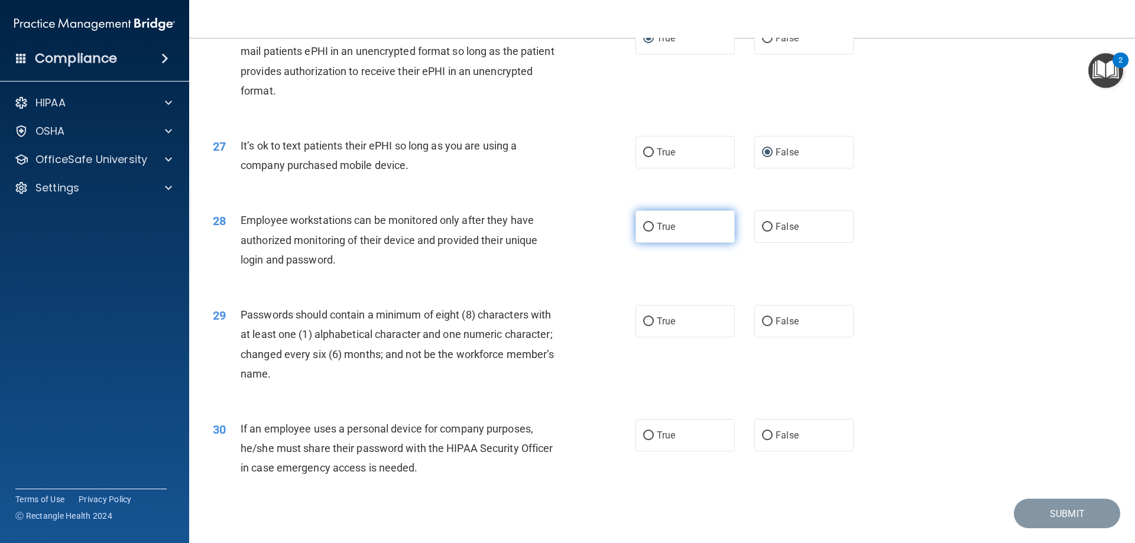
click at [643, 232] on input "True" at bounding box center [648, 227] width 11 height 9
radio input "true"
click at [657, 327] on span "True" at bounding box center [666, 321] width 18 height 11
click at [653, 326] on input "True" at bounding box center [648, 322] width 11 height 9
radio input "true"
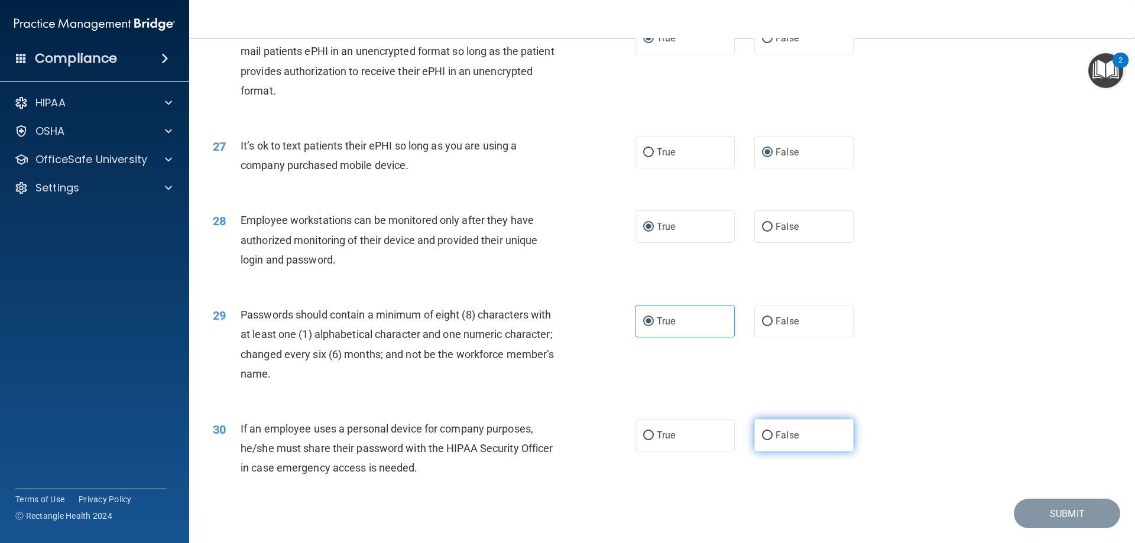
drag, startPoint x: 763, startPoint y: 454, endPoint x: 851, endPoint y: 464, distance: 89.3
click at [770, 452] on label "False" at bounding box center [803, 435] width 99 height 33
click at [770, 441] on input "False" at bounding box center [767, 436] width 11 height 9
radio input "true"
click at [1067, 520] on button "Submit" at bounding box center [1067, 514] width 106 height 30
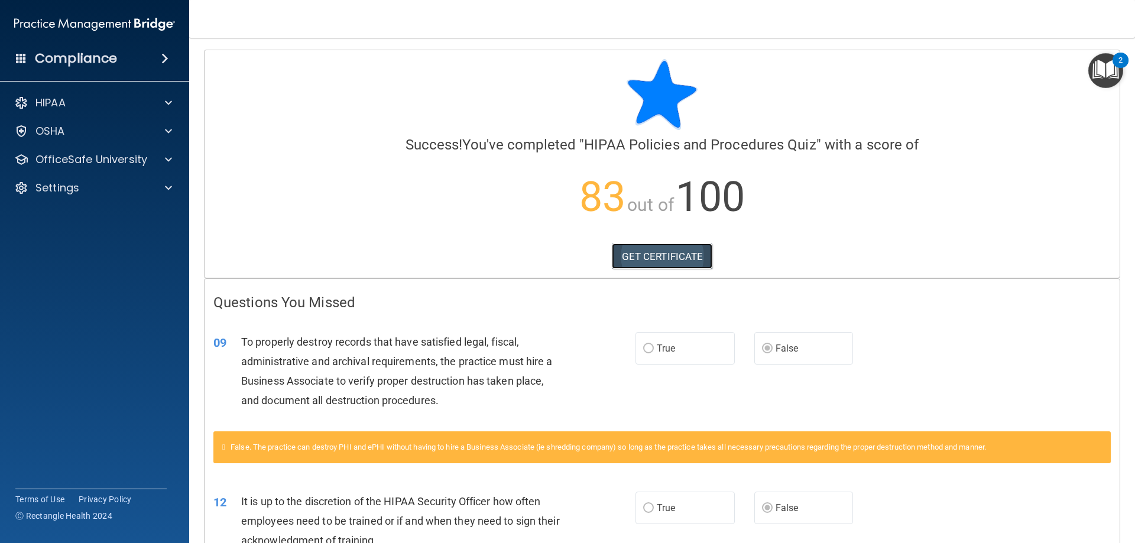
click at [672, 258] on link "GET CERTIFICATE" at bounding box center [662, 257] width 101 height 26
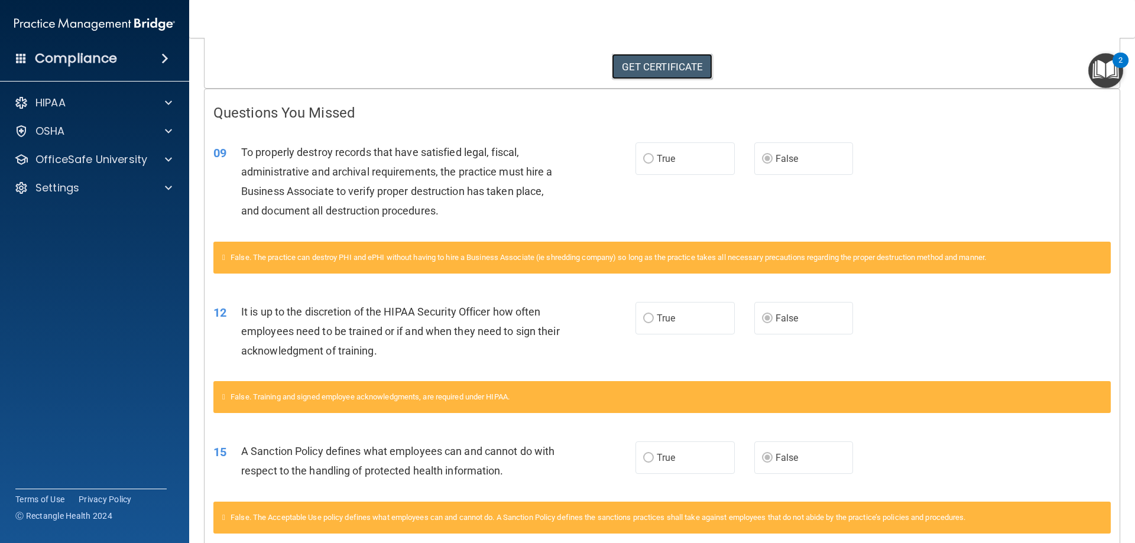
scroll to position [176, 0]
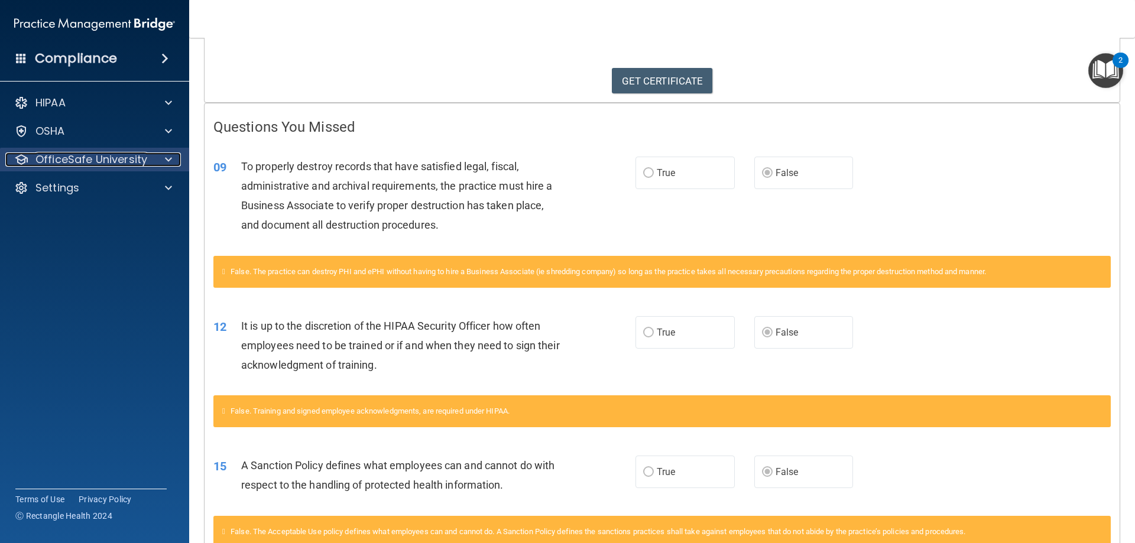
click at [172, 160] on div at bounding box center [167, 160] width 30 height 14
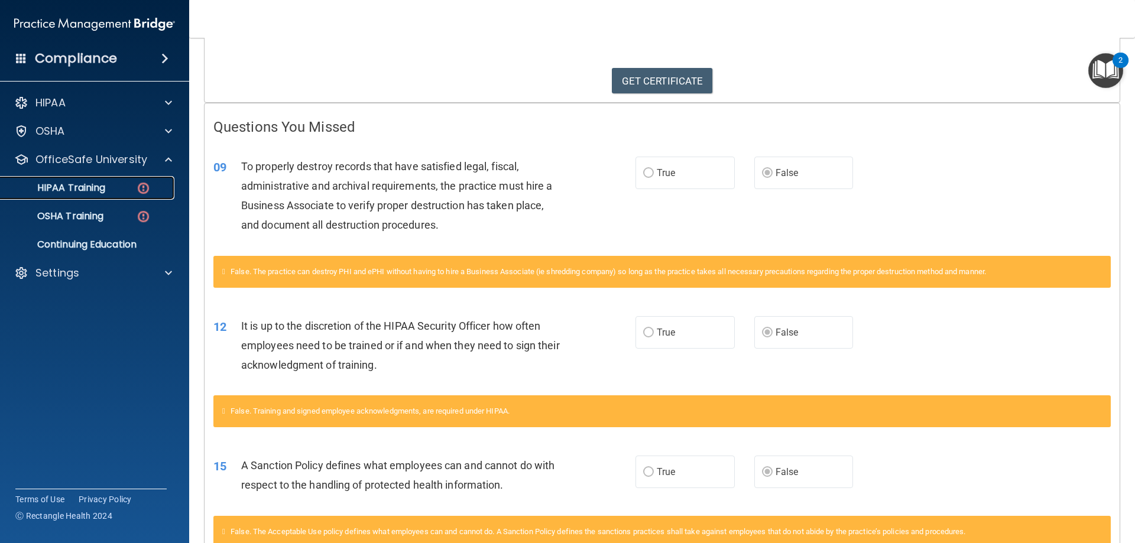
click at [139, 186] on img at bounding box center [143, 188] width 15 height 15
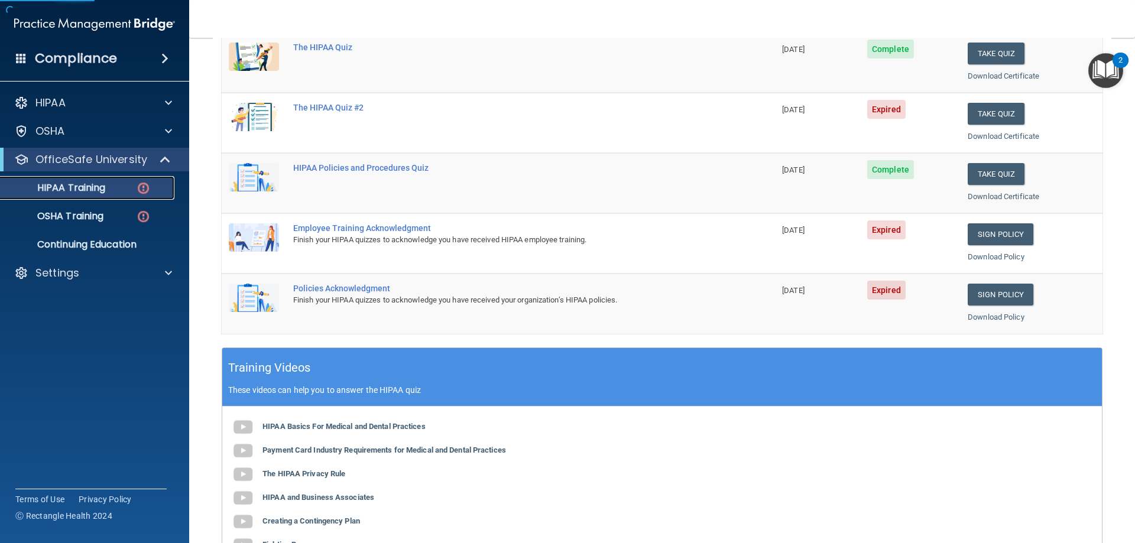
scroll to position [116, 0]
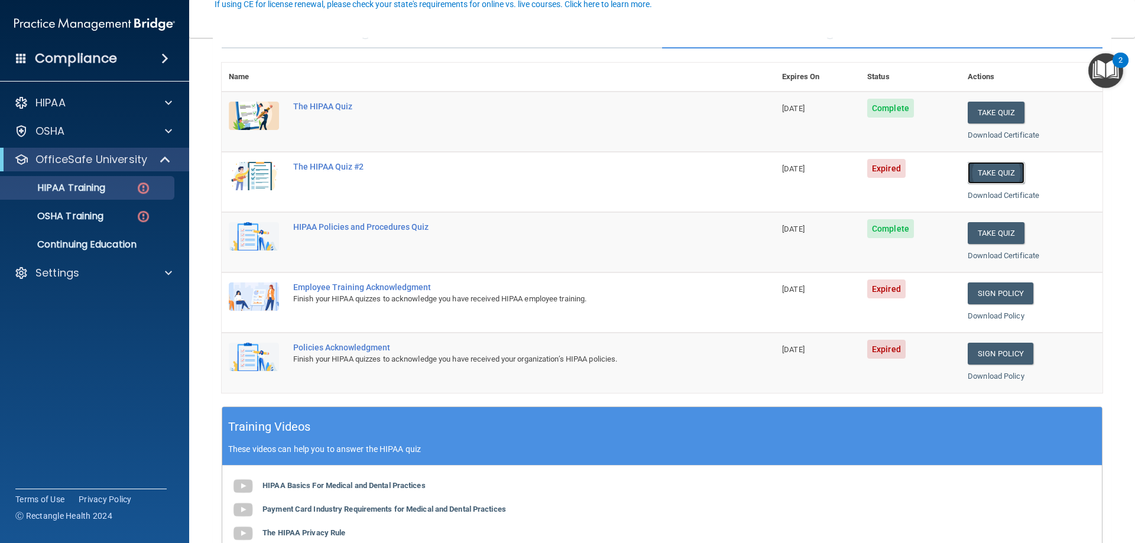
click at [987, 172] on button "Take Quiz" at bounding box center [996, 173] width 57 height 22
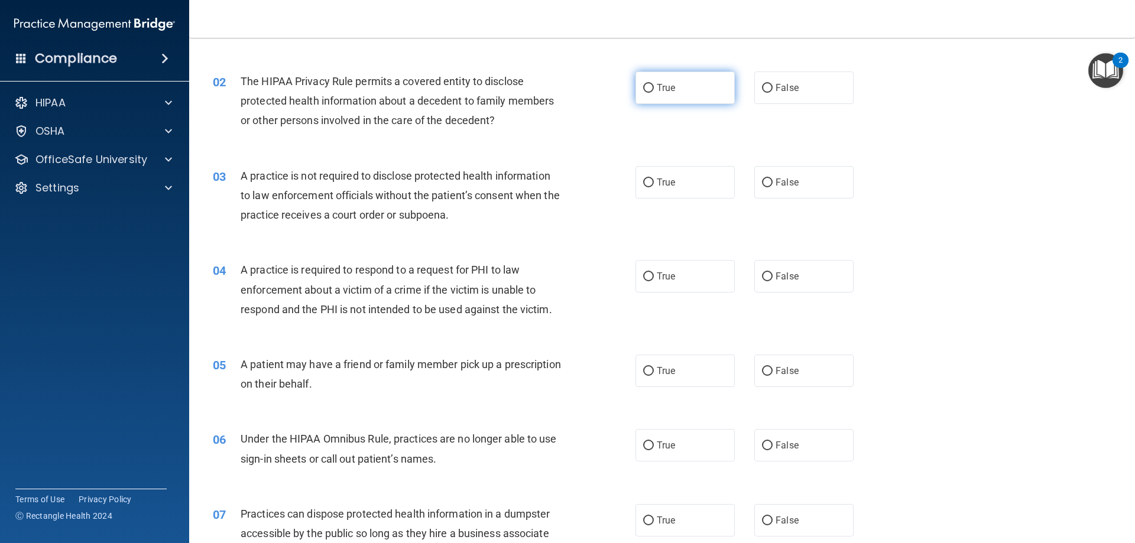
click at [651, 85] on label "True" at bounding box center [685, 88] width 99 height 33
click at [651, 85] on input "True" at bounding box center [648, 88] width 11 height 9
radio input "true"
click at [764, 180] on input "False" at bounding box center [767, 183] width 11 height 9
radio input "true"
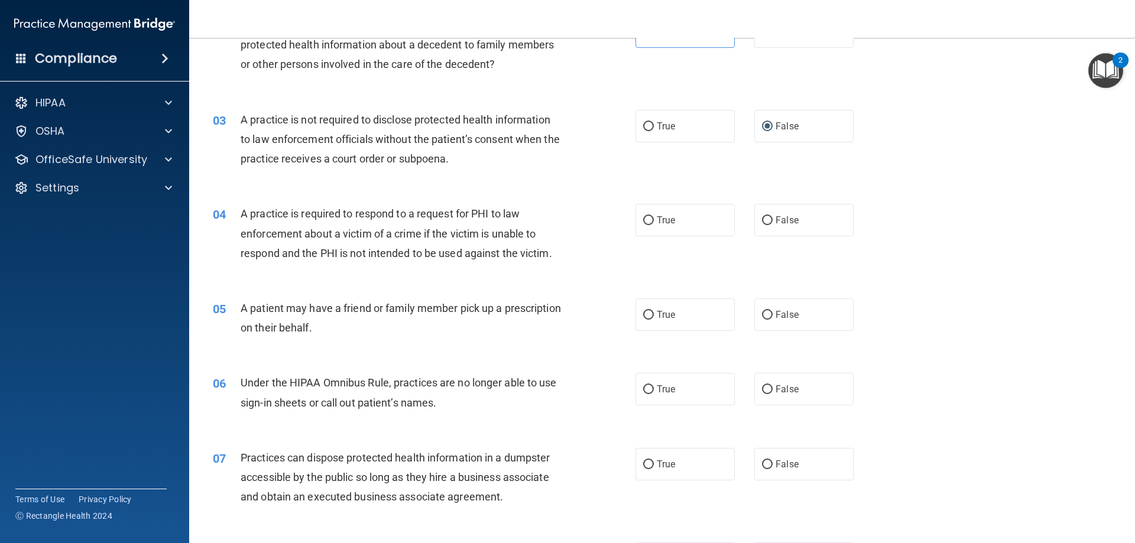
scroll to position [235, 0]
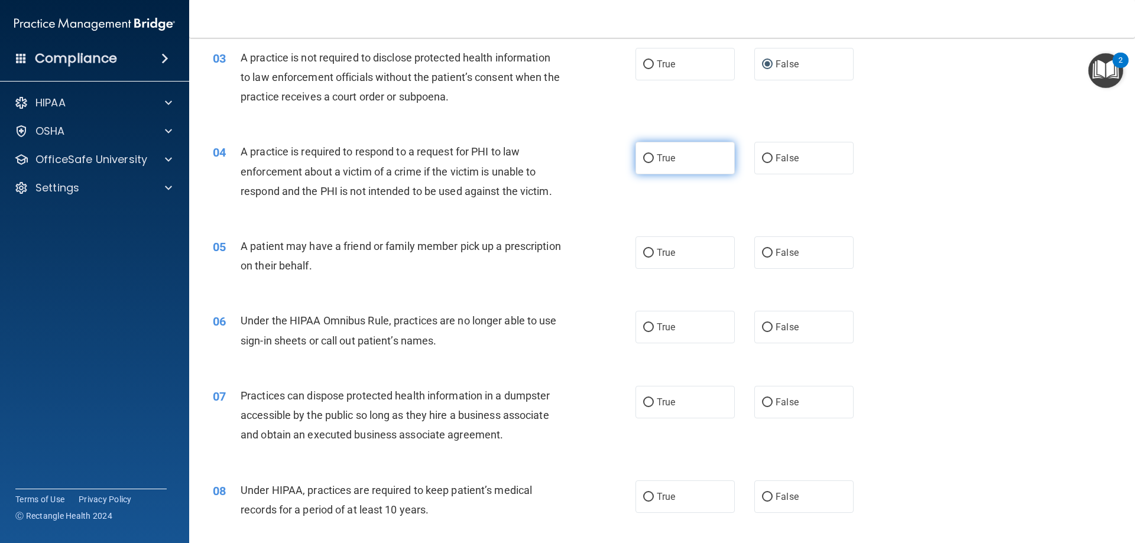
click at [648, 158] on input "True" at bounding box center [648, 158] width 11 height 9
radio input "true"
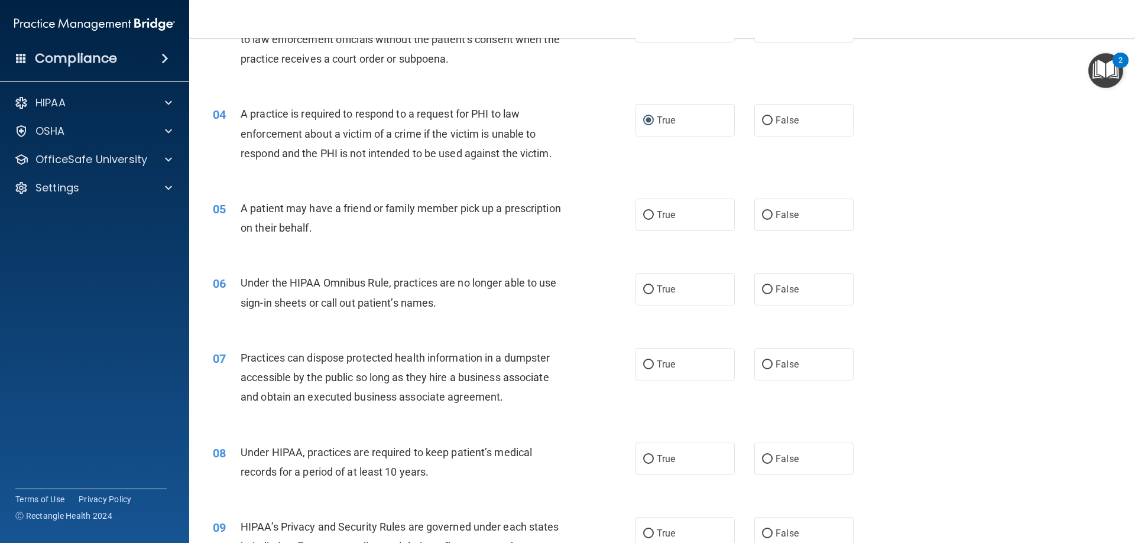
scroll to position [294, 0]
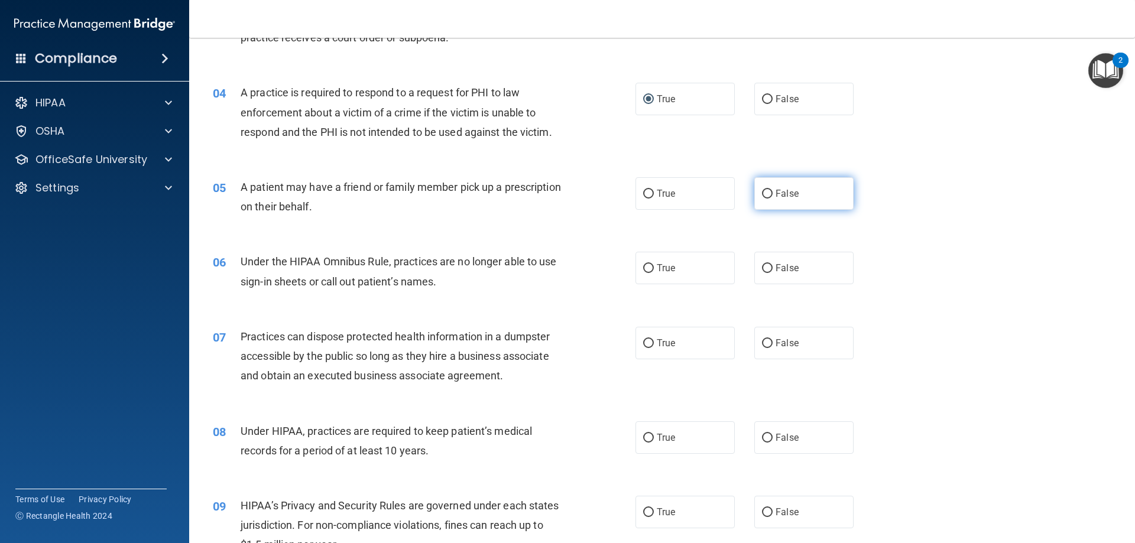
click at [764, 194] on input "False" at bounding box center [767, 194] width 11 height 9
radio input "true"
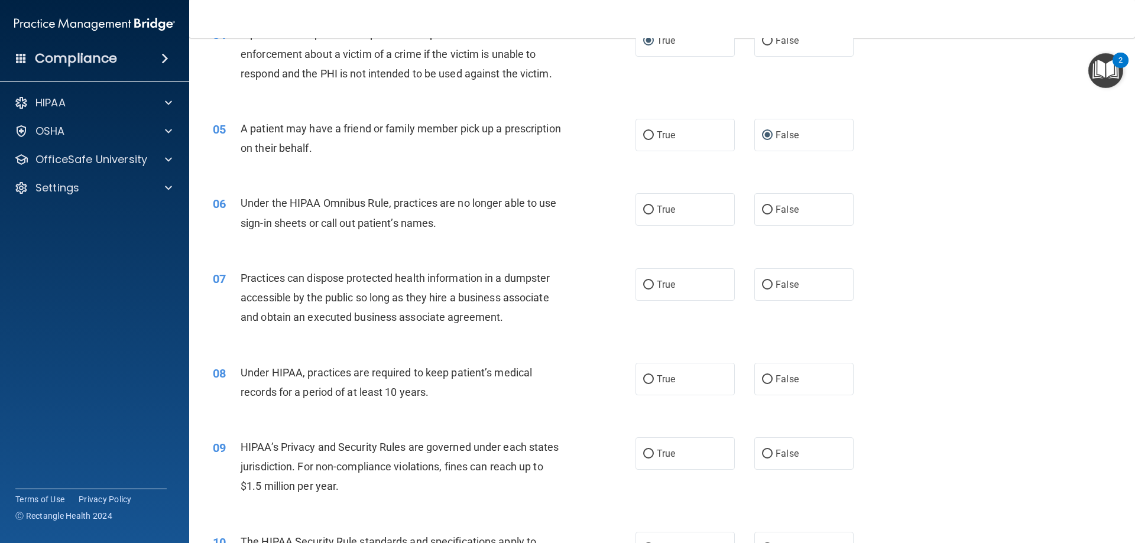
scroll to position [353, 0]
click at [764, 209] on input "False" at bounding box center [767, 209] width 11 height 9
radio input "true"
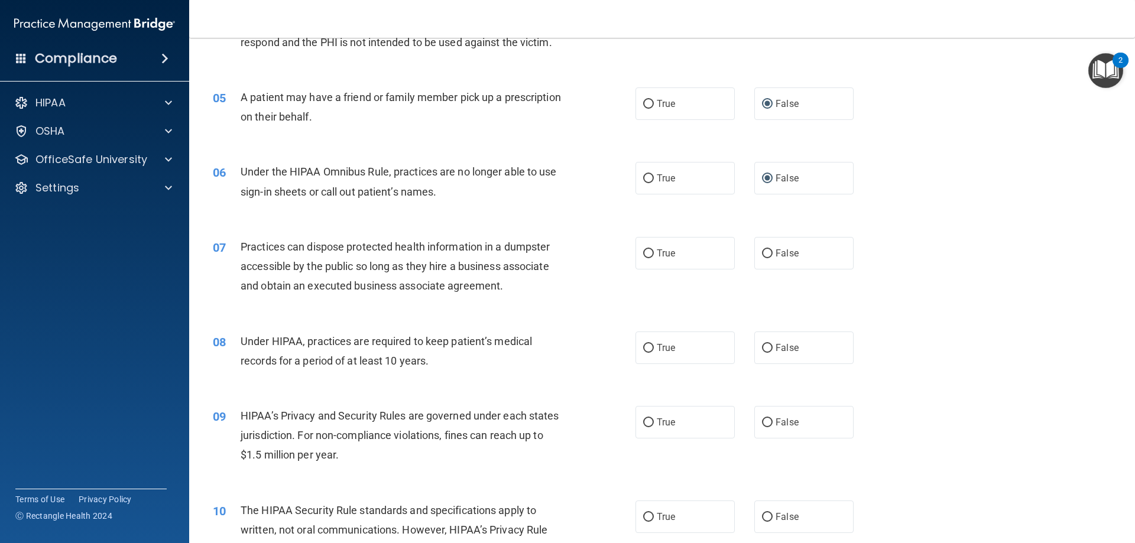
scroll to position [412, 0]
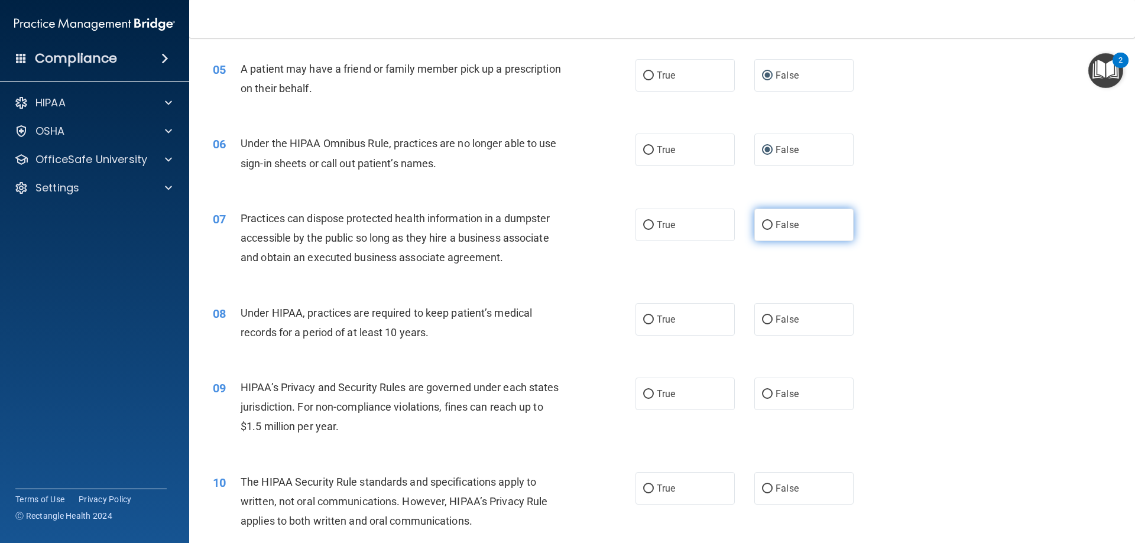
click at [769, 231] on label "False" at bounding box center [803, 225] width 99 height 33
click at [769, 230] on input "False" at bounding box center [767, 225] width 11 height 9
radio input "true"
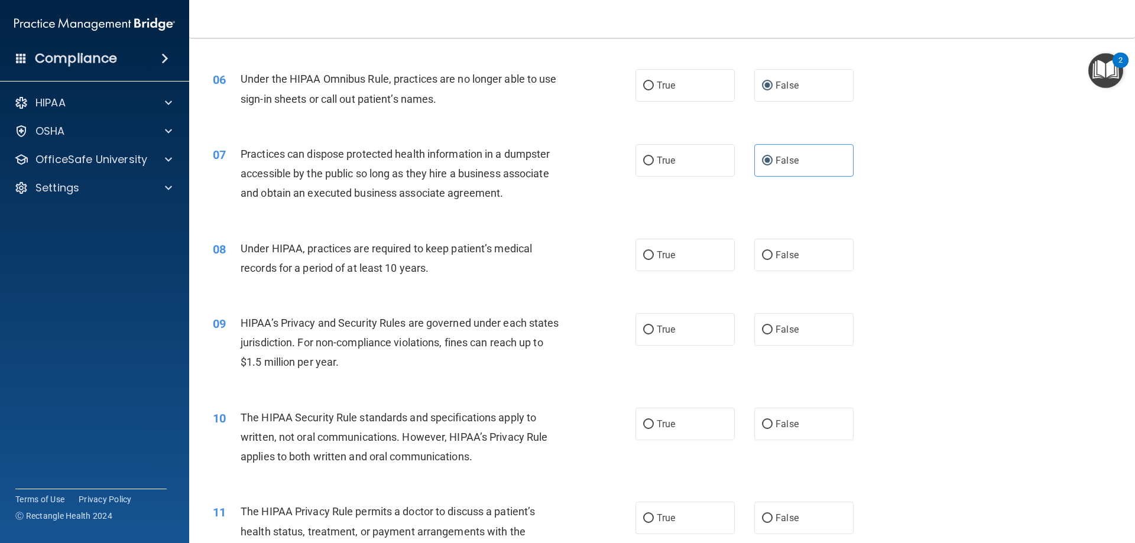
scroll to position [530, 0]
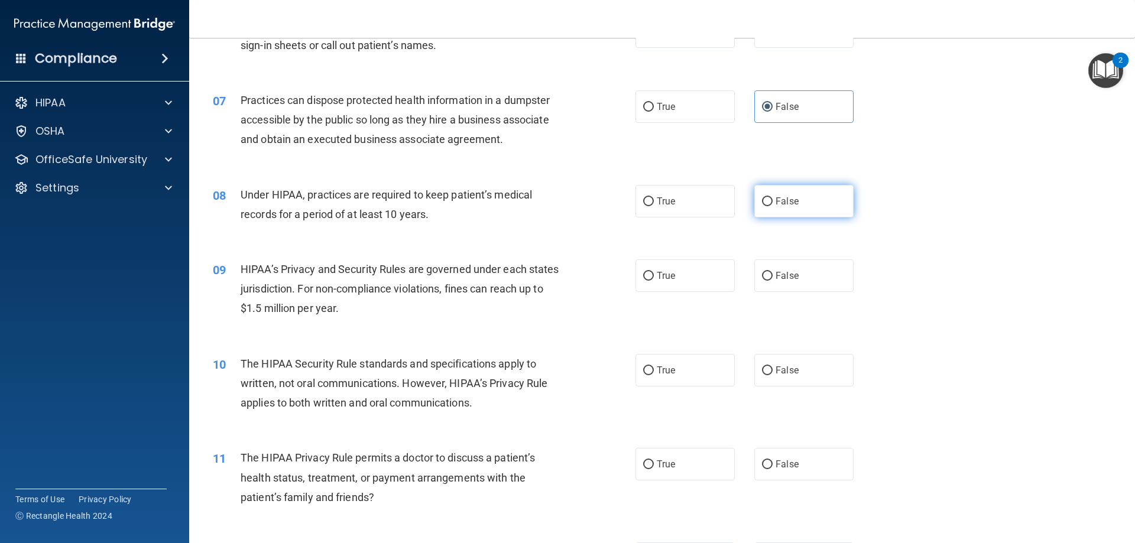
click at [766, 200] on input "False" at bounding box center [767, 201] width 11 height 9
radio input "true"
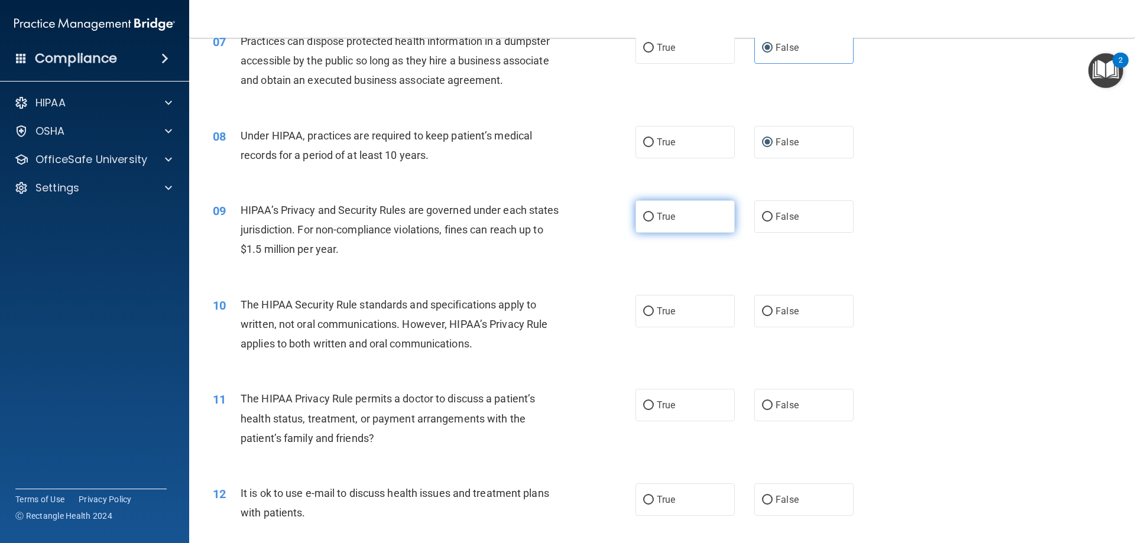
click at [646, 219] on input "True" at bounding box center [648, 217] width 11 height 9
radio input "true"
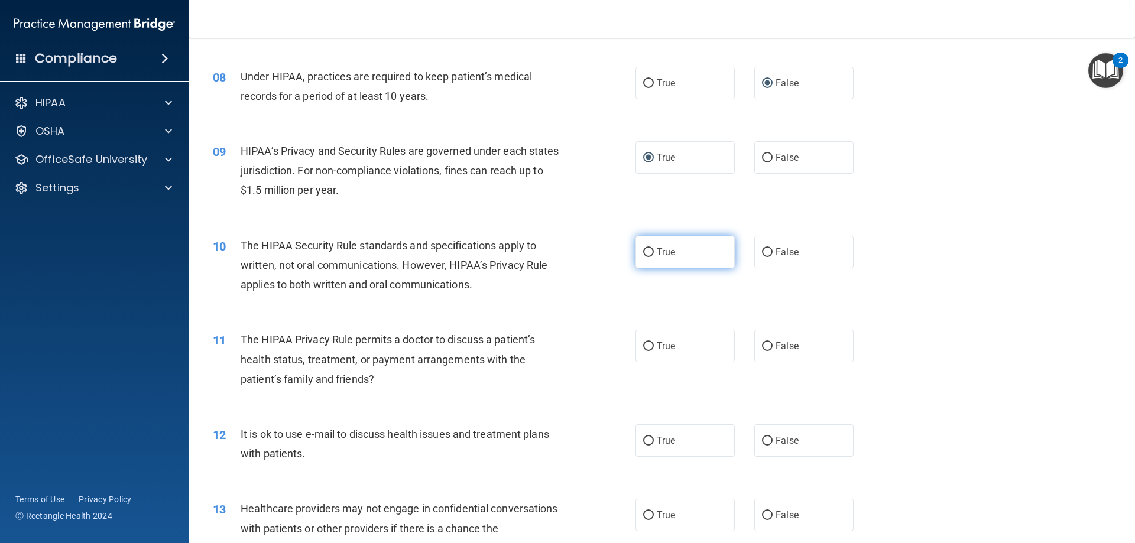
click at [644, 254] on input "True" at bounding box center [648, 252] width 11 height 9
radio input "true"
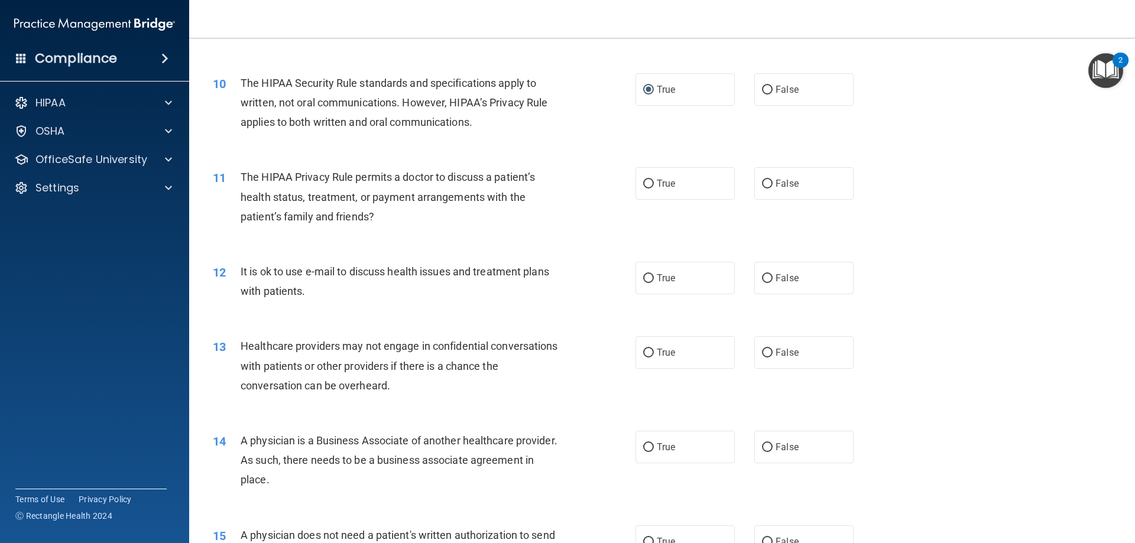
scroll to position [826, 0]
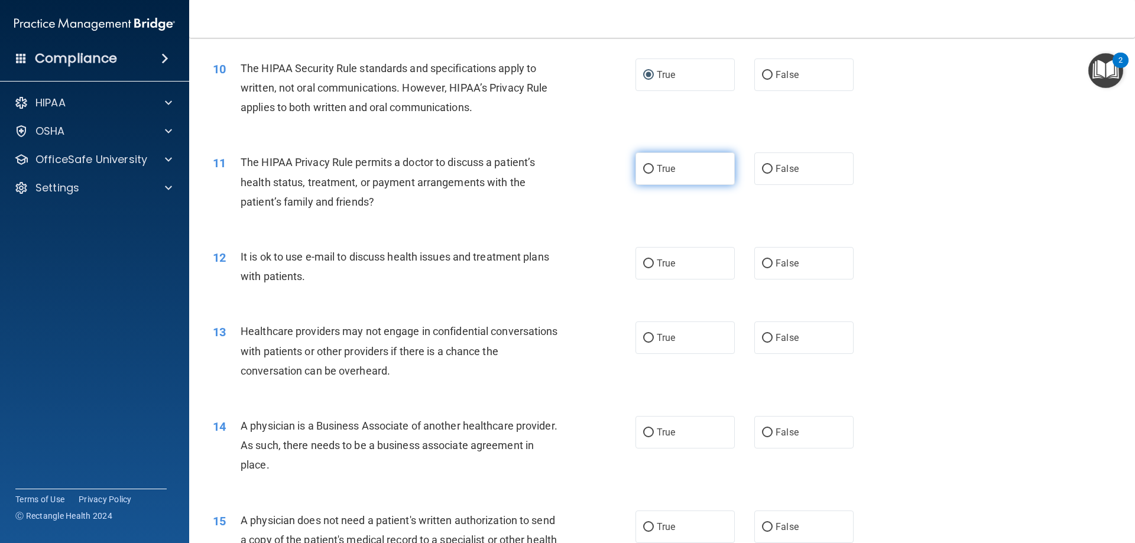
click at [643, 174] on input "True" at bounding box center [648, 169] width 11 height 9
radio input "true"
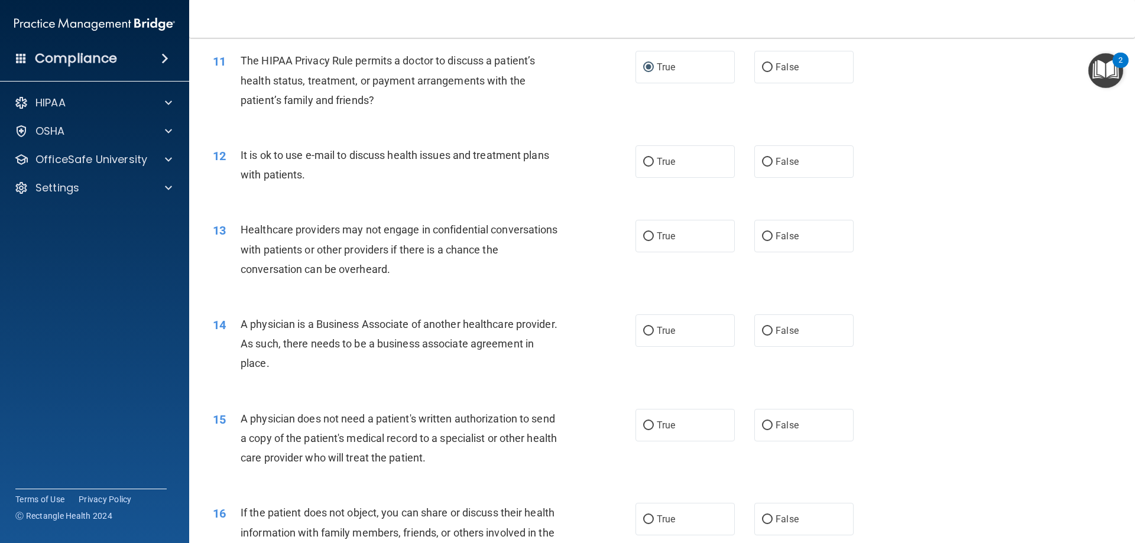
scroll to position [944, 0]
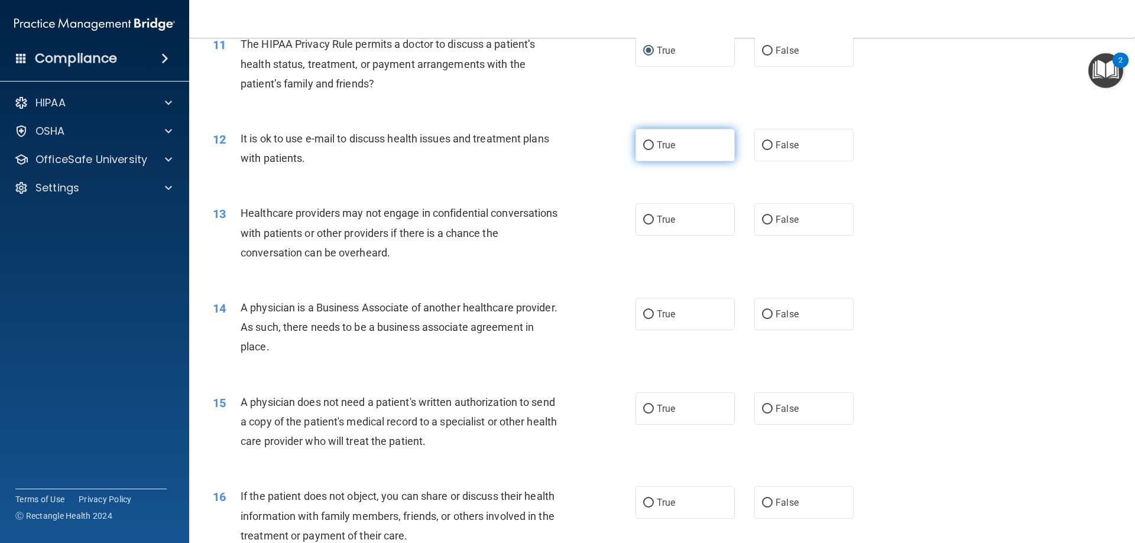
click at [646, 147] on input "True" at bounding box center [648, 145] width 11 height 9
radio input "true"
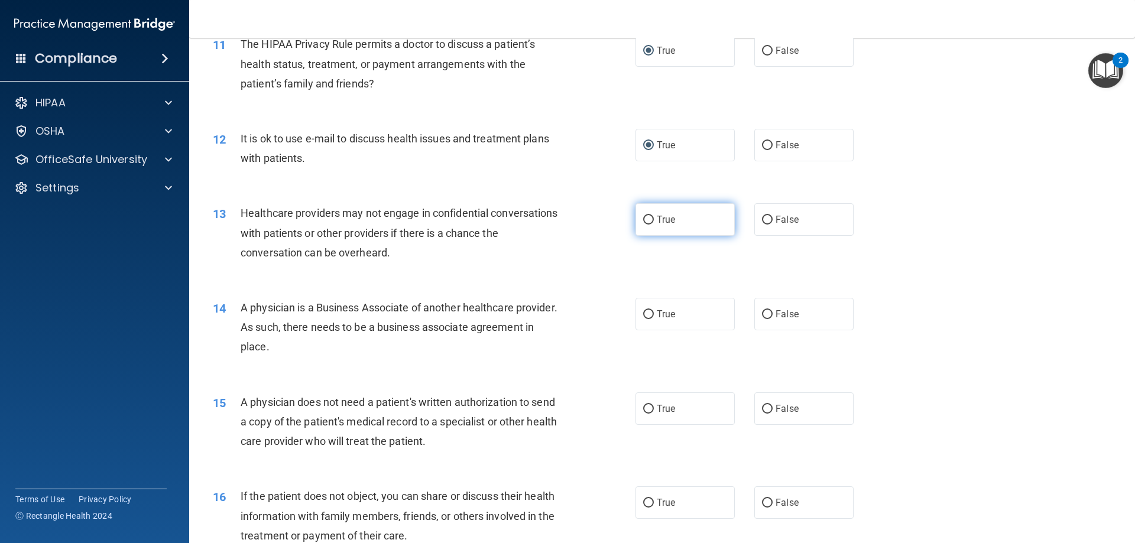
click at [643, 216] on input "True" at bounding box center [648, 220] width 11 height 9
radio input "true"
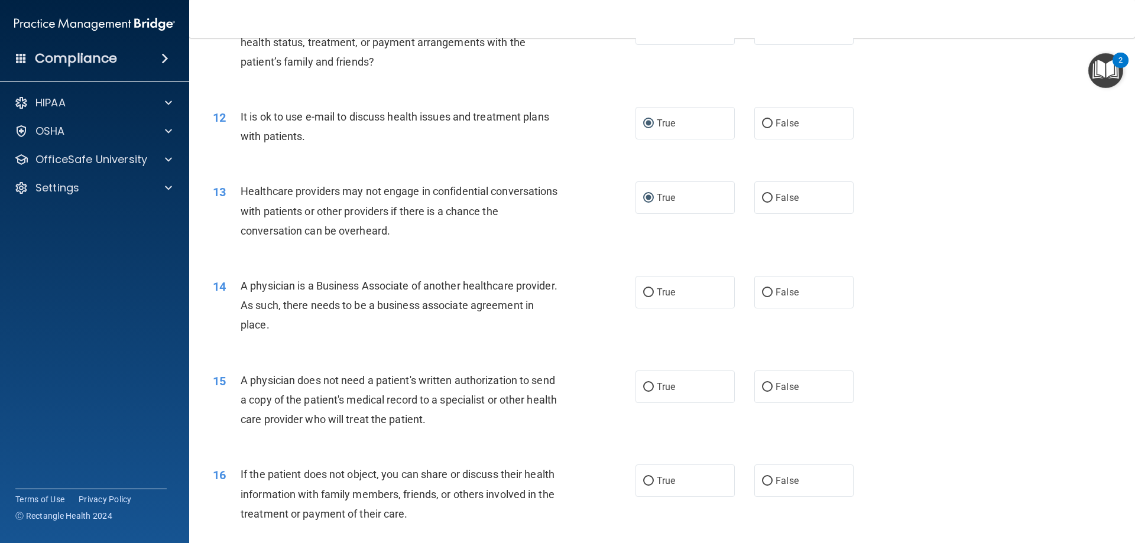
scroll to position [1003, 0]
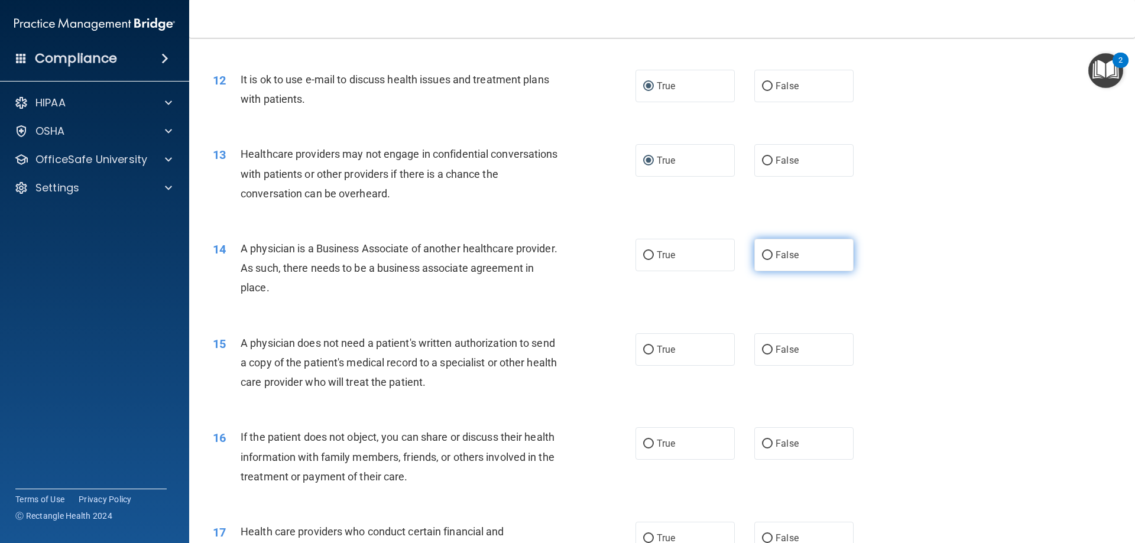
click at [754, 251] on label "False" at bounding box center [803, 255] width 99 height 33
click at [762, 251] on input "False" at bounding box center [767, 255] width 11 height 9
radio input "true"
click at [645, 259] on input "True" at bounding box center [648, 255] width 11 height 9
radio input "true"
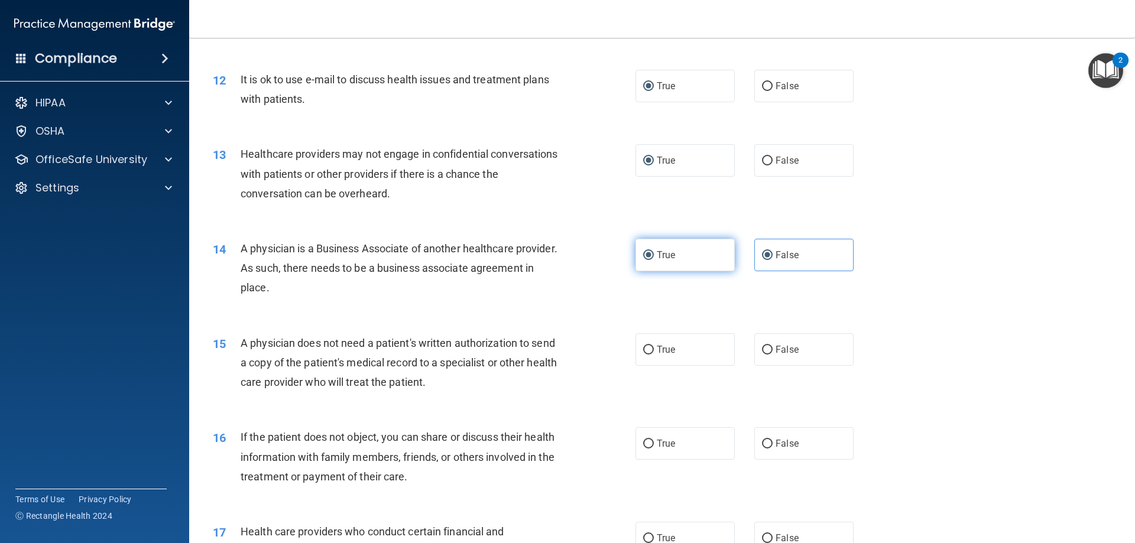
radio input "false"
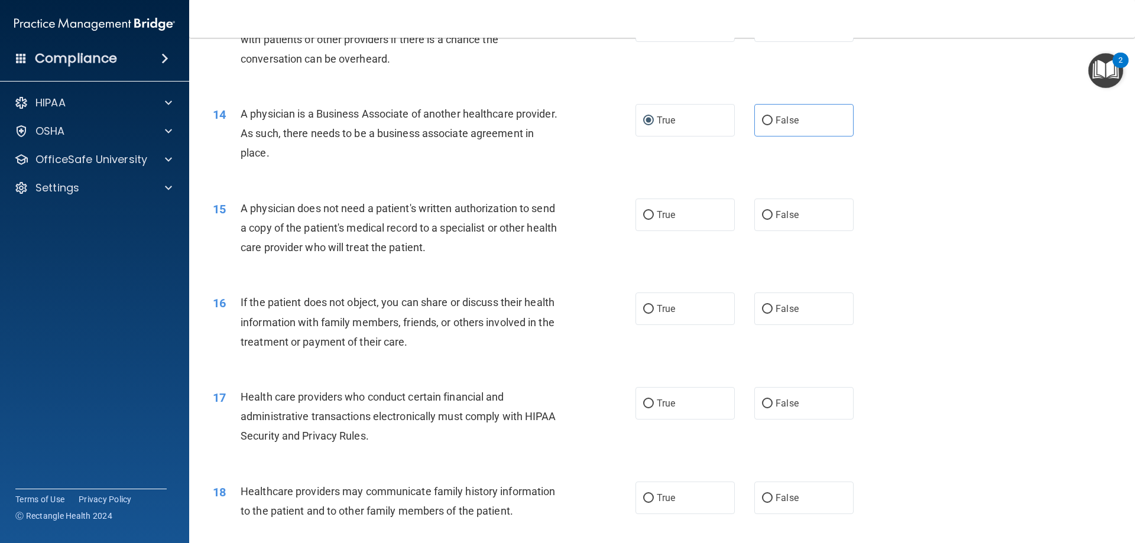
scroll to position [1181, 0]
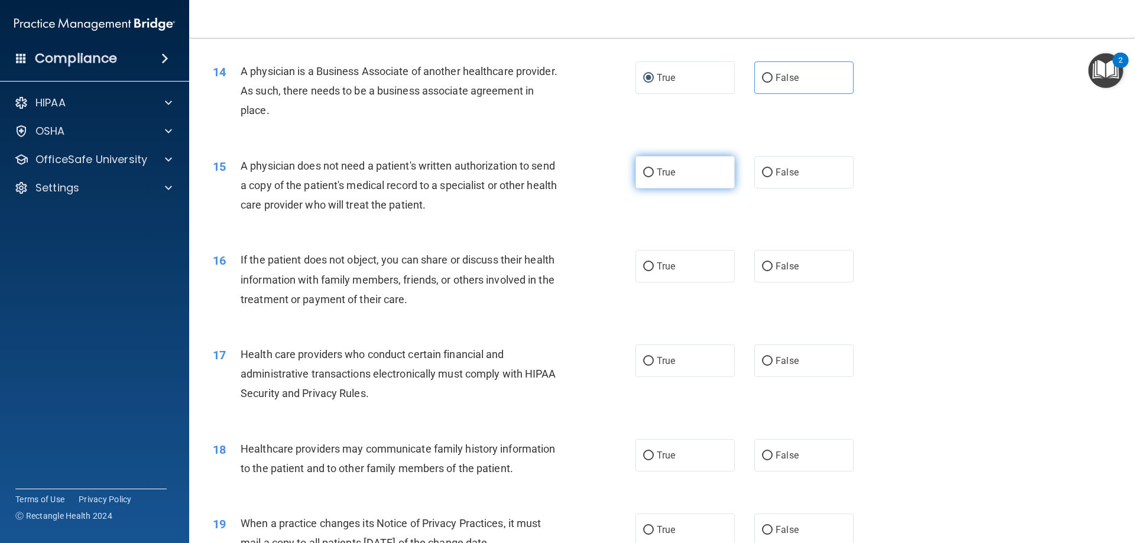
click at [649, 168] on label "True" at bounding box center [685, 172] width 99 height 33
click at [649, 169] on input "True" at bounding box center [648, 173] width 11 height 9
radio input "true"
click at [767, 268] on input "False" at bounding box center [767, 267] width 11 height 9
radio input "true"
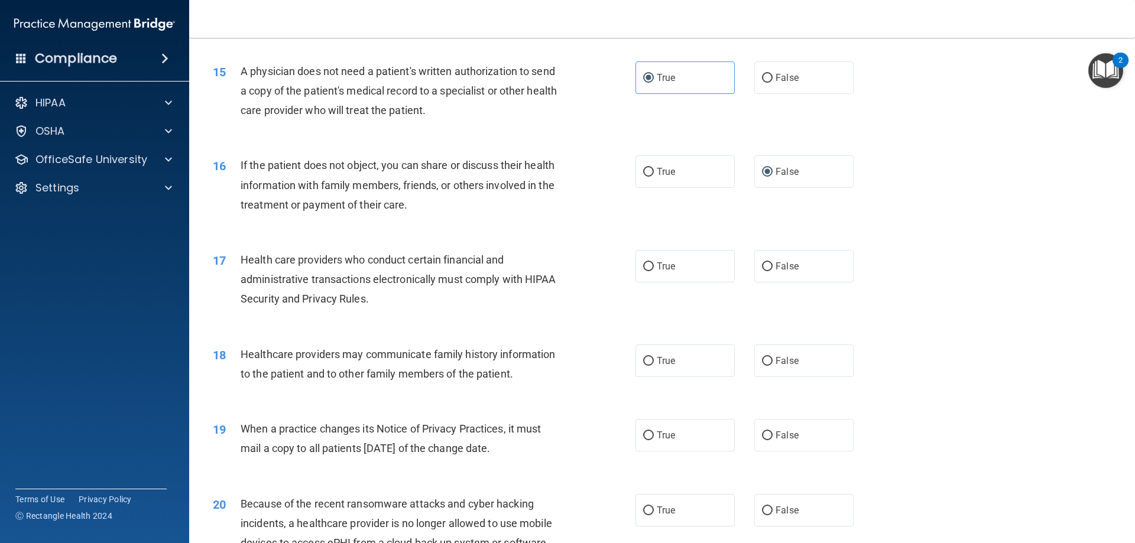
scroll to position [1299, 0]
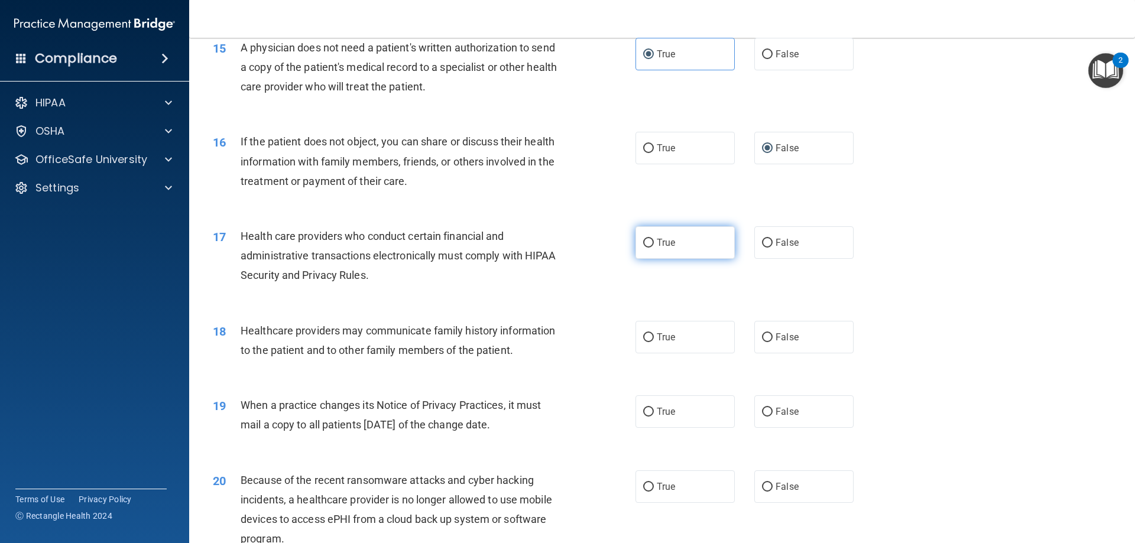
click at [643, 244] on input "True" at bounding box center [648, 243] width 11 height 9
radio input "true"
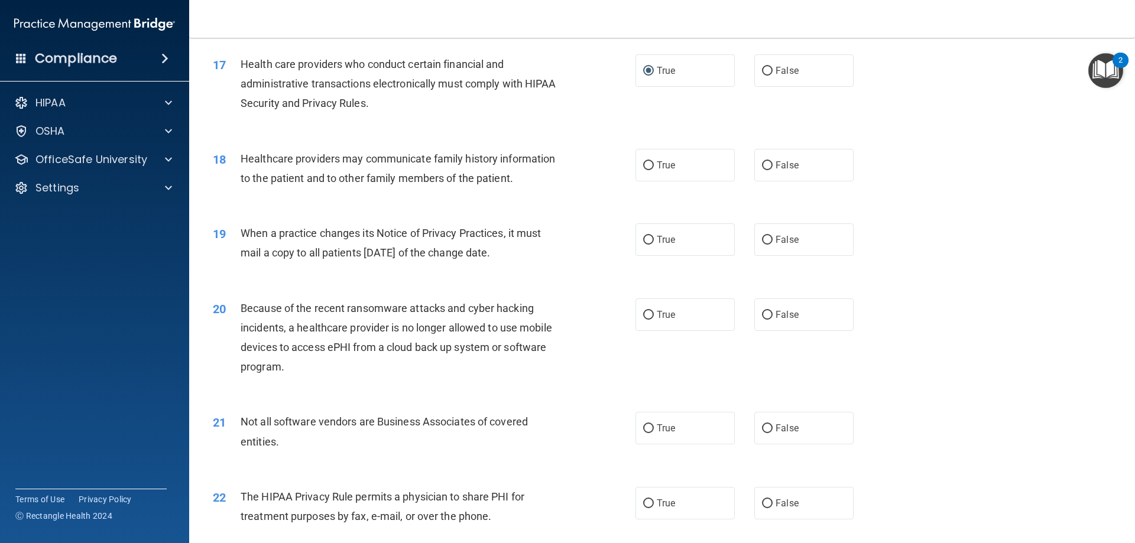
scroll to position [1476, 0]
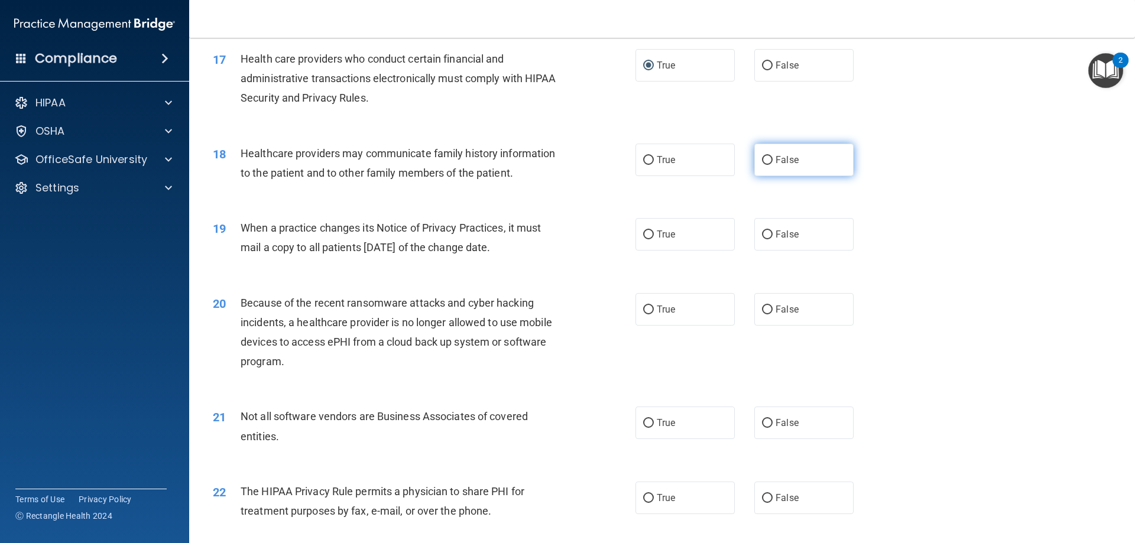
click at [765, 157] on input "False" at bounding box center [767, 160] width 11 height 9
radio input "true"
click at [643, 234] on input "True" at bounding box center [648, 235] width 11 height 9
radio input "true"
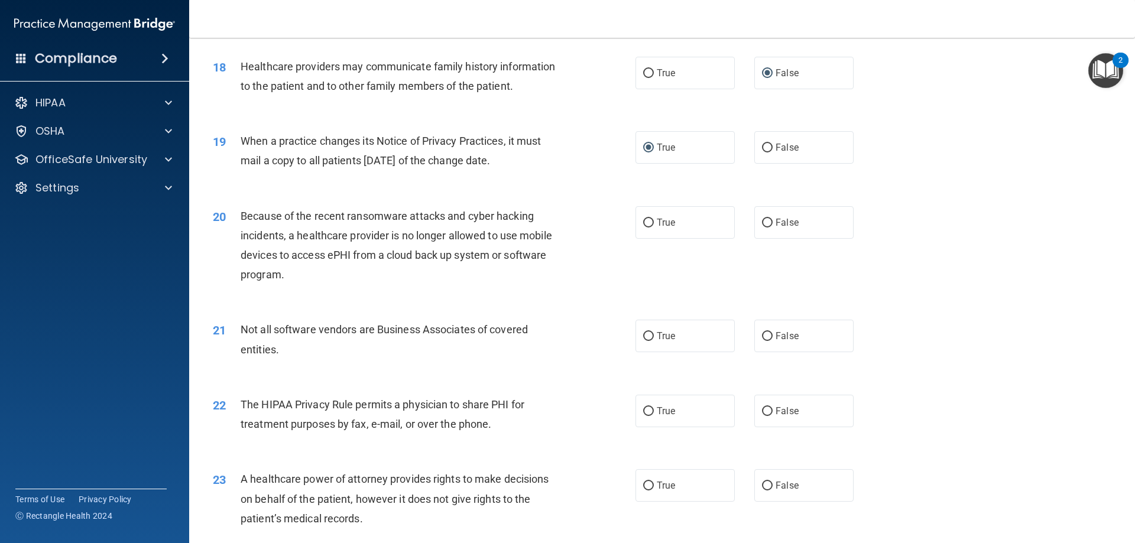
scroll to position [1595, 0]
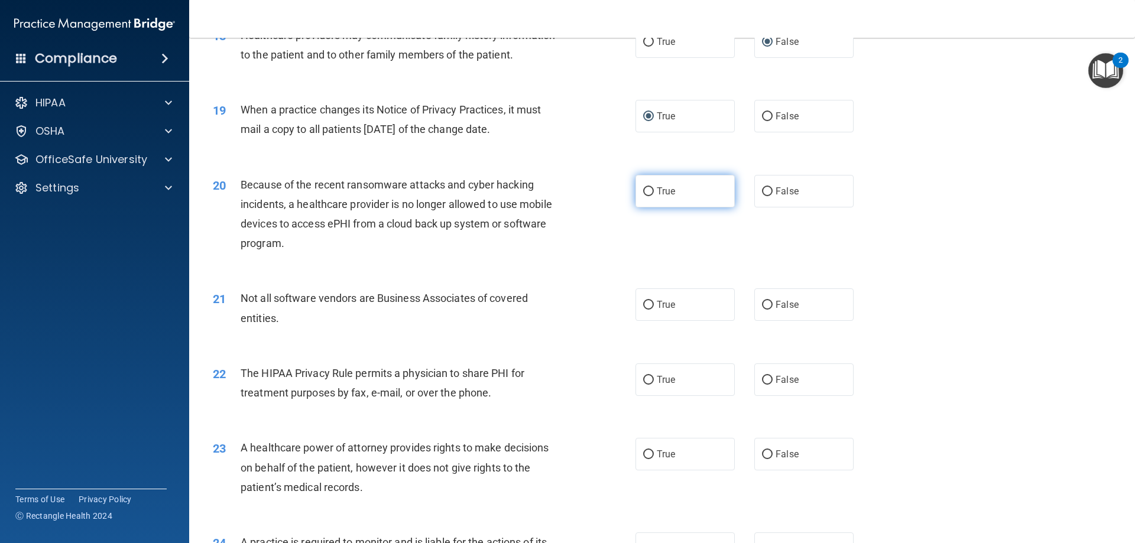
click at [647, 187] on input "True" at bounding box center [648, 191] width 11 height 9
radio input "true"
click at [762, 307] on input "False" at bounding box center [767, 305] width 11 height 9
radio input "true"
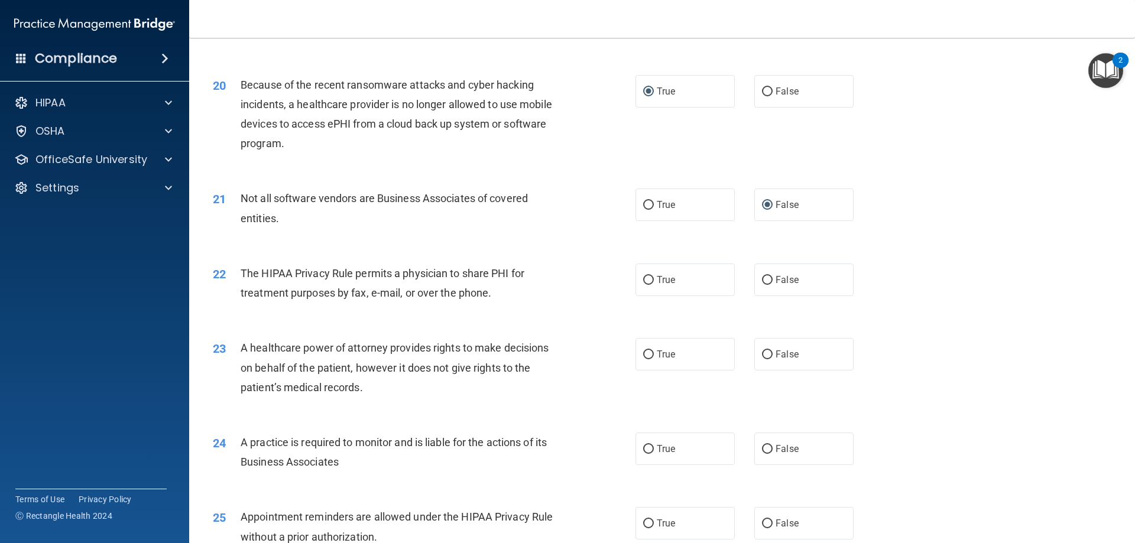
scroll to position [1713, 0]
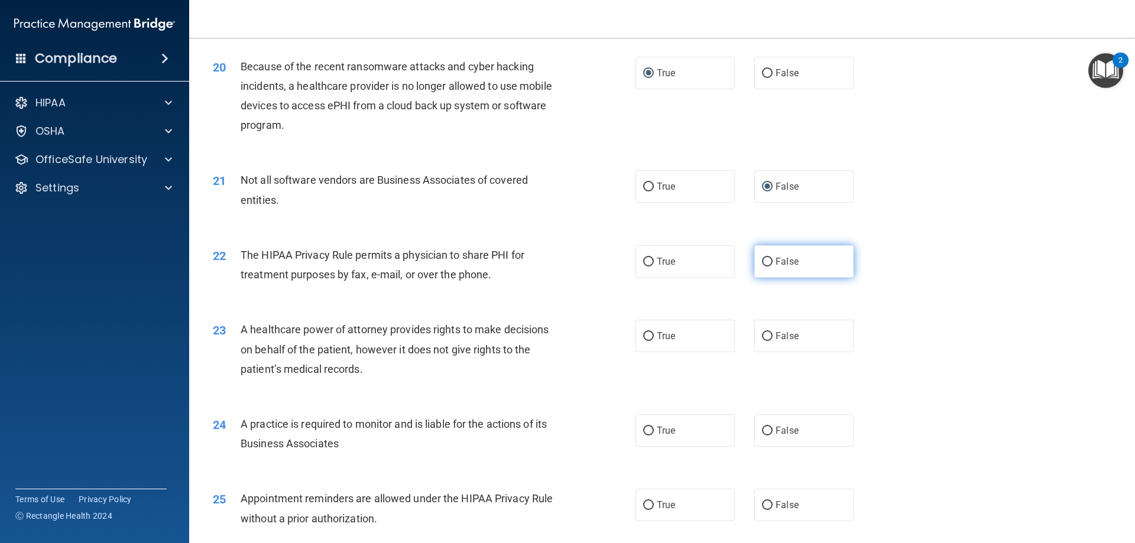
click at [765, 261] on input "False" at bounding box center [767, 262] width 11 height 9
radio input "true"
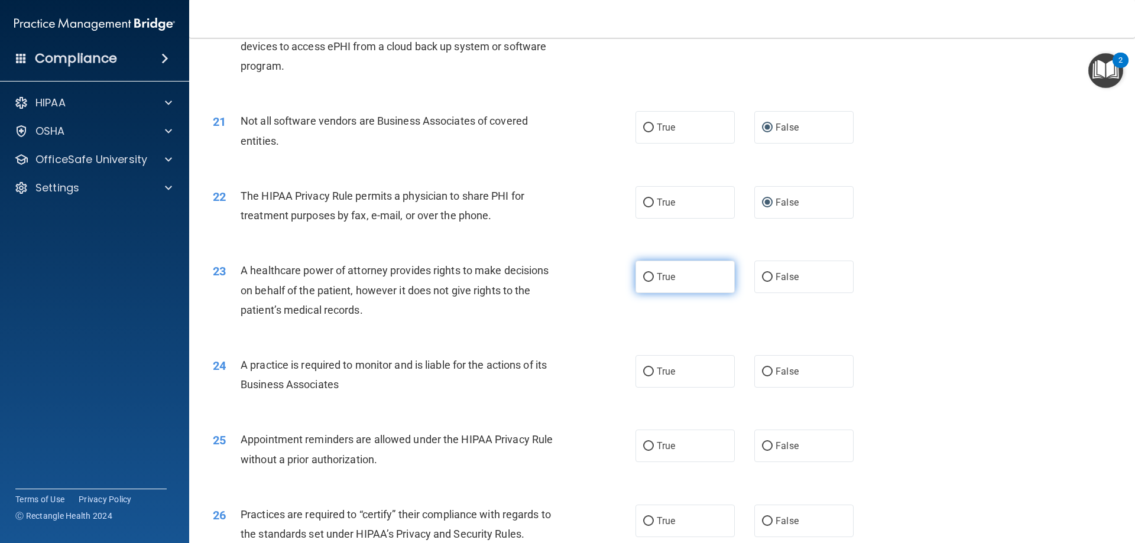
click at [643, 277] on input "True" at bounding box center [648, 277] width 11 height 9
radio input "true"
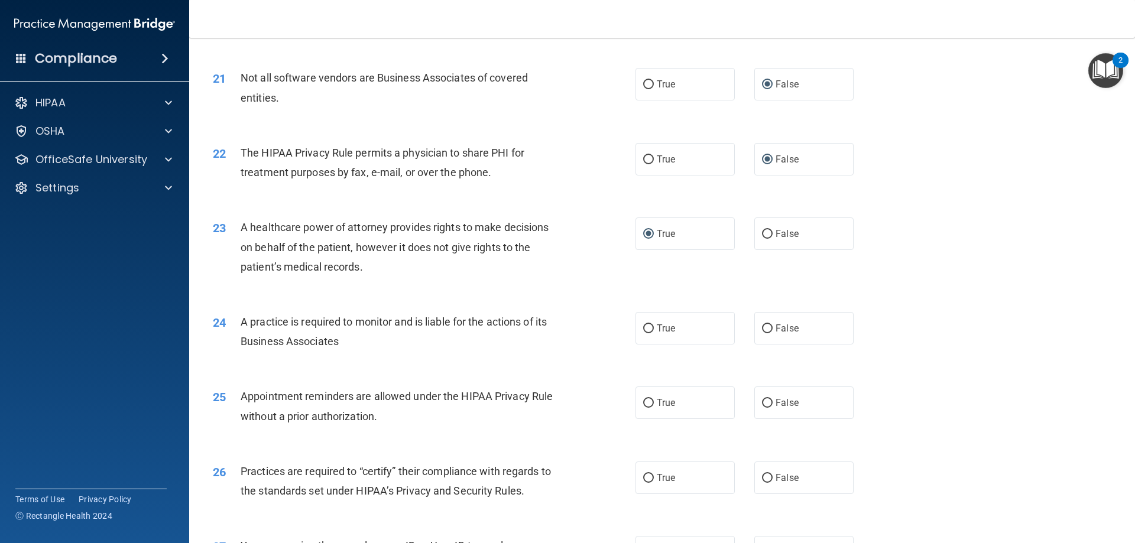
scroll to position [1890, 0]
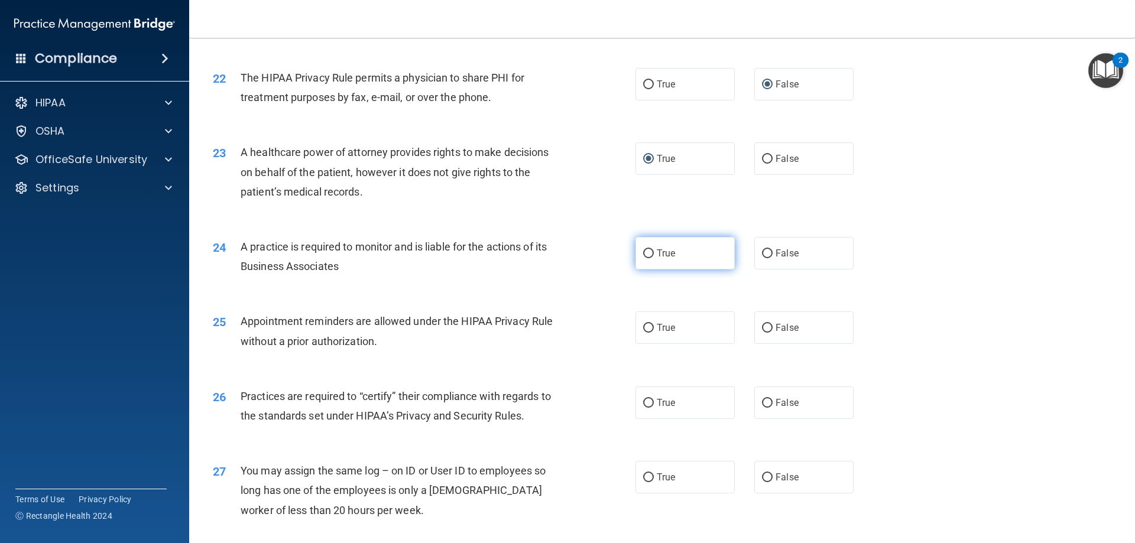
click at [650, 251] on label "True" at bounding box center [685, 253] width 99 height 33
click at [650, 251] on input "True" at bounding box center [648, 254] width 11 height 9
radio input "true"
click at [645, 332] on input "True" at bounding box center [648, 328] width 11 height 9
radio input "true"
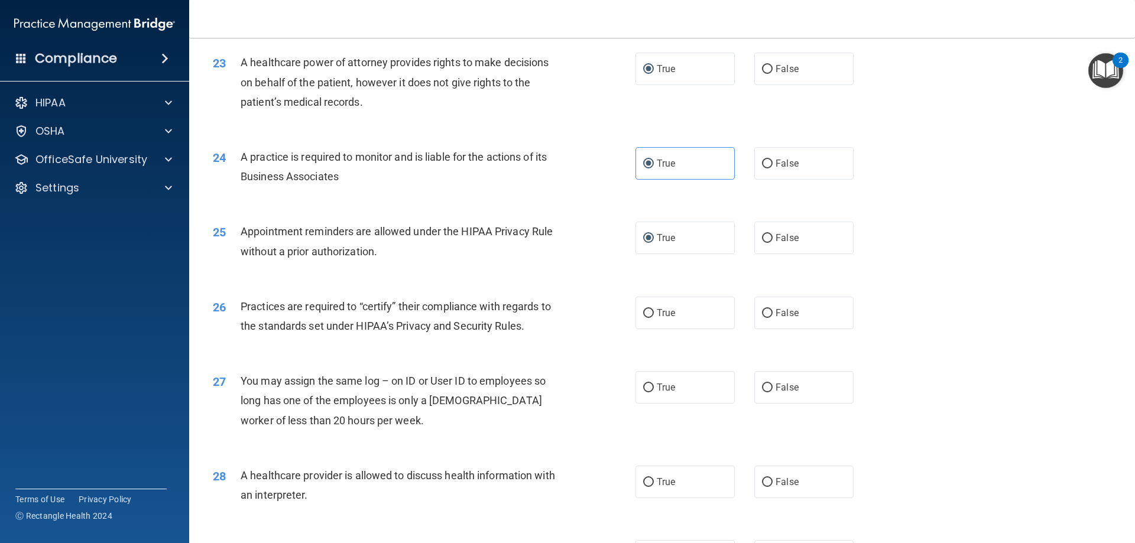
scroll to position [2009, 0]
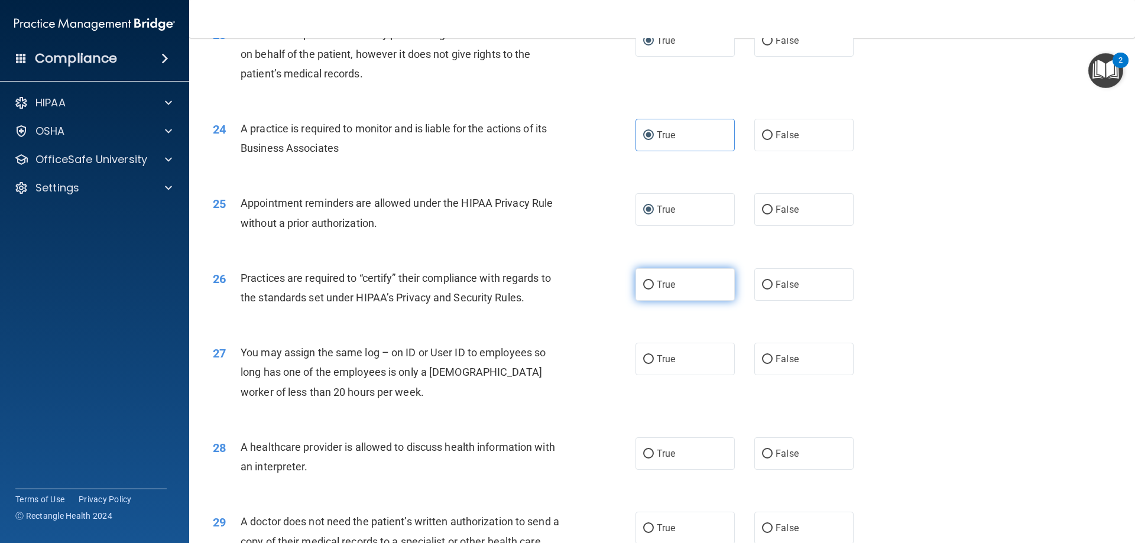
click at [643, 288] on input "True" at bounding box center [648, 285] width 11 height 9
radio input "true"
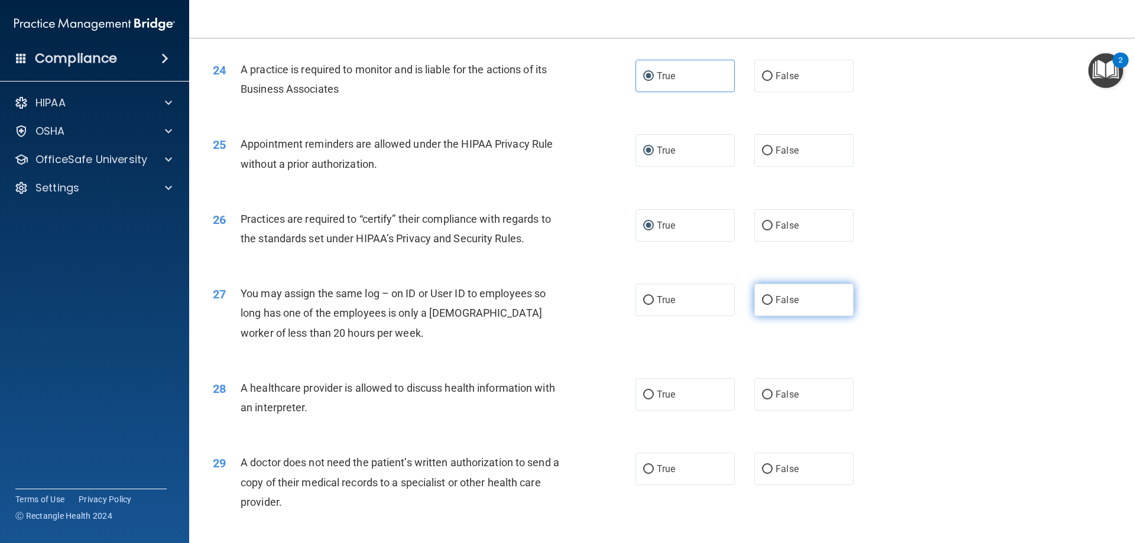
click at [762, 303] on input "False" at bounding box center [767, 300] width 11 height 9
radio input "true"
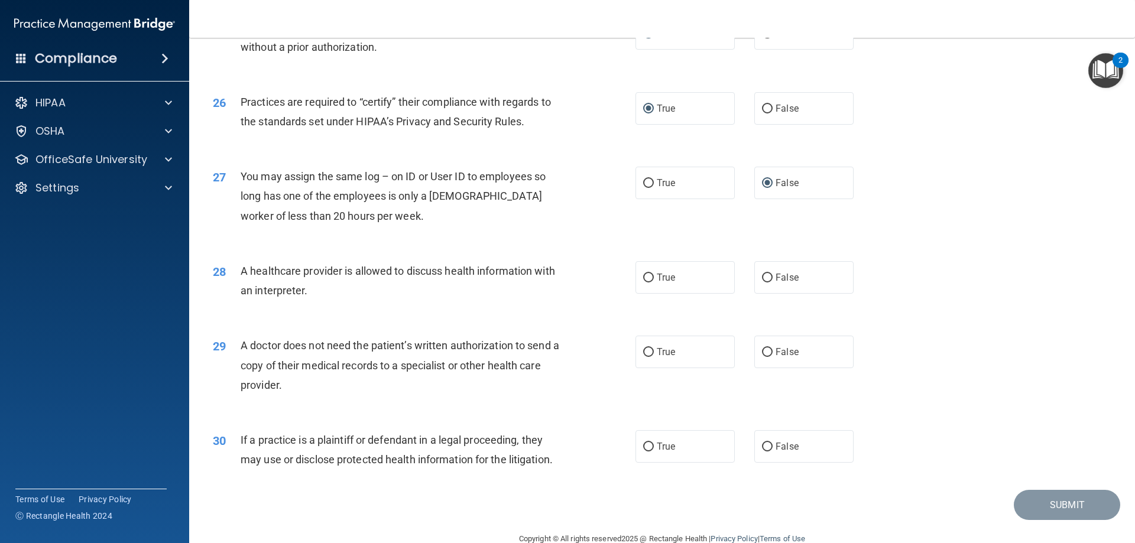
scroll to position [2186, 0]
click at [644, 277] on input "True" at bounding box center [648, 277] width 11 height 9
radio input "true"
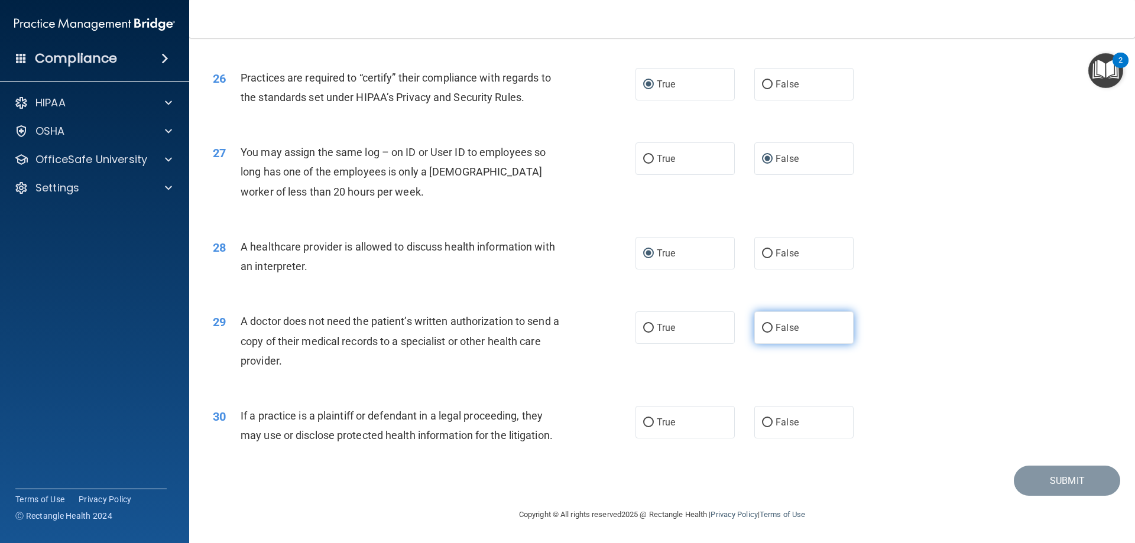
click at [762, 328] on input "False" at bounding box center [767, 328] width 11 height 9
radio input "true"
click at [648, 420] on input "True" at bounding box center [648, 423] width 11 height 9
radio input "true"
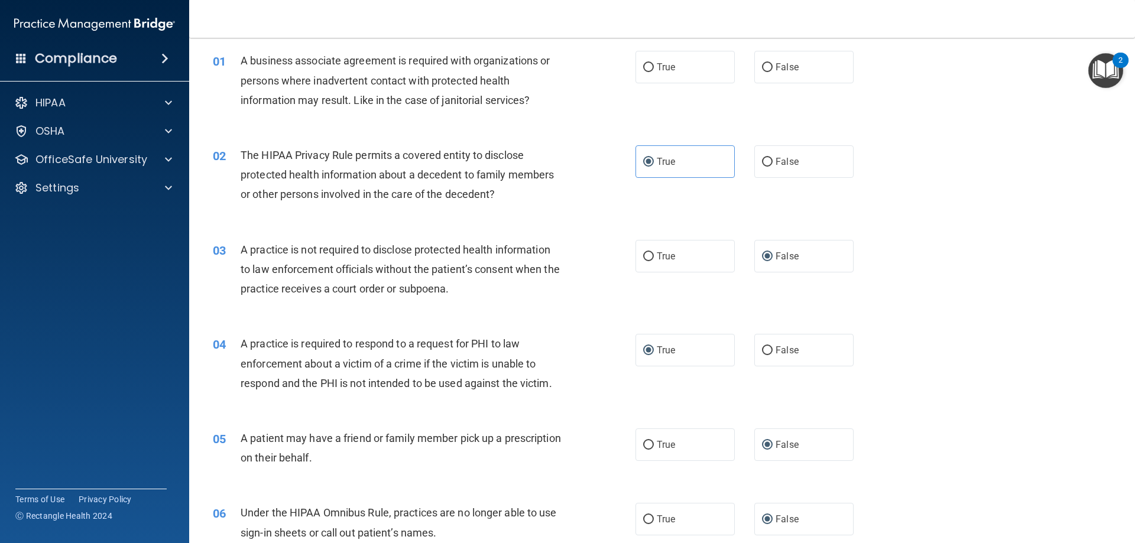
scroll to position [0, 0]
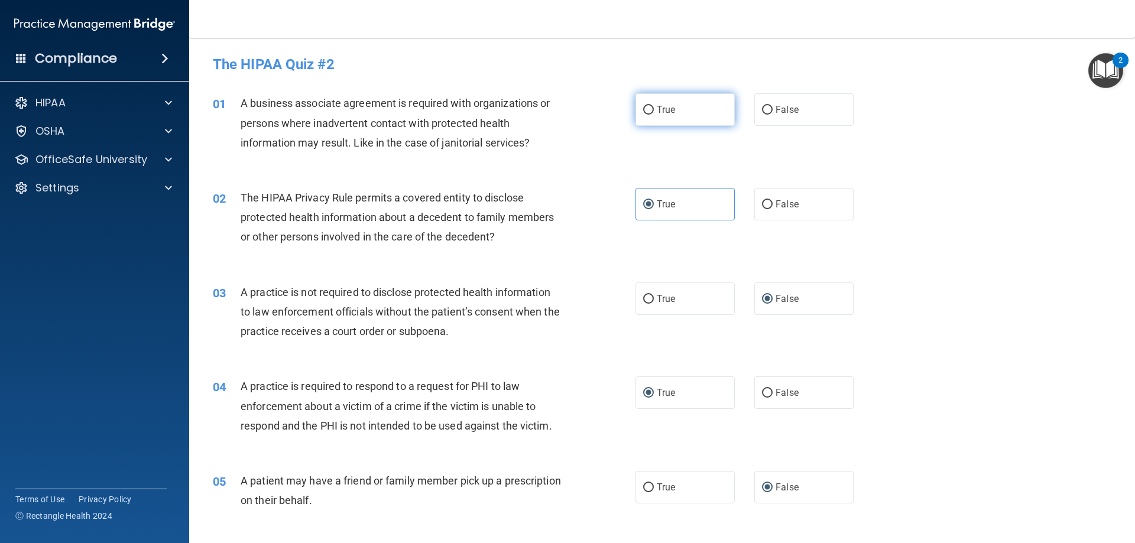
click at [643, 111] on input "True" at bounding box center [648, 110] width 11 height 9
radio input "true"
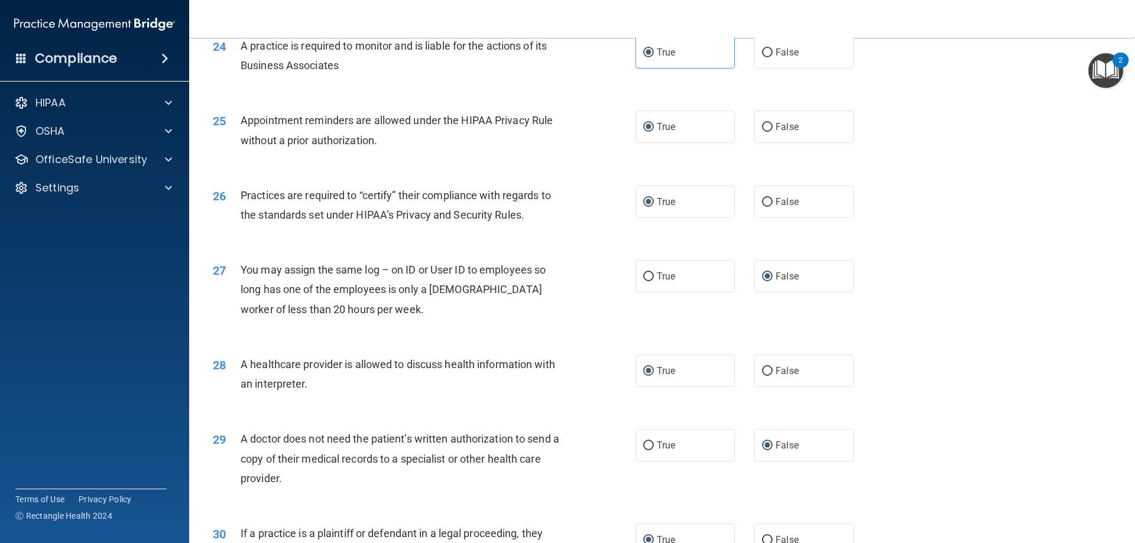
scroll to position [2209, 0]
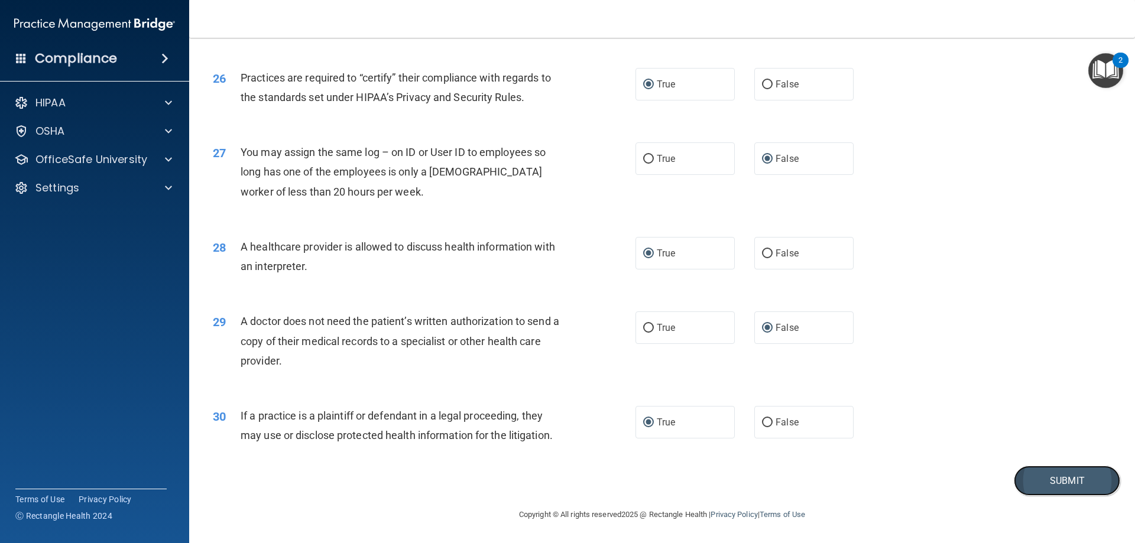
click at [1025, 482] on button "Submit" at bounding box center [1067, 481] width 106 height 30
click at [1027, 485] on button "Submit" at bounding box center [1067, 481] width 106 height 30
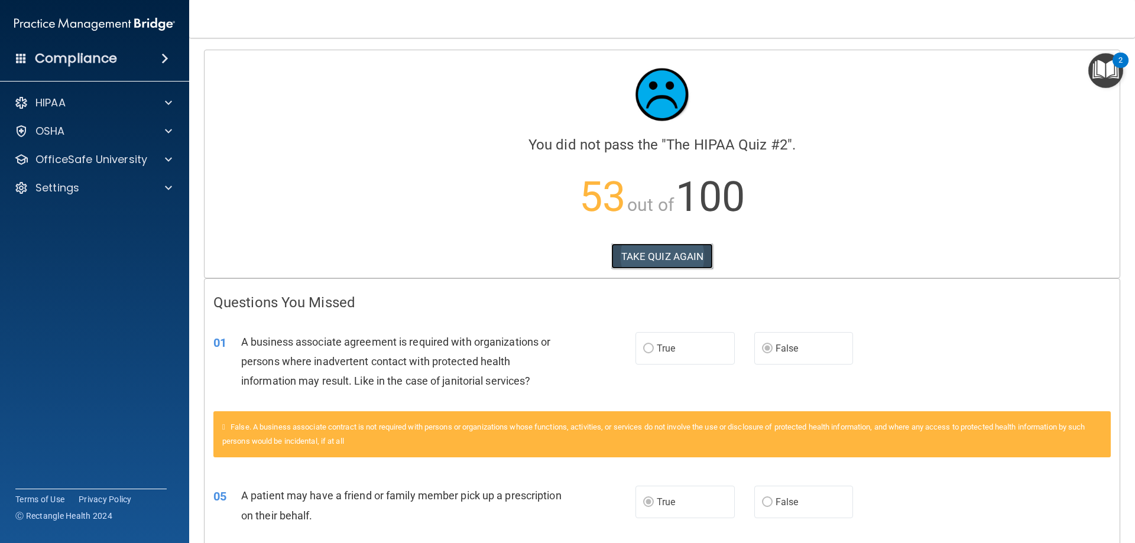
click at [679, 252] on button "TAKE QUIZ AGAIN" at bounding box center [662, 257] width 102 height 26
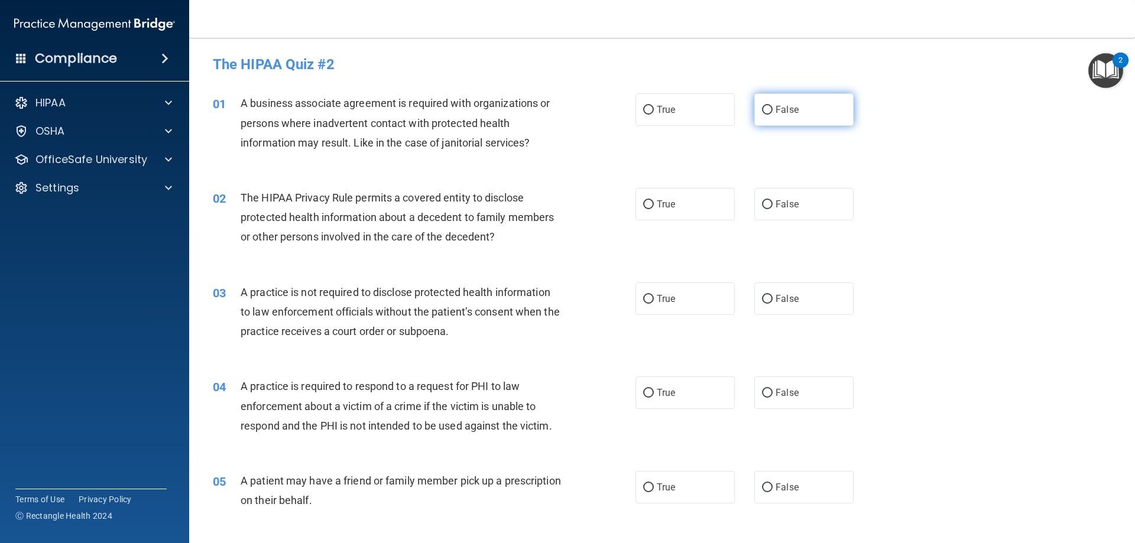
click at [766, 111] on input "False" at bounding box center [767, 110] width 11 height 9
radio input "true"
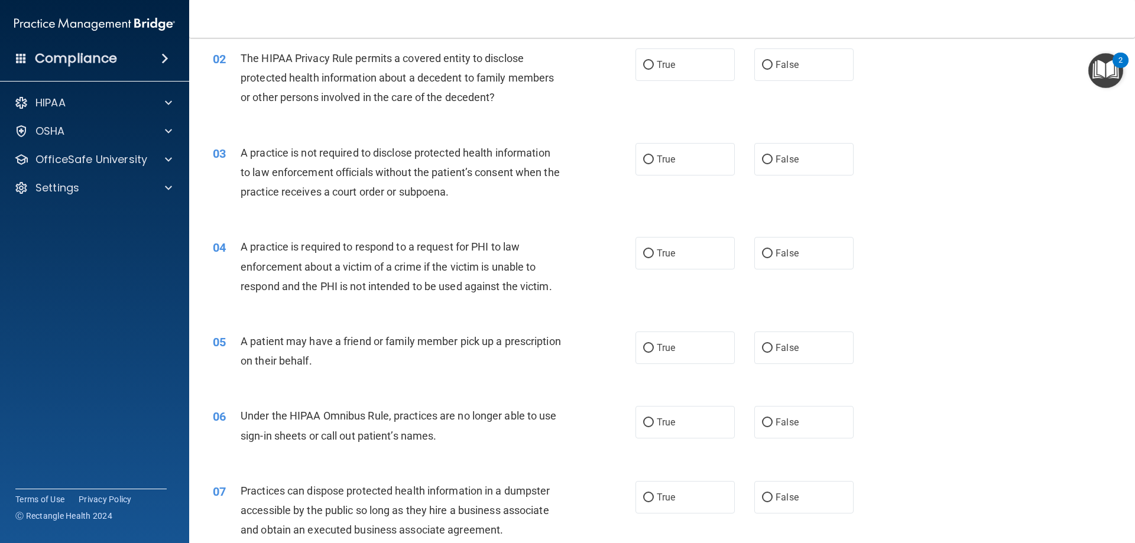
scroll to position [118, 0]
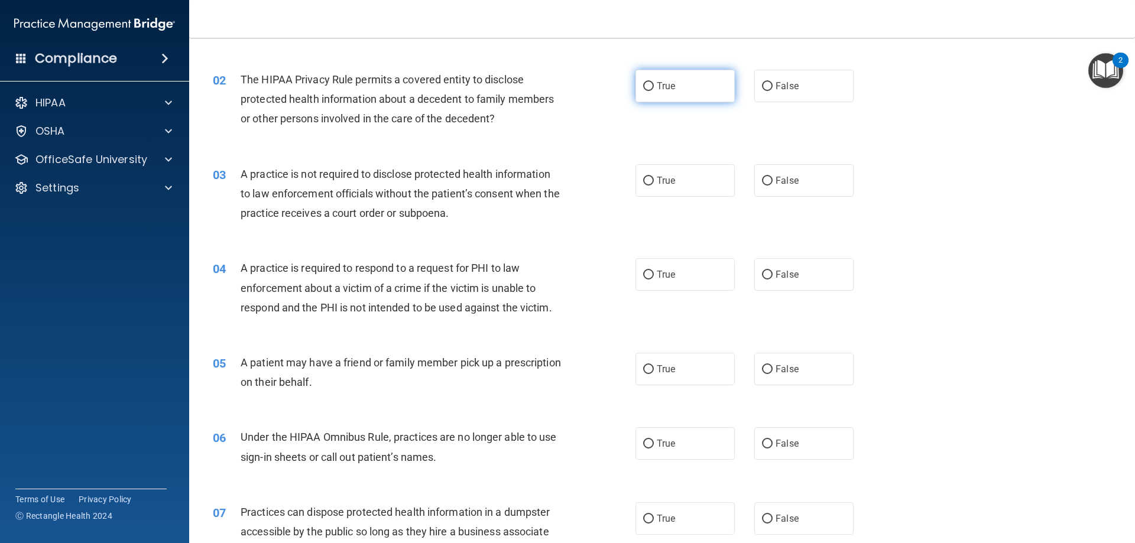
click at [647, 90] on input "True" at bounding box center [648, 86] width 11 height 9
radio input "true"
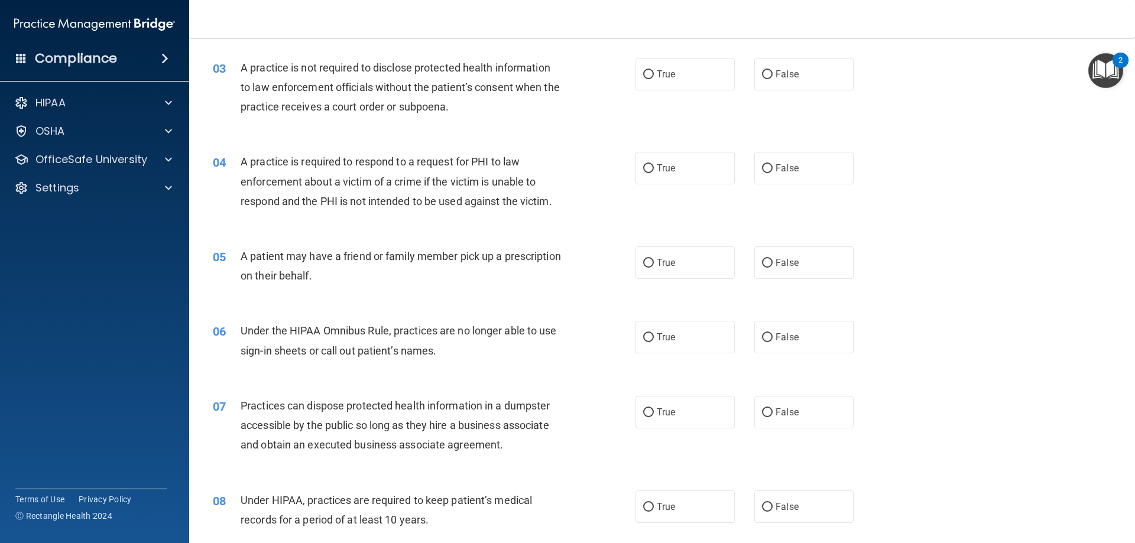
scroll to position [237, 0]
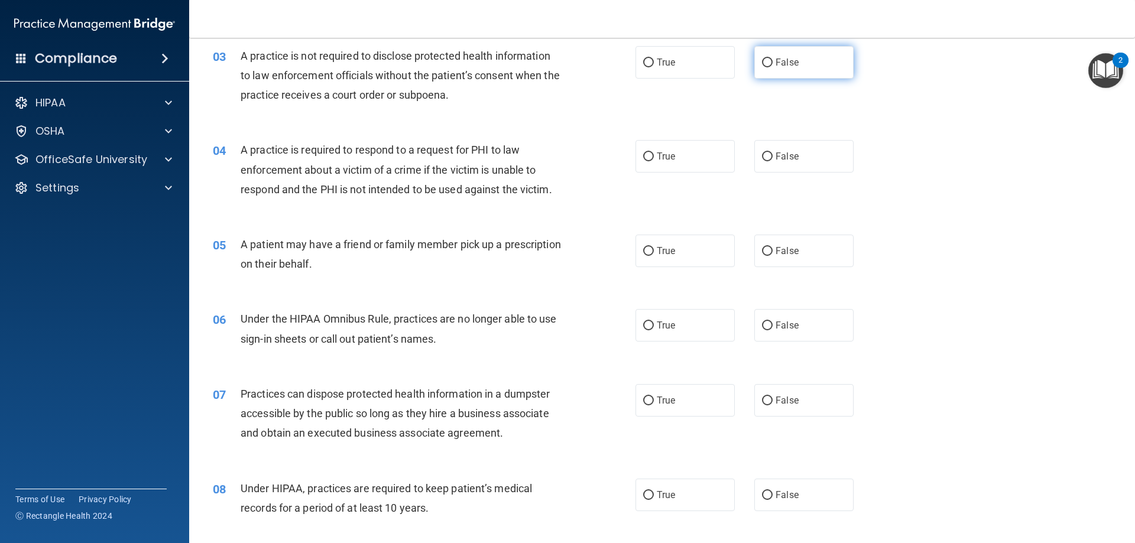
click at [767, 64] on label "False" at bounding box center [803, 62] width 99 height 33
click at [767, 64] on input "False" at bounding box center [767, 63] width 11 height 9
radio input "true"
click at [647, 156] on input "True" at bounding box center [648, 157] width 11 height 9
radio input "true"
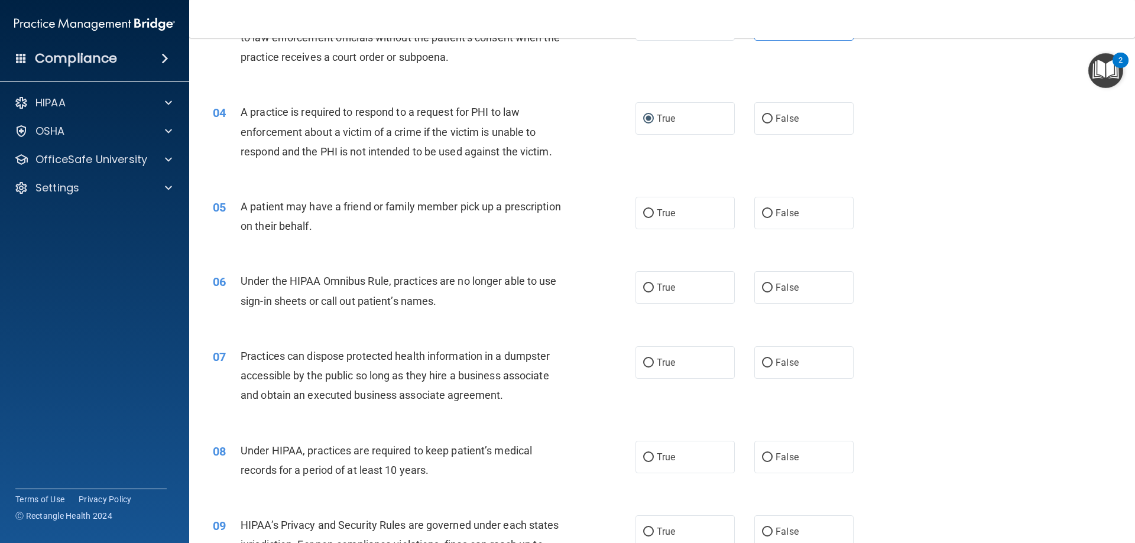
scroll to position [296, 0]
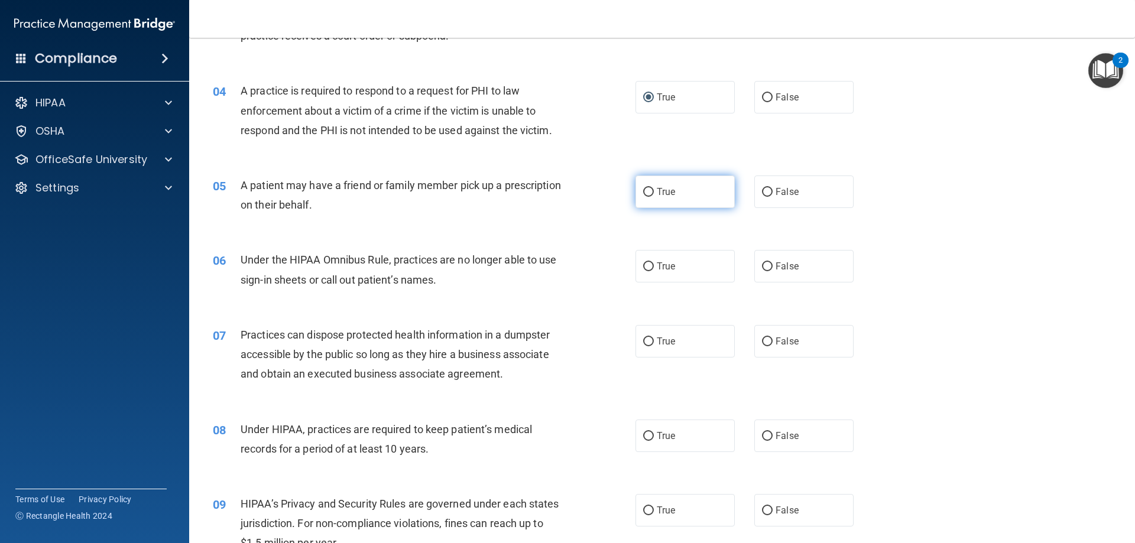
click at [650, 189] on label "True" at bounding box center [685, 192] width 99 height 33
click at [650, 189] on input "True" at bounding box center [648, 192] width 11 height 9
radio input "true"
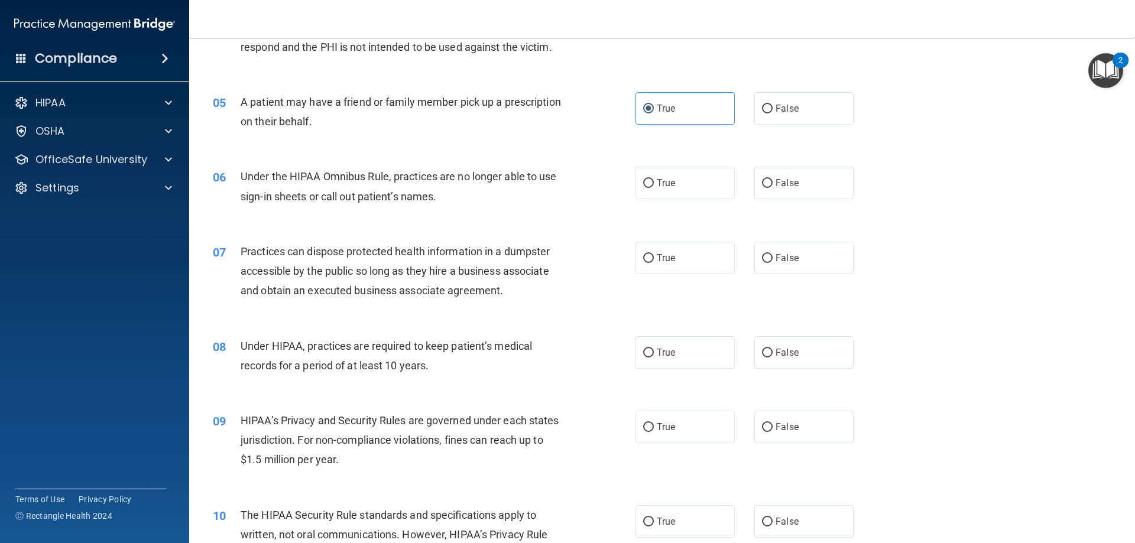
scroll to position [414, 0]
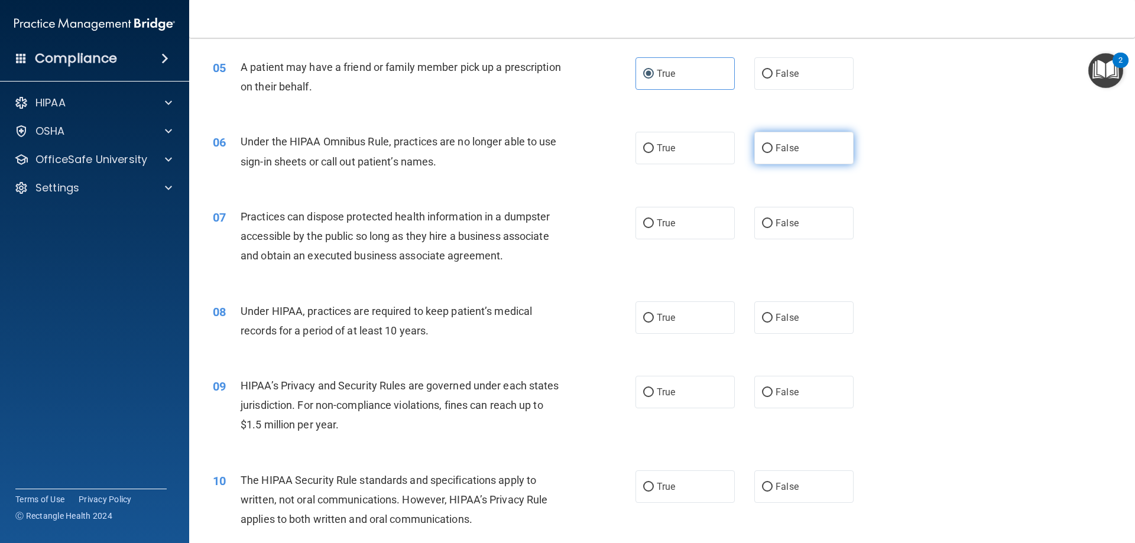
click at [762, 150] on input "False" at bounding box center [767, 148] width 11 height 9
radio input "true"
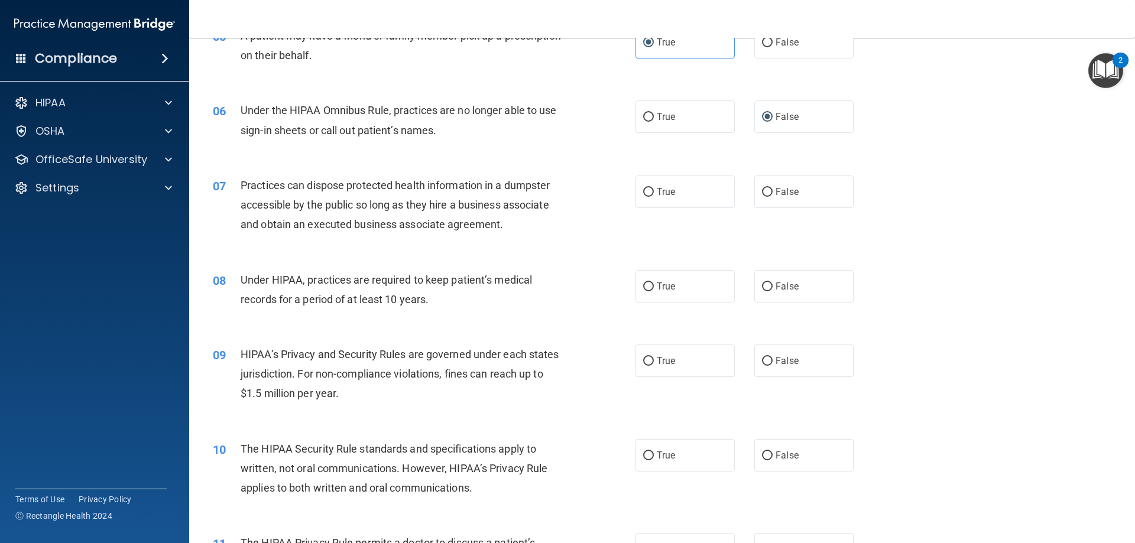
scroll to position [473, 0]
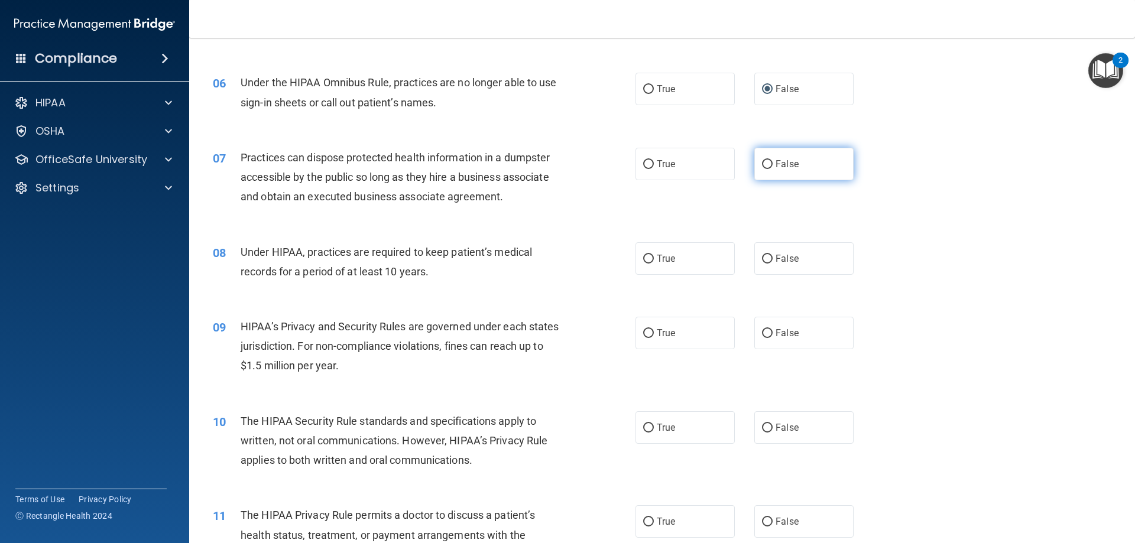
click at [762, 163] on input "False" at bounding box center [767, 164] width 11 height 9
radio input "true"
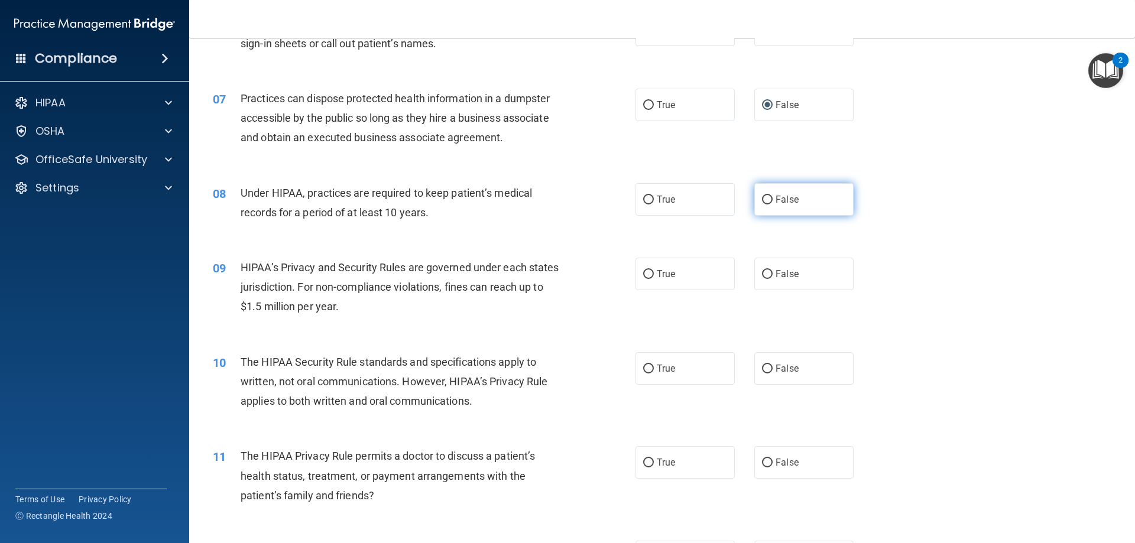
click at [762, 196] on input "False" at bounding box center [767, 200] width 11 height 9
radio input "true"
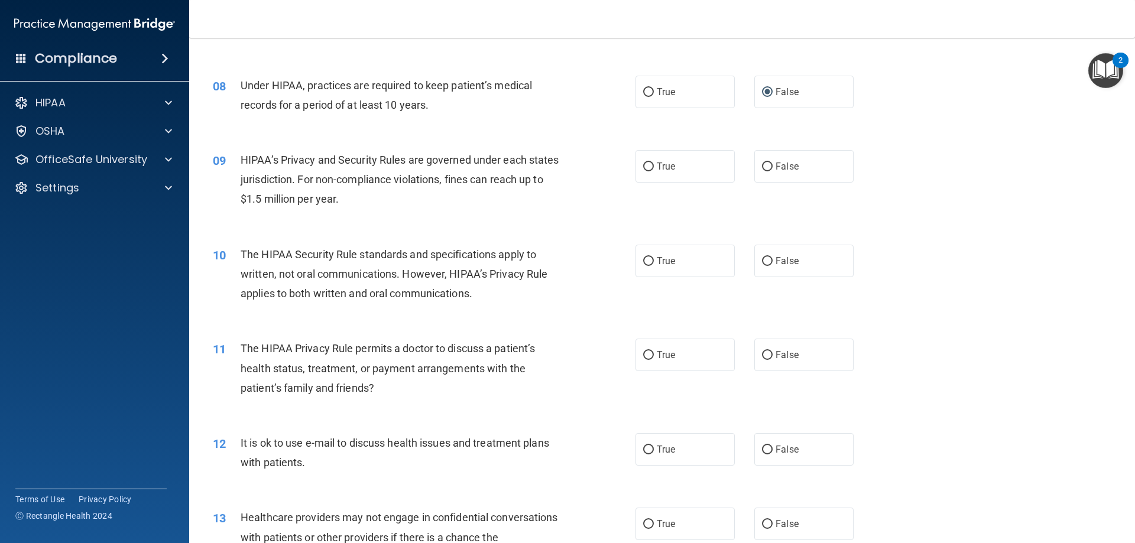
scroll to position [650, 0]
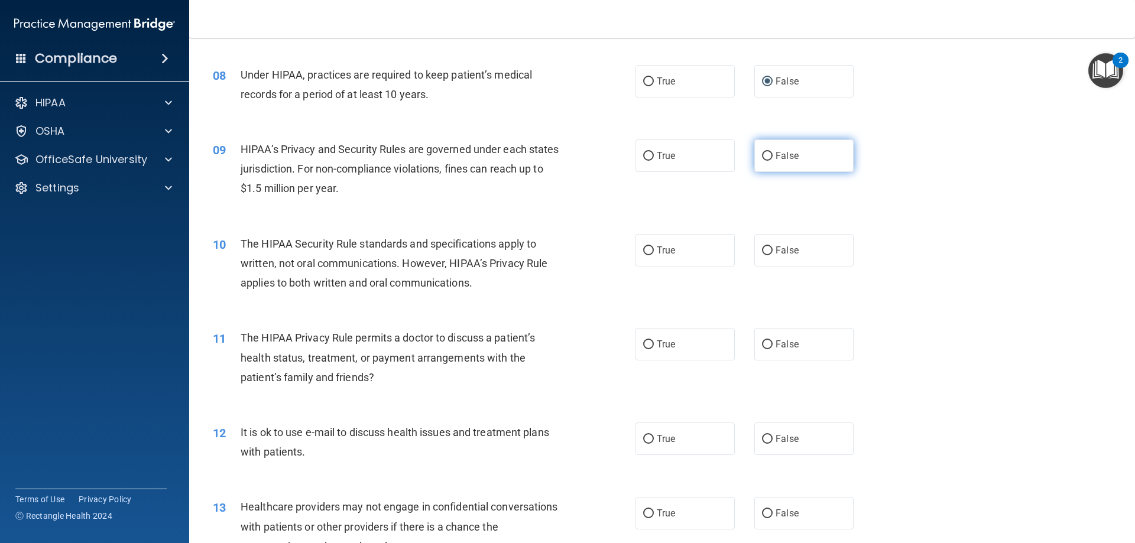
click at [763, 158] on input "False" at bounding box center [767, 156] width 11 height 9
radio input "true"
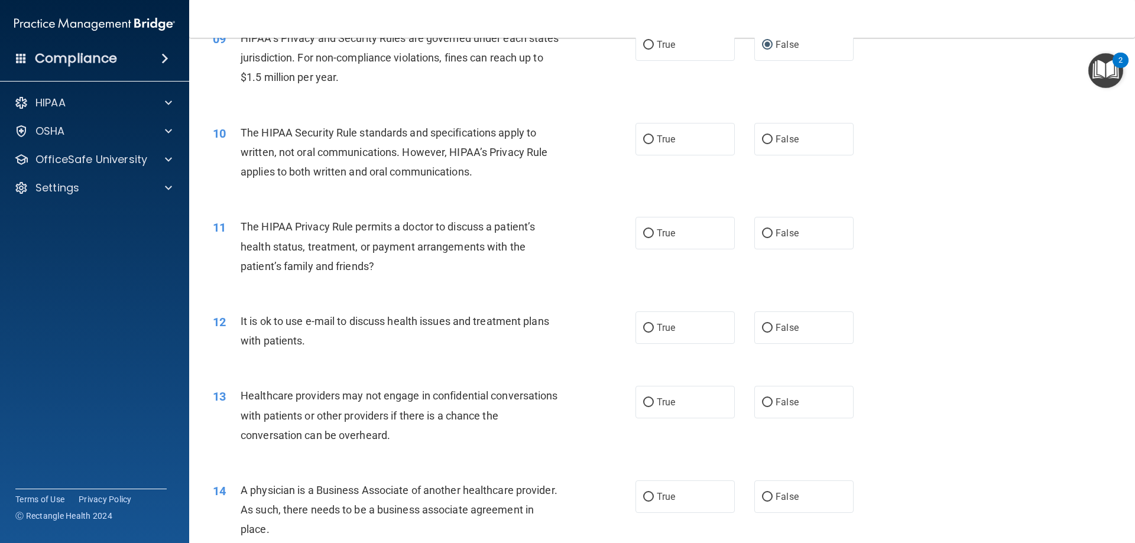
scroll to position [769, 0]
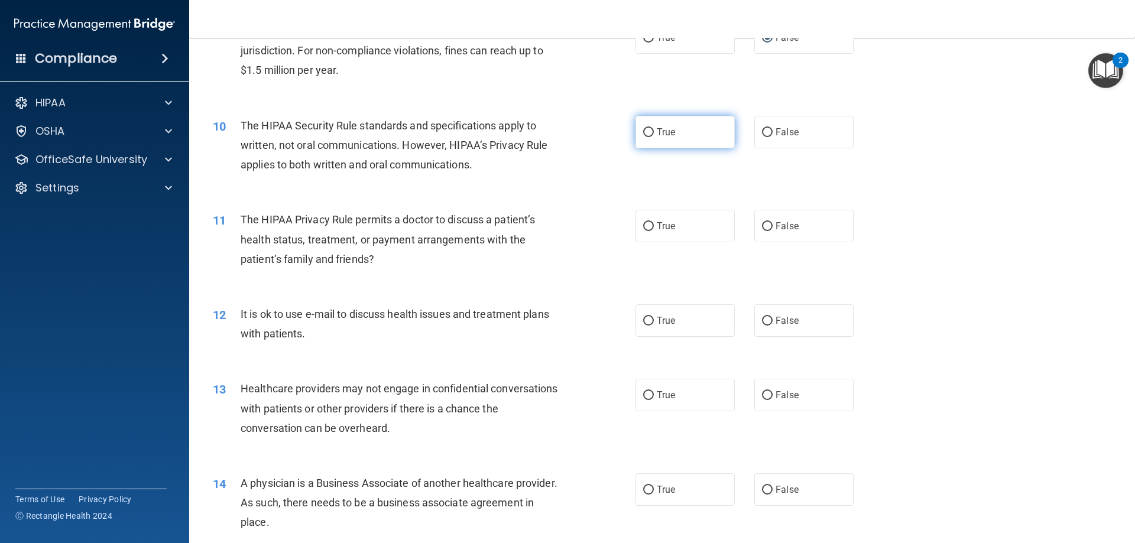
click at [638, 131] on label "True" at bounding box center [685, 132] width 99 height 33
click at [643, 131] on input "True" at bounding box center [648, 132] width 11 height 9
radio input "true"
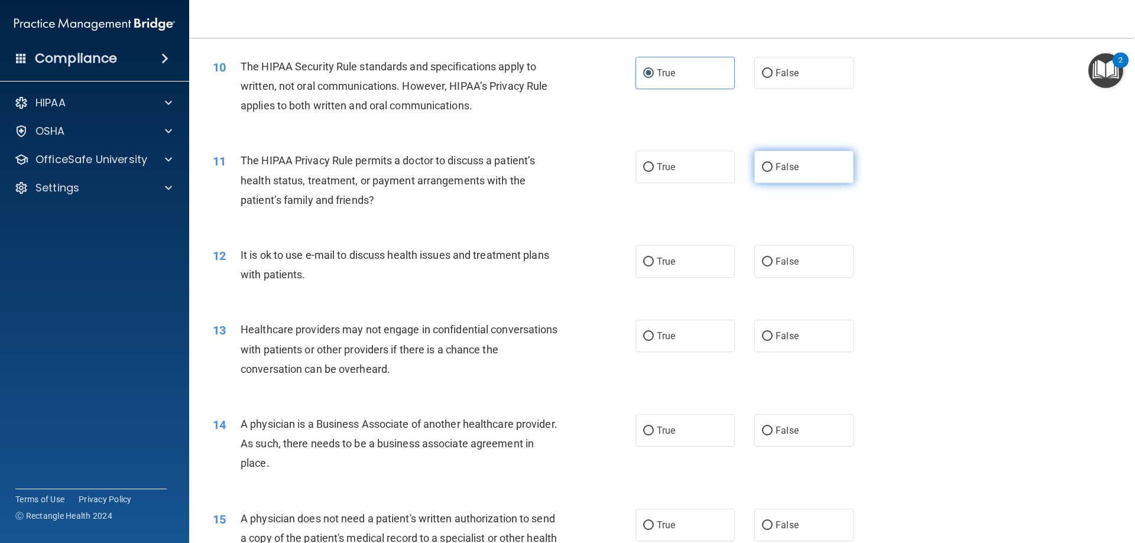
click at [763, 164] on input "False" at bounding box center [767, 167] width 11 height 9
radio input "true"
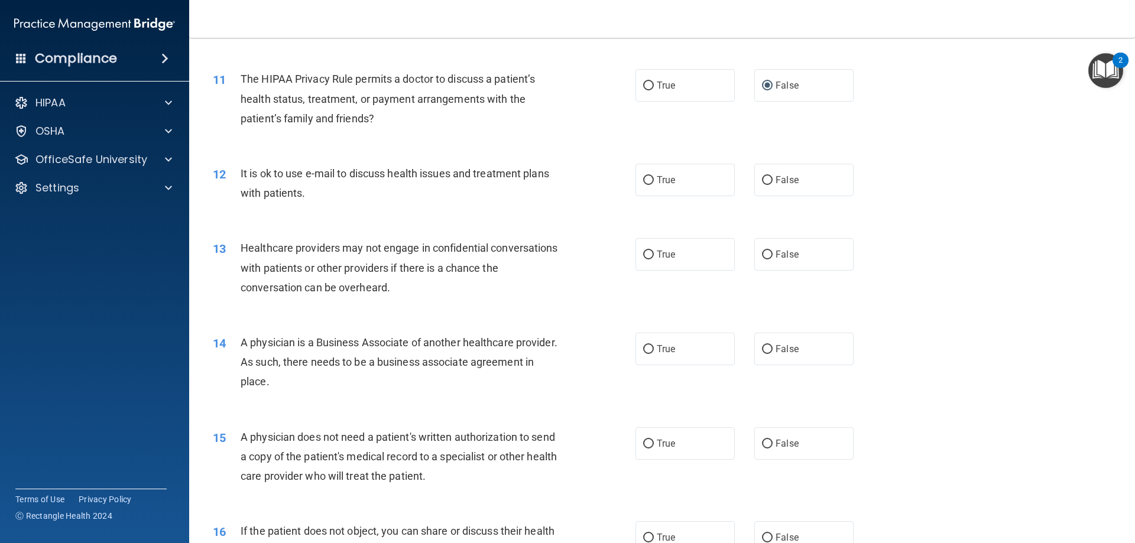
scroll to position [946, 0]
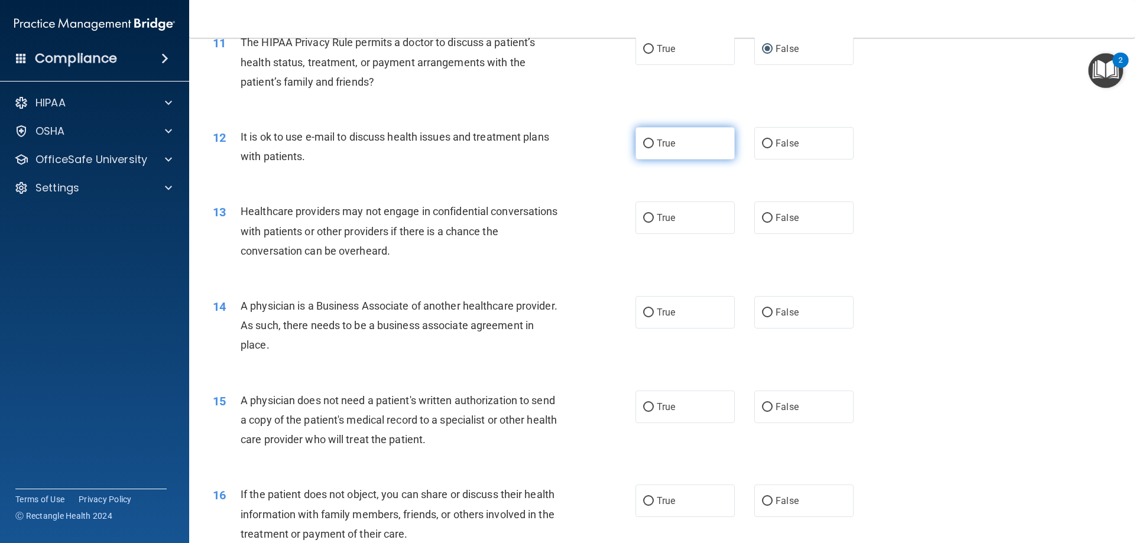
click at [643, 145] on input "True" at bounding box center [648, 144] width 11 height 9
radio input "true"
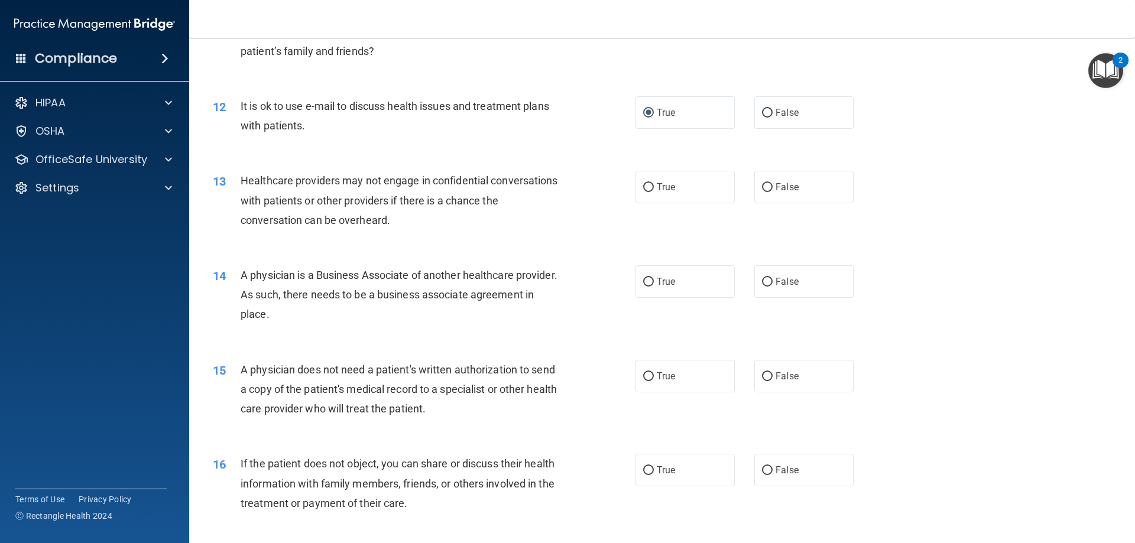
scroll to position [1005, 0]
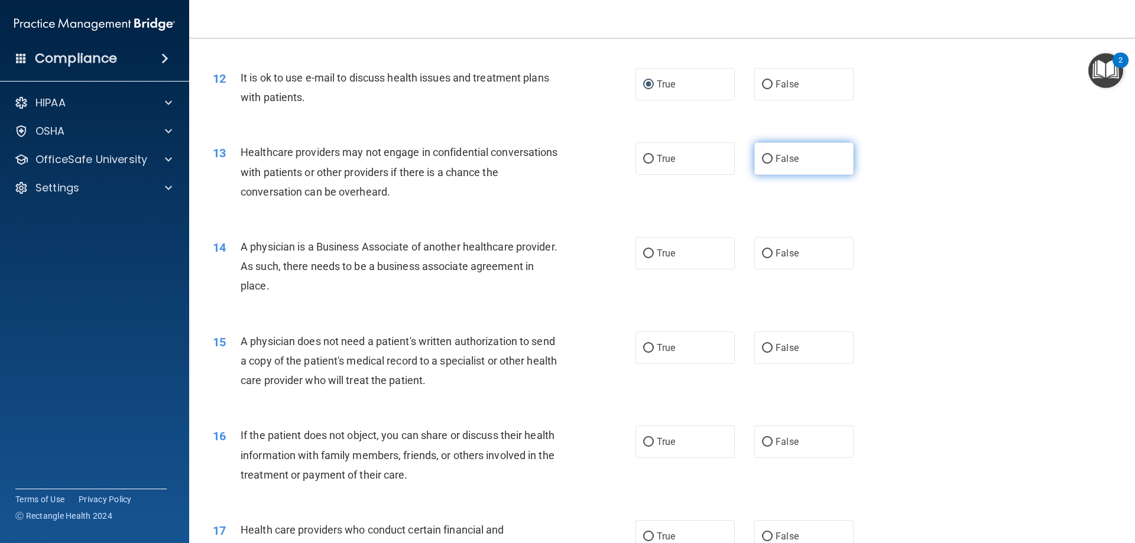
click at [766, 156] on input "False" at bounding box center [767, 159] width 11 height 9
radio input "true"
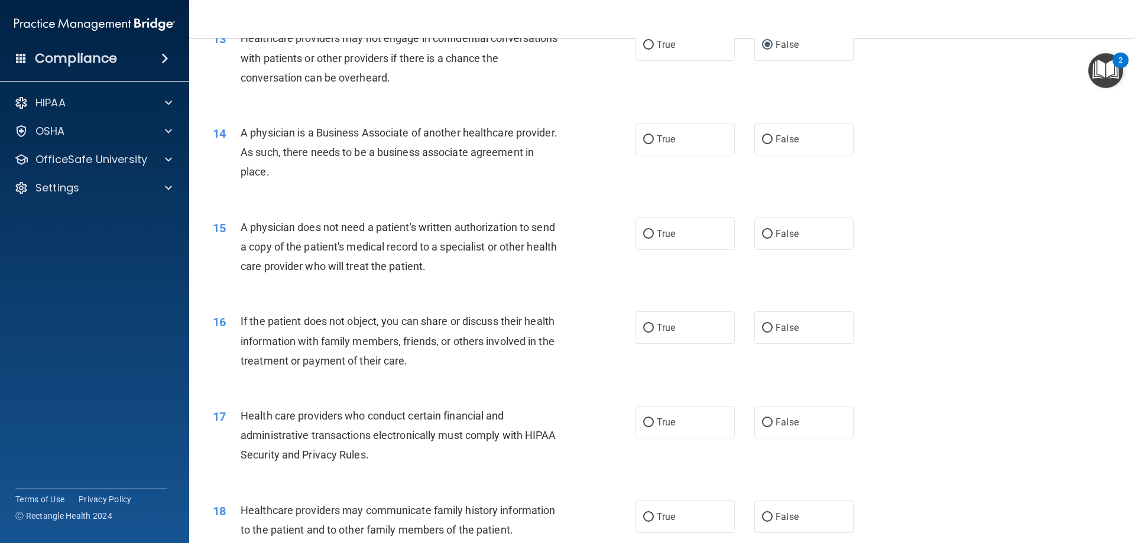
scroll to position [1123, 0]
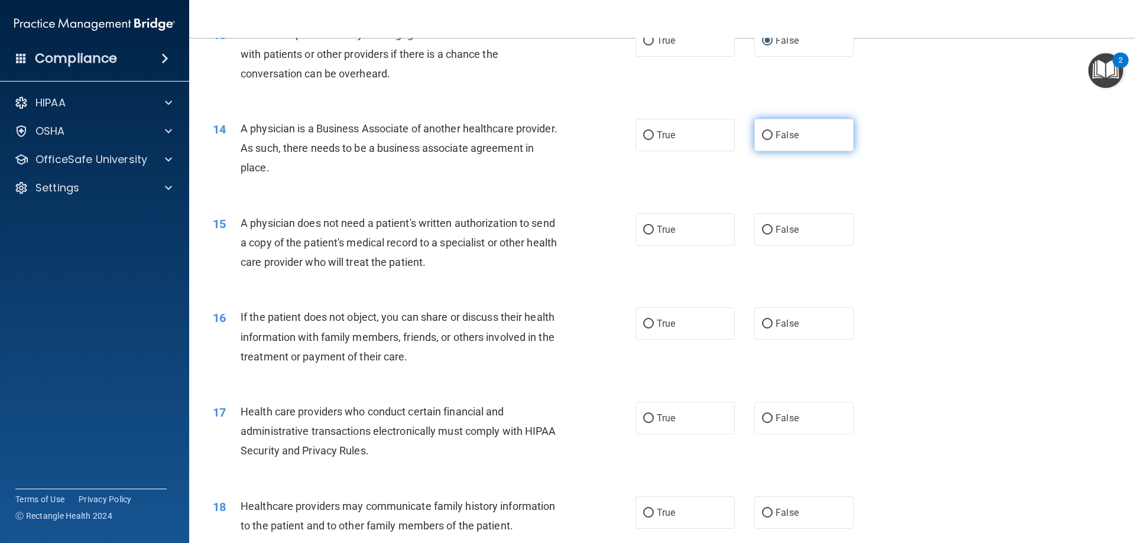
click at [762, 135] on input "False" at bounding box center [767, 135] width 11 height 9
radio input "true"
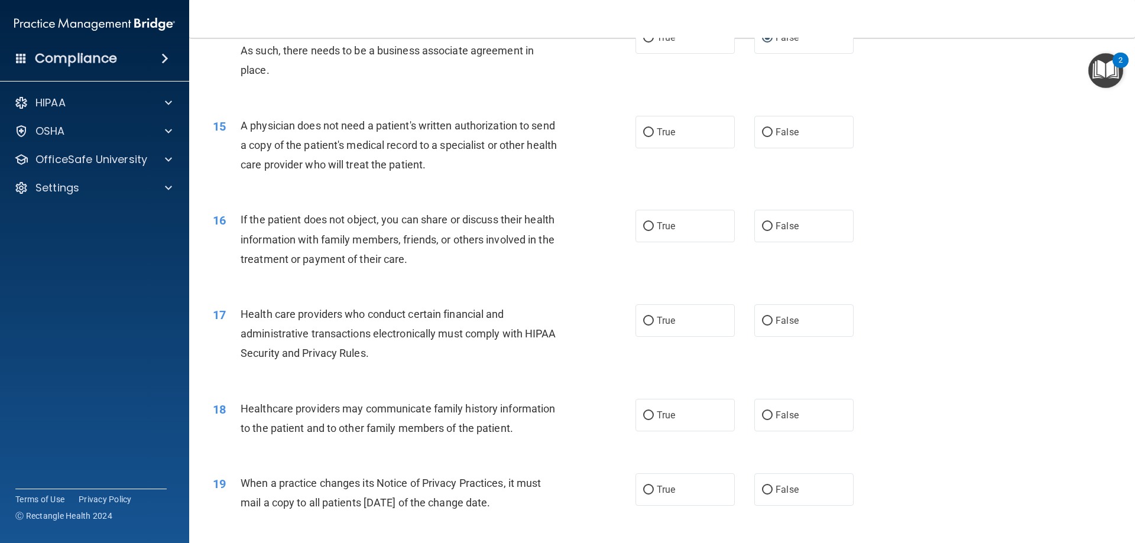
scroll to position [1242, 0]
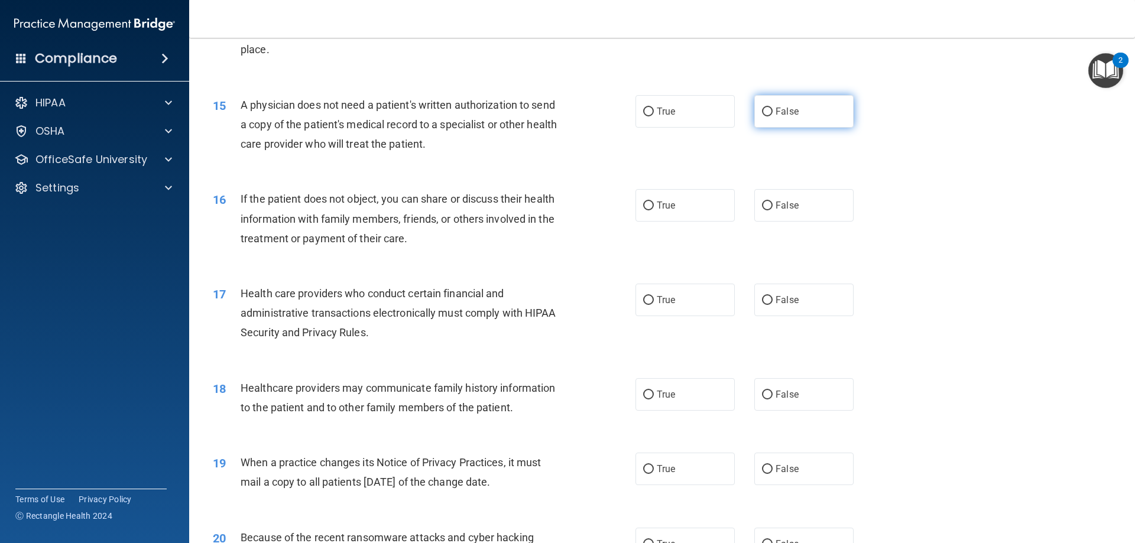
click at [765, 116] on input "False" at bounding box center [767, 112] width 11 height 9
radio input "true"
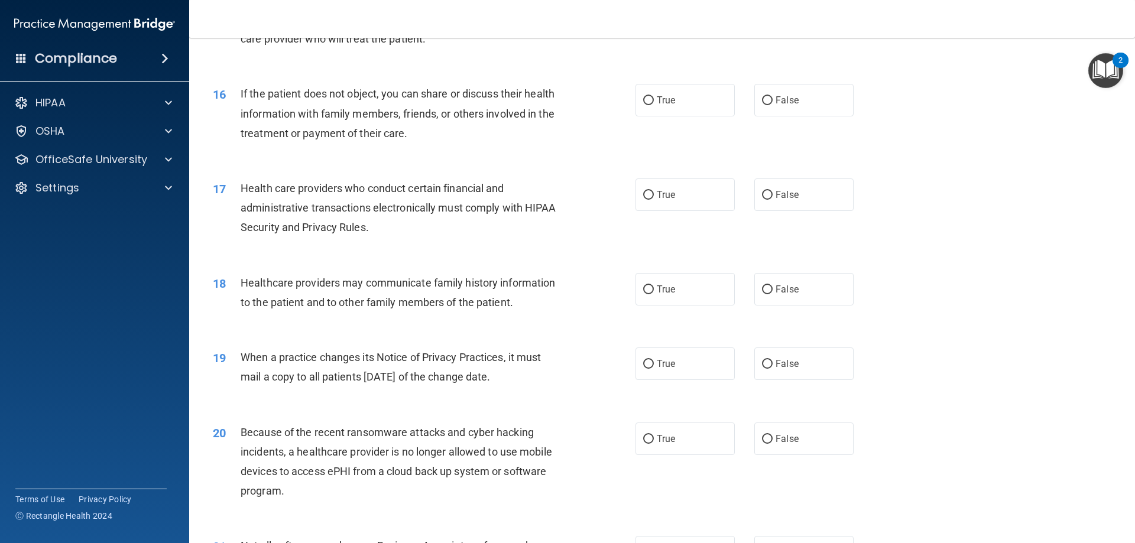
scroll to position [1360, 0]
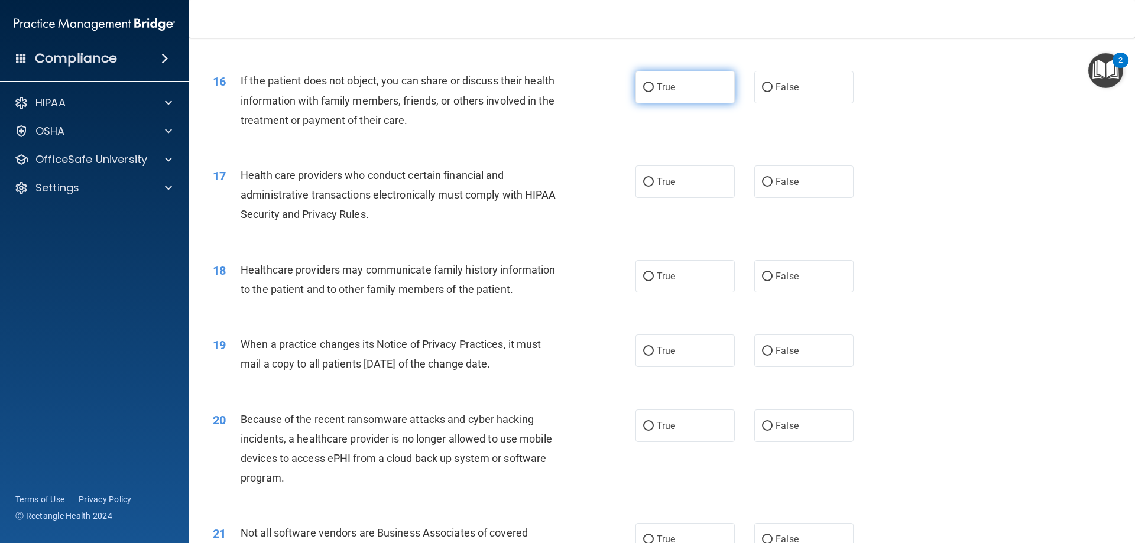
click at [647, 86] on input "True" at bounding box center [648, 87] width 11 height 9
radio input "true"
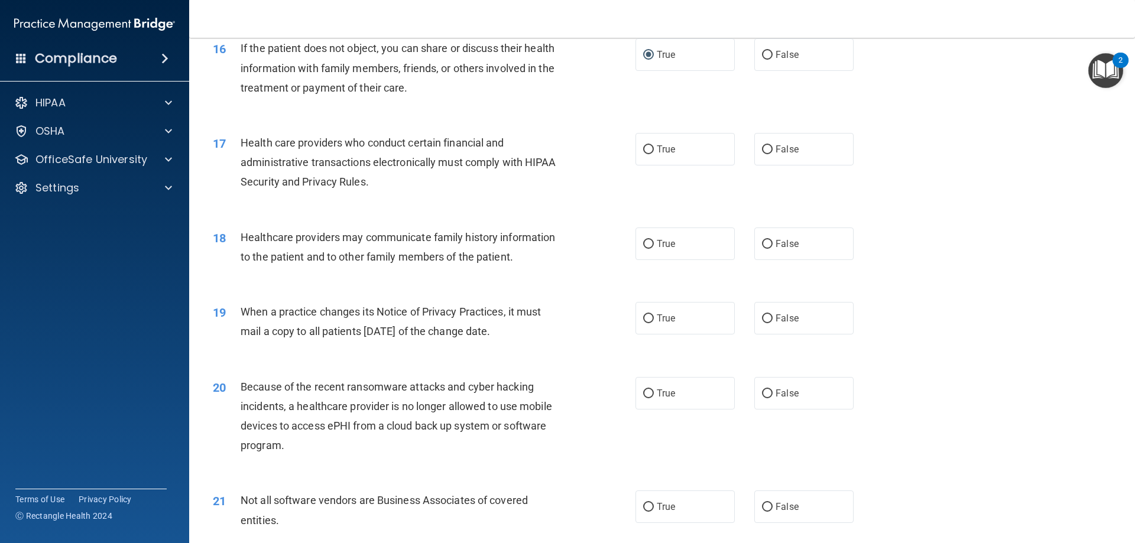
scroll to position [1419, 0]
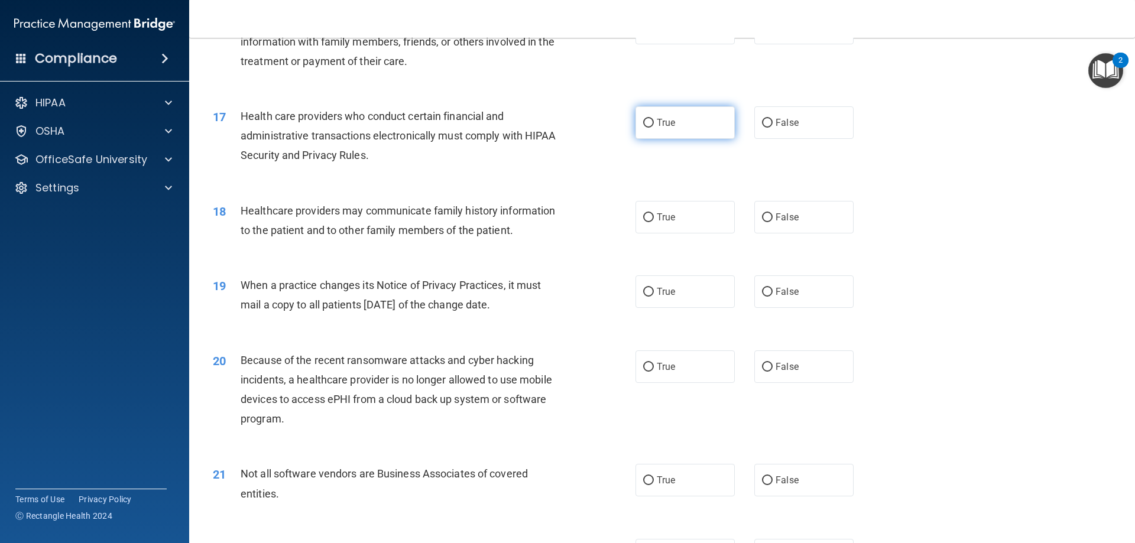
click at [644, 125] on input "True" at bounding box center [648, 123] width 11 height 9
radio input "true"
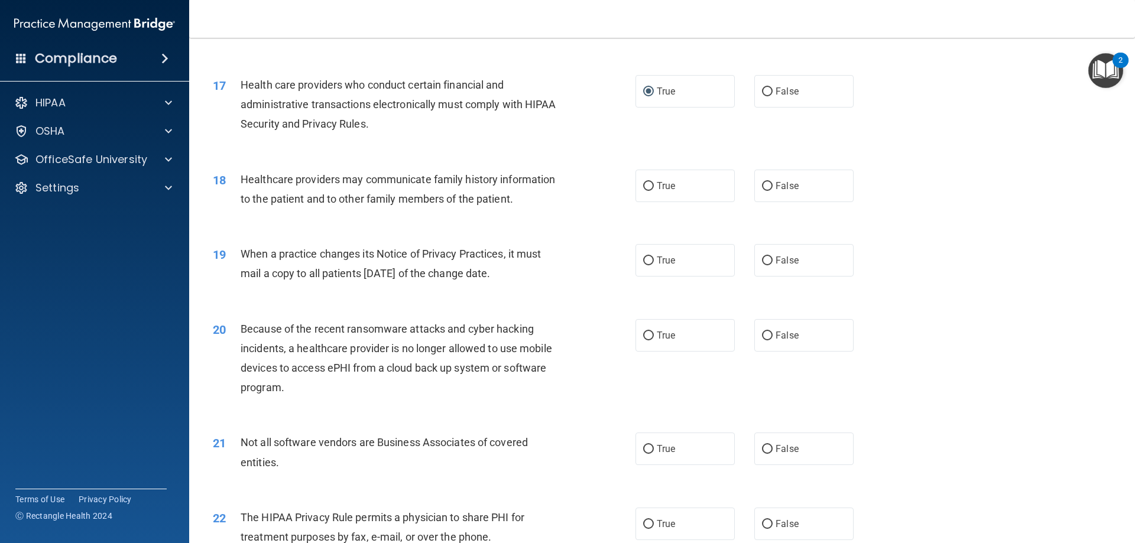
scroll to position [1478, 0]
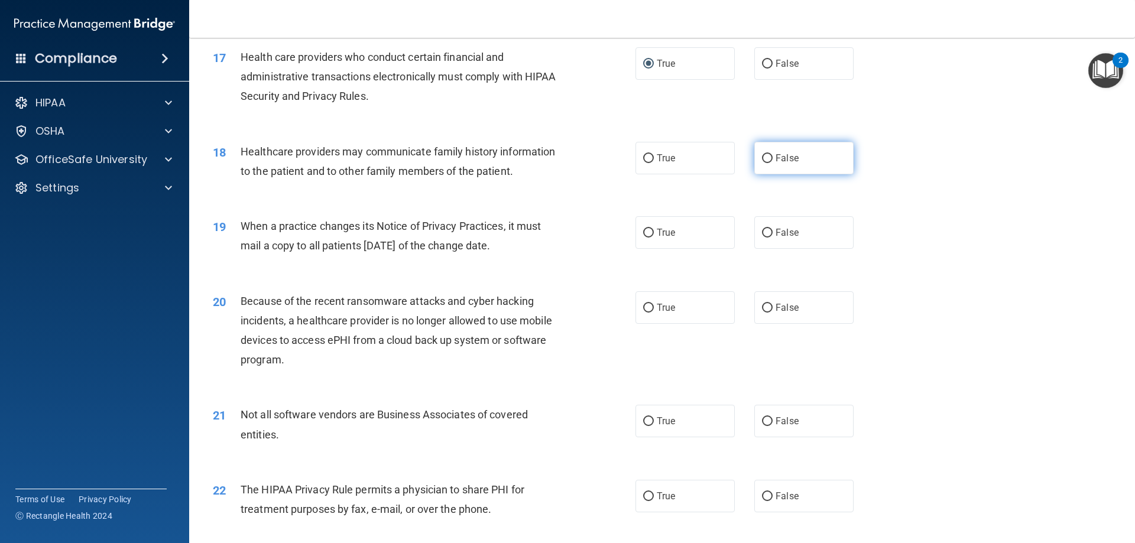
click at [762, 158] on input "False" at bounding box center [767, 158] width 11 height 9
radio input "true"
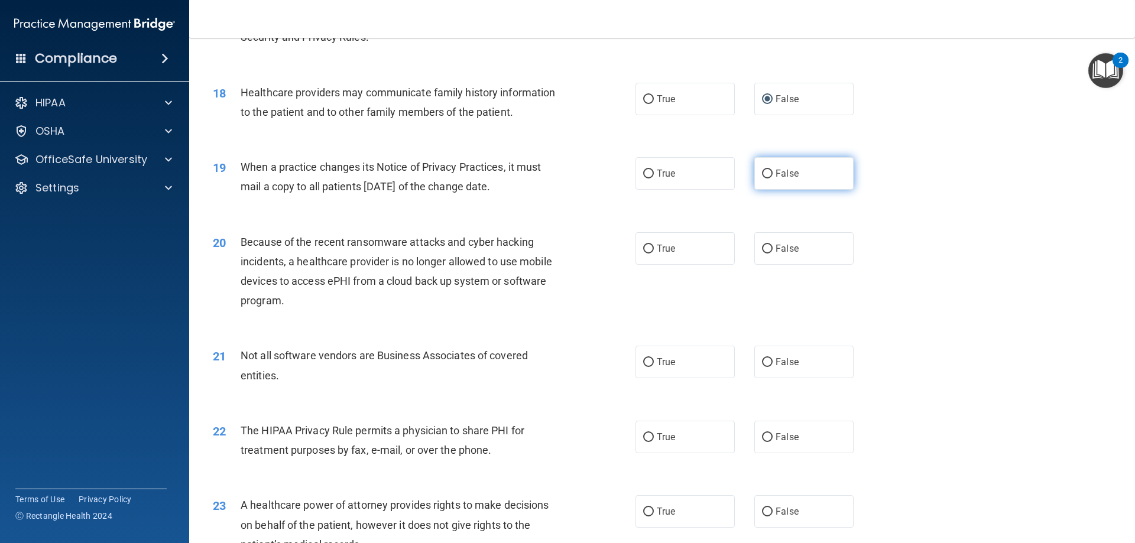
click at [762, 174] on input "False" at bounding box center [767, 174] width 11 height 9
radio input "true"
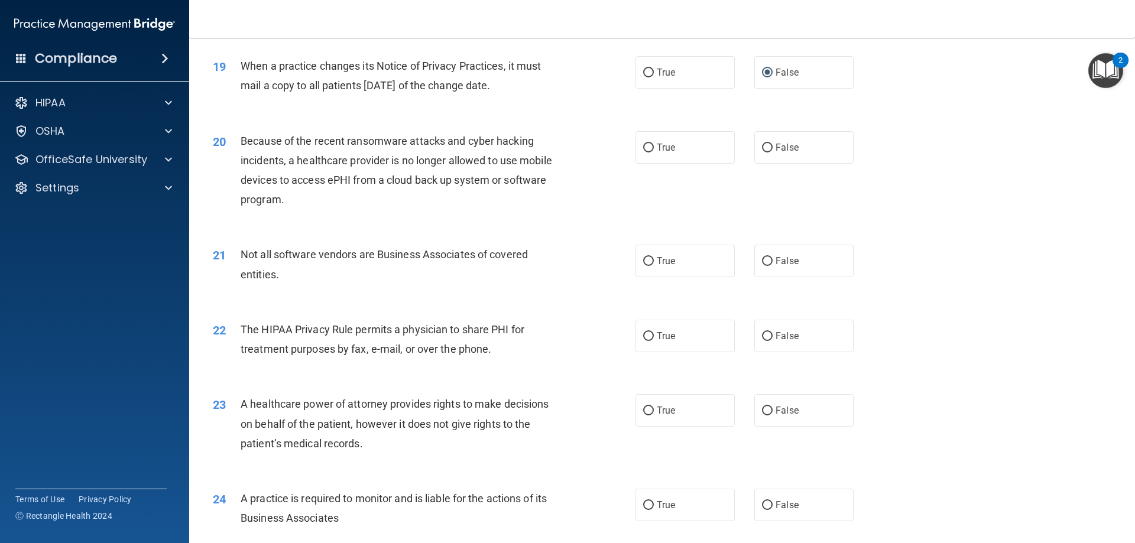
scroll to position [1656, 0]
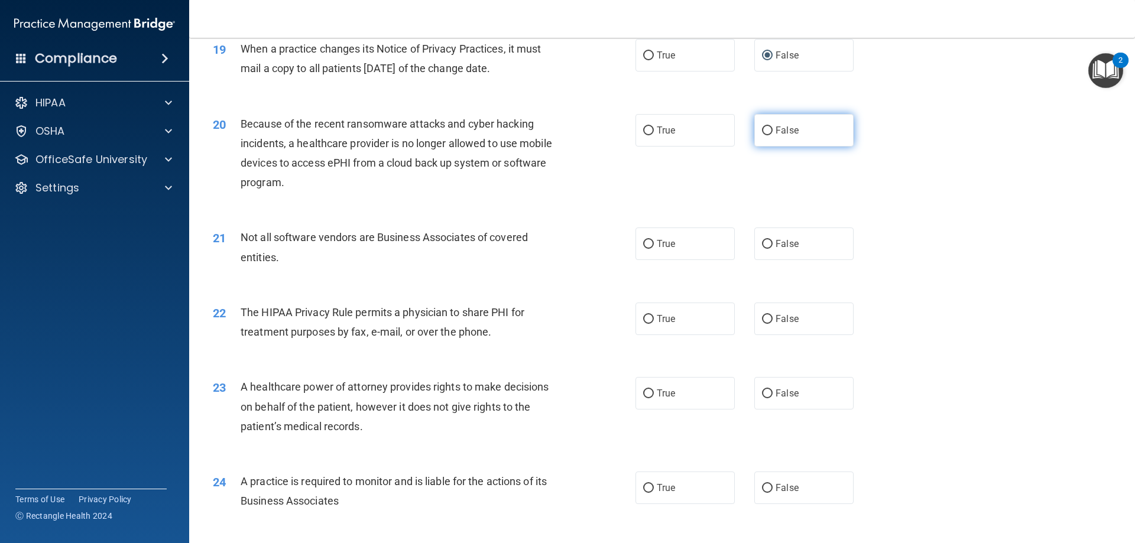
click at [762, 130] on input "False" at bounding box center [767, 131] width 11 height 9
radio input "true"
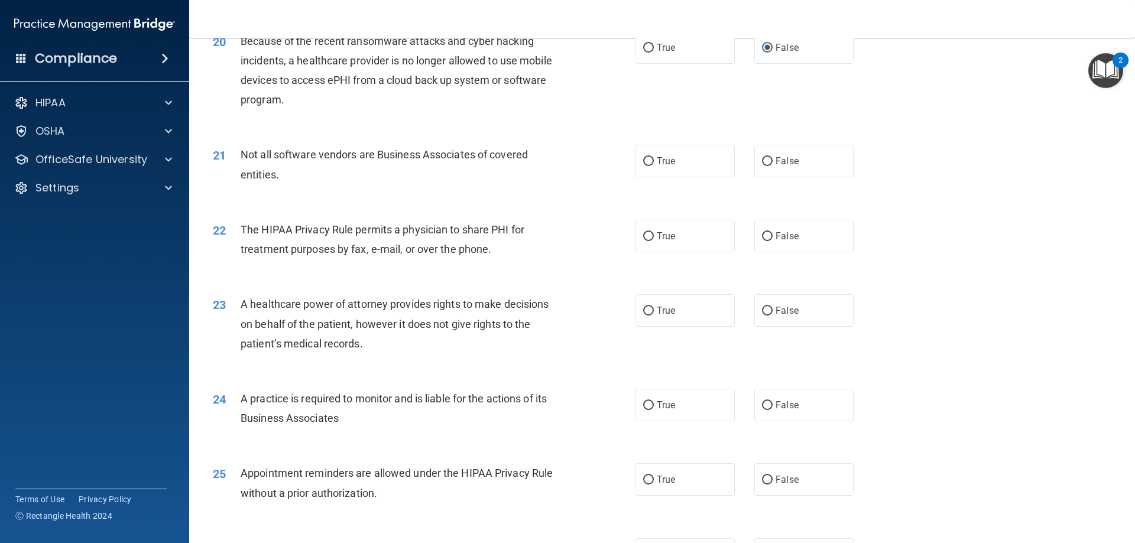
scroll to position [1774, 0]
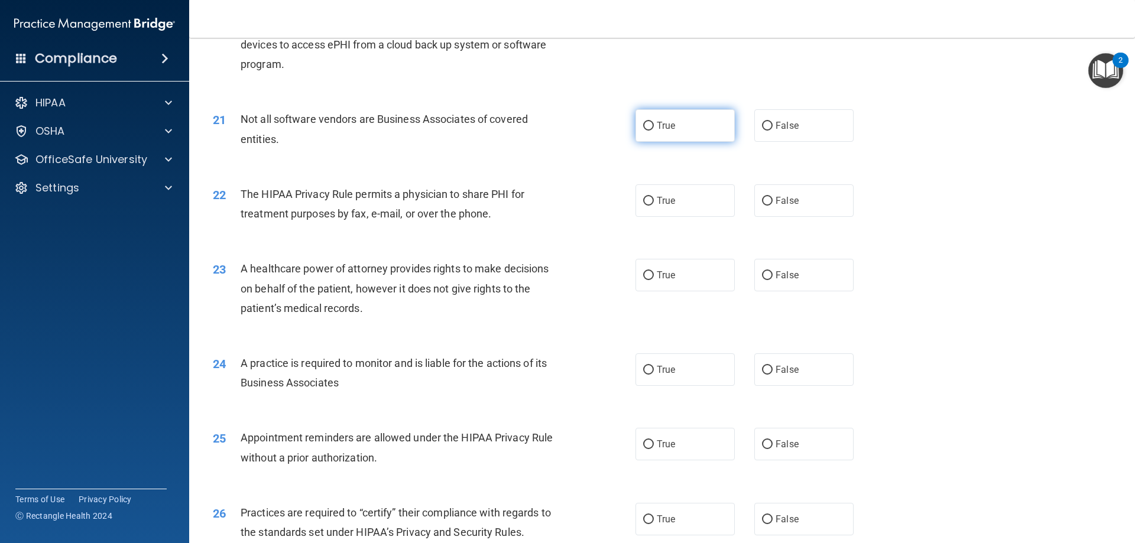
click at [647, 126] on input "True" at bounding box center [648, 126] width 11 height 9
radio input "true"
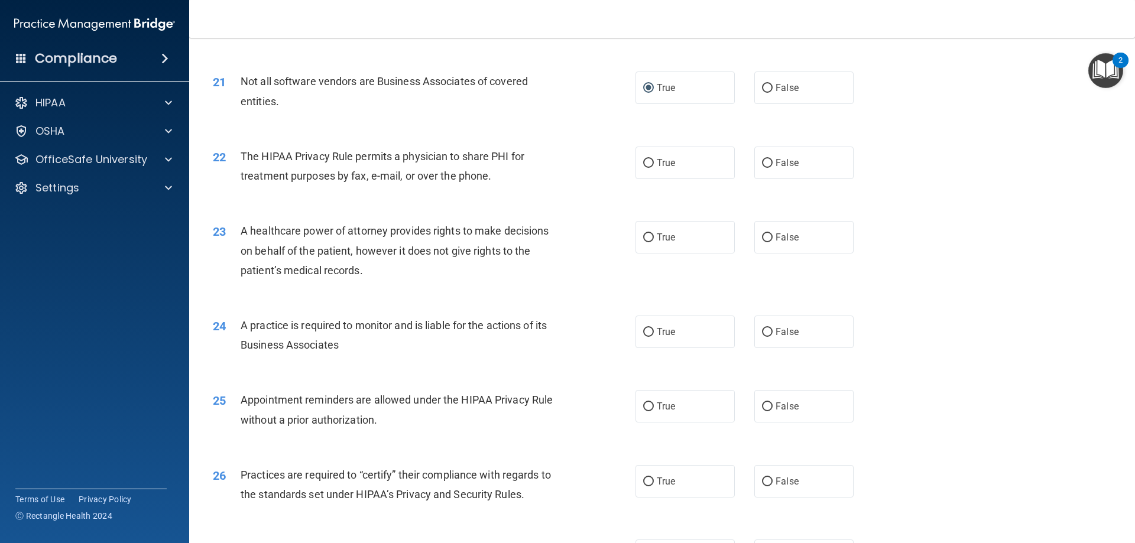
scroll to position [1833, 0]
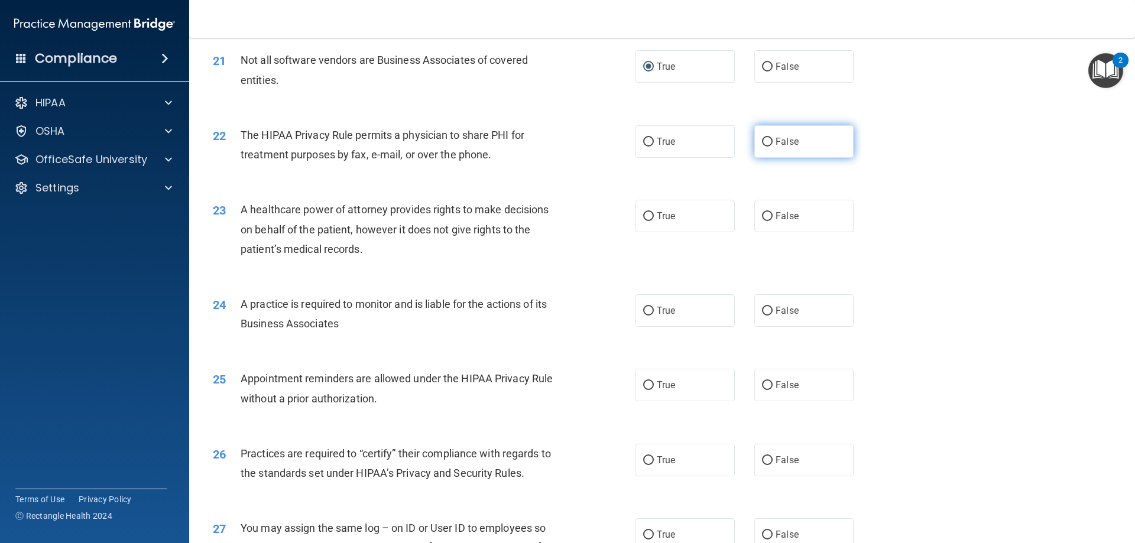
click at [762, 138] on input "False" at bounding box center [767, 142] width 11 height 9
radio input "true"
click at [649, 213] on input "True" at bounding box center [648, 216] width 11 height 9
radio input "true"
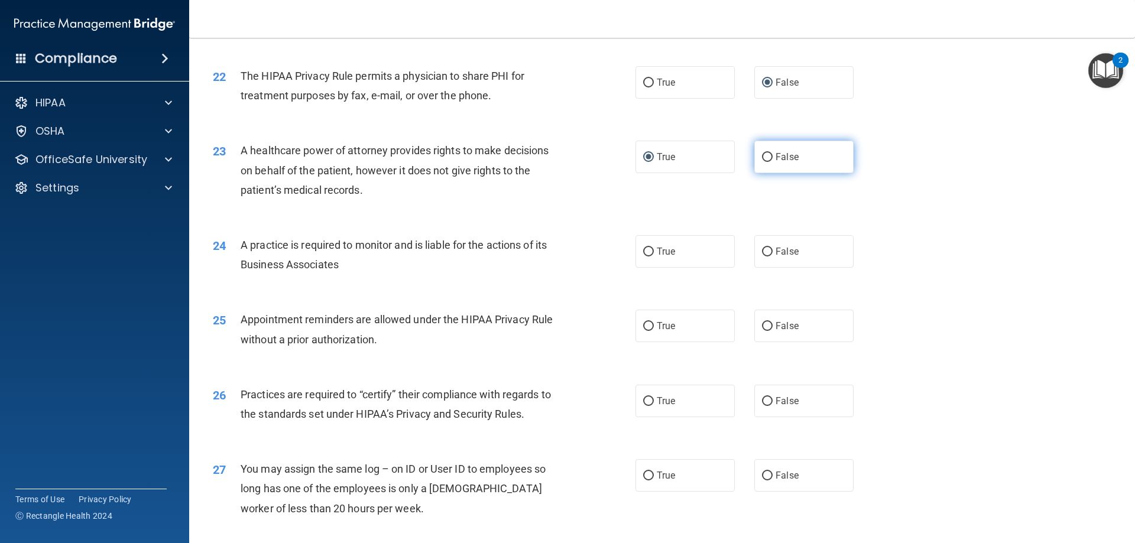
click at [767, 157] on label "False" at bounding box center [803, 157] width 99 height 33
click at [767, 157] on input "False" at bounding box center [767, 157] width 11 height 9
radio input "true"
radio input "false"
click at [763, 253] on input "False" at bounding box center [767, 252] width 11 height 9
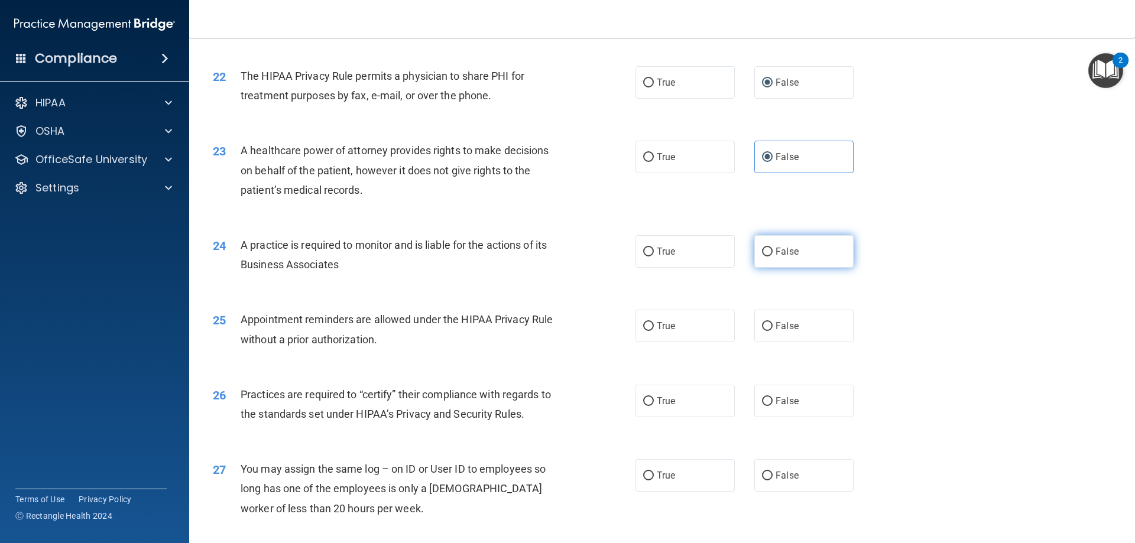
radio input "true"
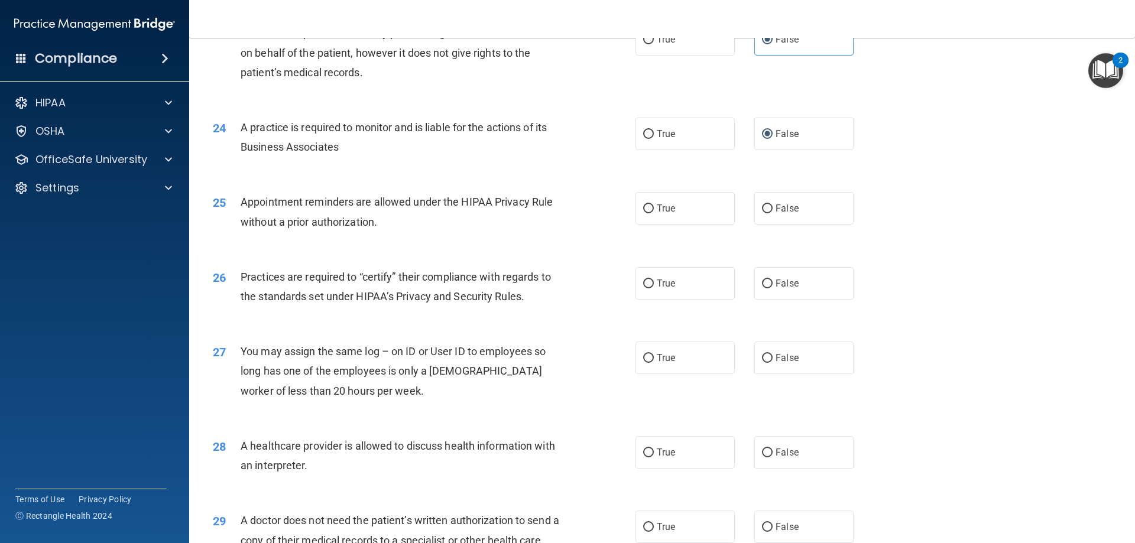
scroll to position [2010, 0]
click at [643, 206] on input "True" at bounding box center [648, 208] width 11 height 9
radio input "true"
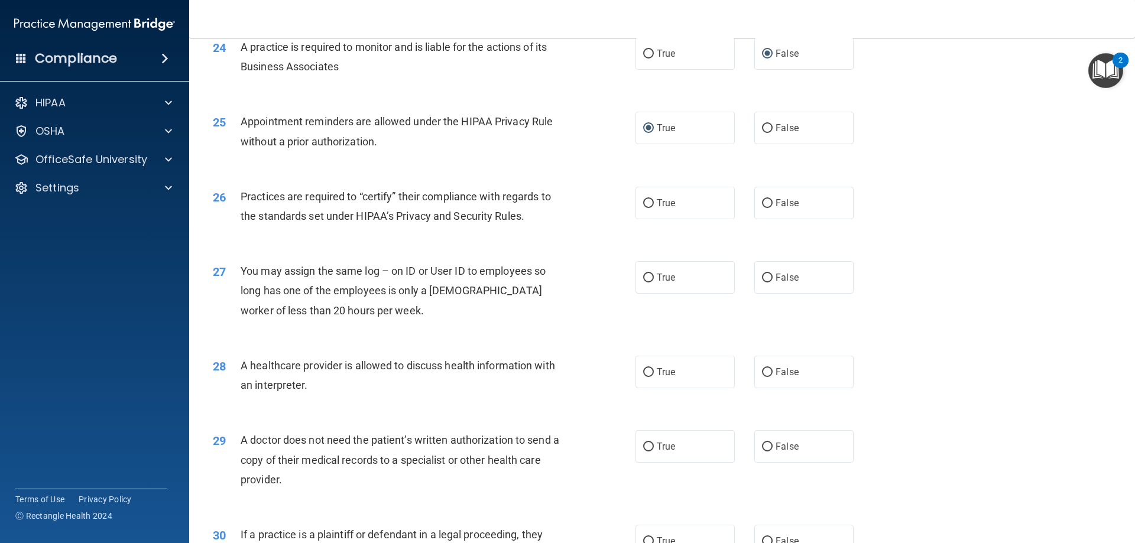
scroll to position [2129, 0]
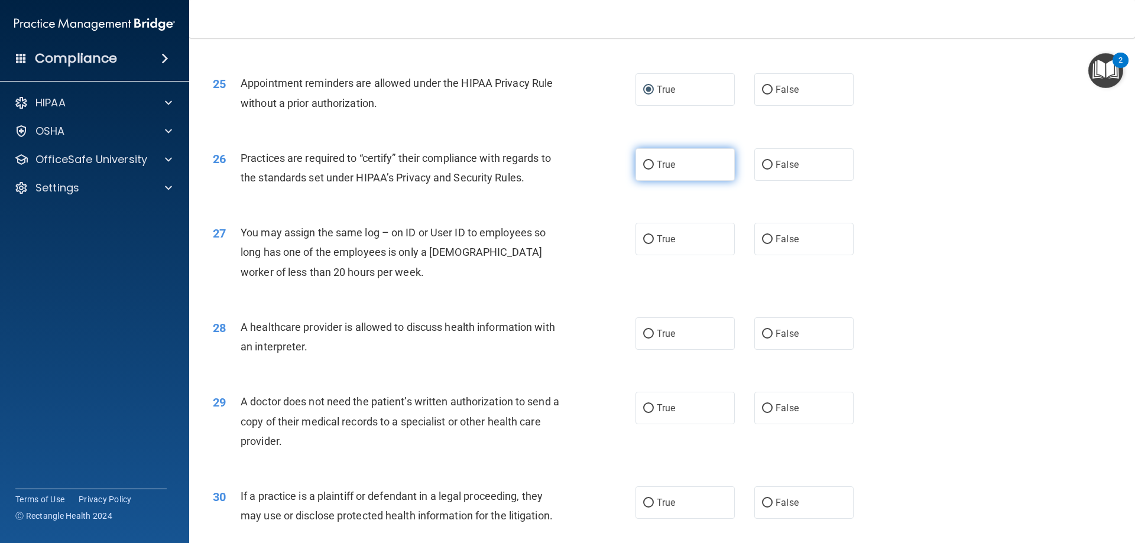
click at [643, 163] on input "True" at bounding box center [648, 165] width 11 height 9
radio input "true"
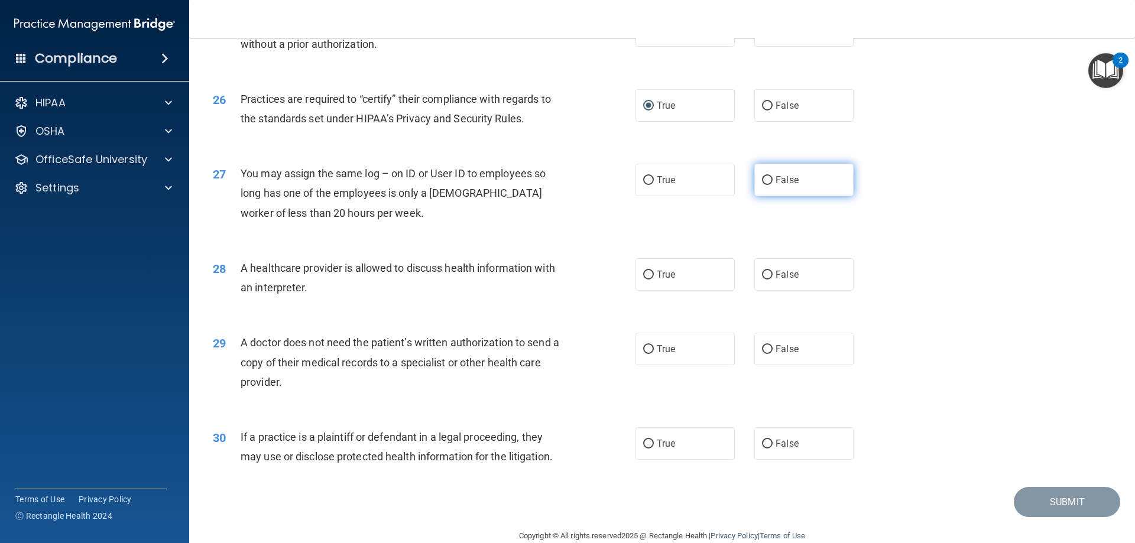
click at [763, 180] on input "False" at bounding box center [767, 180] width 11 height 9
radio input "true"
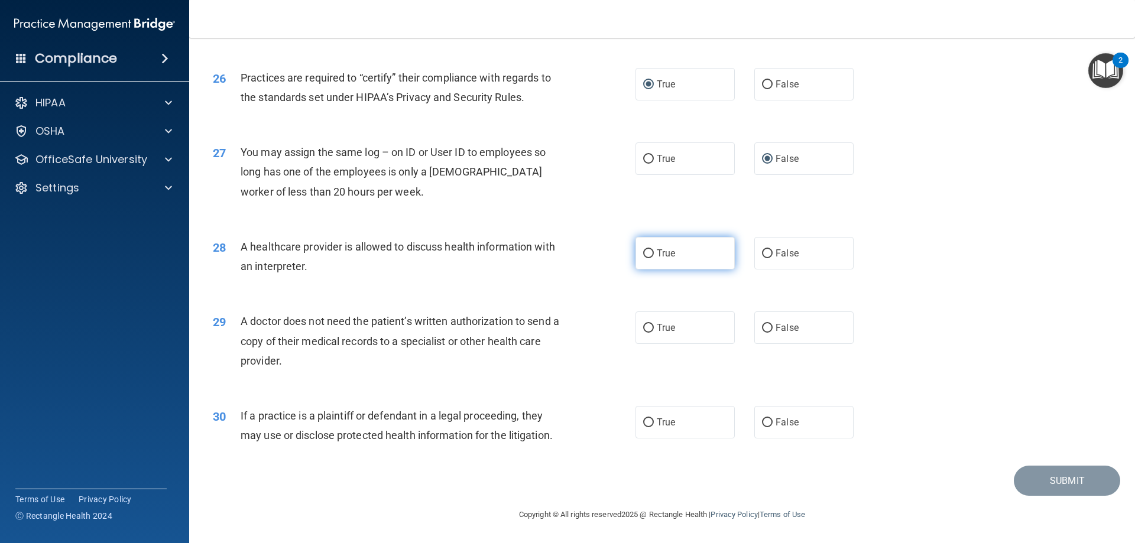
click at [644, 245] on label "True" at bounding box center [685, 253] width 99 height 33
click at [644, 250] on input "True" at bounding box center [648, 254] width 11 height 9
radio input "true"
click at [762, 327] on input "False" at bounding box center [767, 328] width 11 height 9
radio input "true"
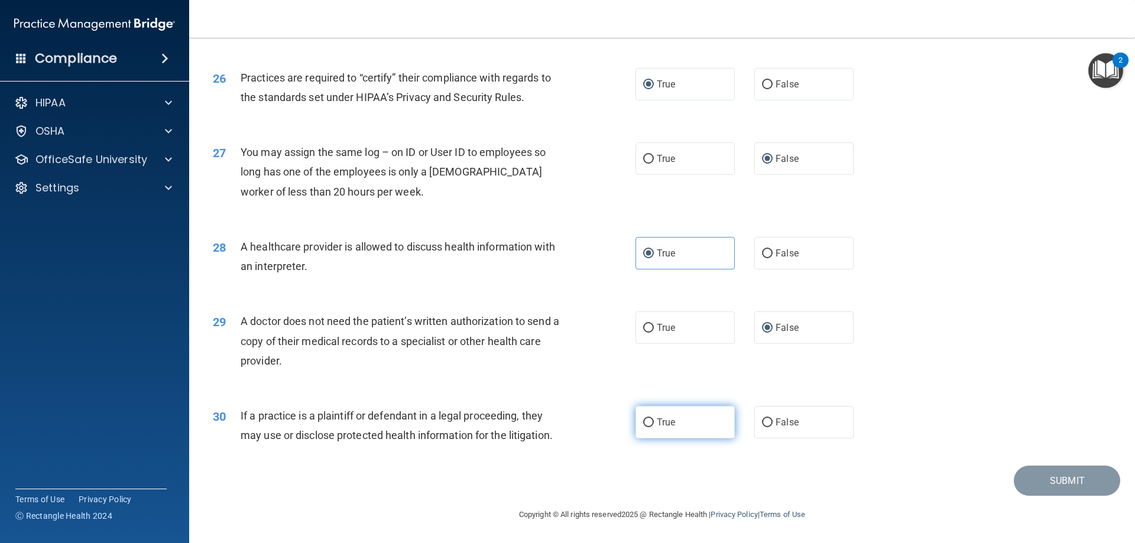
click at [650, 423] on label "True" at bounding box center [685, 422] width 99 height 33
click at [650, 423] on input "True" at bounding box center [648, 423] width 11 height 9
radio input "true"
click at [1039, 487] on button "Submit" at bounding box center [1067, 481] width 106 height 30
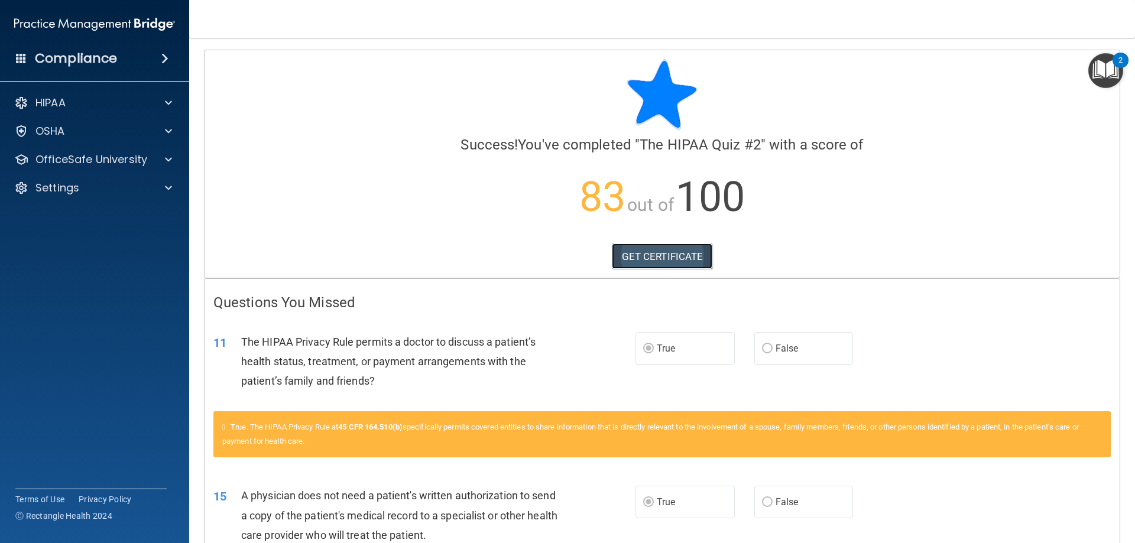
click at [666, 258] on link "GET CERTIFICATE" at bounding box center [662, 257] width 101 height 26
click at [173, 158] on div at bounding box center [167, 160] width 30 height 14
click at [140, 185] on img at bounding box center [143, 188] width 15 height 15
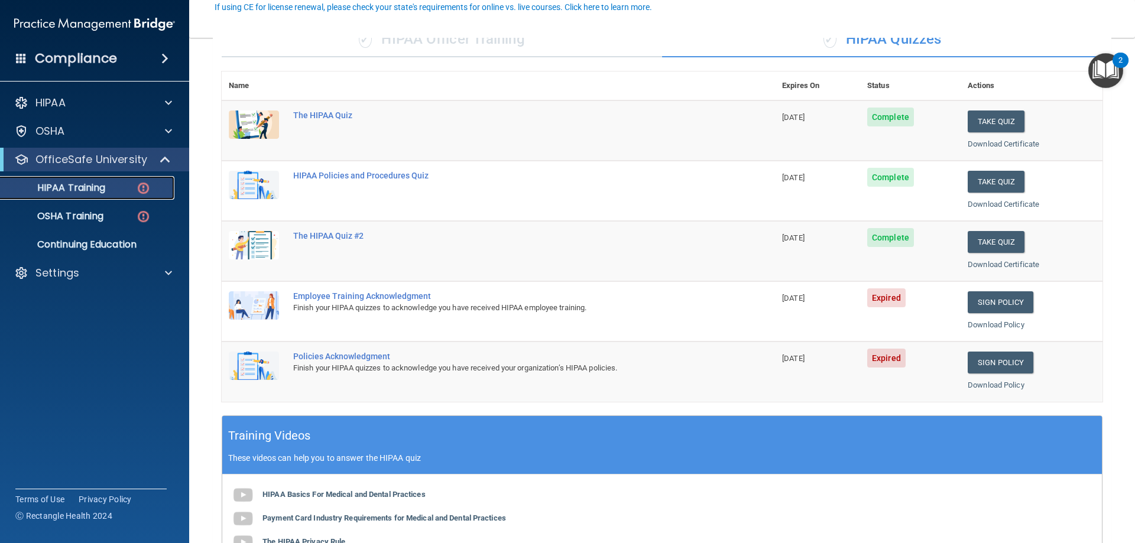
scroll to position [118, 0]
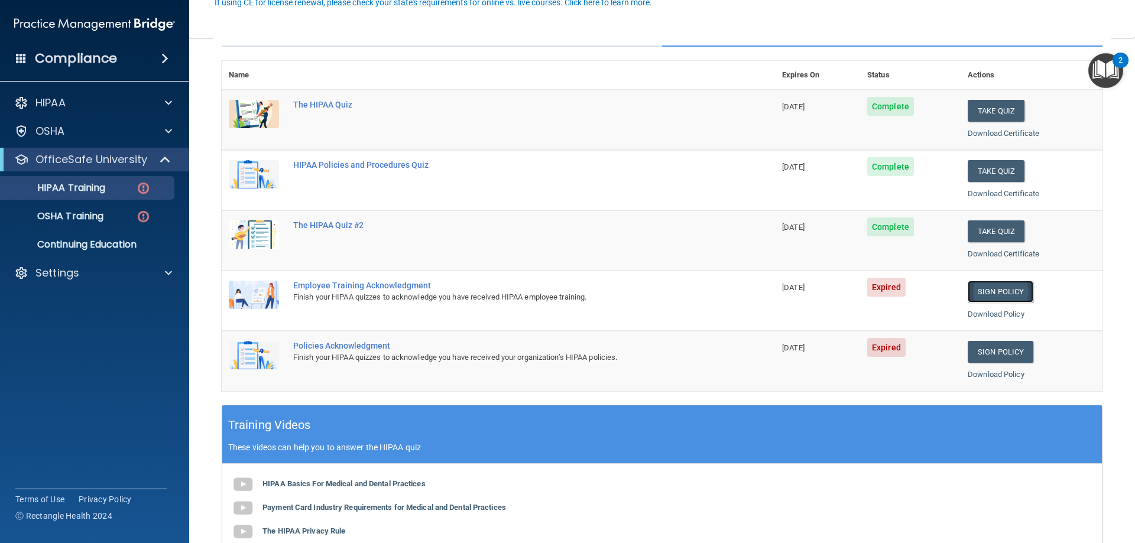
click at [1017, 290] on link "Sign Policy" at bounding box center [1001, 292] width 66 height 22
click at [1010, 346] on link "Sign Policy" at bounding box center [1001, 352] width 66 height 22
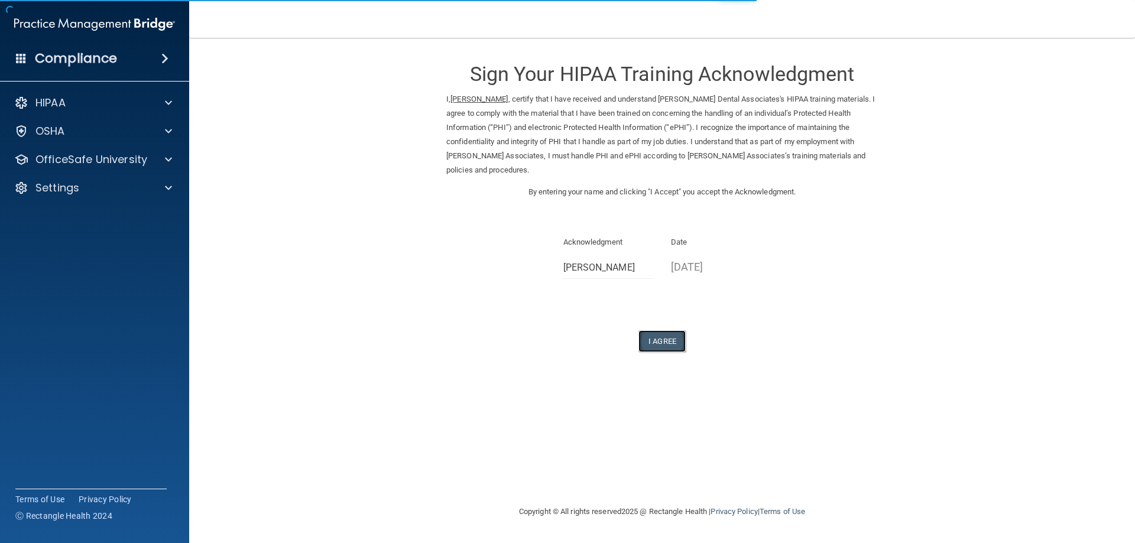
click at [655, 333] on button "I Agree" at bounding box center [662, 342] width 47 height 22
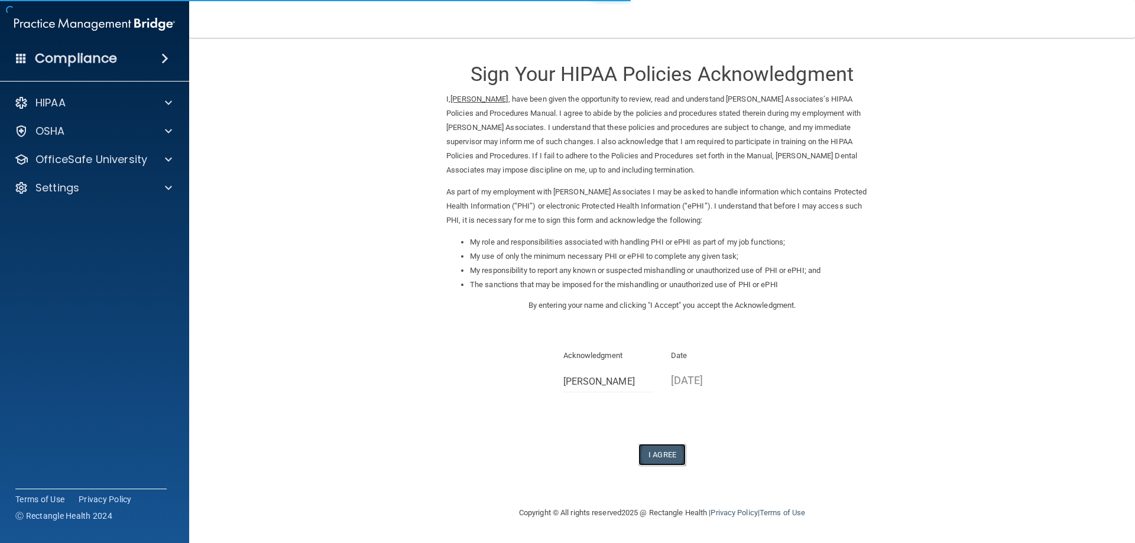
click at [673, 456] on button "I Agree" at bounding box center [662, 455] width 47 height 22
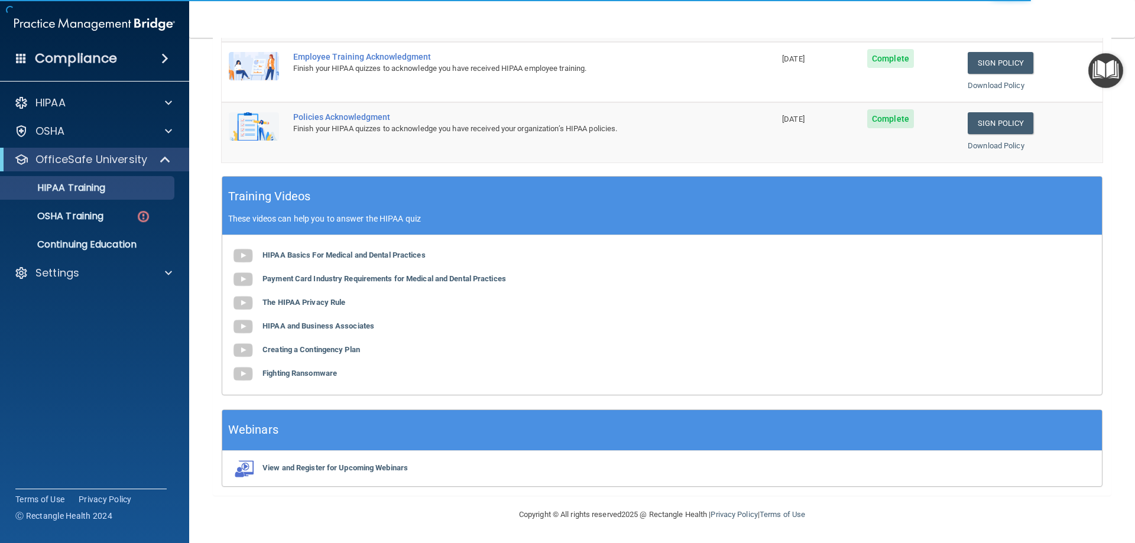
scroll to position [288, 0]
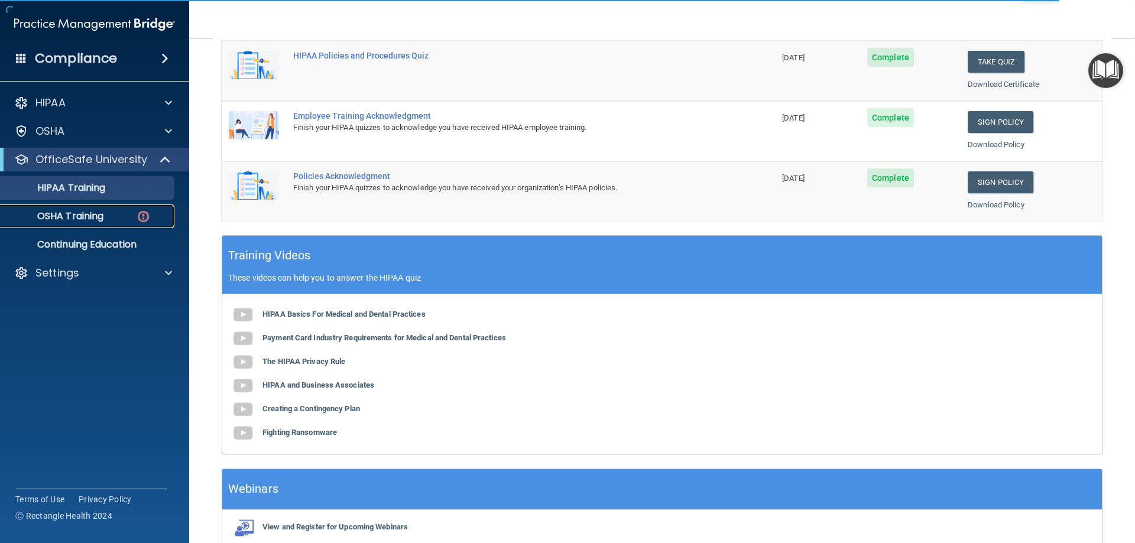
click at [142, 216] on img at bounding box center [143, 216] width 15 height 15
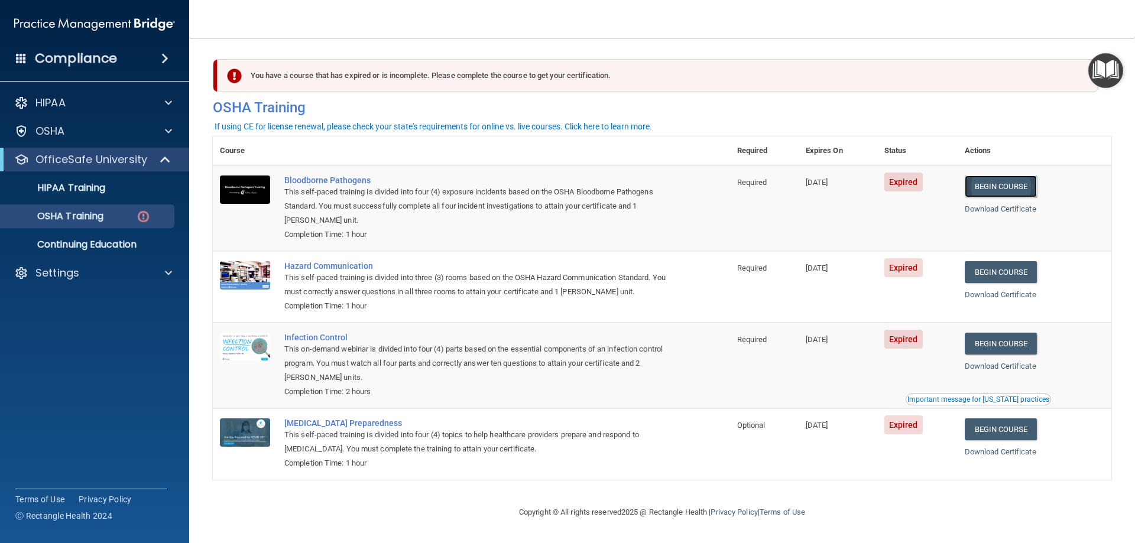
click at [994, 187] on link "Begin Course" at bounding box center [1001, 187] width 72 height 22
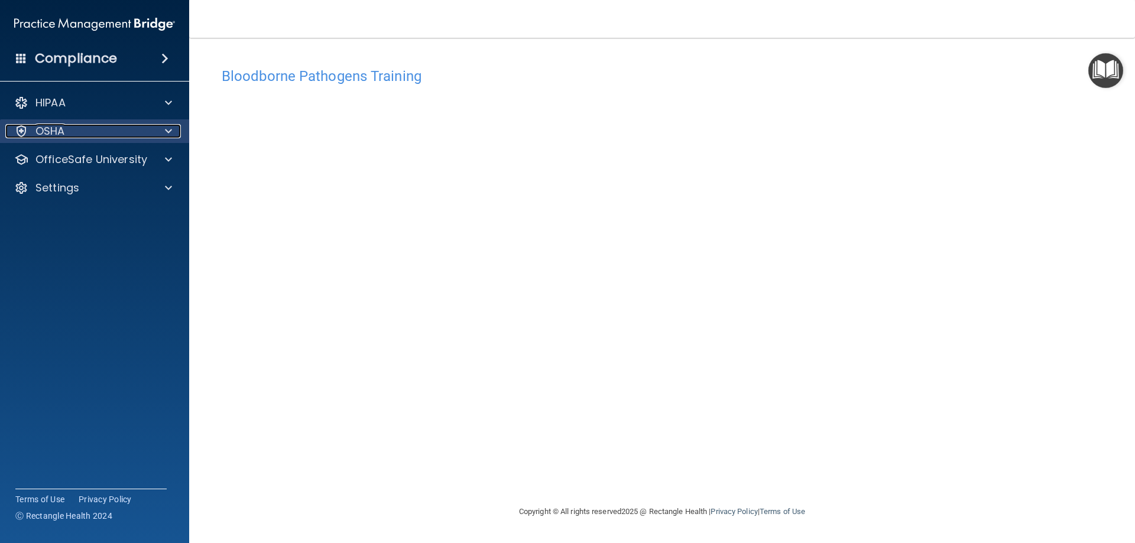
click at [167, 137] on span at bounding box center [168, 131] width 7 height 14
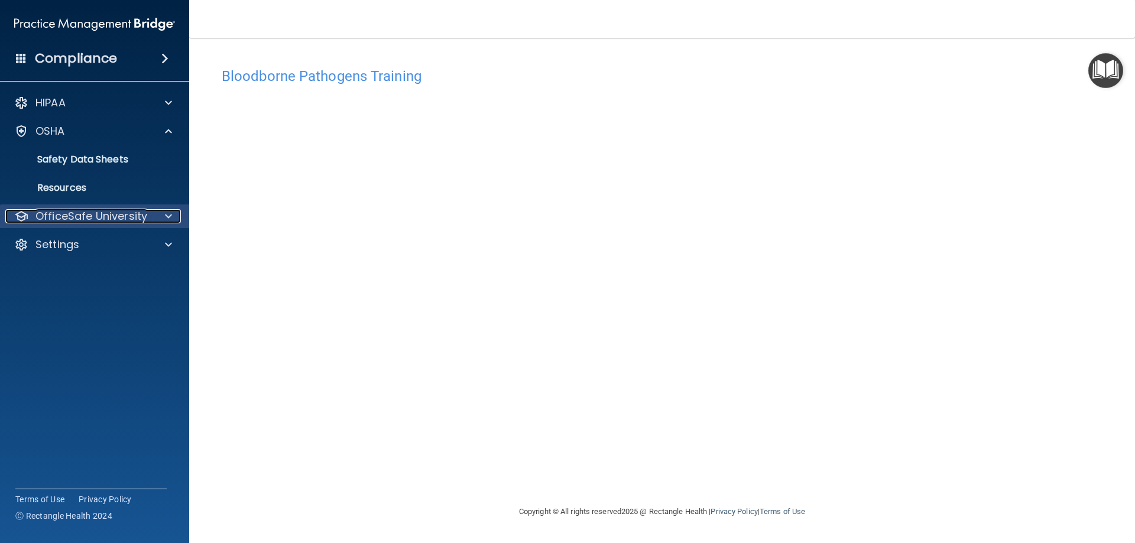
click at [164, 214] on div at bounding box center [167, 216] width 30 height 14
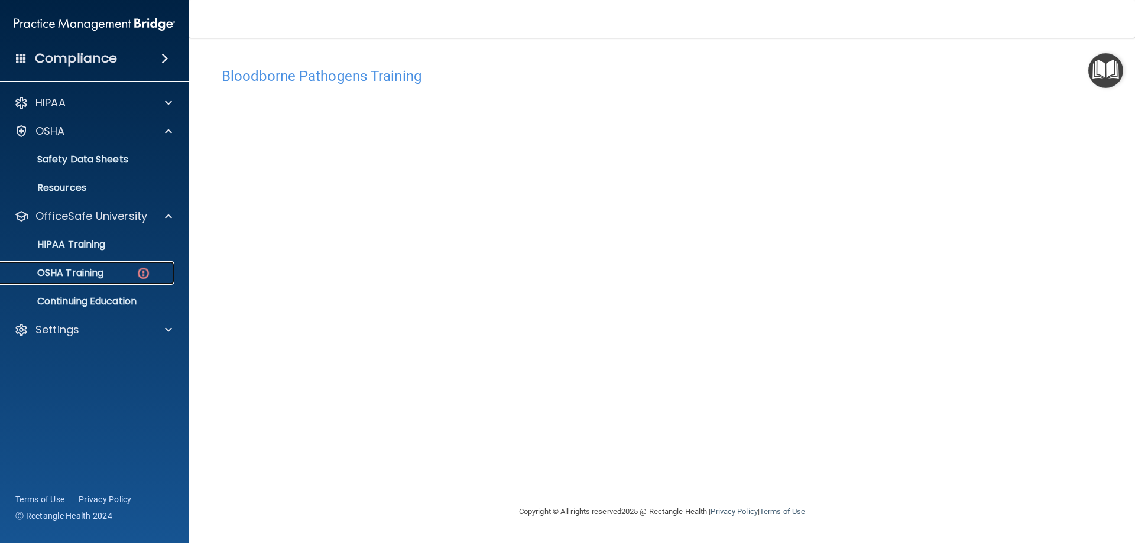
click at [145, 274] on img at bounding box center [143, 273] width 15 height 15
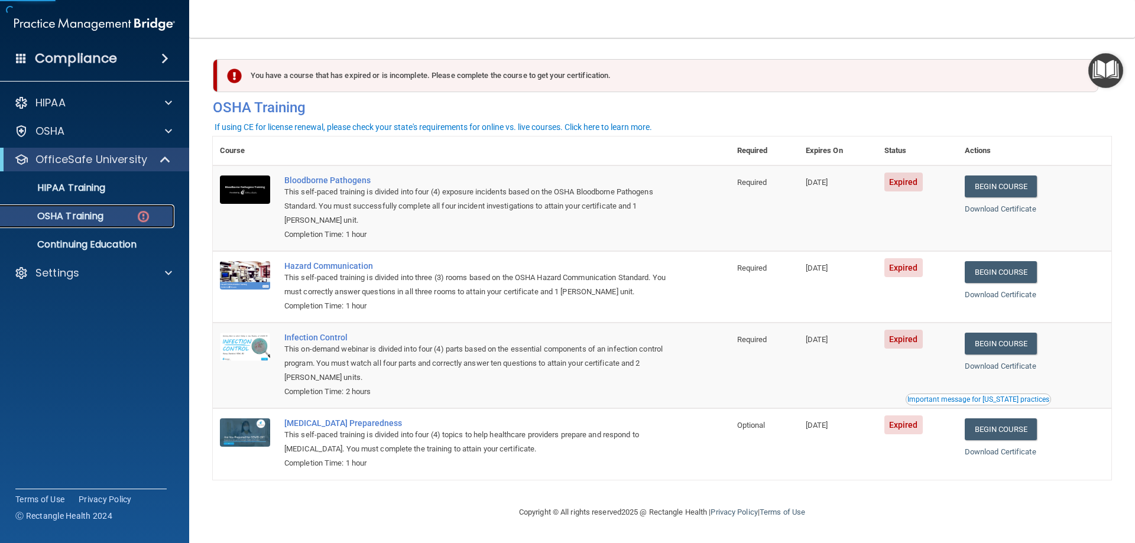
click at [140, 216] on img at bounding box center [143, 216] width 15 height 15
click at [1018, 186] on link "Begin Course" at bounding box center [1001, 187] width 72 height 22
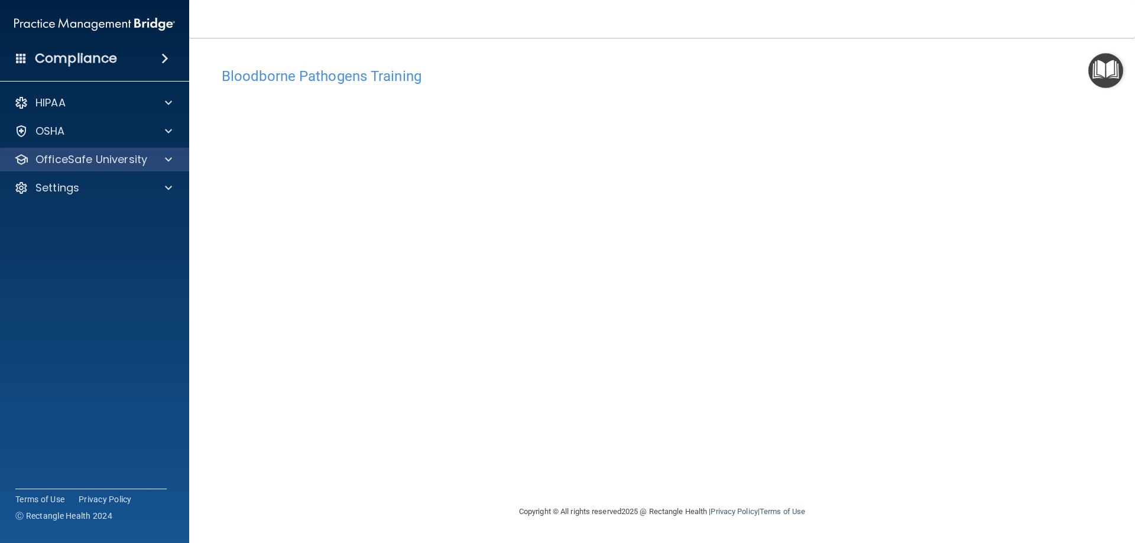
click at [168, 151] on div "OfficeSafe University" at bounding box center [95, 160] width 190 height 24
click at [171, 168] on div "OfficeSafe University" at bounding box center [95, 160] width 190 height 24
click at [170, 160] on span at bounding box center [168, 160] width 7 height 14
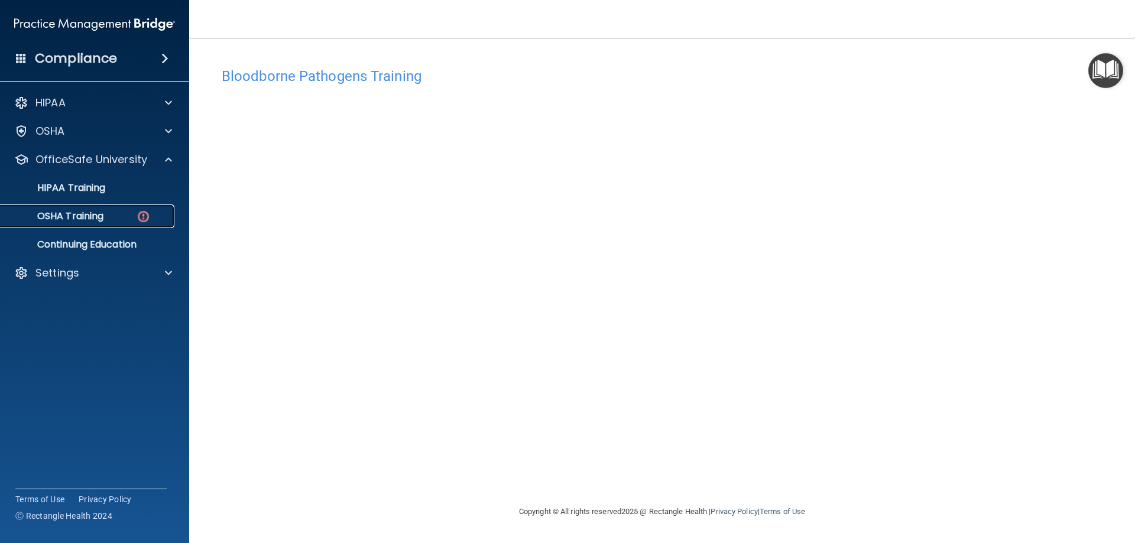
click at [139, 218] on img at bounding box center [143, 216] width 15 height 15
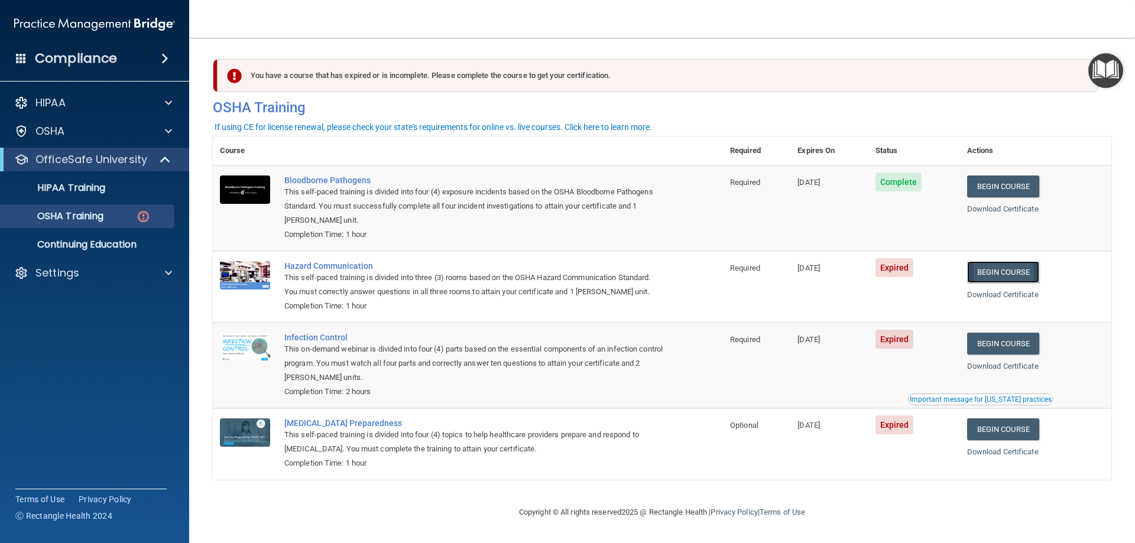
click at [1008, 275] on link "Begin Course" at bounding box center [1003, 272] width 72 height 22
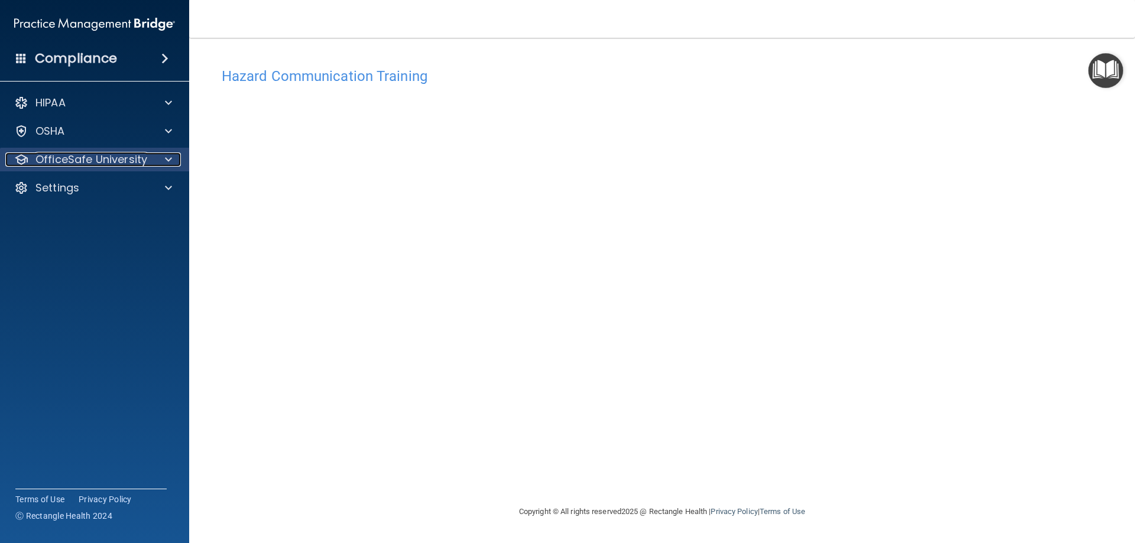
click at [176, 161] on div at bounding box center [167, 160] width 30 height 14
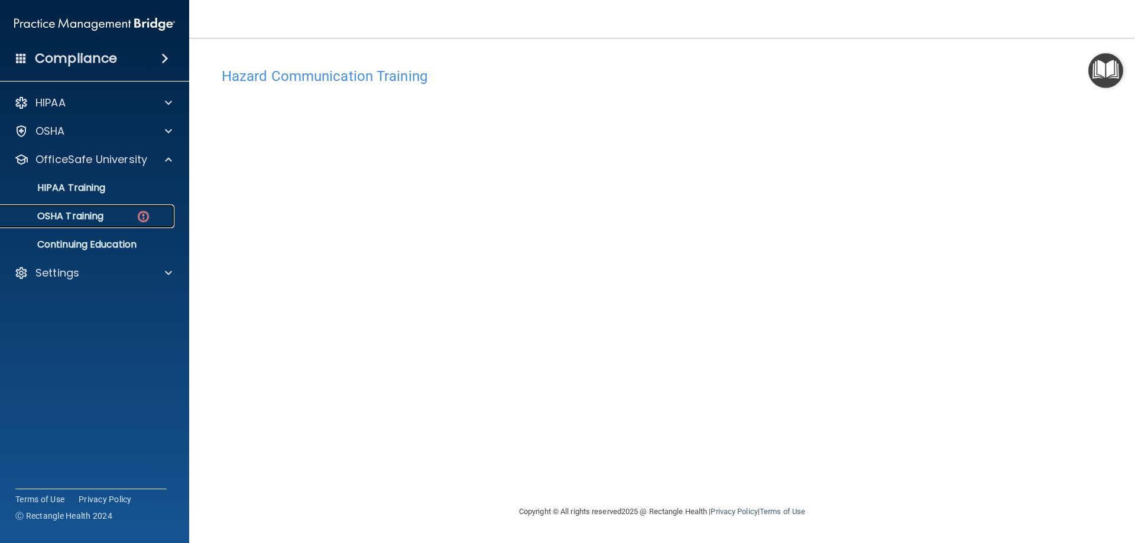
click at [144, 218] on img at bounding box center [143, 216] width 15 height 15
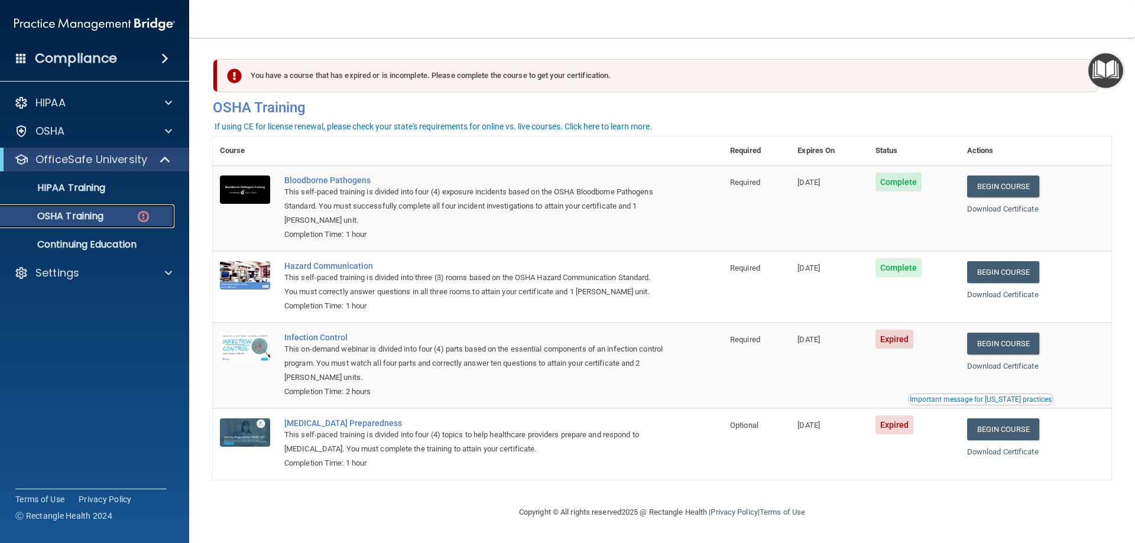
scroll to position [1, 0]
click at [1003, 342] on link "Begin Course" at bounding box center [1003, 344] width 72 height 22
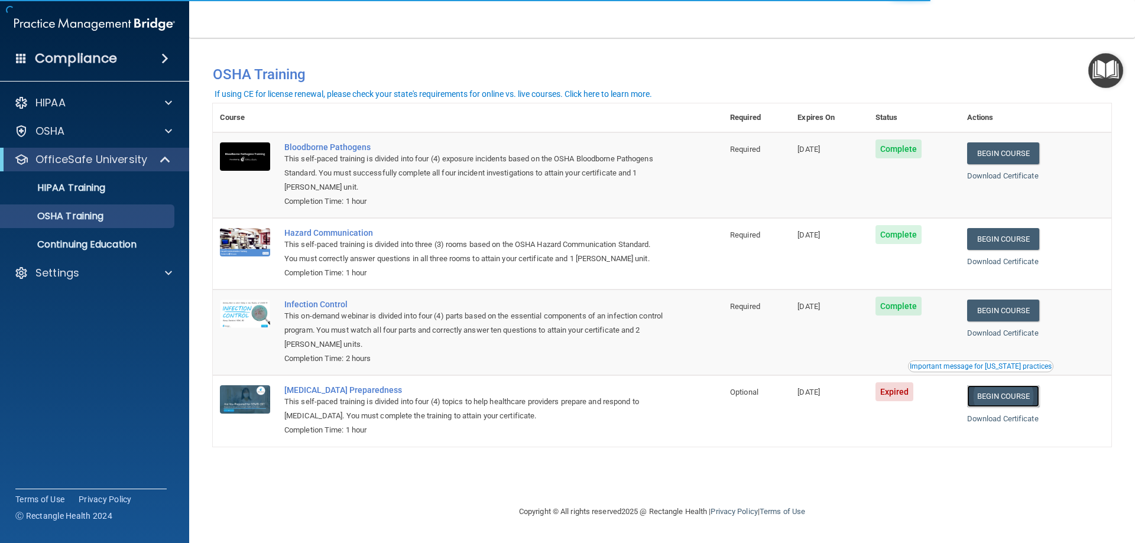
click at [1027, 401] on link "Begin Course" at bounding box center [1003, 397] width 72 height 22
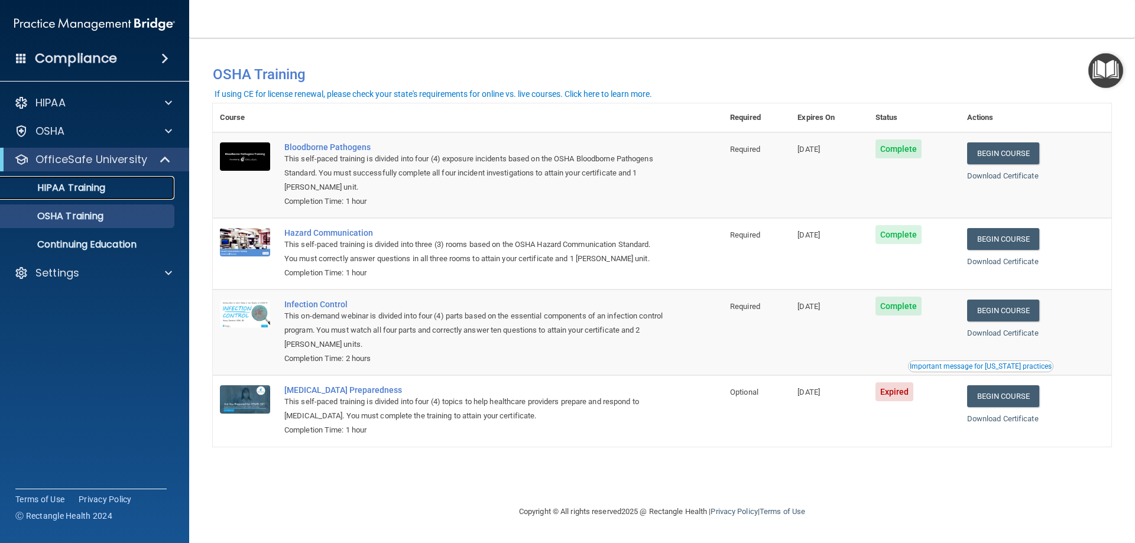
click at [99, 183] on p "HIPAA Training" at bounding box center [57, 188] width 98 height 12
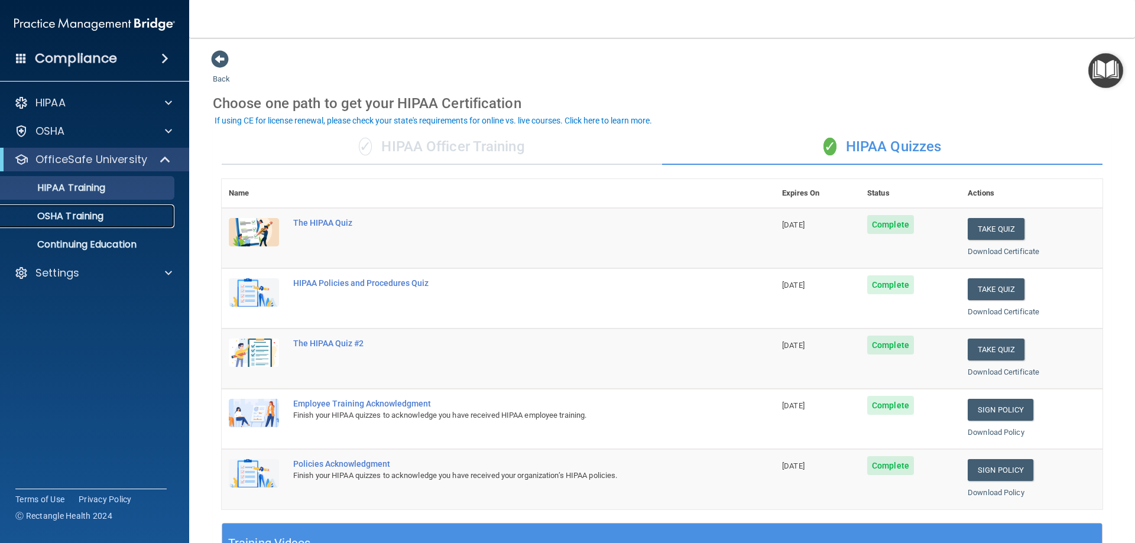
click at [140, 212] on div "OSHA Training" at bounding box center [88, 216] width 161 height 12
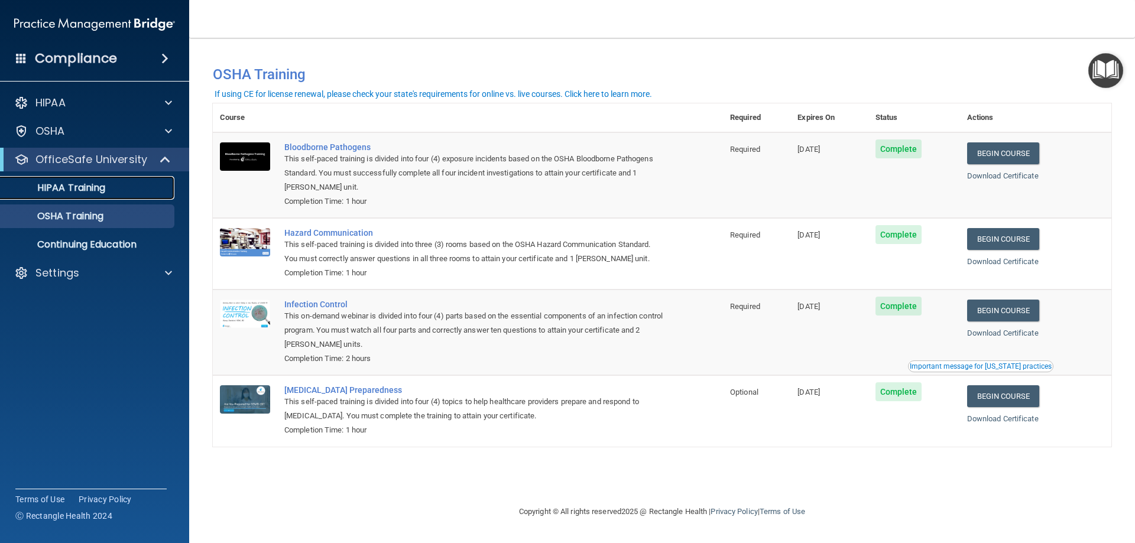
click at [131, 190] on div "HIPAA Training" at bounding box center [88, 188] width 161 height 12
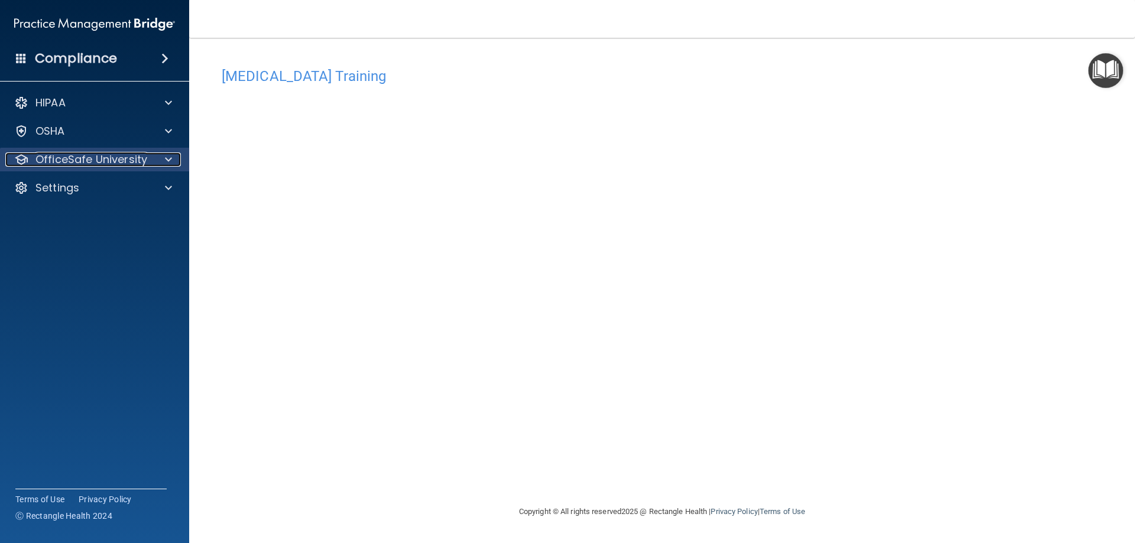
click at [170, 160] on span at bounding box center [168, 160] width 7 height 14
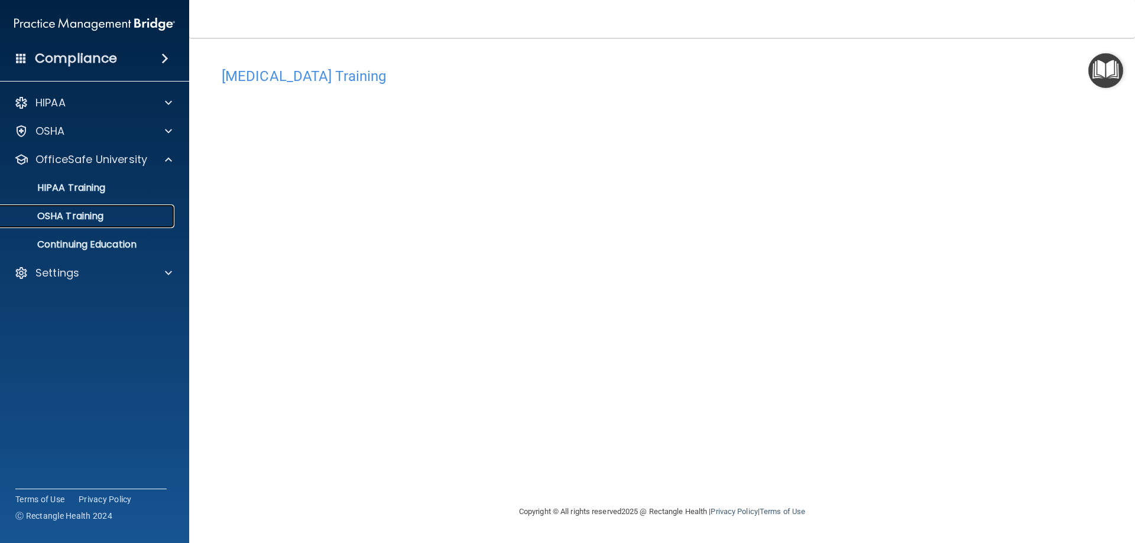
click at [131, 220] on div "OSHA Training" at bounding box center [88, 216] width 161 height 12
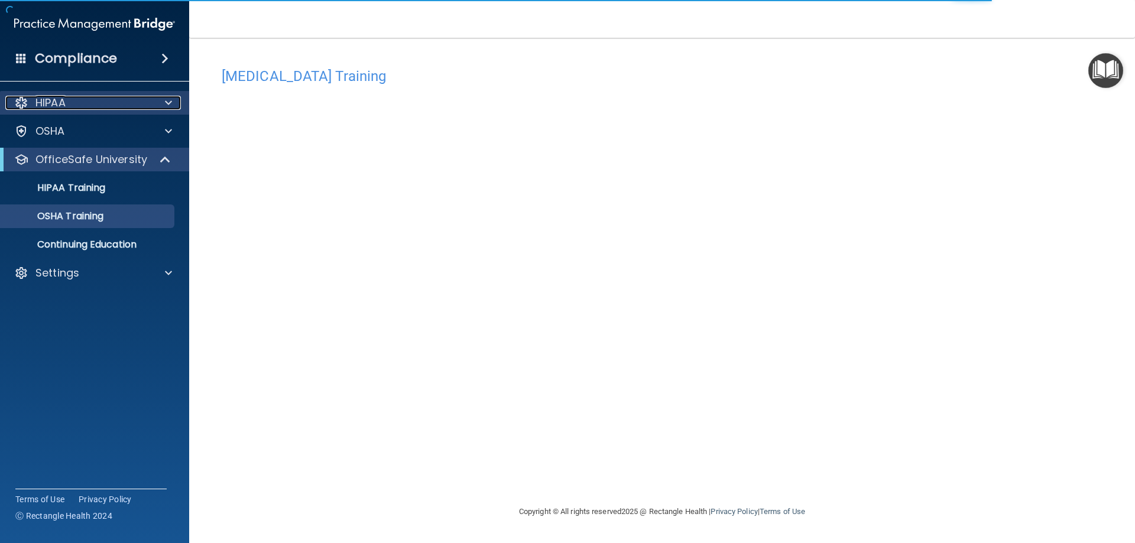
click at [170, 104] on span at bounding box center [168, 103] width 7 height 14
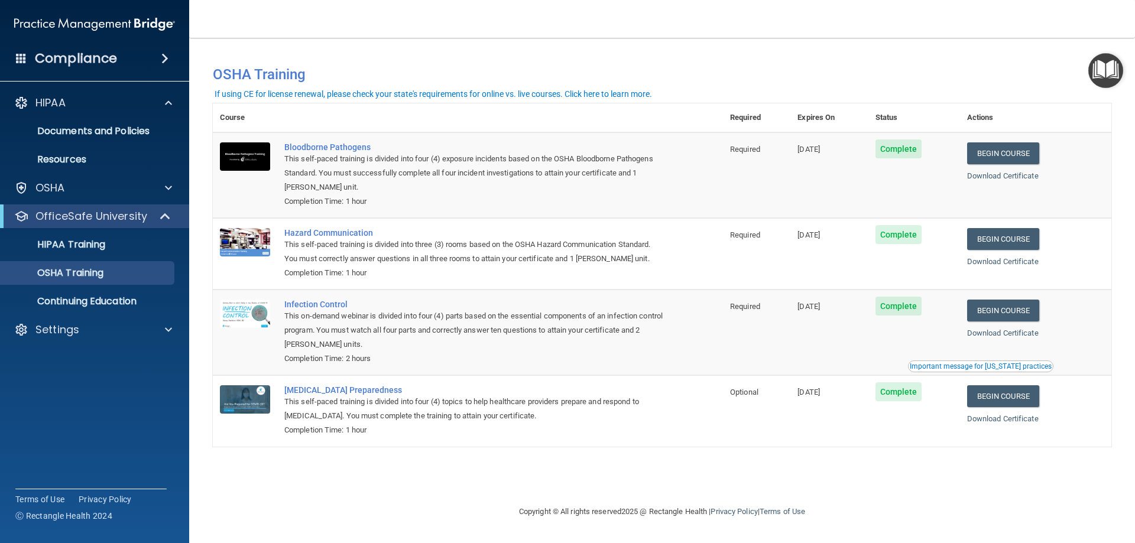
click at [1018, 369] on div "Important message for [US_STATE] practices" at bounding box center [981, 366] width 142 height 7
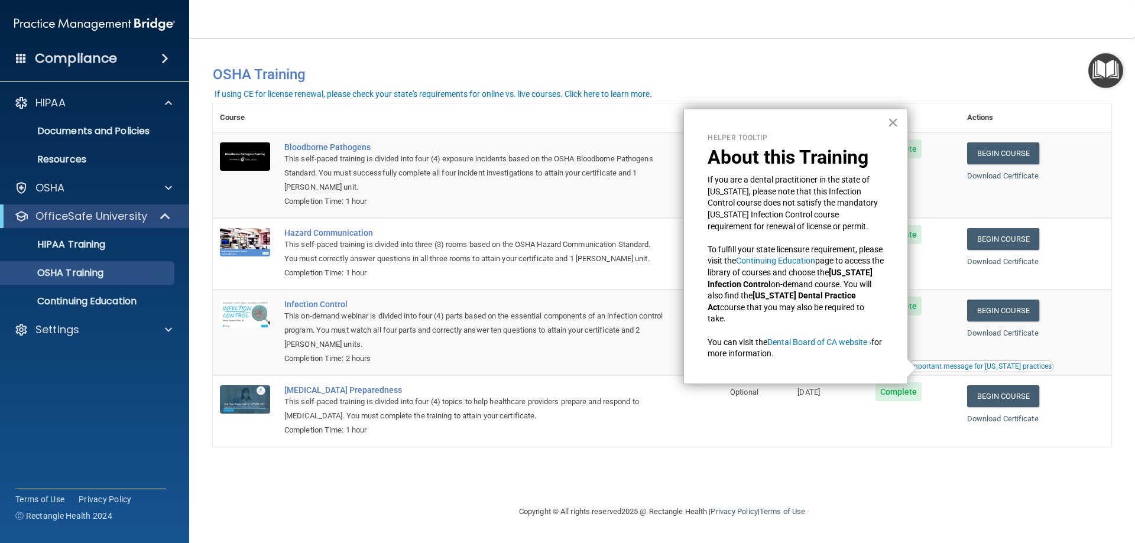
click at [891, 127] on button "×" at bounding box center [893, 122] width 11 height 19
